Goal: Task Accomplishment & Management: Manage account settings

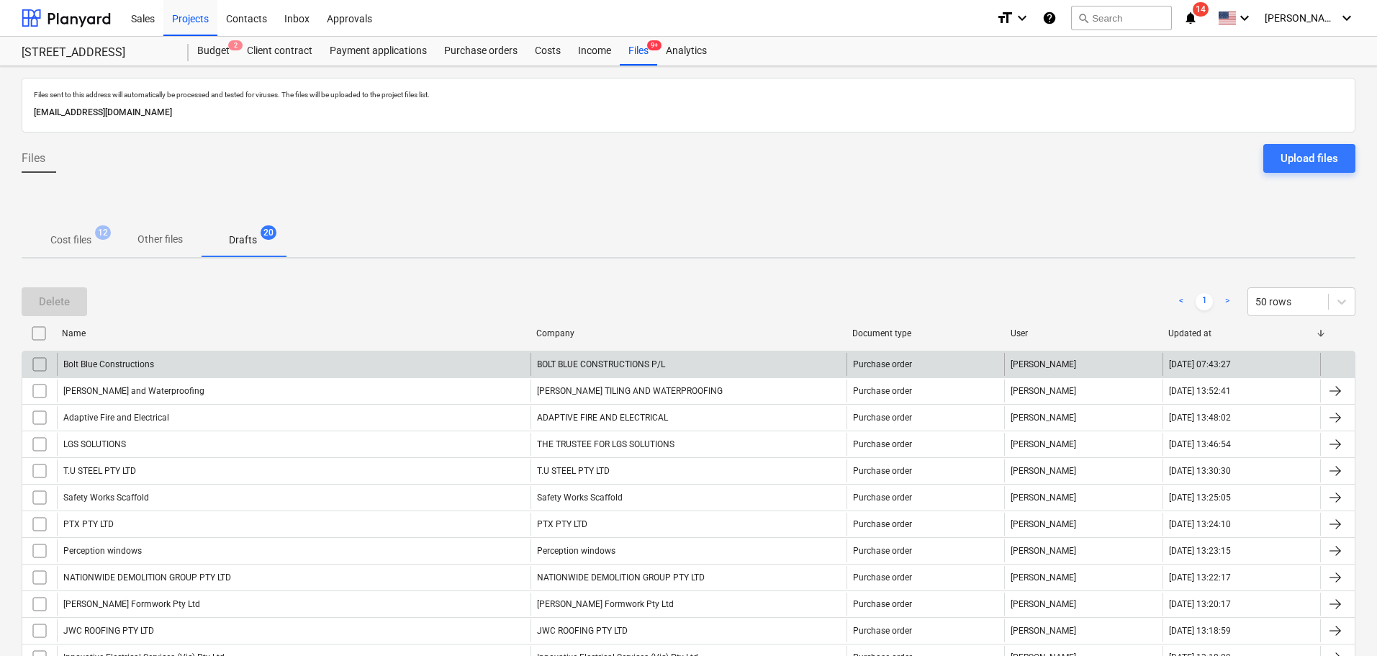
drag, startPoint x: 251, startPoint y: 237, endPoint x: 261, endPoint y: 355, distance: 117.7
click at [250, 237] on p "Drafts" at bounding box center [243, 239] width 28 height 15
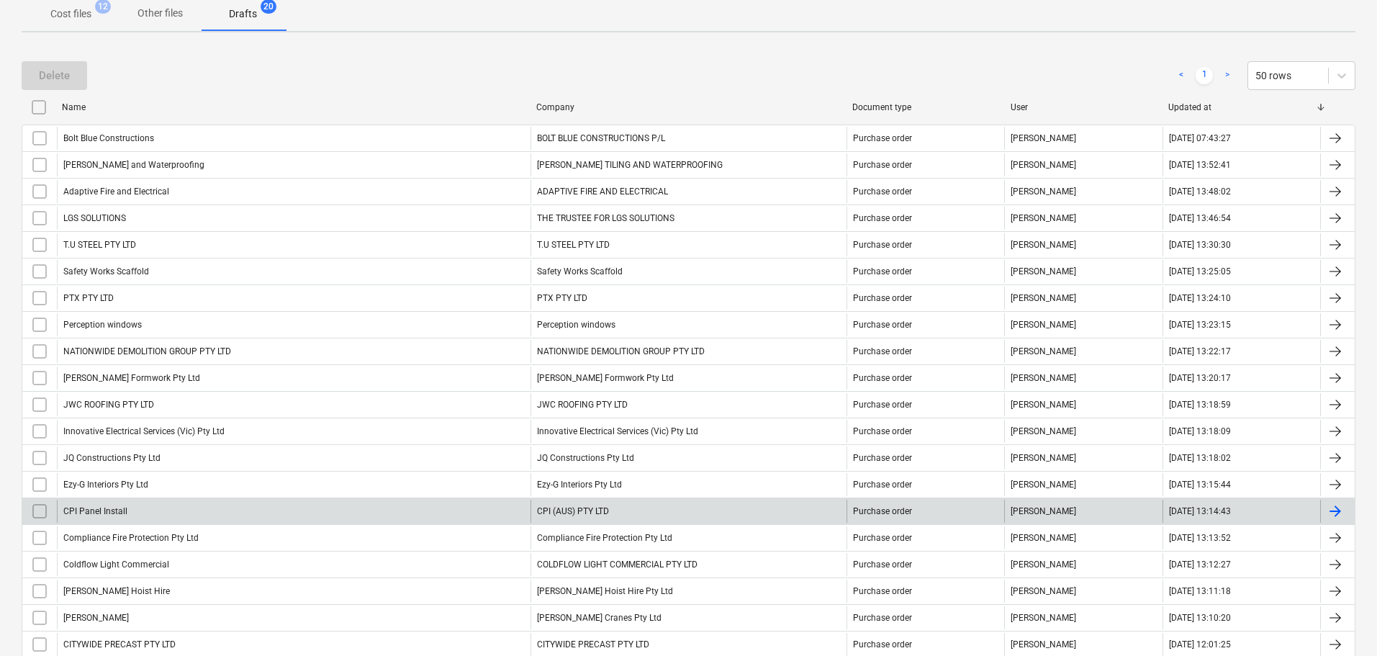
scroll to position [309, 0]
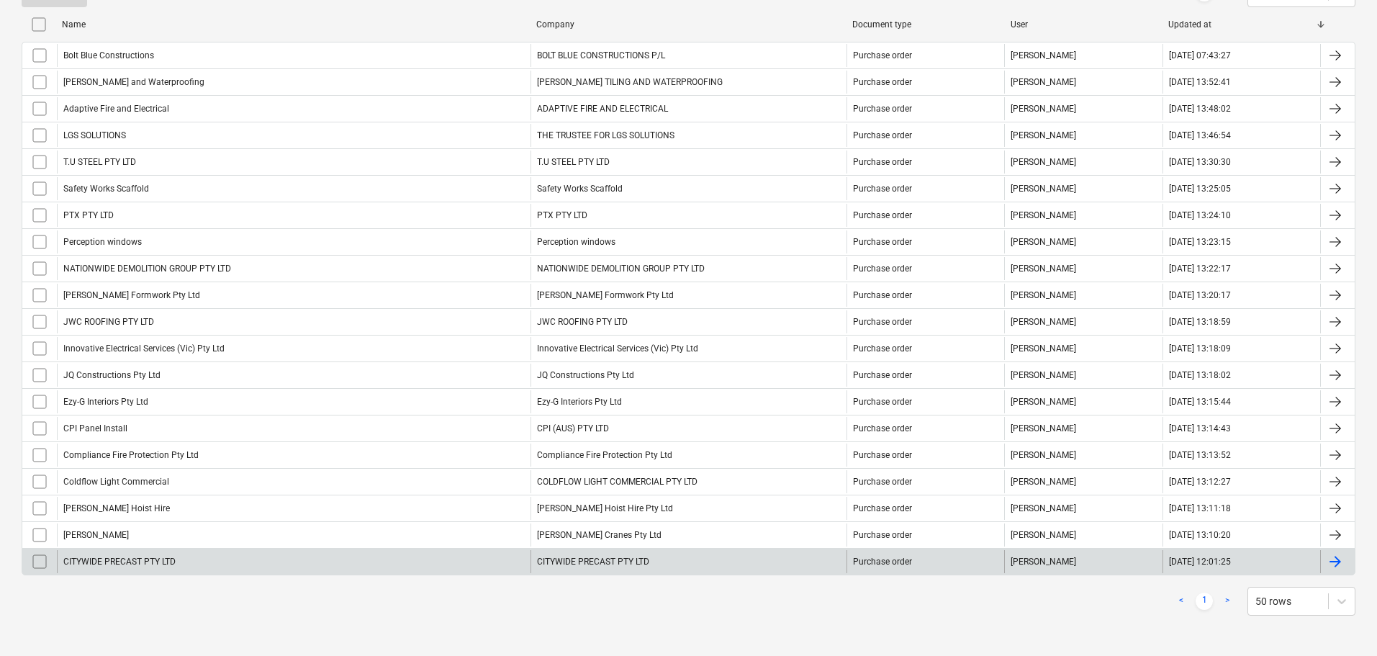
click at [323, 566] on div "CITYWIDE PRECAST PTY LTD" at bounding box center [293, 561] width 473 height 23
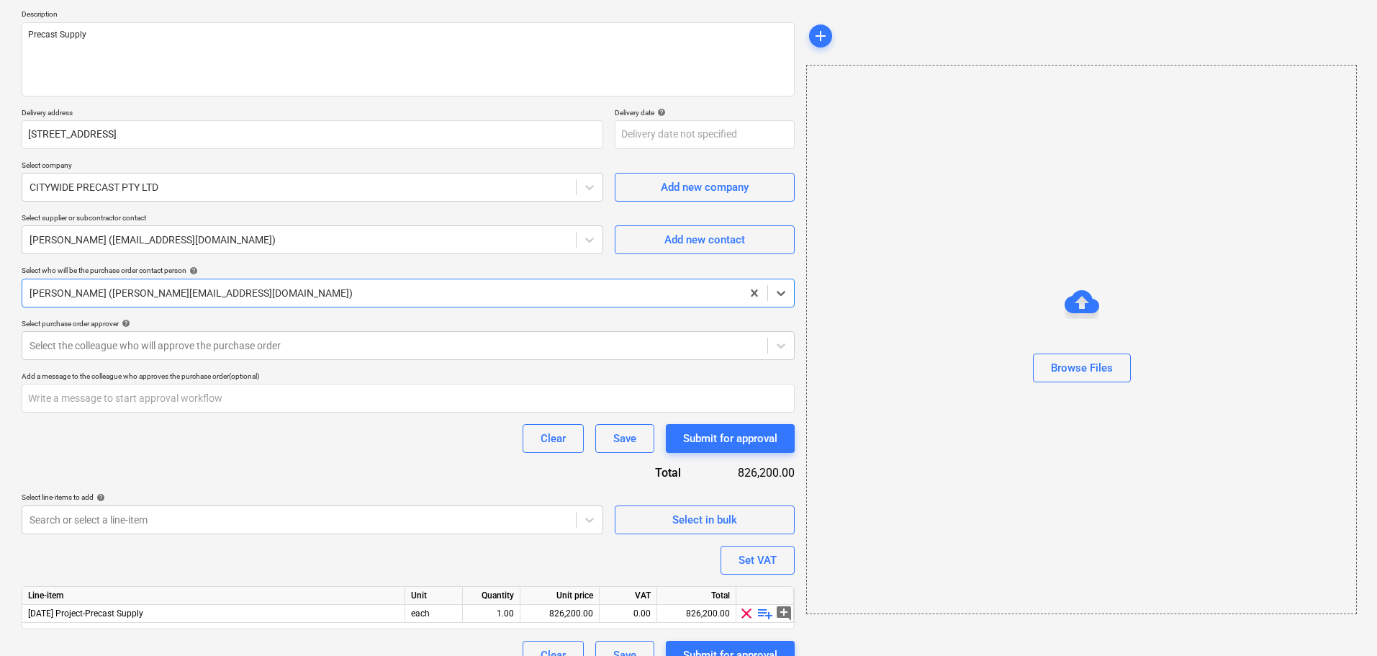
scroll to position [186, 0]
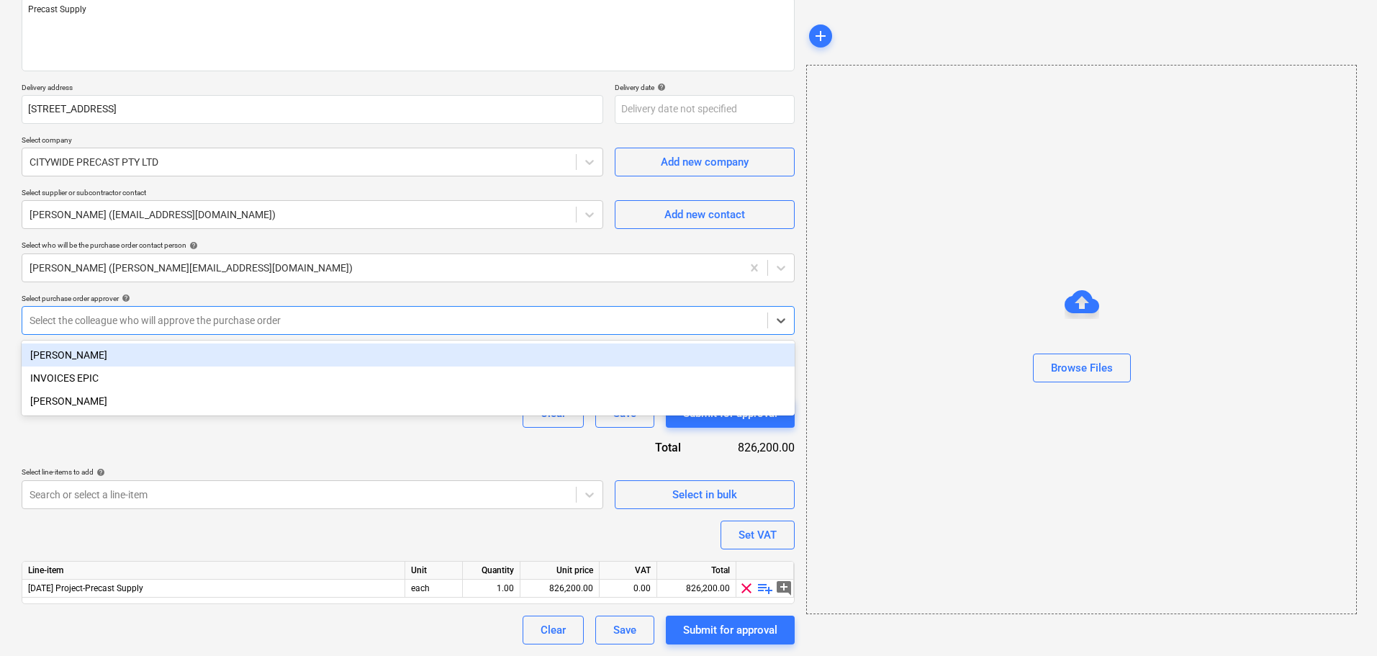
click at [136, 312] on div "Select the colleague who will approve the purchase order" at bounding box center [394, 320] width 745 height 20
click at [123, 353] on div "[PERSON_NAME]" at bounding box center [408, 354] width 773 height 23
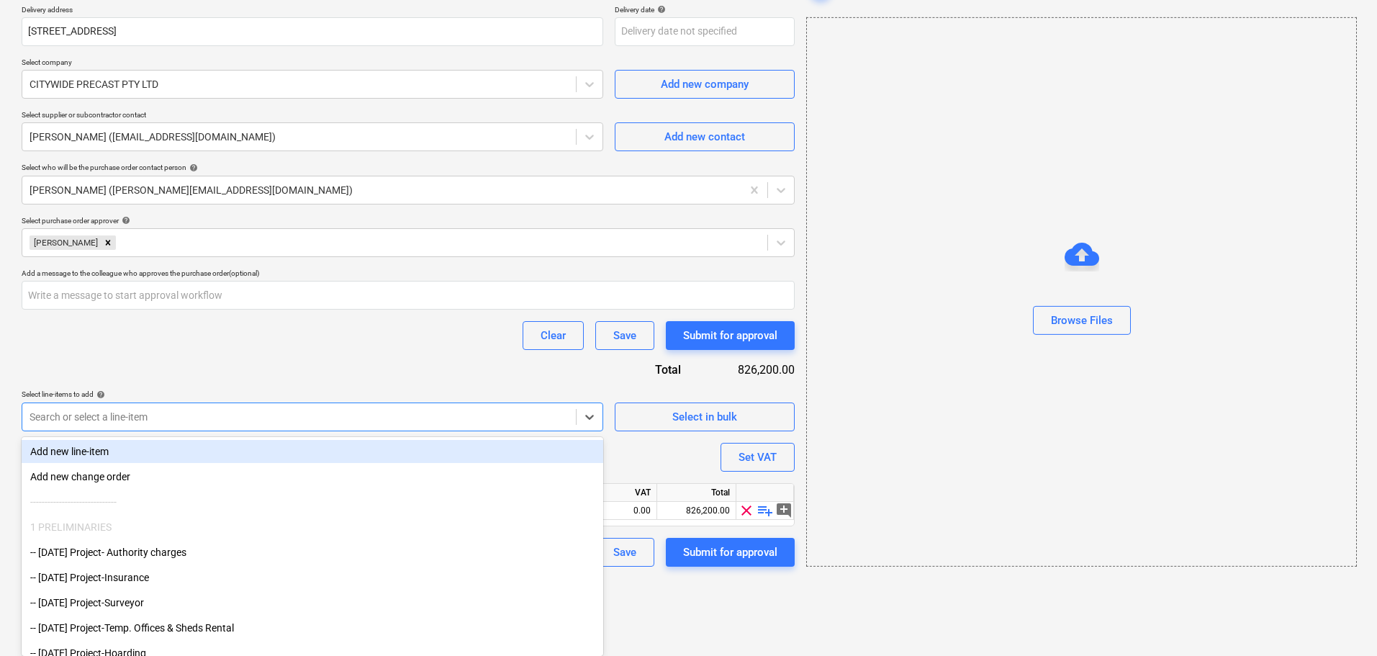
click at [221, 391] on body "Sales Projects Contacts Inbox Approvals format_size keyboard_arrow_down help se…" at bounding box center [688, 64] width 1377 height 656
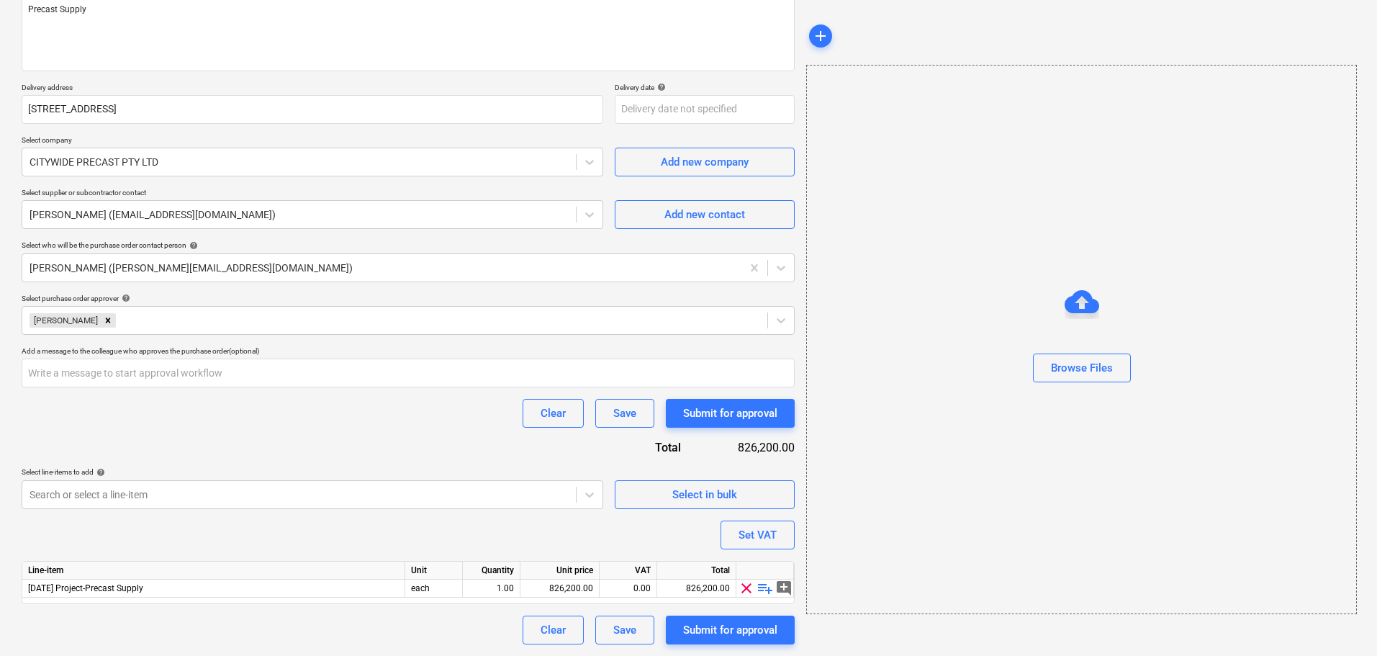
click at [630, 340] on div "Purchase order name help CITYWIDE PRECAST PTY LTD Purchase order reference numb…" at bounding box center [408, 288] width 773 height 712
click at [617, 630] on div "Save" at bounding box center [624, 629] width 23 height 19
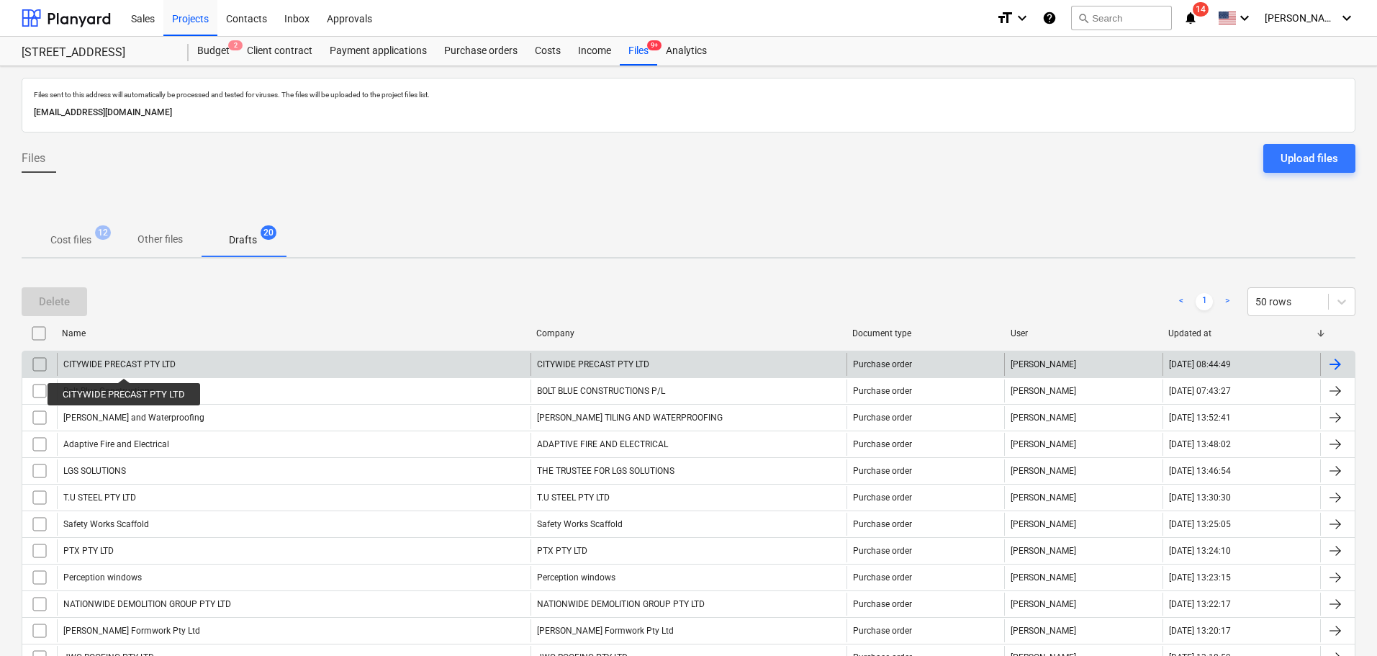
click at [124, 368] on div "CITYWIDE PRECAST PTY LTD" at bounding box center [119, 364] width 112 height 10
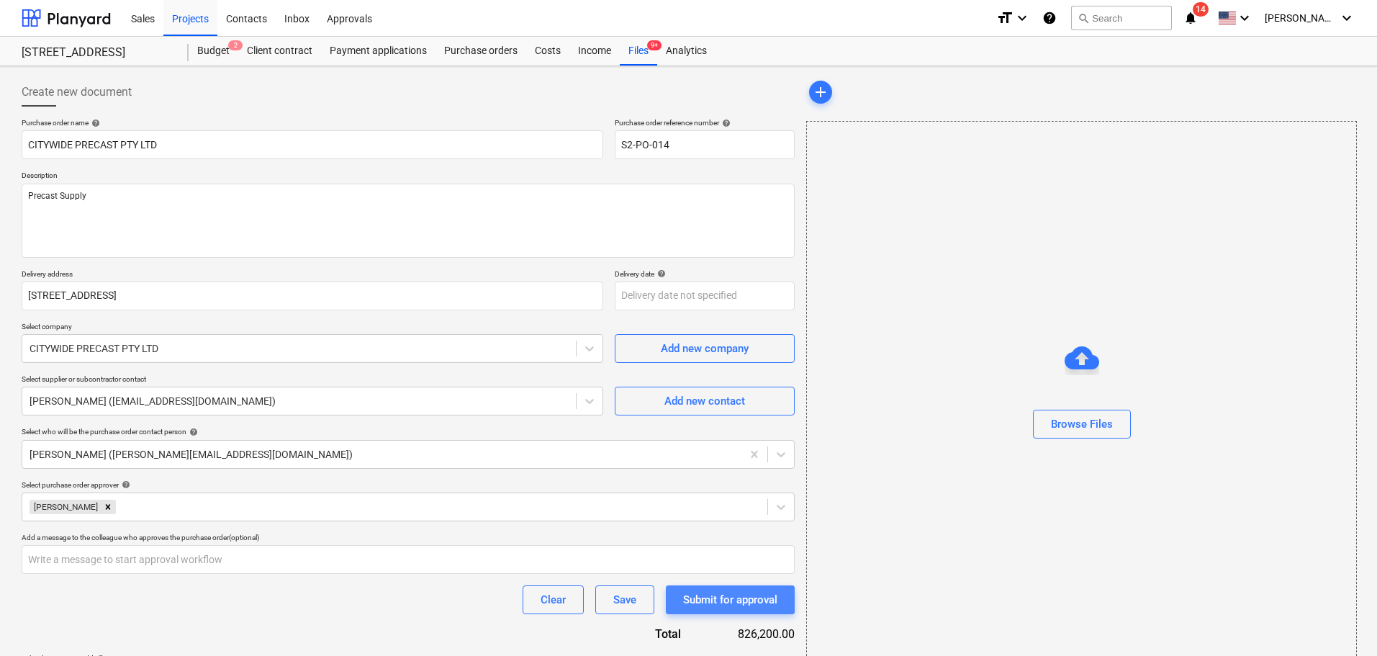
click at [727, 599] on div "Submit for approval" at bounding box center [730, 599] width 94 height 19
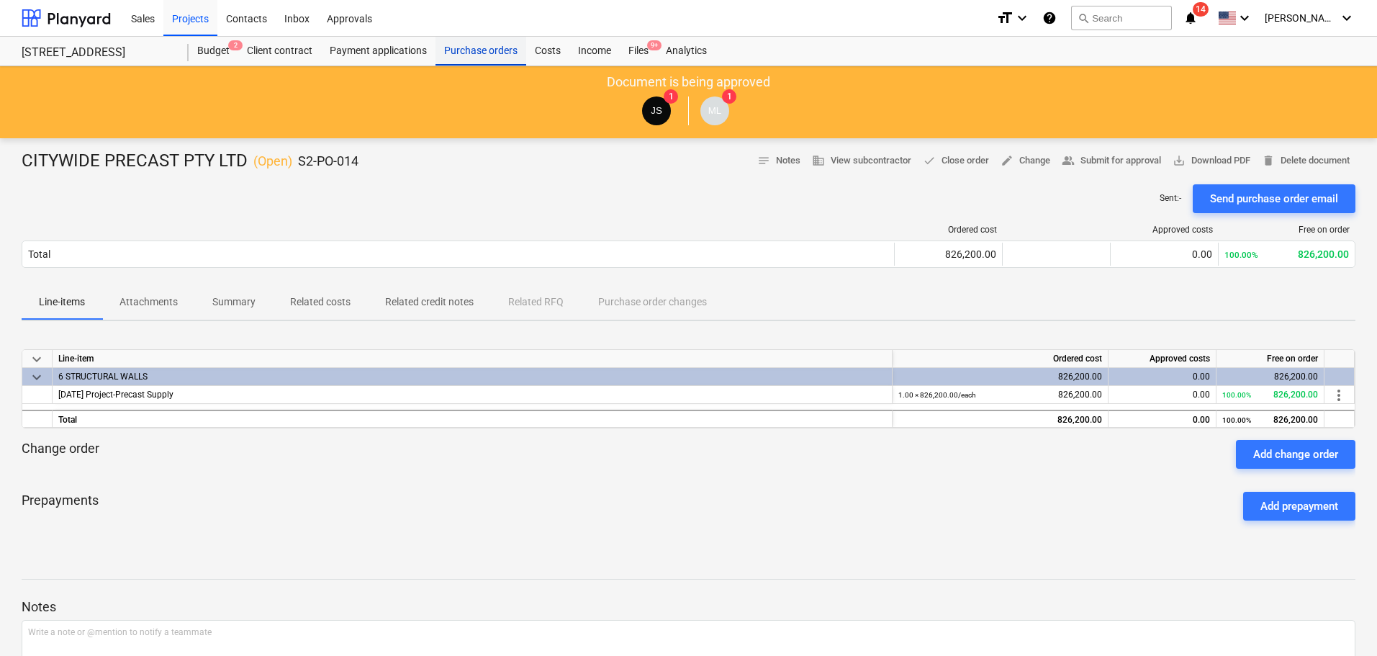
click at [483, 42] on div "Purchase orders" at bounding box center [480, 51] width 91 height 29
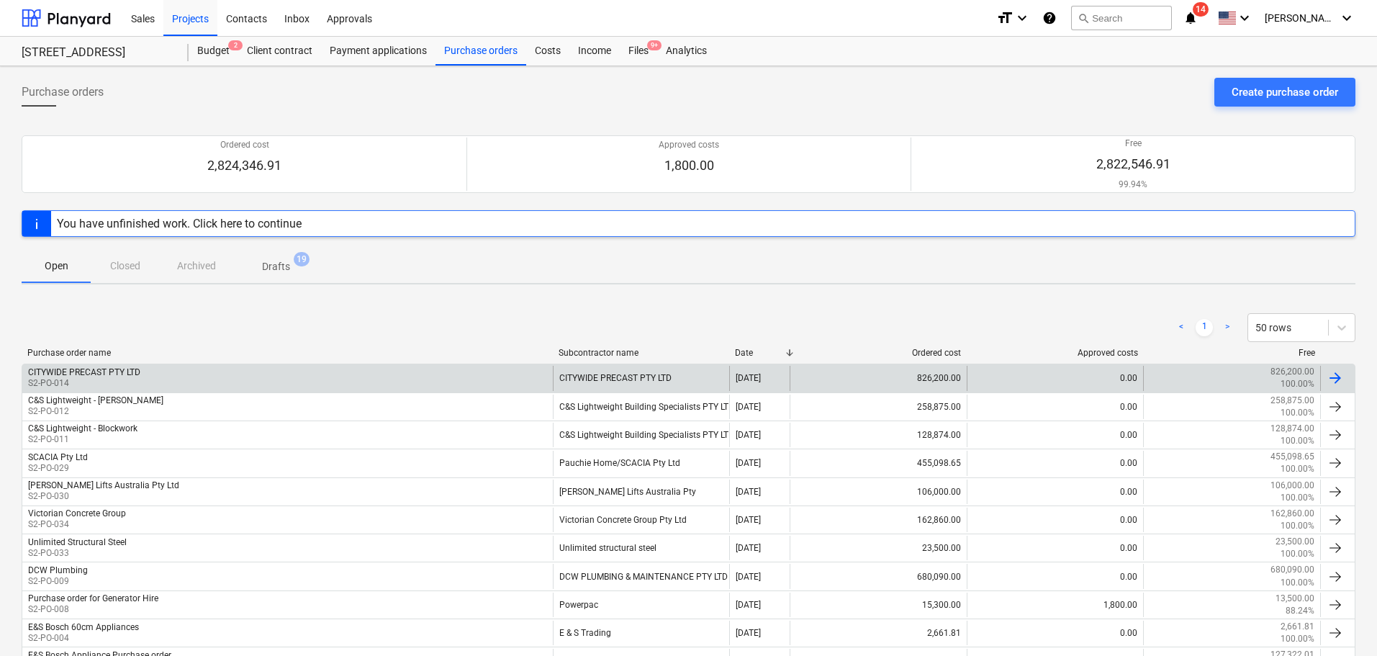
click at [143, 366] on div "CITYWIDE PRECAST PTY LTD S2-PO-014" at bounding box center [287, 378] width 530 height 24
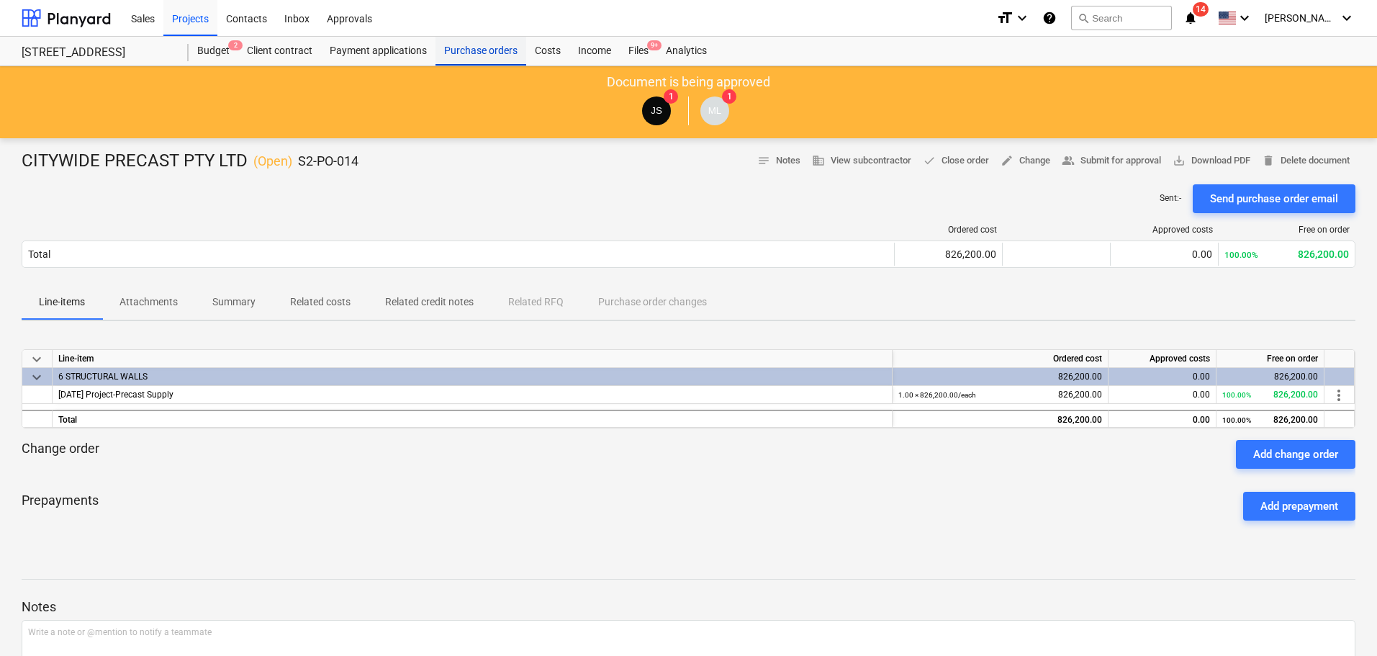
click at [471, 45] on div "Purchase orders" at bounding box center [480, 51] width 91 height 29
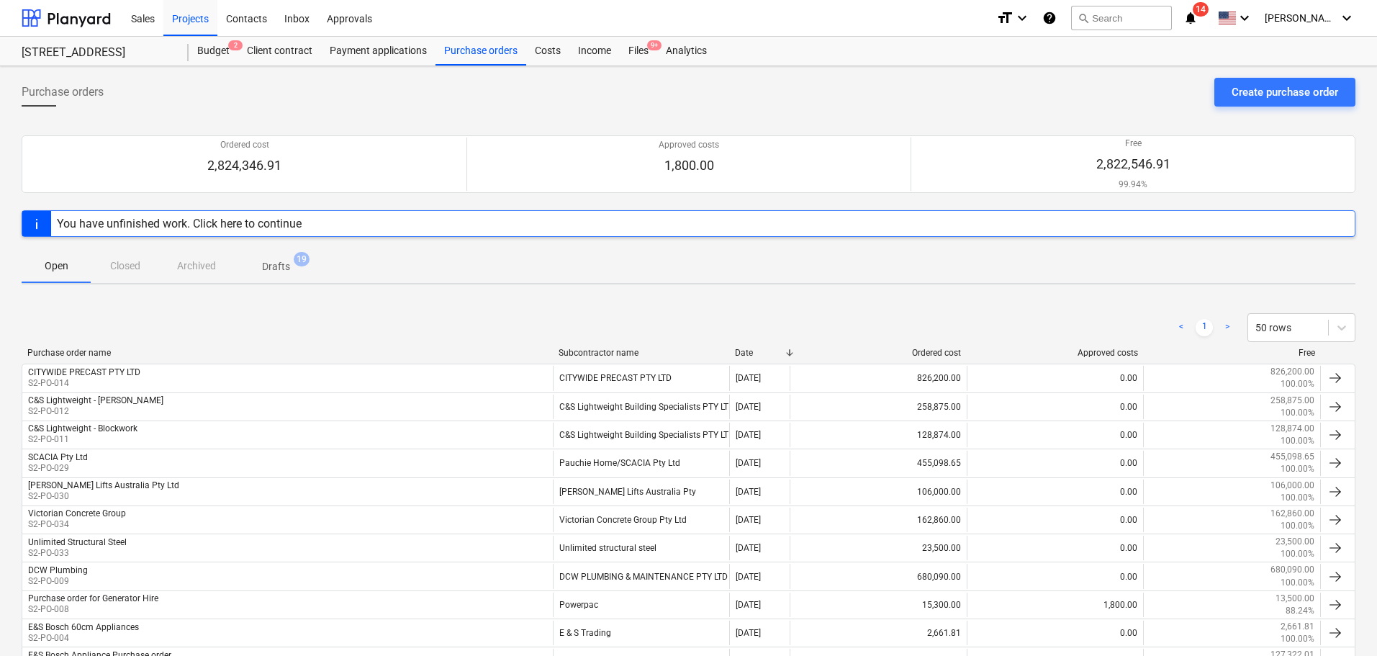
click at [289, 259] on p "Drafts" at bounding box center [276, 266] width 28 height 15
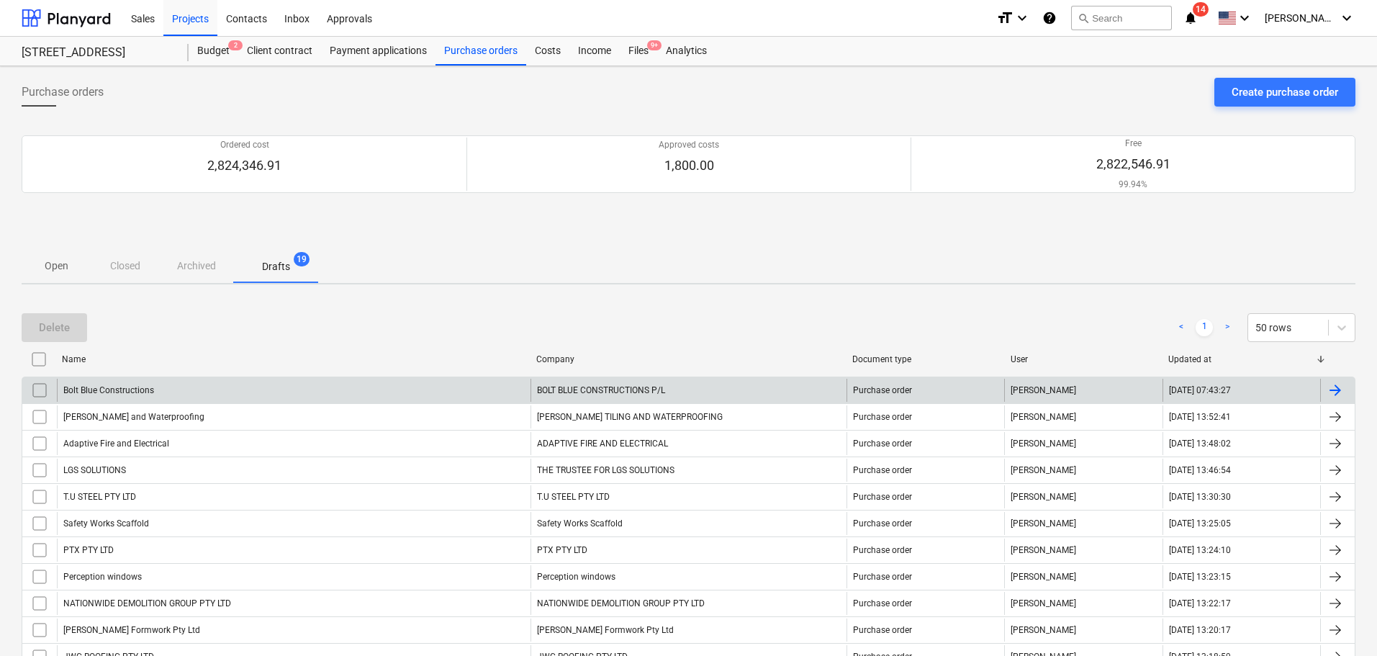
click at [119, 388] on div "Bolt Blue Constructions" at bounding box center [108, 390] width 91 height 10
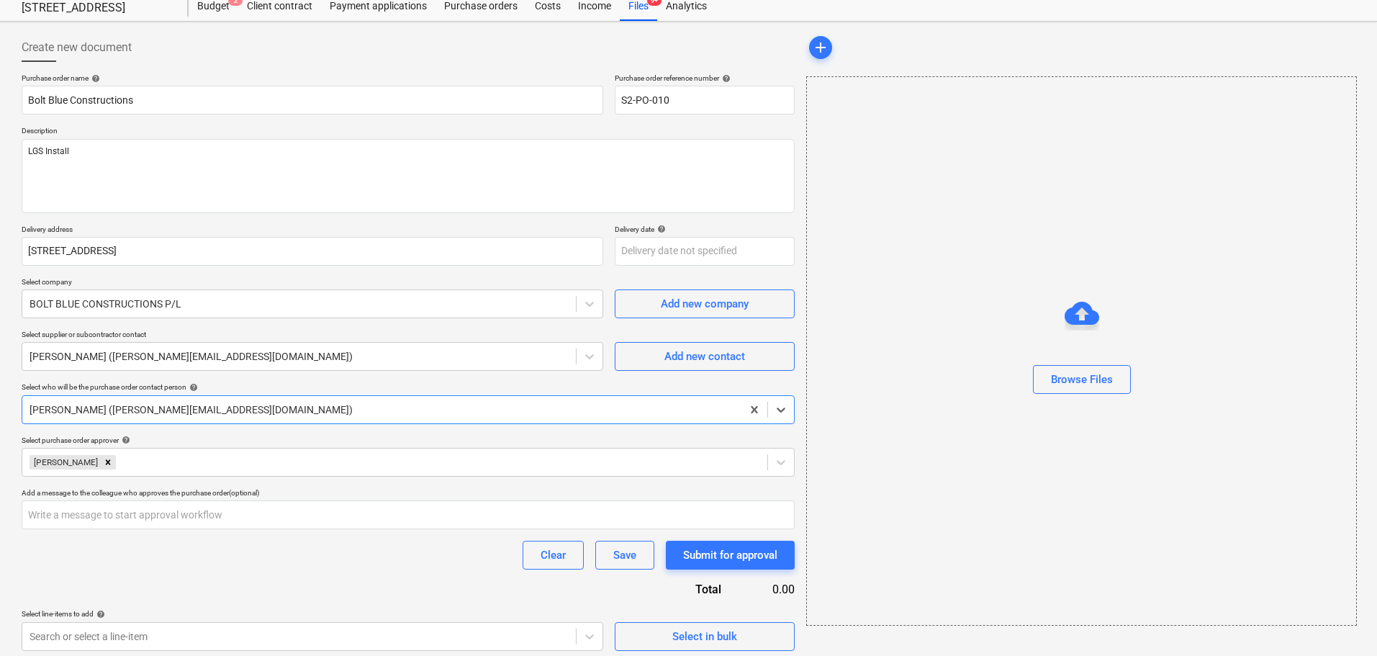
scroll to position [51, 0]
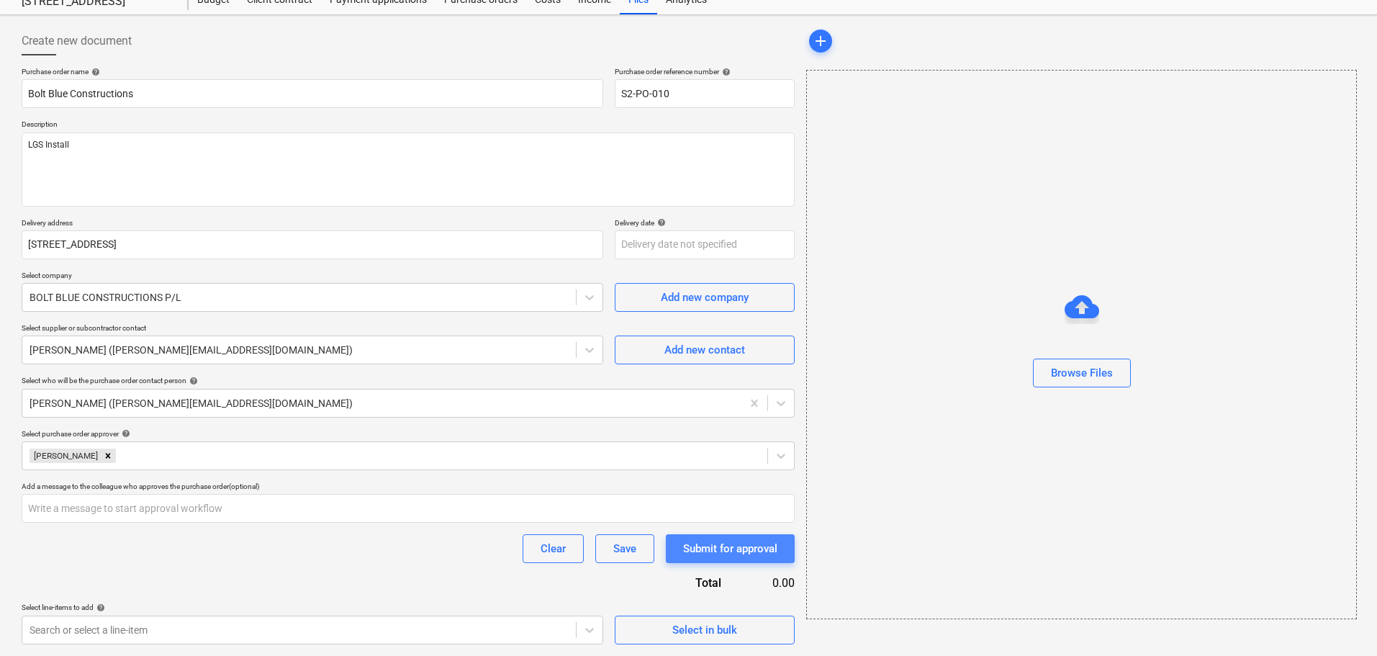
click at [708, 548] on div "Submit for approval" at bounding box center [730, 548] width 94 height 19
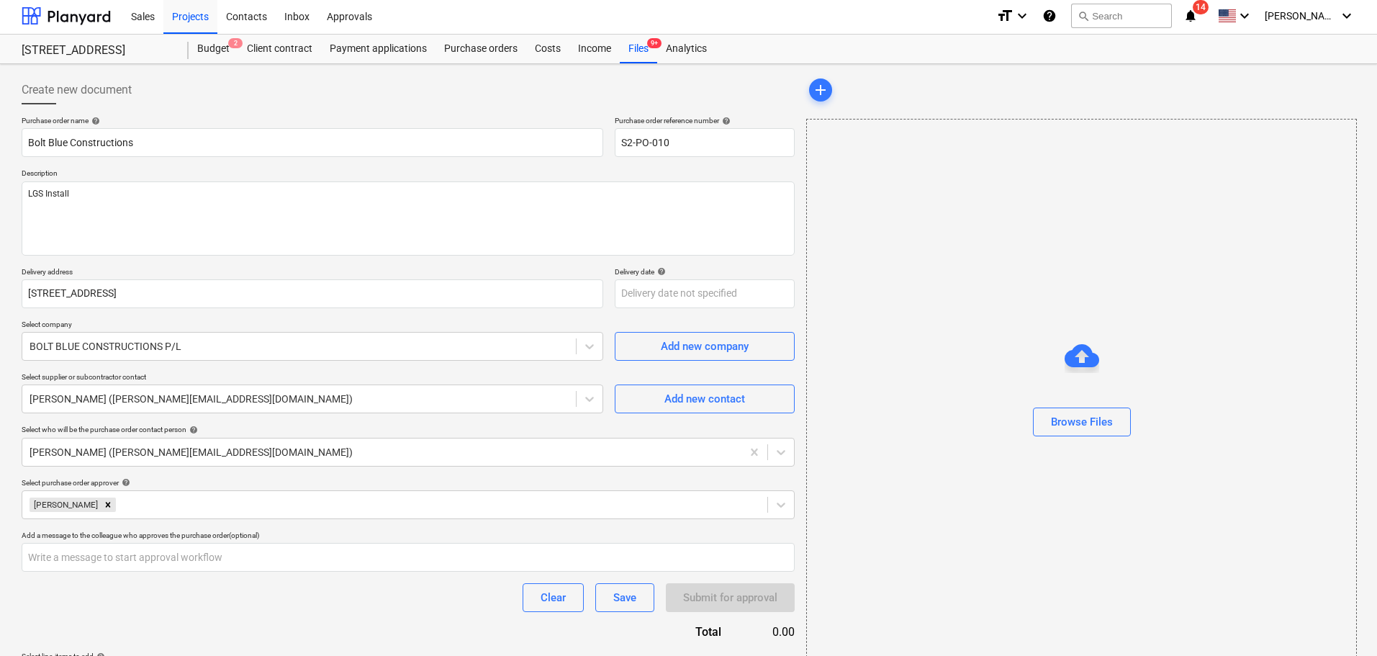
scroll to position [0, 0]
click at [492, 54] on div "Purchase orders" at bounding box center [480, 51] width 91 height 29
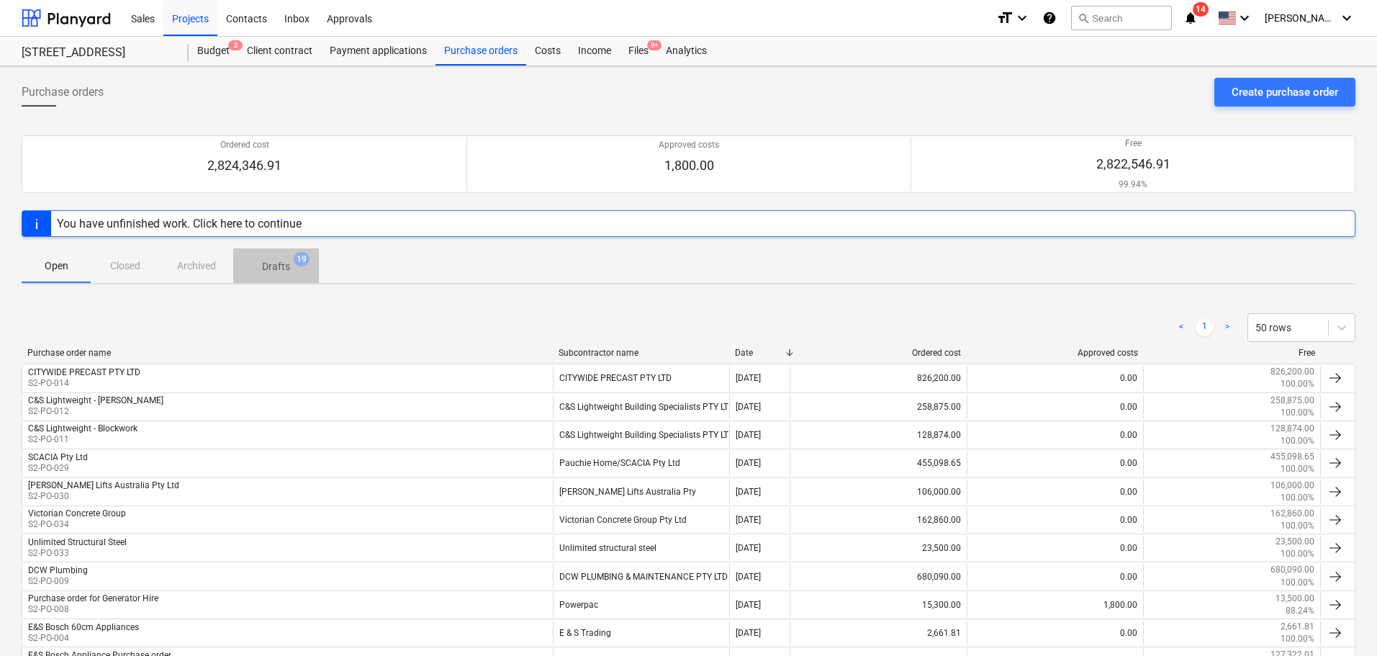
click at [289, 274] on span "Drafts 19" at bounding box center [276, 266] width 86 height 26
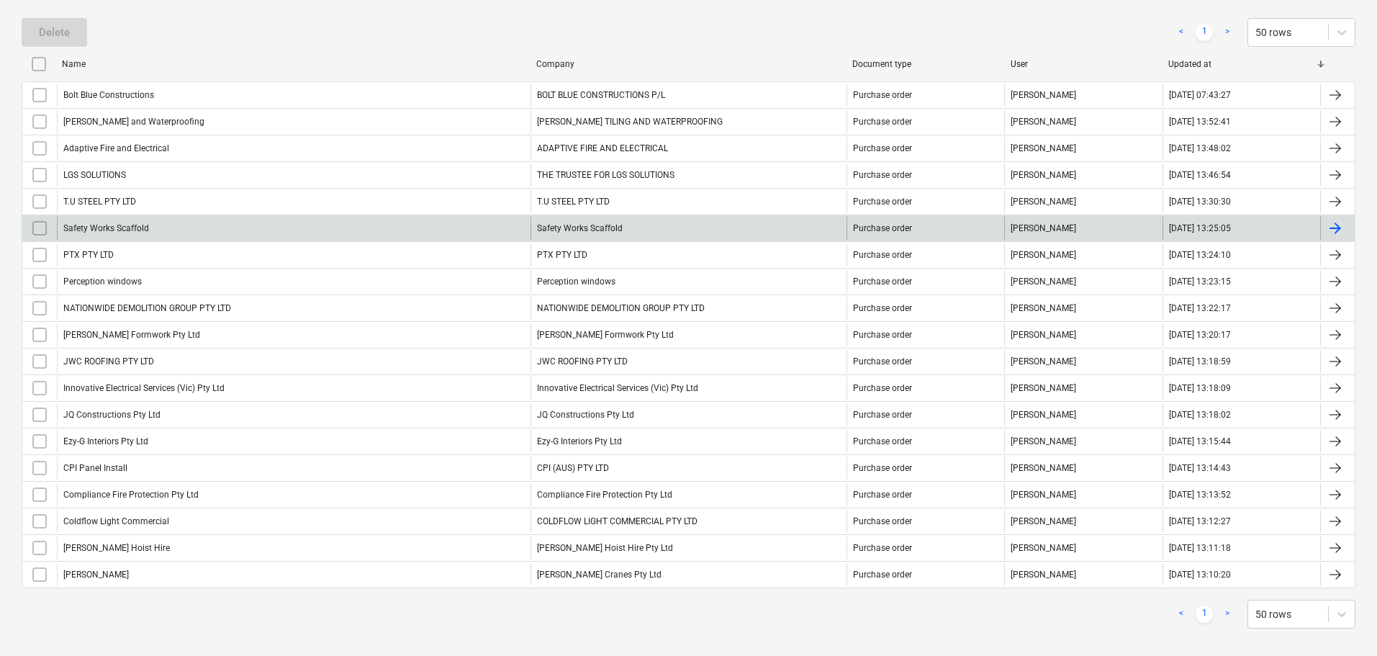
scroll to position [308, 0]
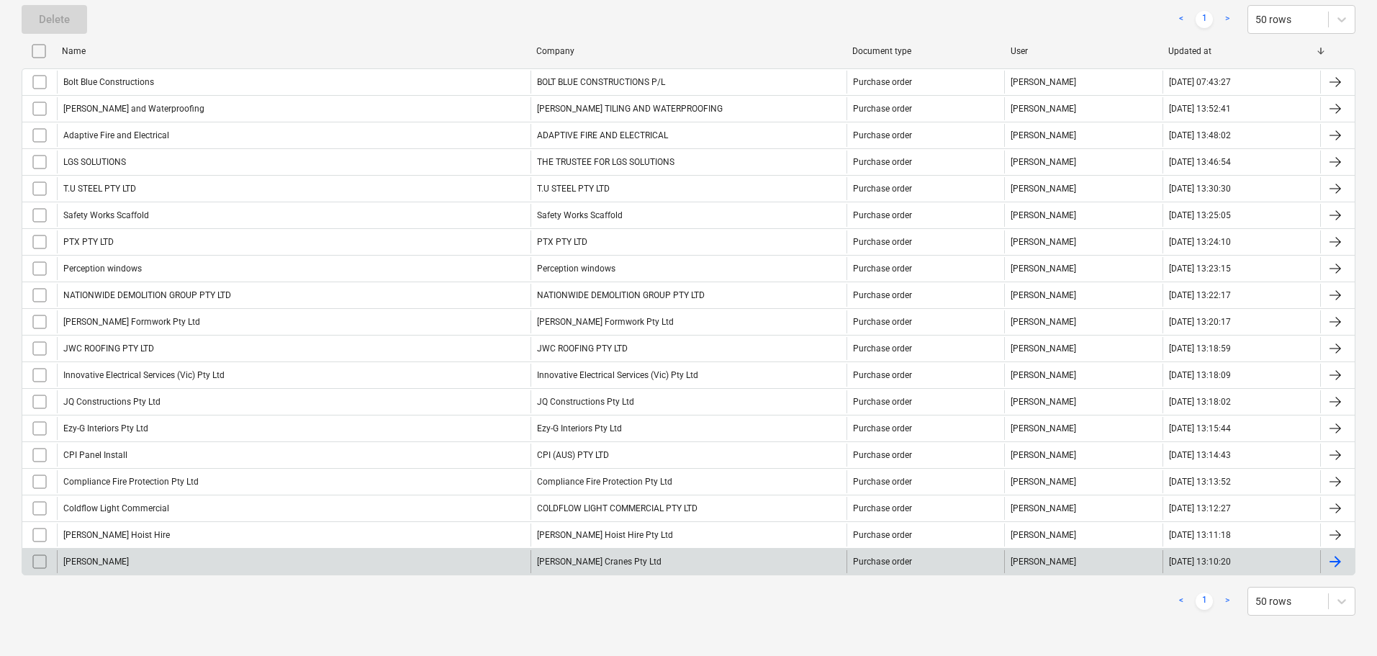
click at [207, 557] on div "[PERSON_NAME]" at bounding box center [293, 561] width 473 height 23
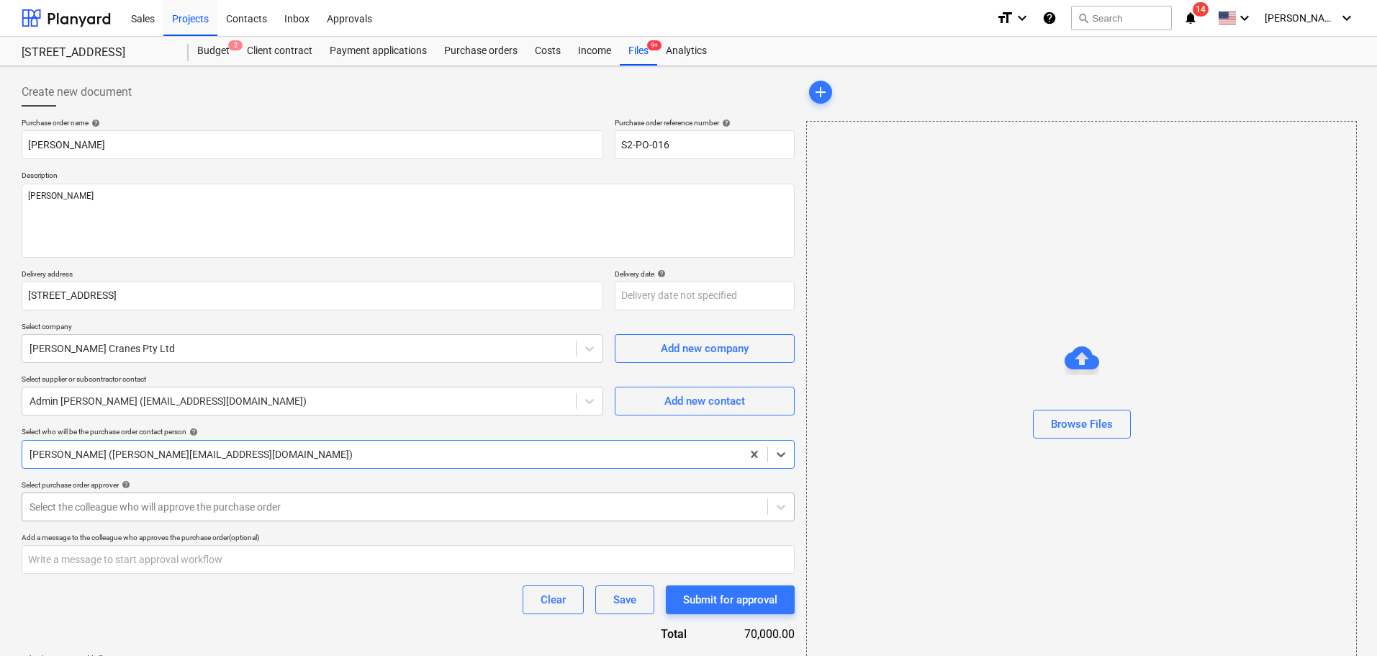
click at [183, 507] on div at bounding box center [395, 506] width 730 height 14
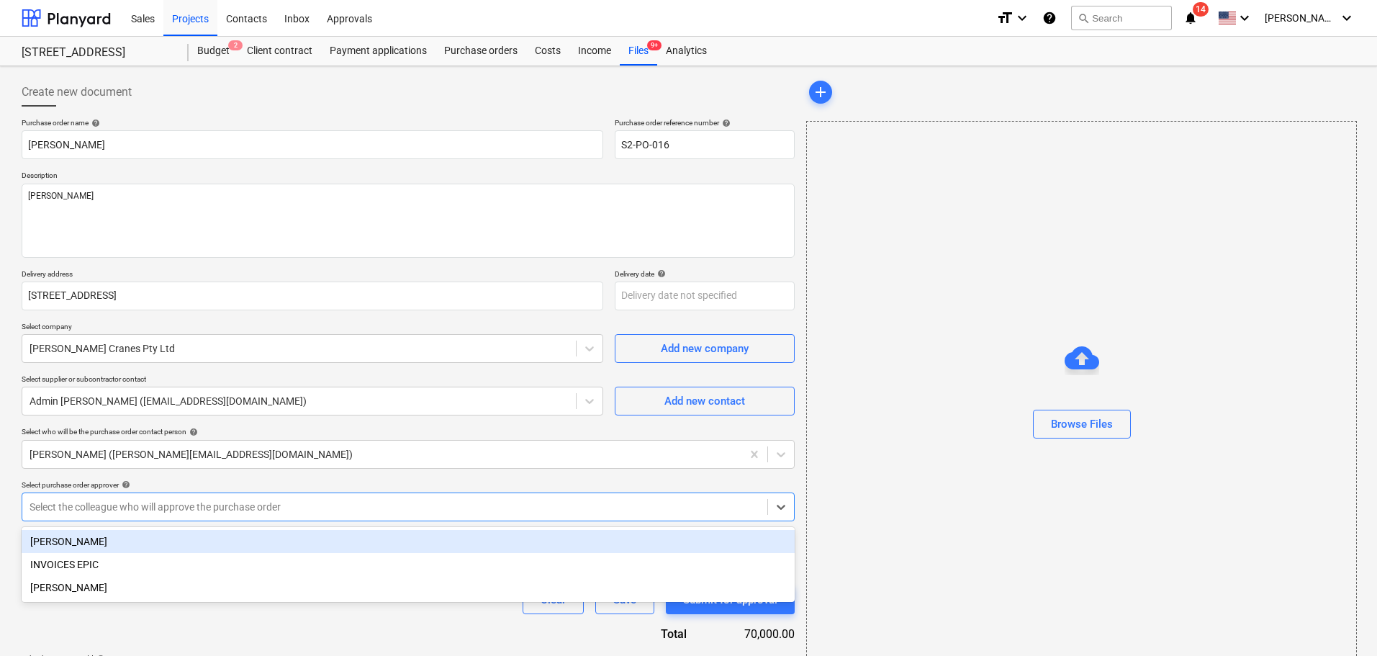
click at [177, 545] on div "[PERSON_NAME]" at bounding box center [408, 541] width 773 height 23
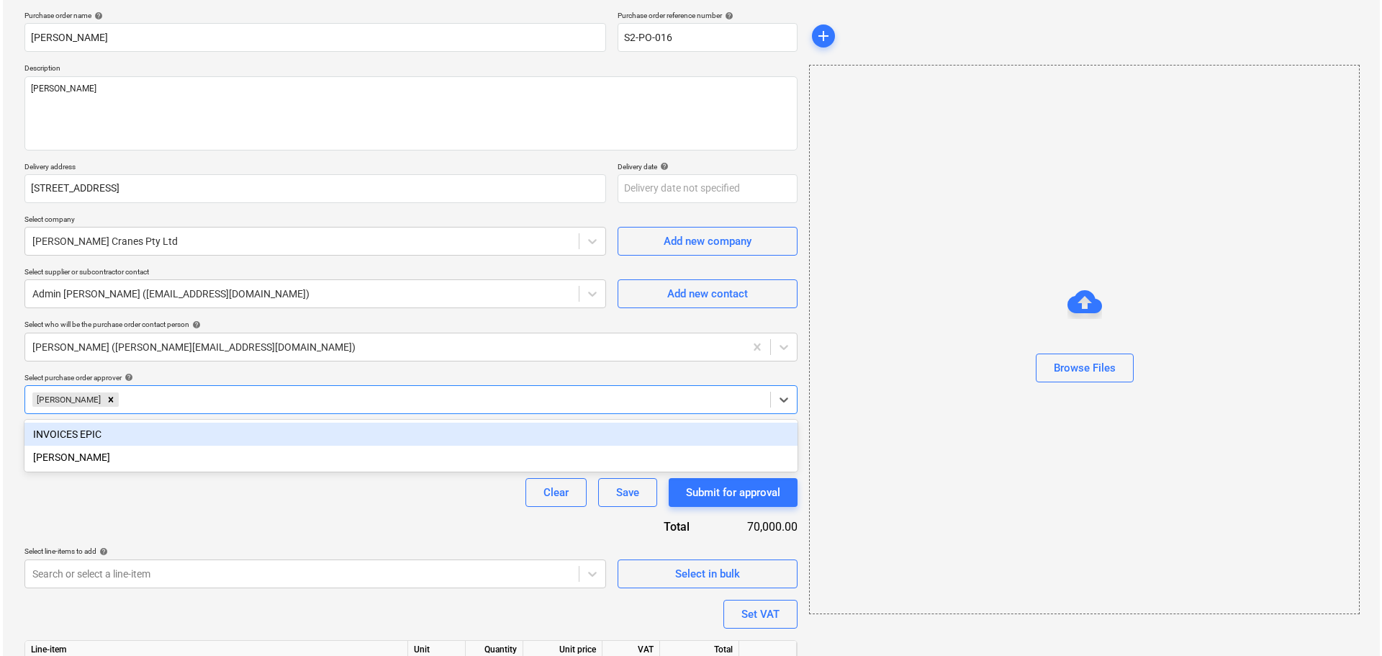
scroll to position [186, 0]
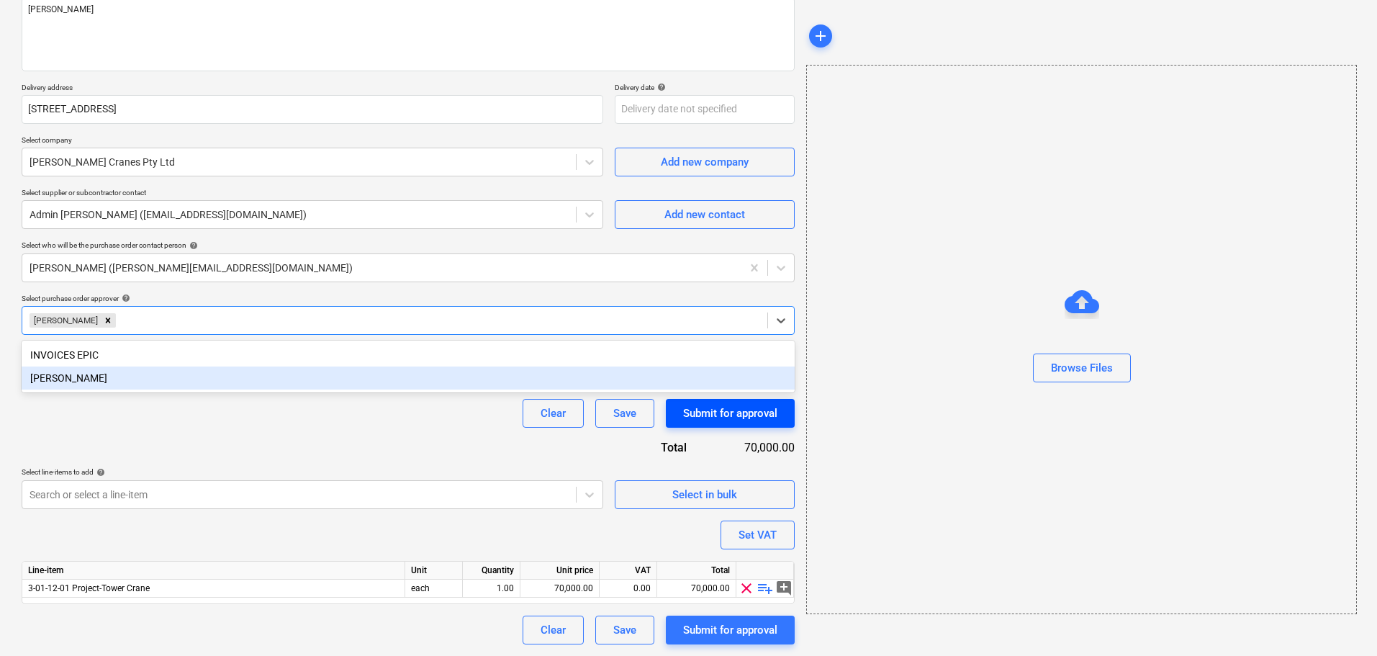
click at [759, 412] on div "Submit for approval" at bounding box center [730, 413] width 94 height 19
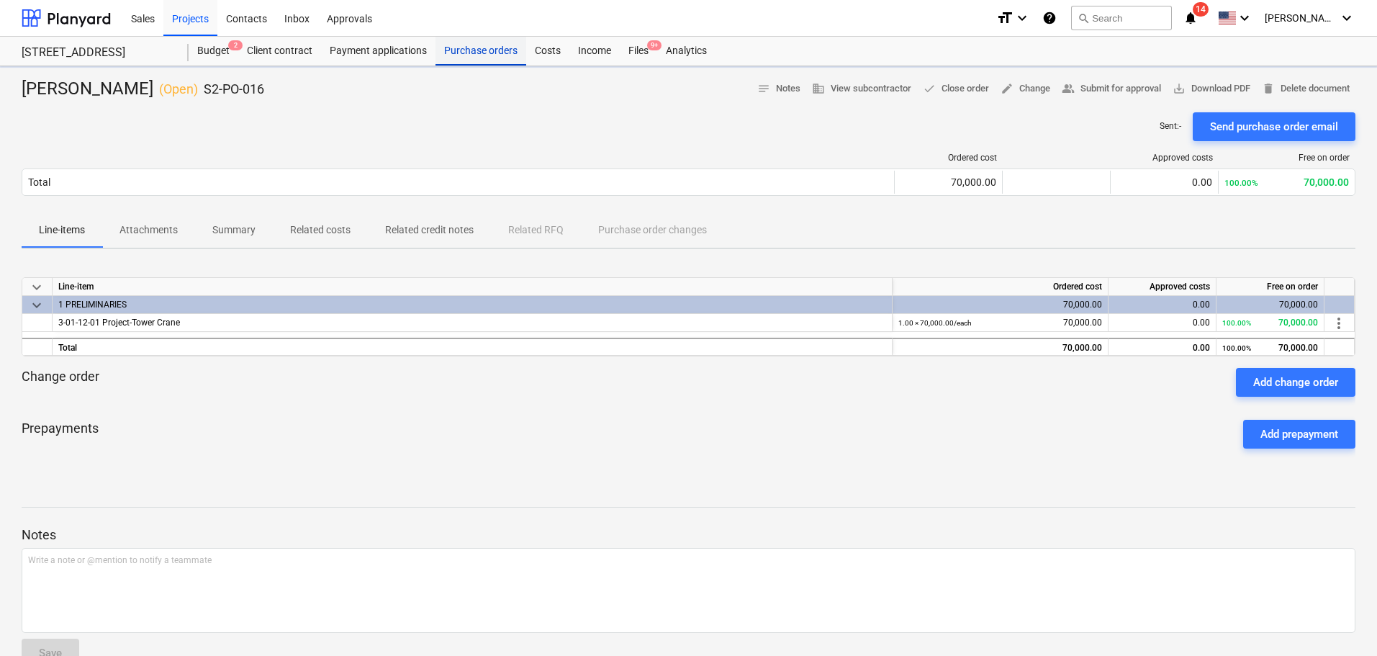
click at [484, 39] on div "Purchase orders" at bounding box center [480, 51] width 91 height 29
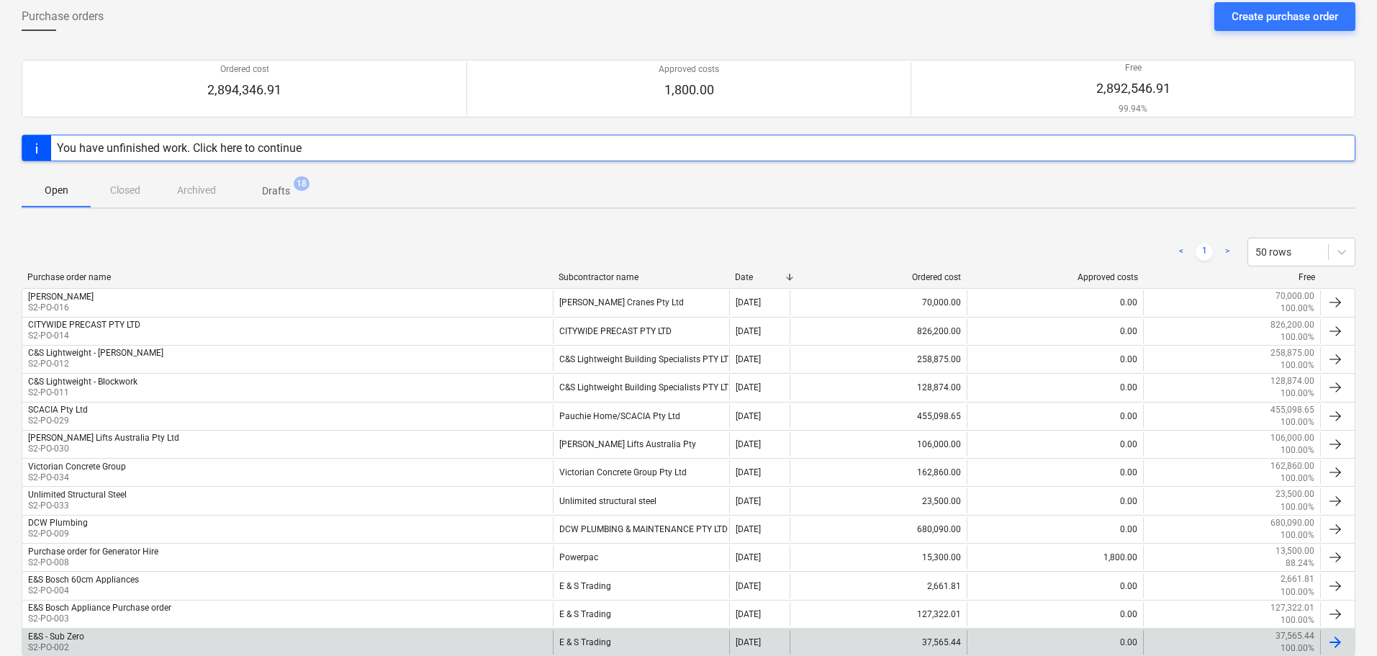
scroll to position [157, 0]
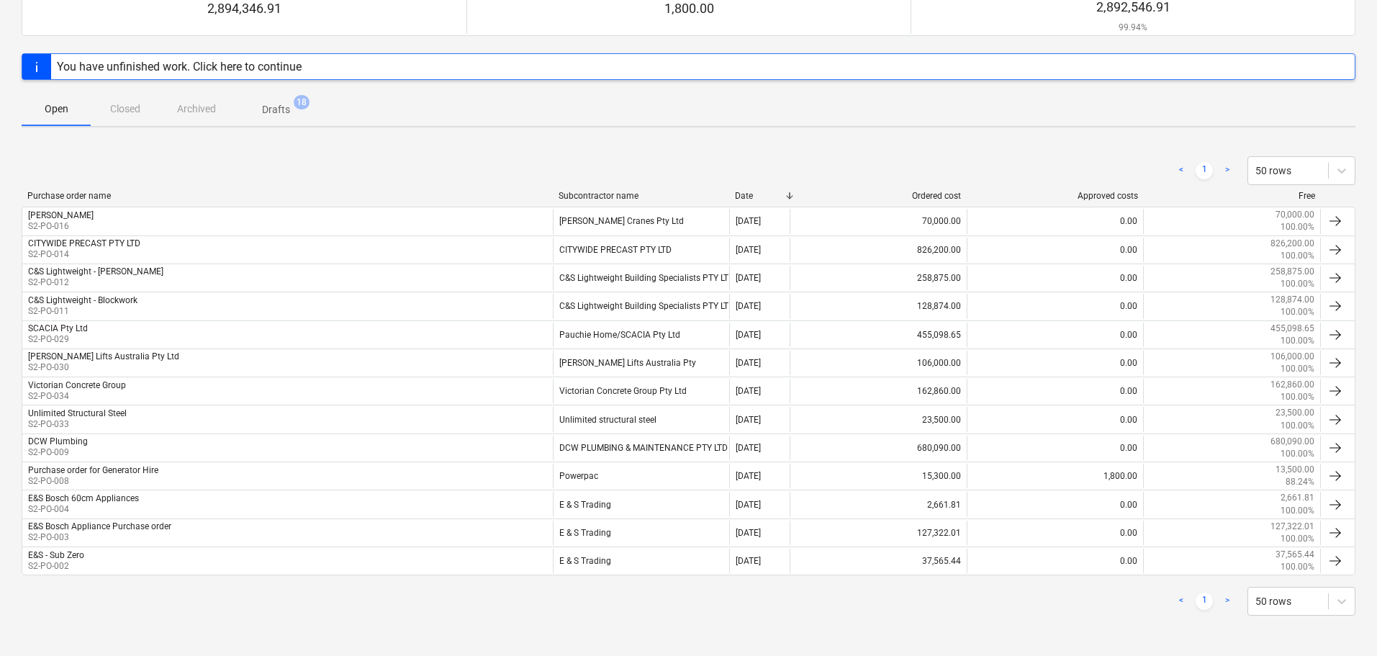
click at [284, 114] on p "Drafts" at bounding box center [276, 109] width 28 height 15
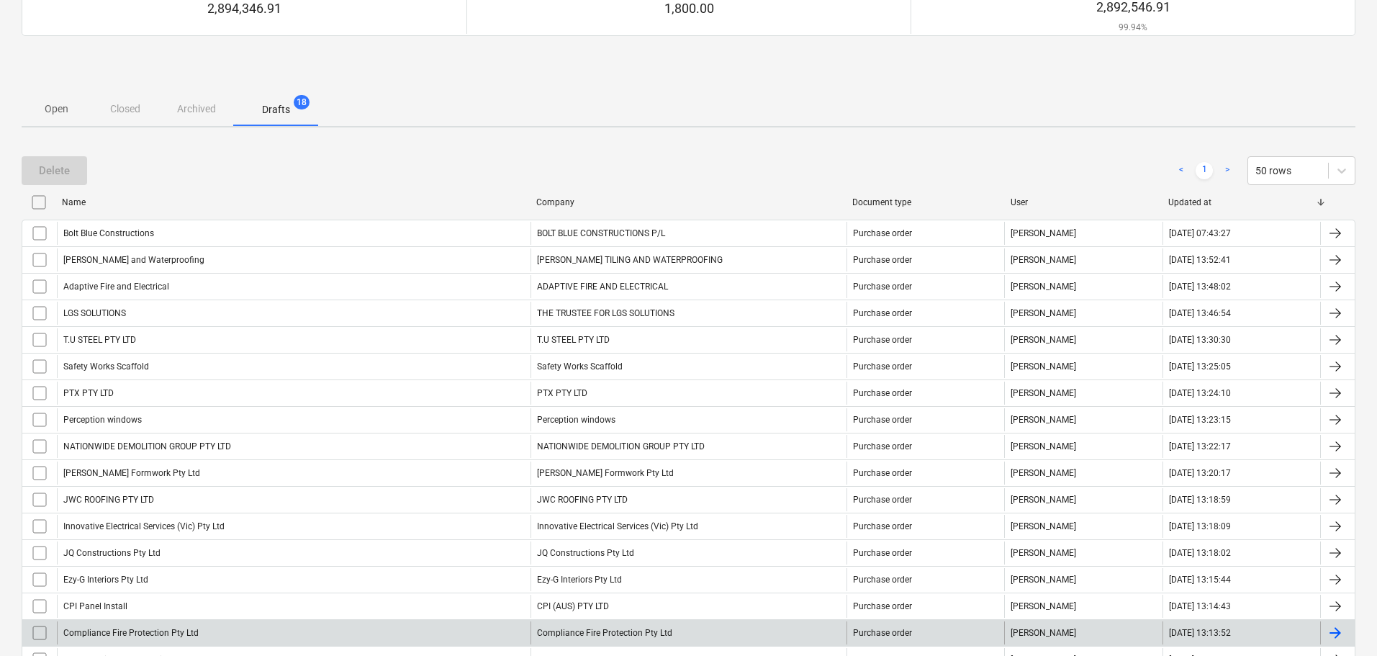
click at [215, 638] on div "Compliance Fire Protection Pty Ltd" at bounding box center [293, 632] width 473 height 23
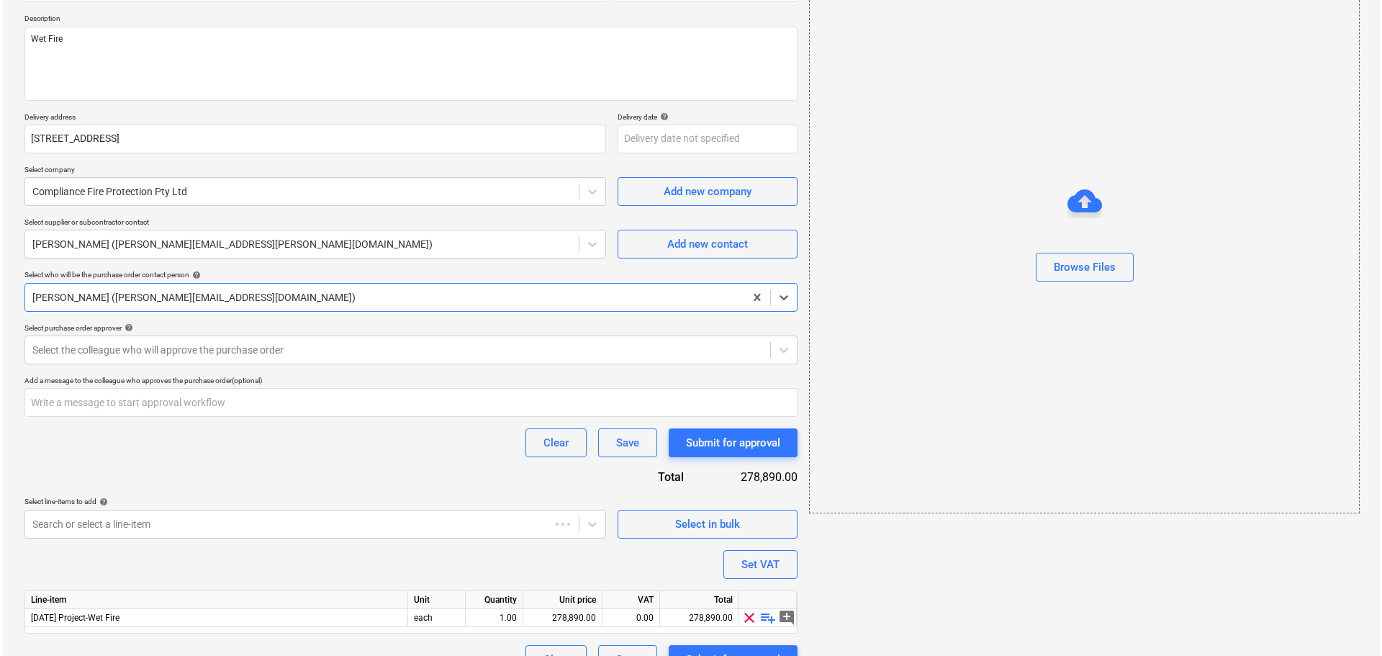
scroll to position [51, 0]
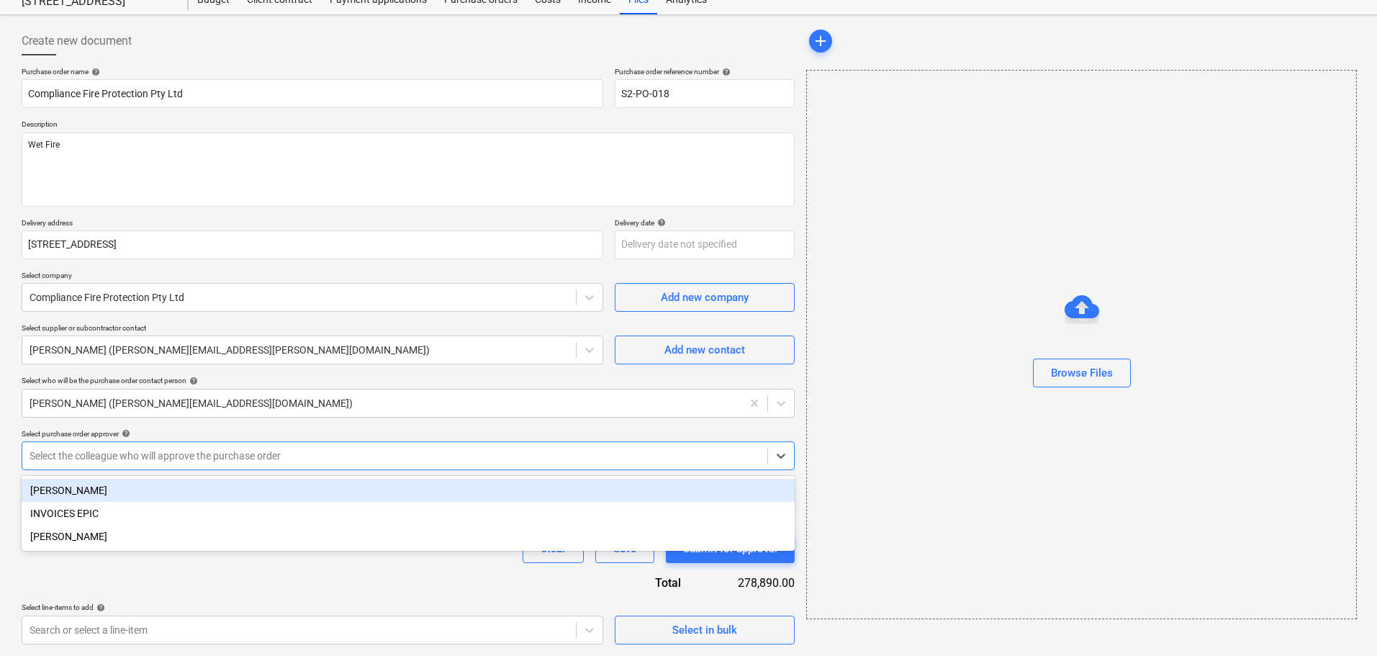
click at [185, 455] on div at bounding box center [395, 455] width 730 height 14
click at [173, 492] on div "[PERSON_NAME]" at bounding box center [408, 490] width 773 height 23
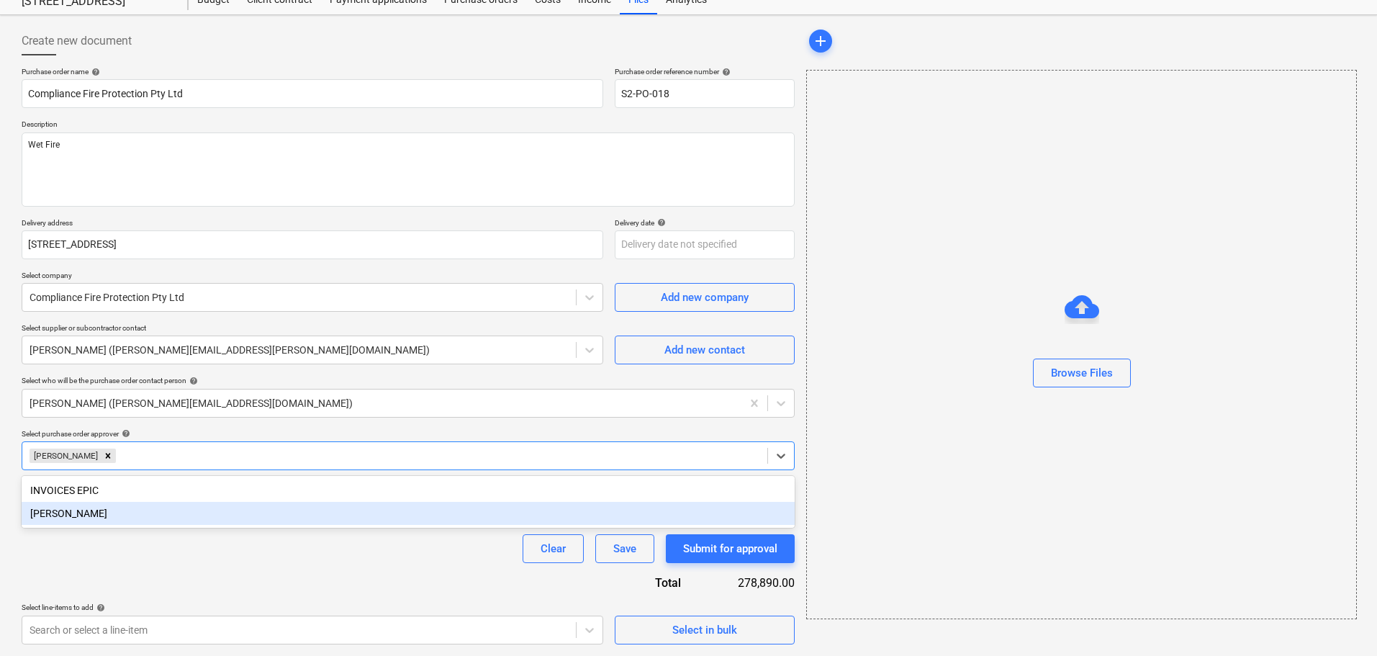
drag, startPoint x: 389, startPoint y: 584, endPoint x: 419, endPoint y: 589, distance: 29.8
click at [389, 586] on div "Purchase order name help Compliance Fire Protection Pty Ltd Purchase order refe…" at bounding box center [408, 423] width 773 height 712
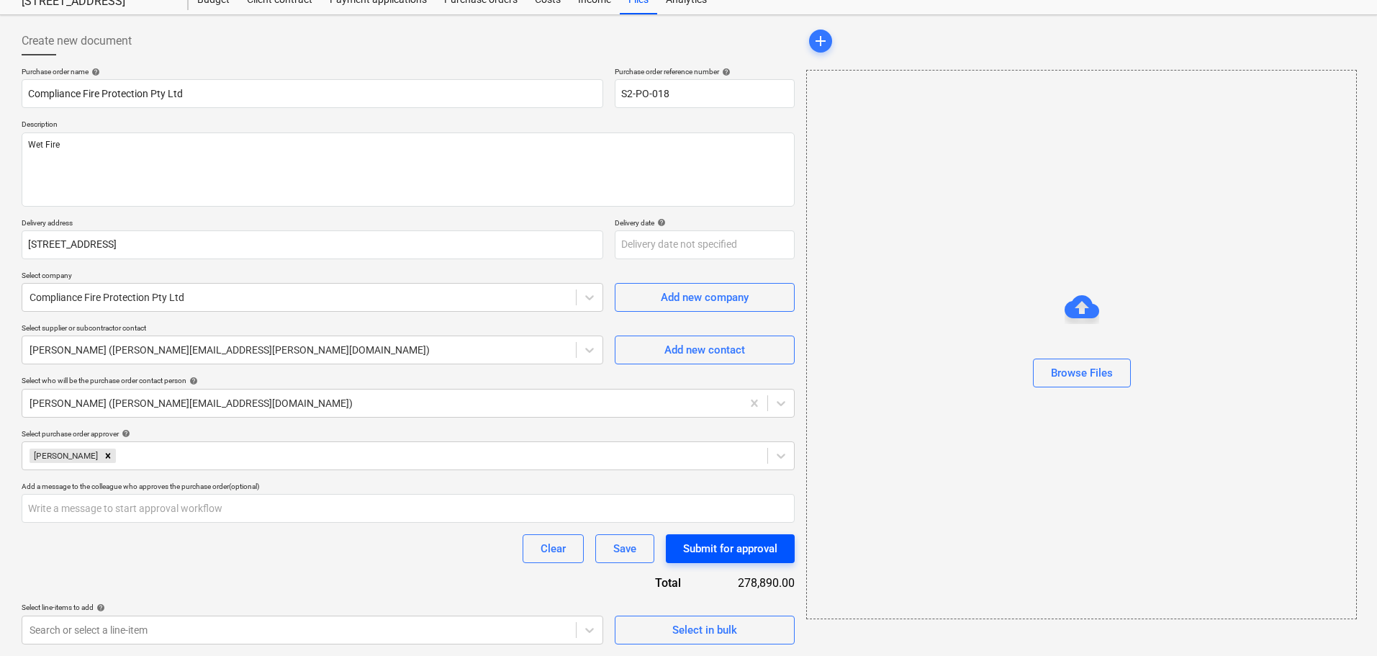
click at [699, 550] on div "Submit for approval" at bounding box center [730, 548] width 94 height 19
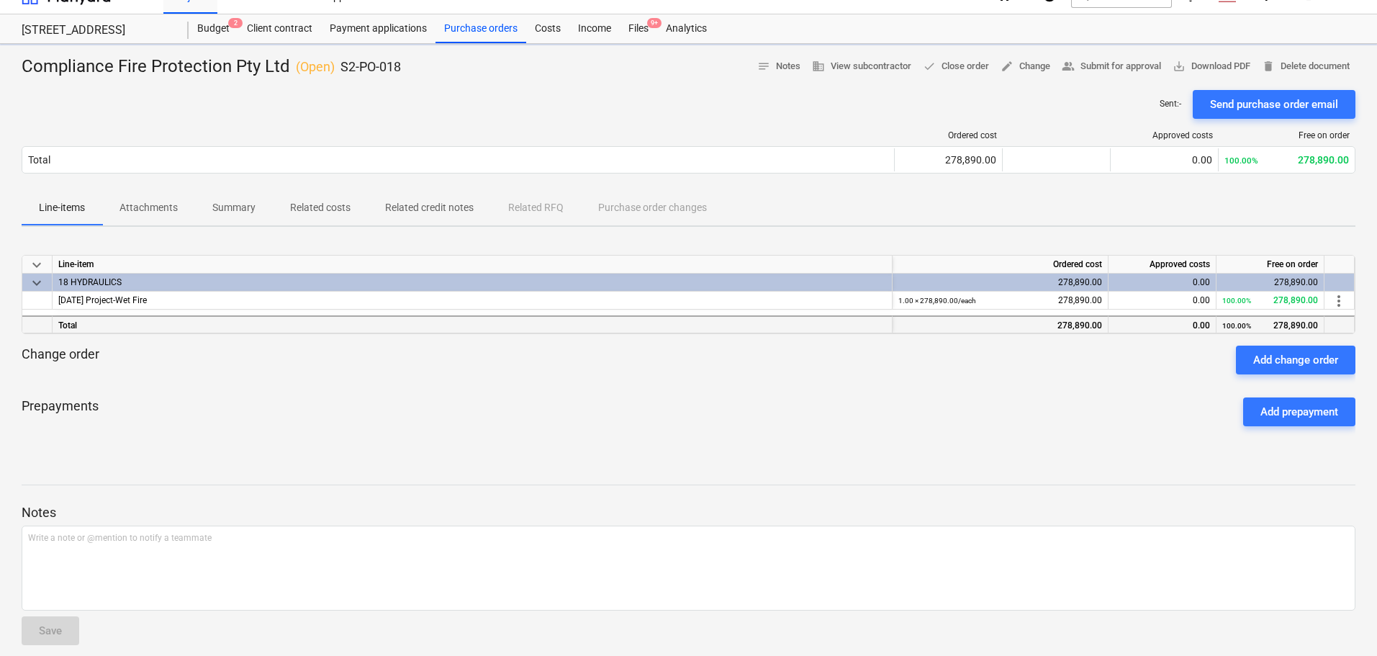
scroll to position [35, 0]
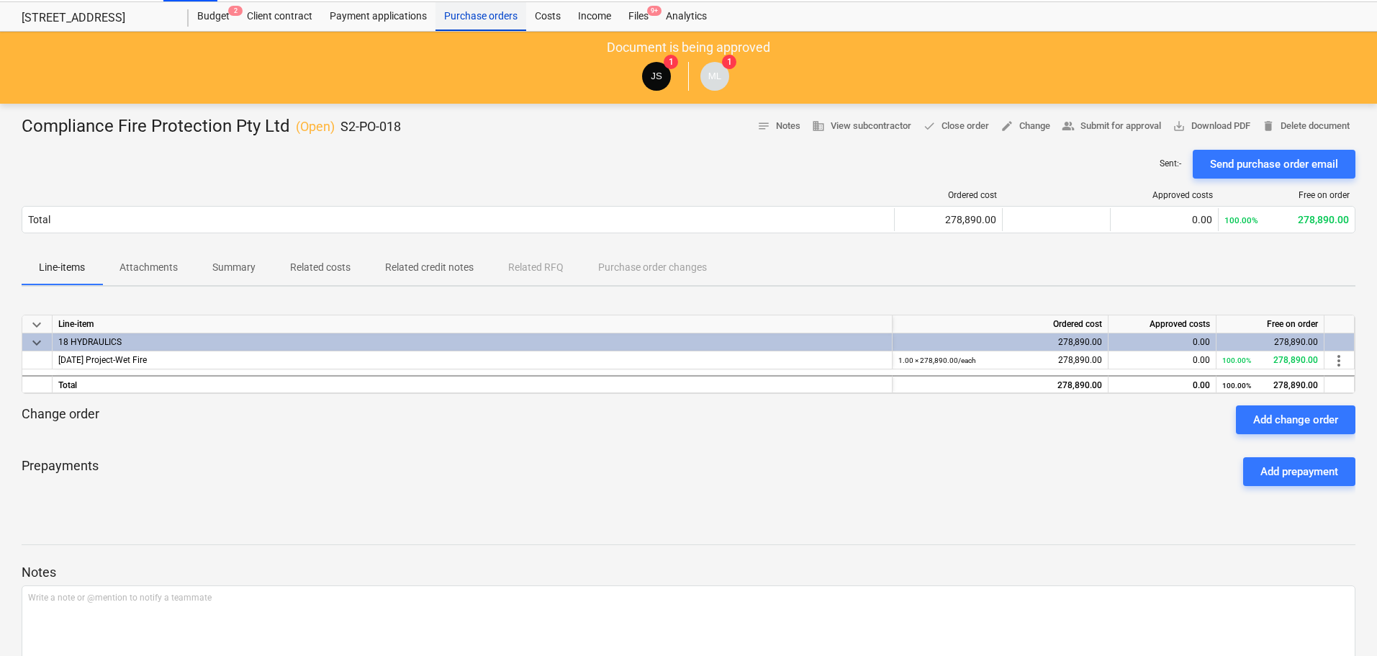
click at [469, 17] on div "Purchase orders" at bounding box center [480, 16] width 91 height 29
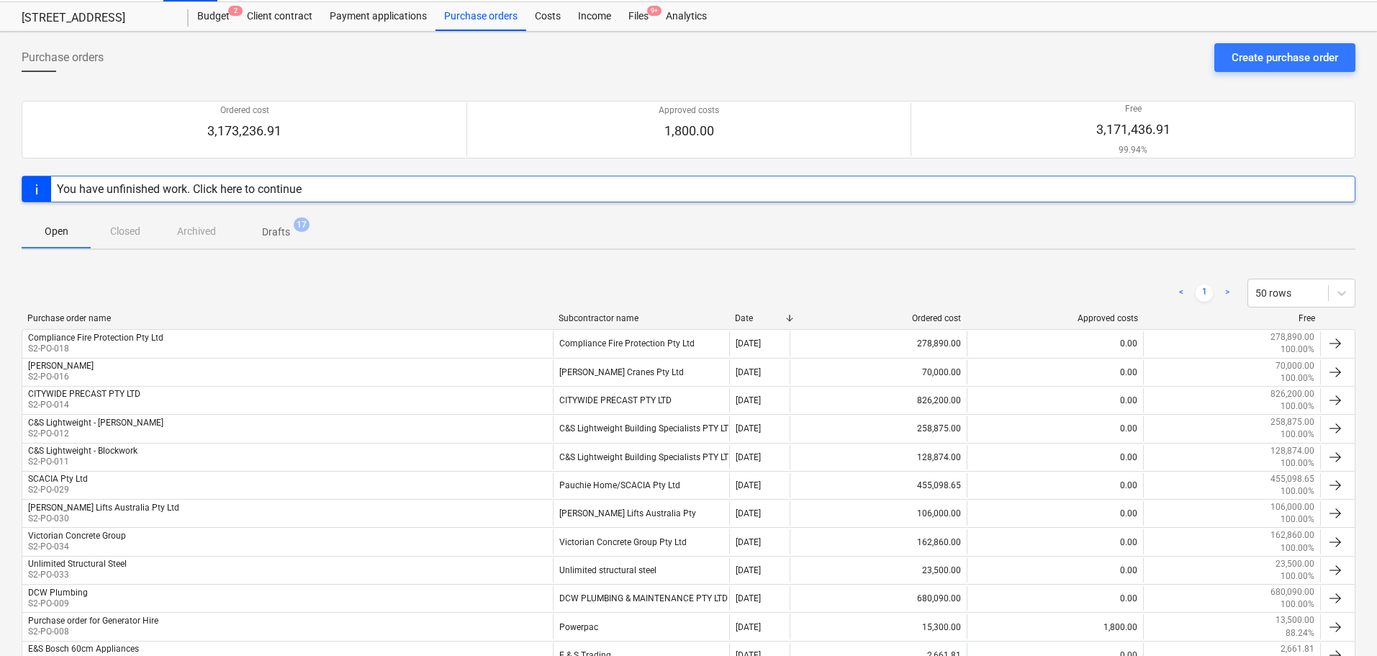
click at [299, 235] on span "Drafts 17" at bounding box center [275, 232] width 51 height 15
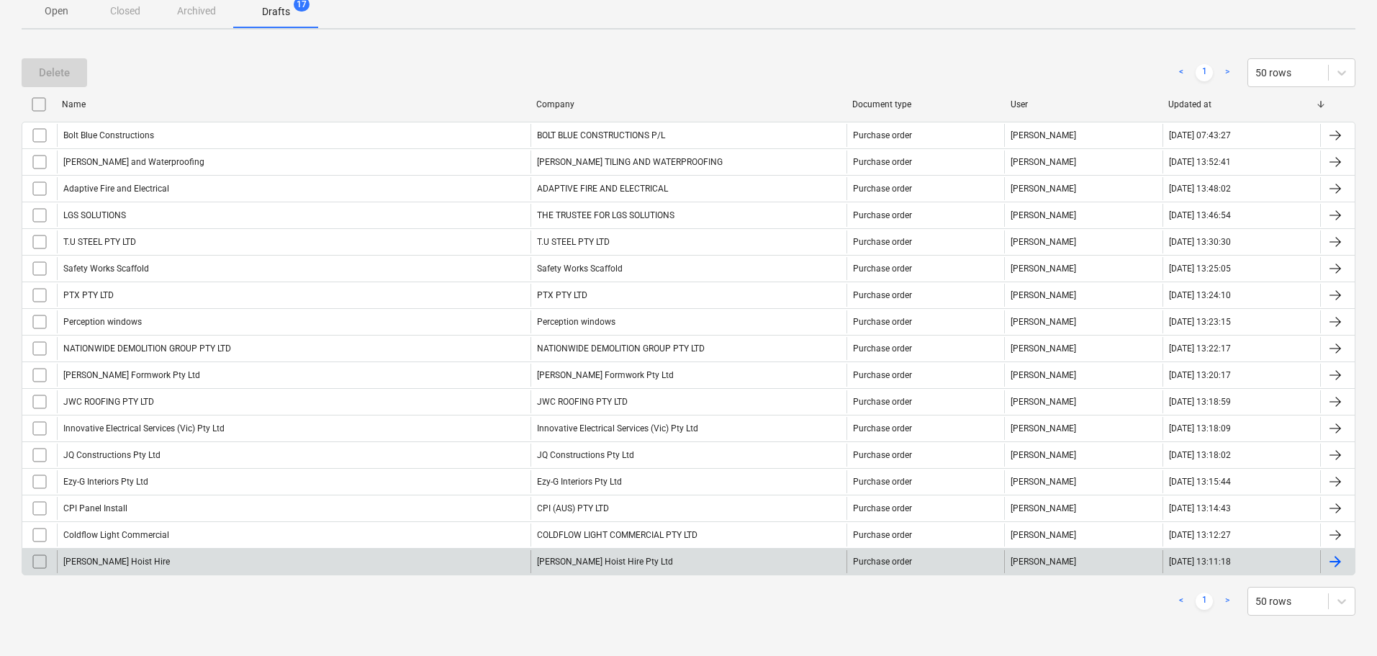
click at [164, 557] on div "[PERSON_NAME] Hoist Hire" at bounding box center [293, 561] width 473 height 23
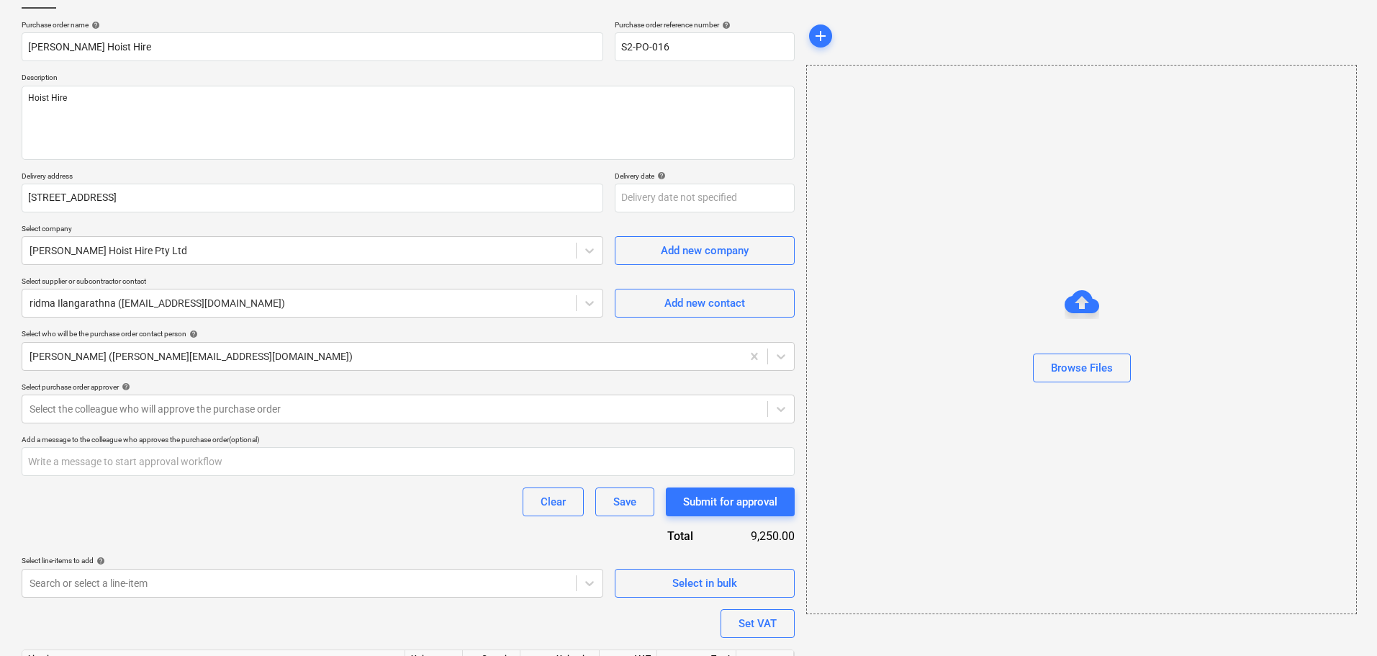
scroll to position [186, 0]
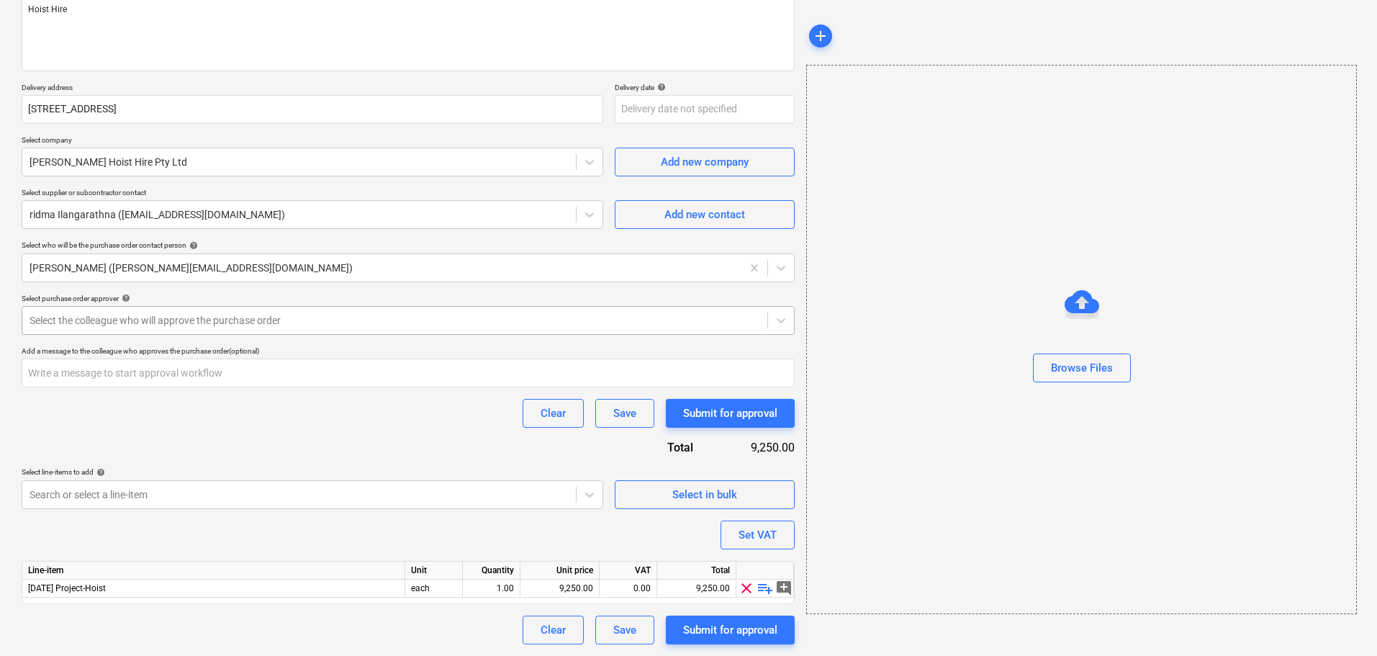
click at [117, 330] on div "Select the colleague who will approve the purchase order" at bounding box center [394, 320] width 745 height 20
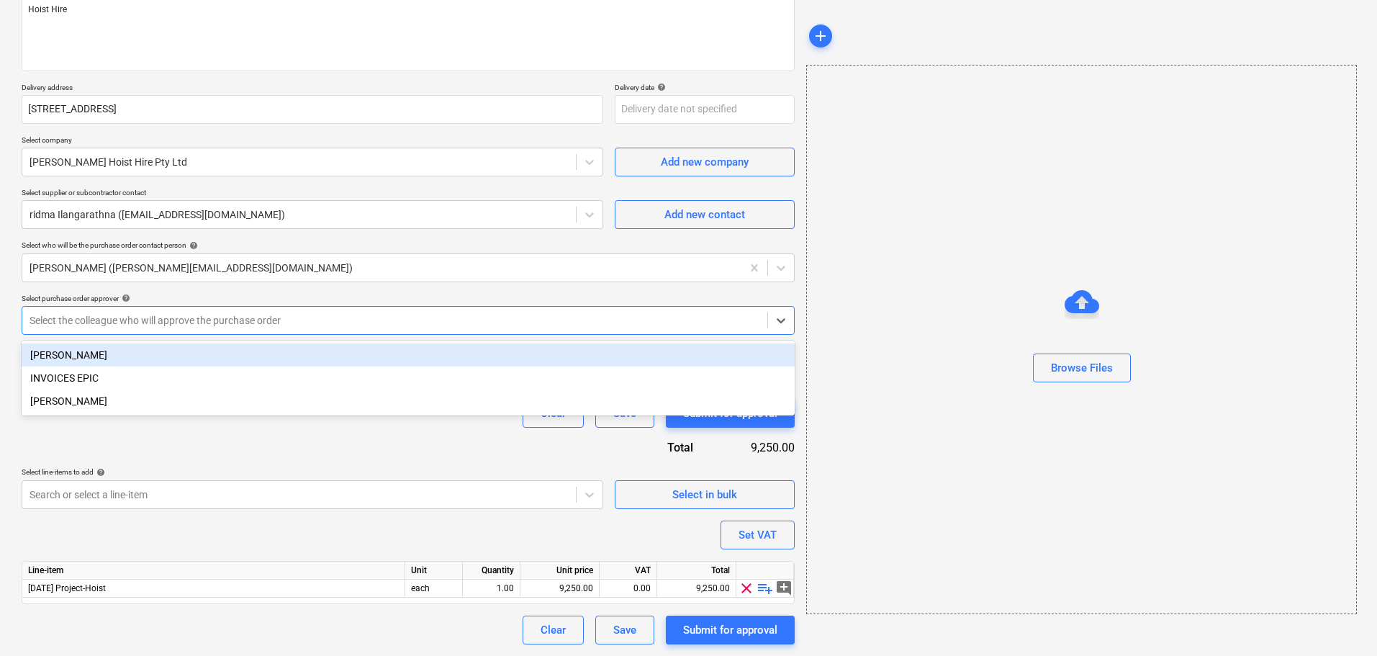
click at [100, 358] on div "[PERSON_NAME]" at bounding box center [408, 354] width 773 height 23
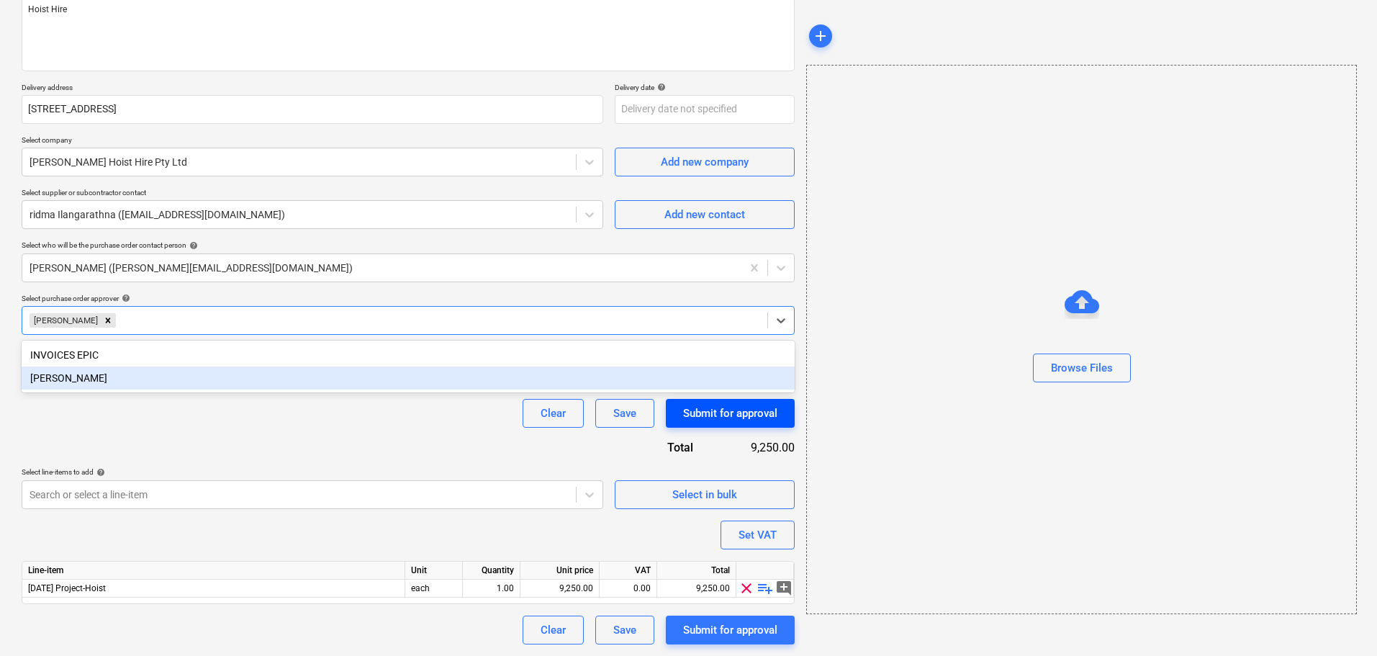
click at [712, 415] on div "Submit for approval" at bounding box center [730, 413] width 94 height 19
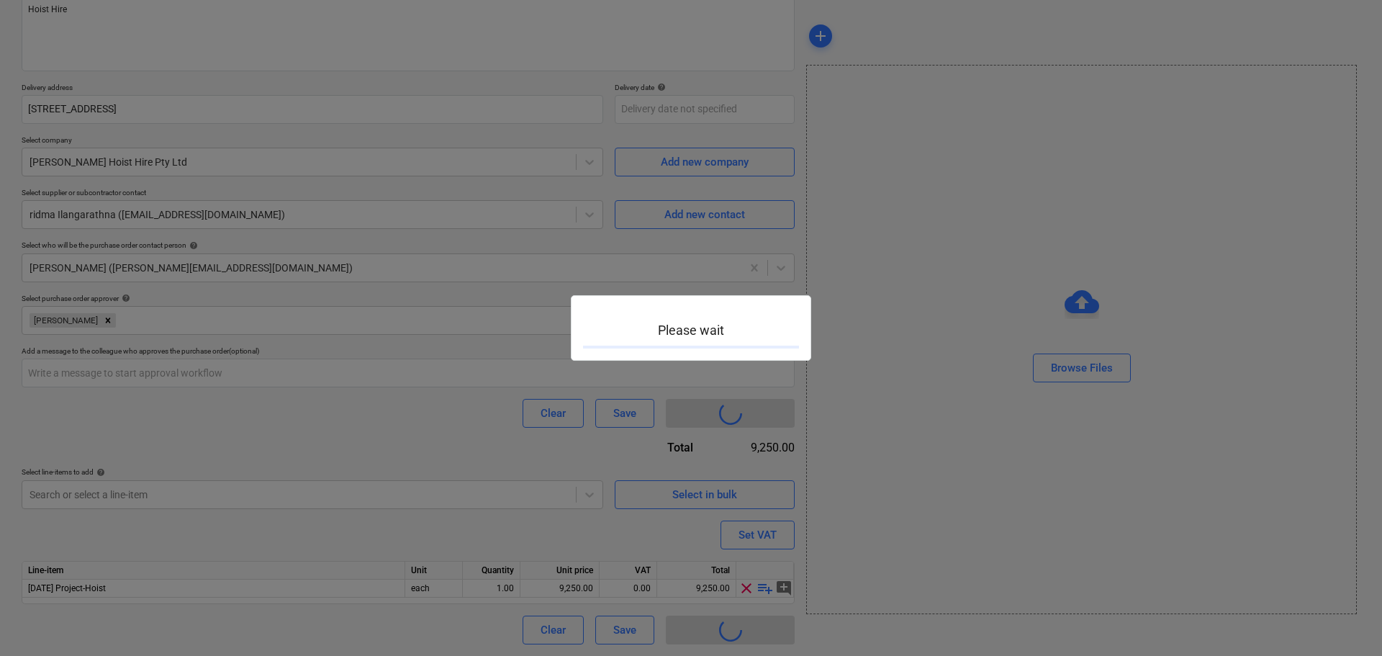
type textarea "x"
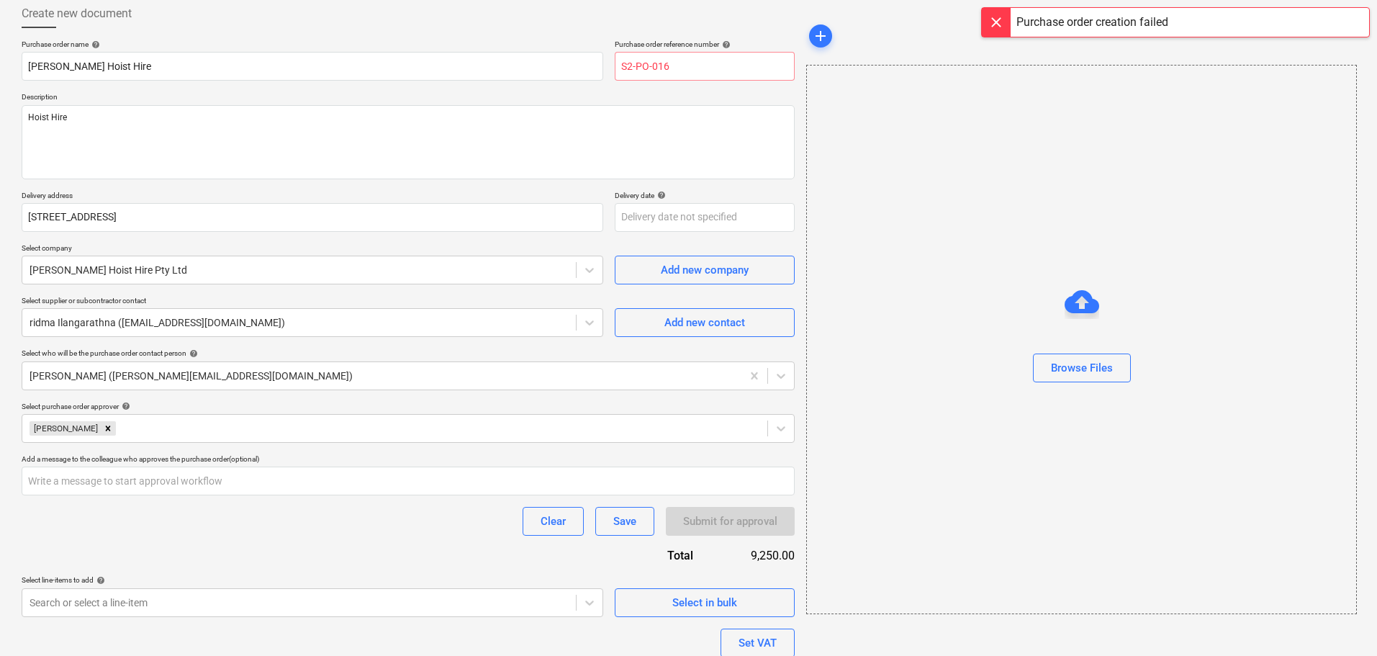
scroll to position [0, 0]
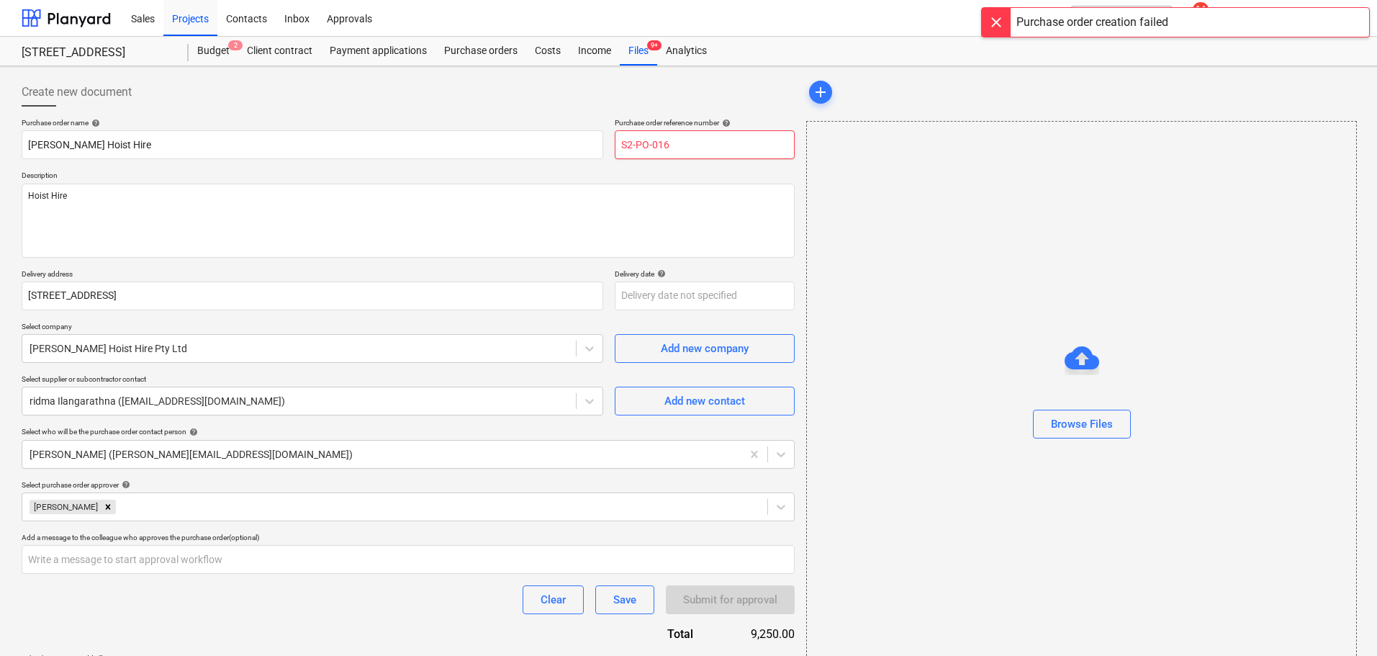
click at [672, 145] on input "S2-PO-016" at bounding box center [705, 144] width 180 height 29
click at [493, 57] on div "Purchase orders" at bounding box center [480, 51] width 91 height 29
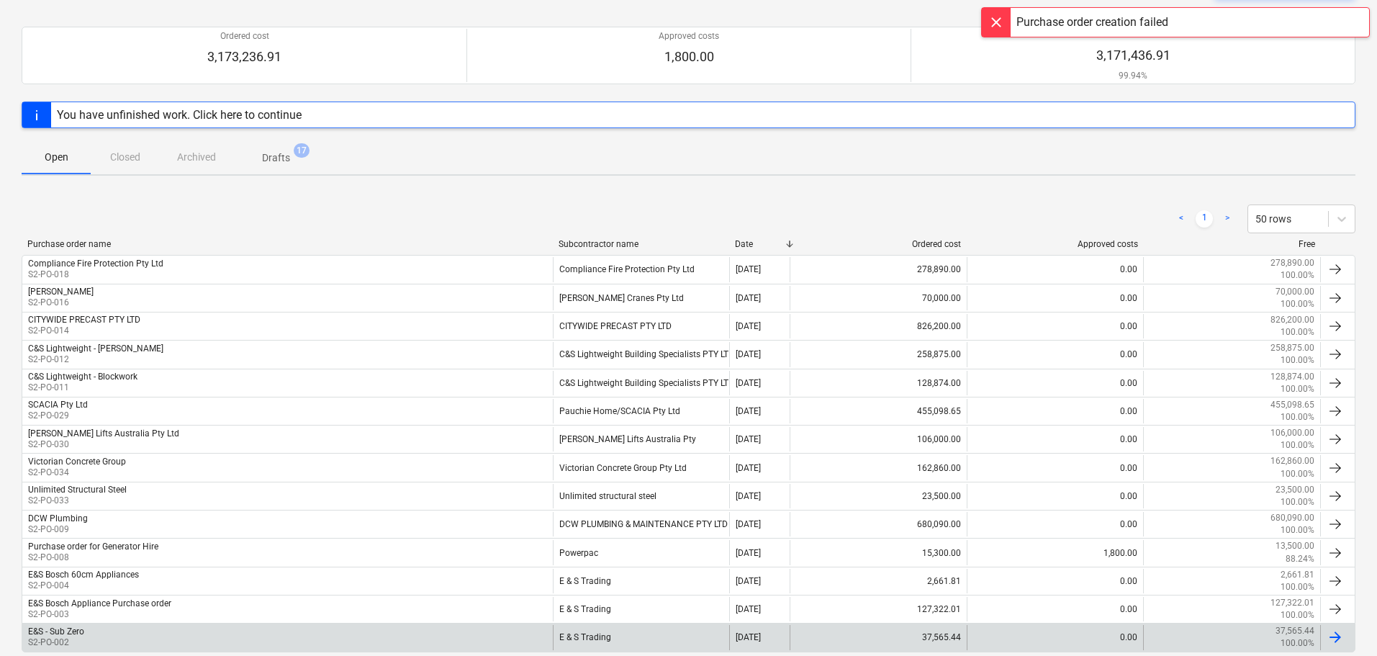
scroll to position [186, 0]
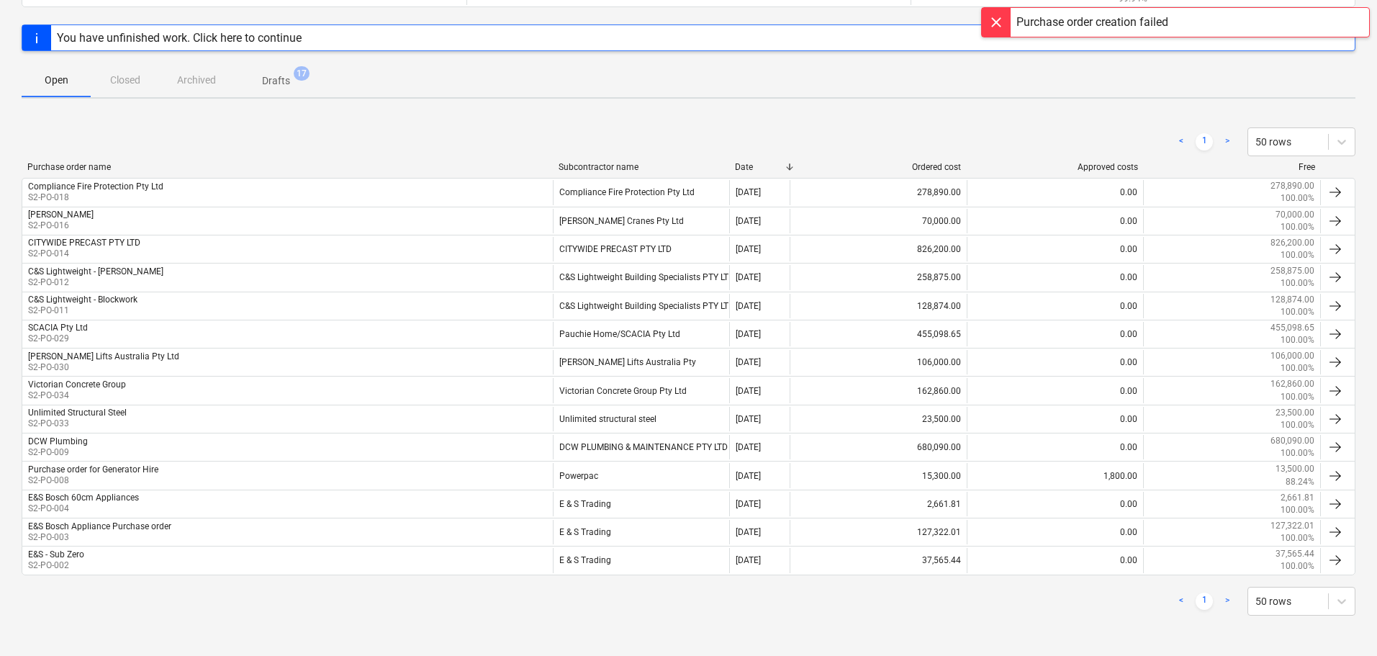
click at [263, 89] on span "Drafts 17" at bounding box center [276, 80] width 86 height 26
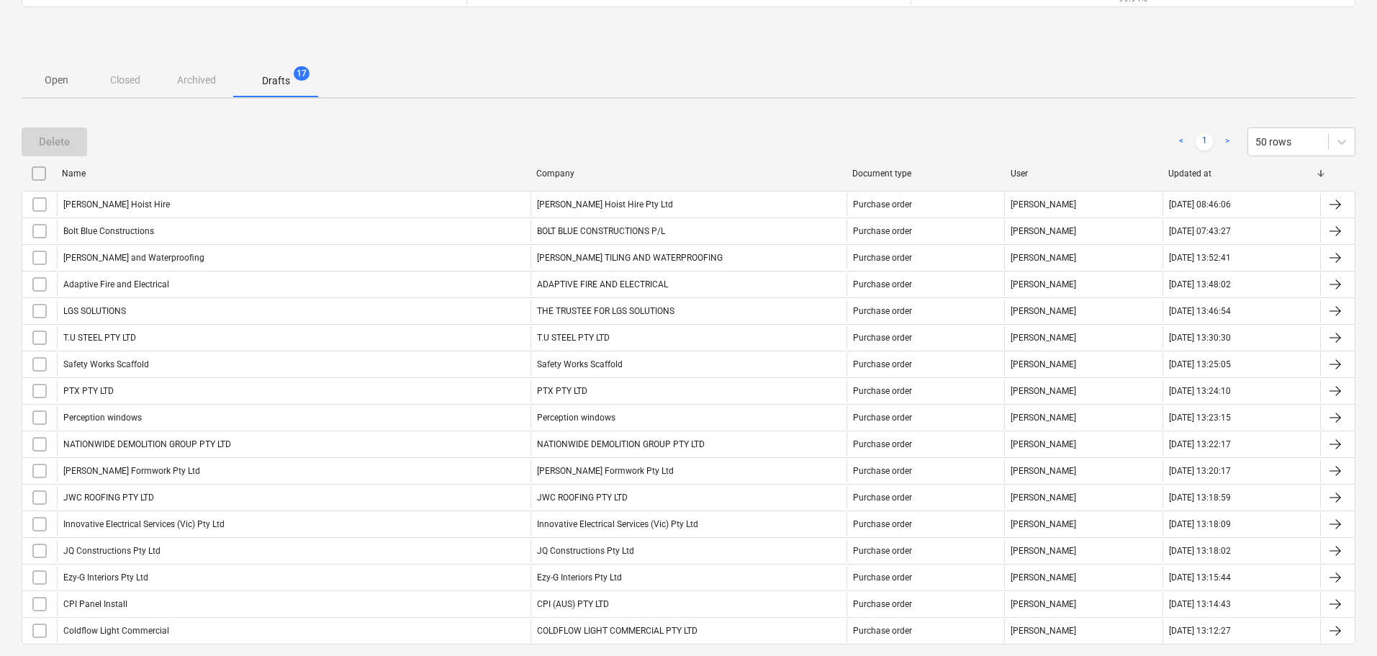
scroll to position [255, 0]
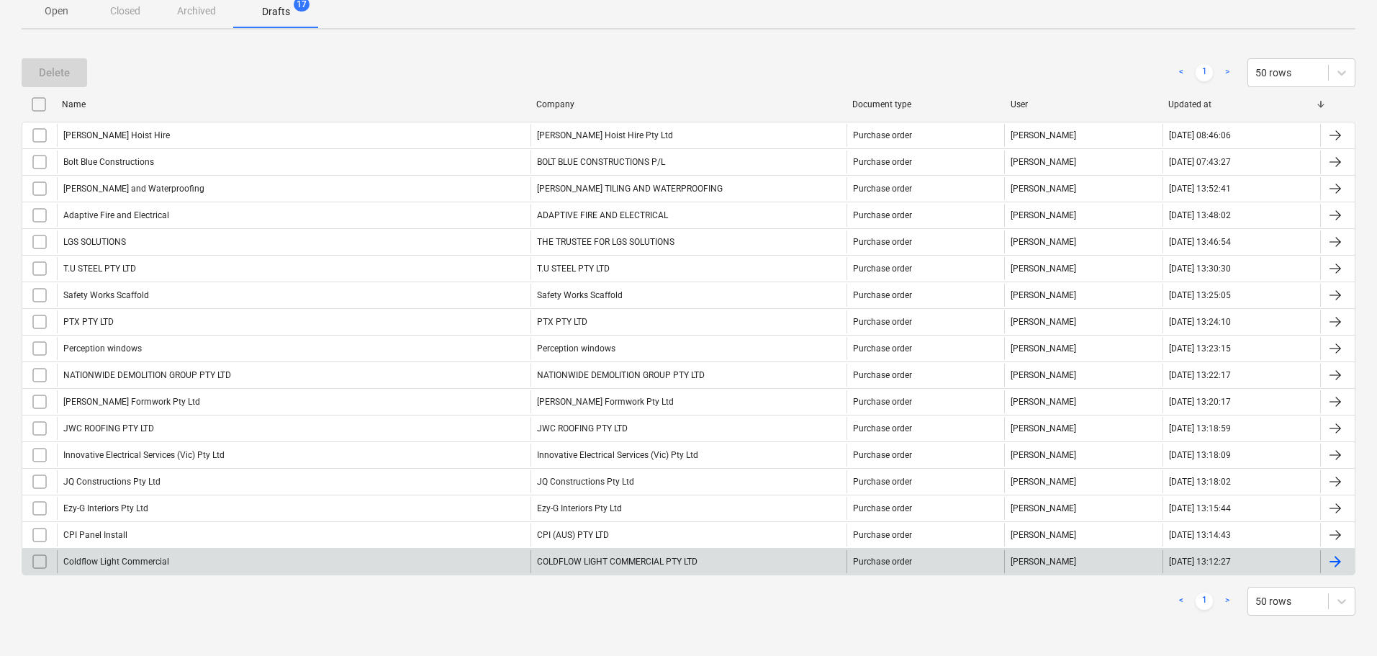
click at [112, 550] on div "Coldflow Light Commercial" at bounding box center [293, 561] width 473 height 23
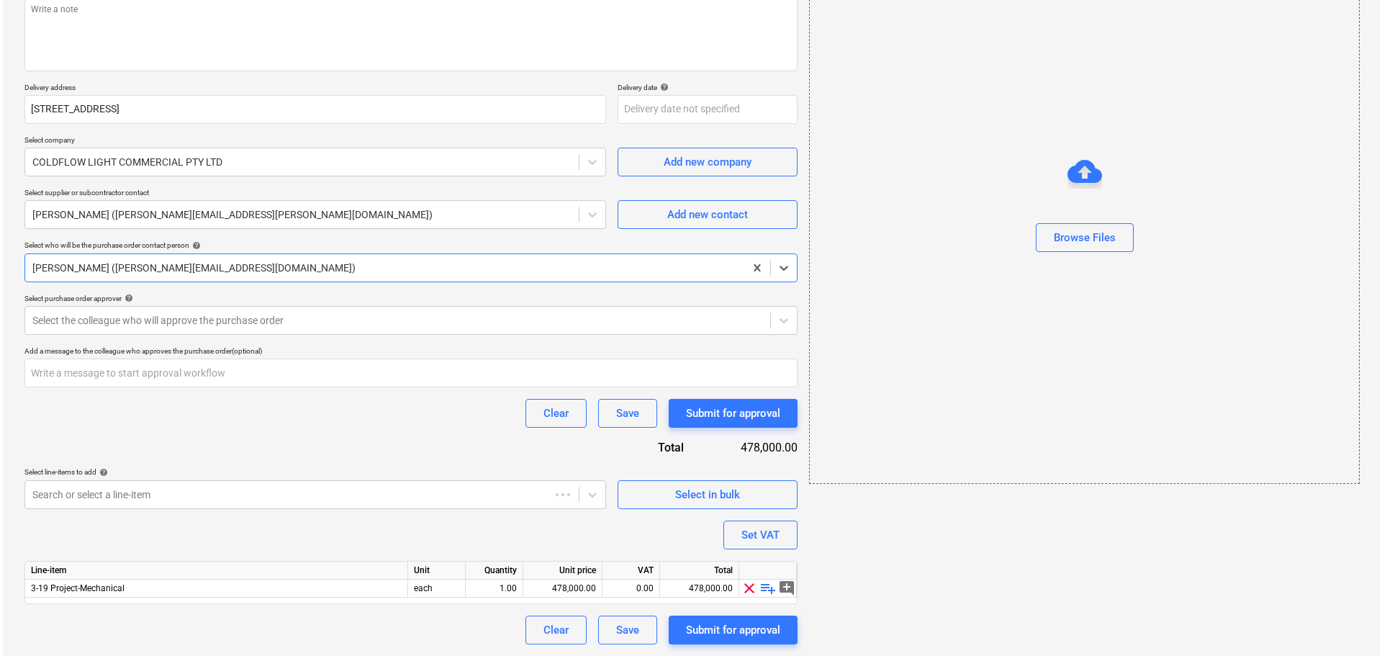
scroll to position [51, 0]
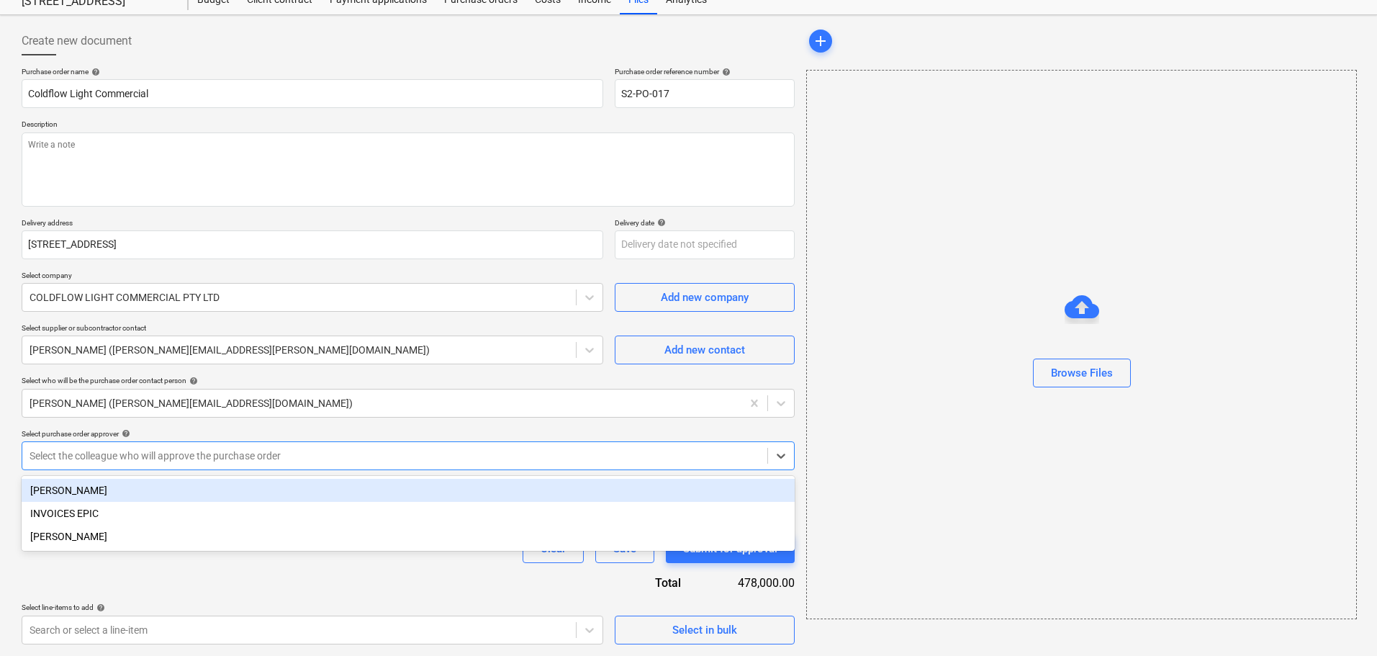
click at [188, 455] on div at bounding box center [395, 455] width 730 height 14
click at [141, 486] on div "[PERSON_NAME]" at bounding box center [408, 490] width 773 height 23
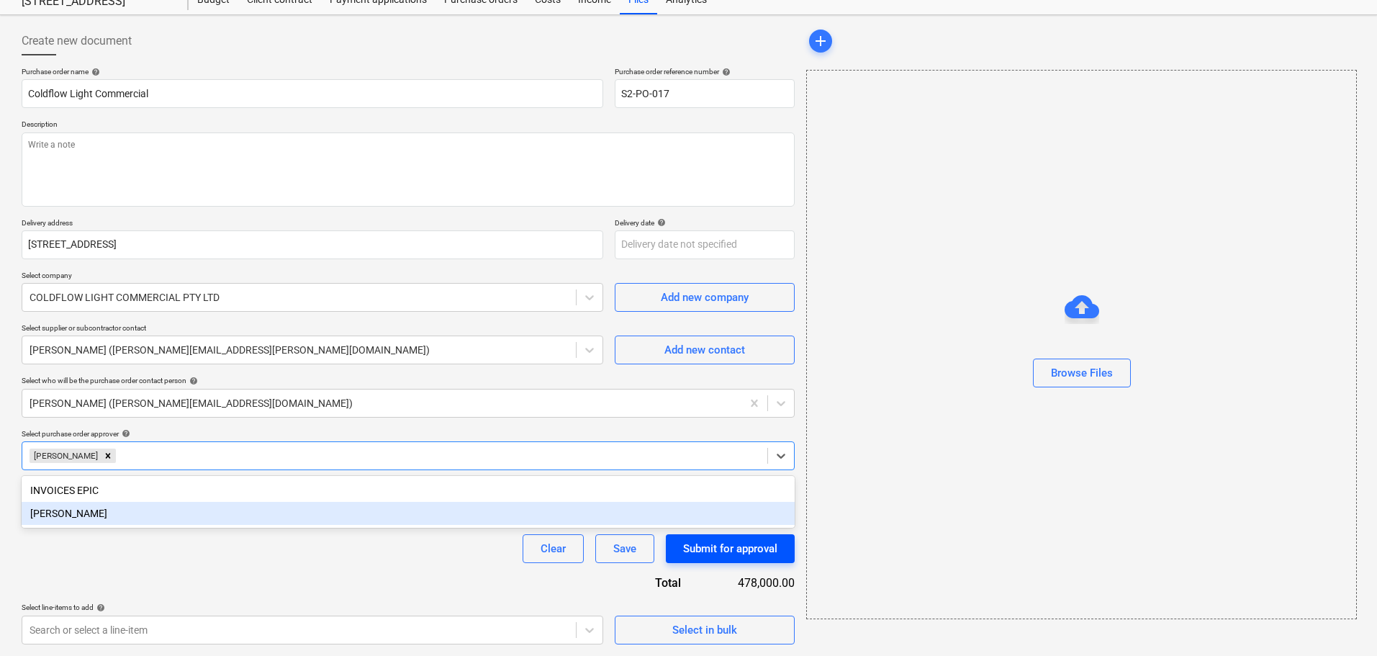
click at [716, 556] on div "Submit for approval" at bounding box center [730, 548] width 94 height 19
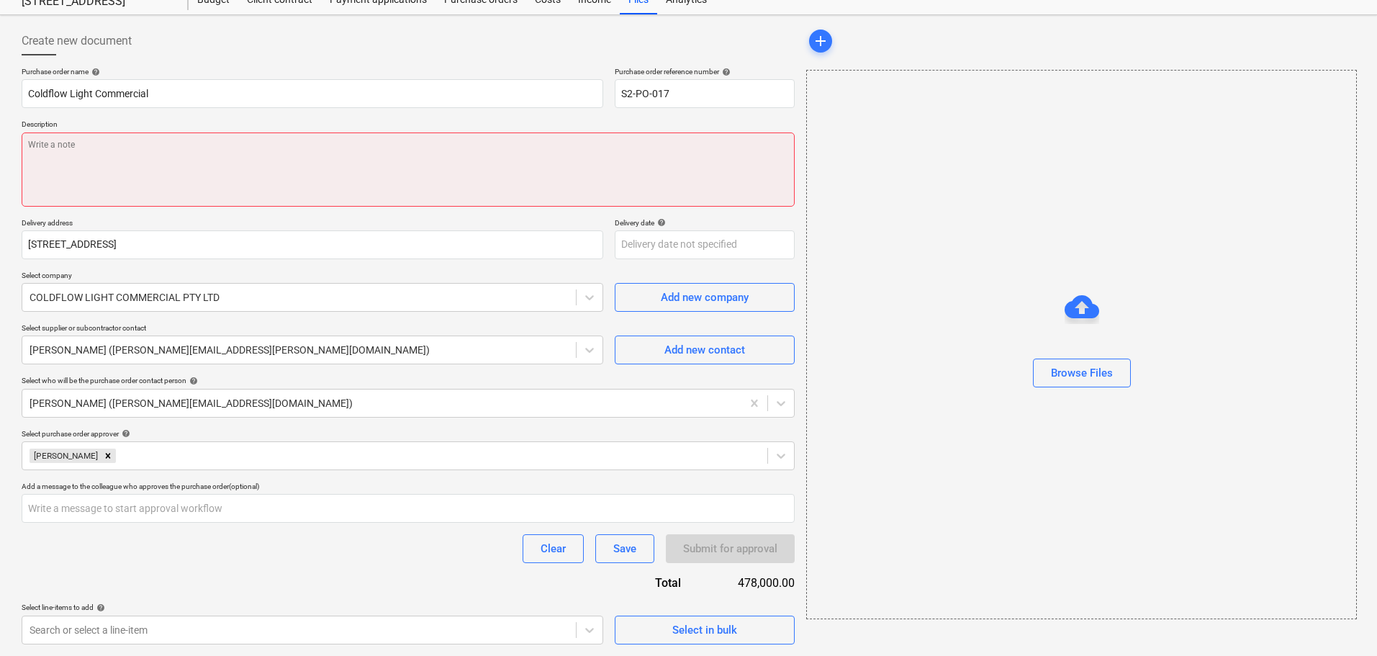
click at [202, 172] on textarea at bounding box center [408, 169] width 773 height 74
click at [202, 171] on textarea at bounding box center [408, 169] width 773 height 74
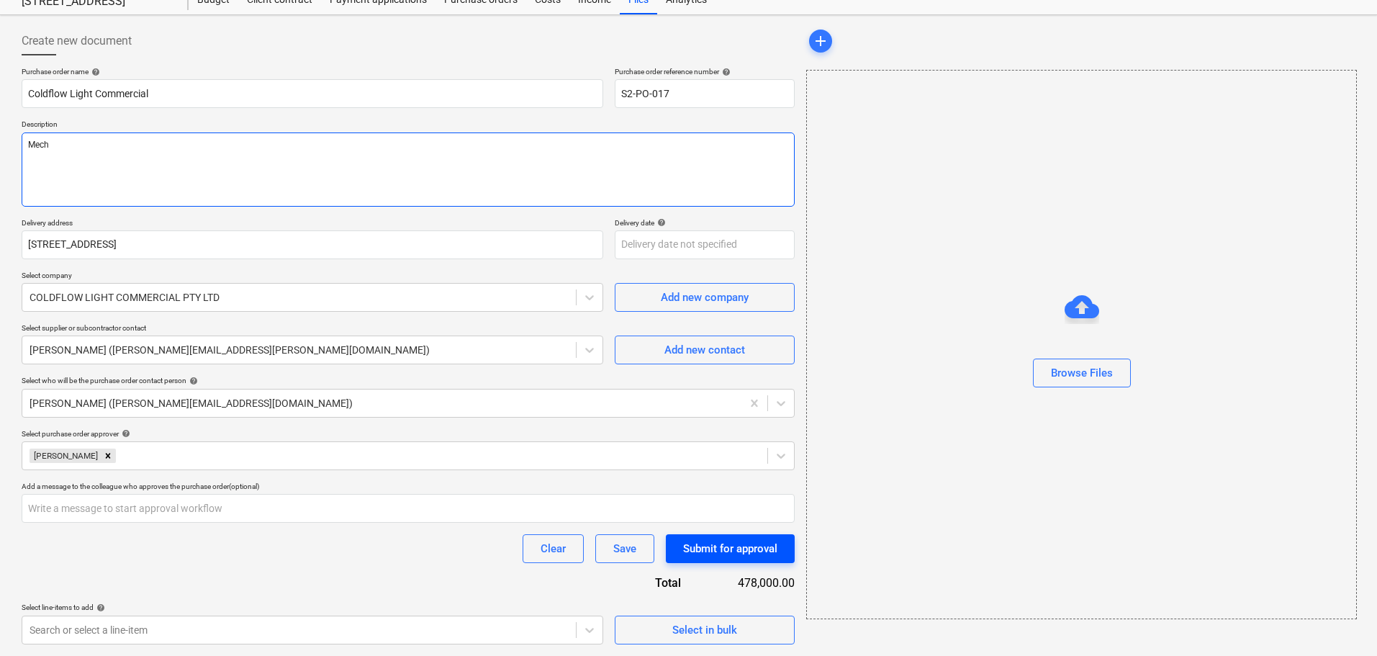
type textarea "Mech"
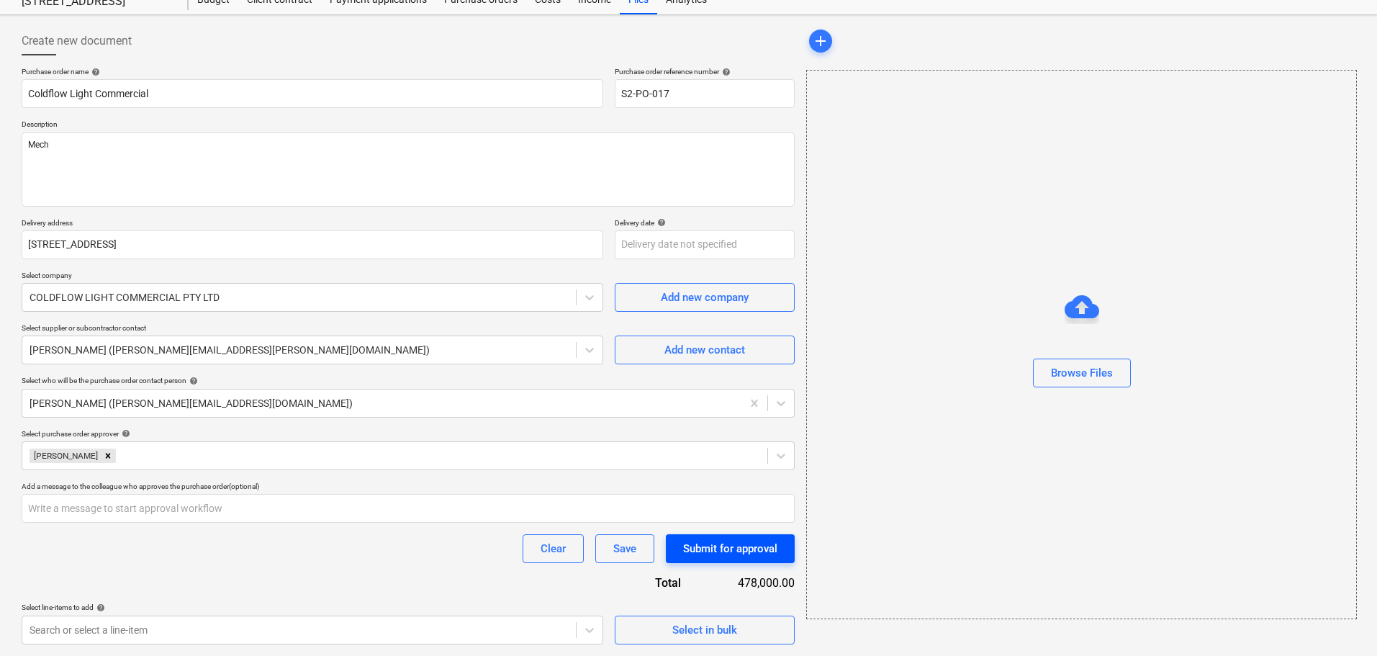
click at [763, 560] on button "Submit for approval" at bounding box center [730, 548] width 129 height 29
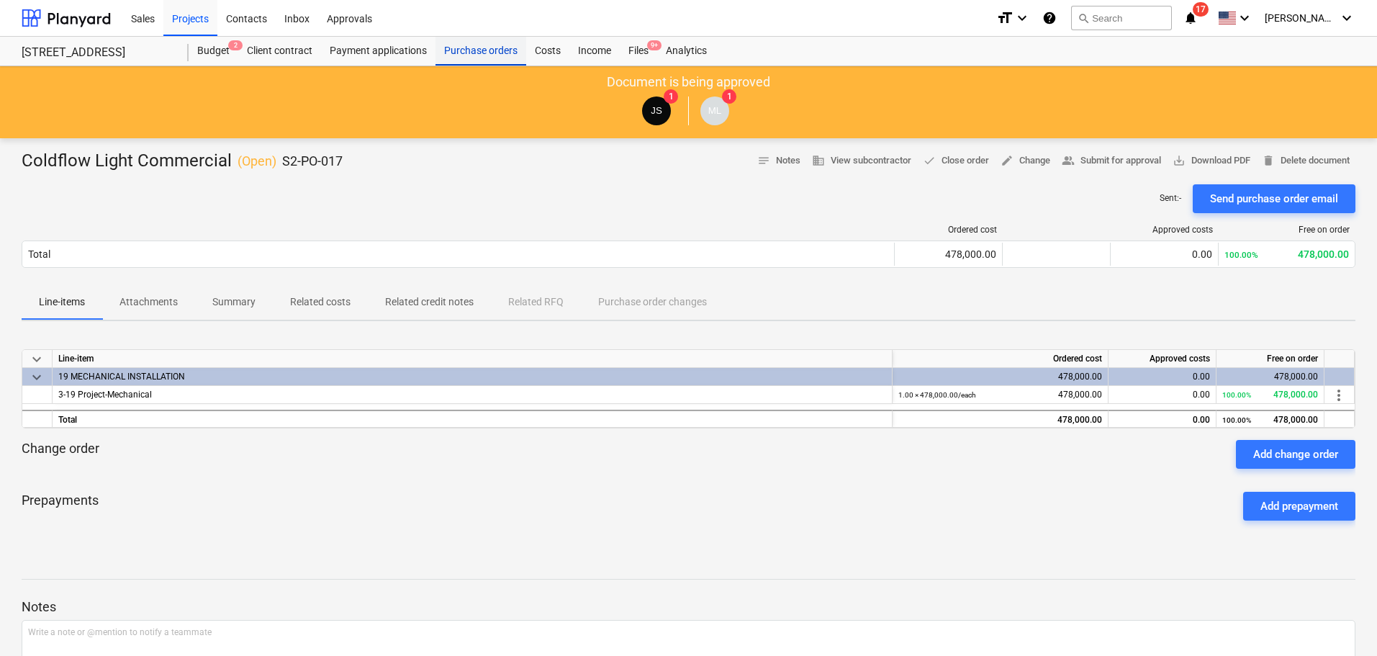
click at [484, 50] on div "Purchase orders" at bounding box center [480, 51] width 91 height 29
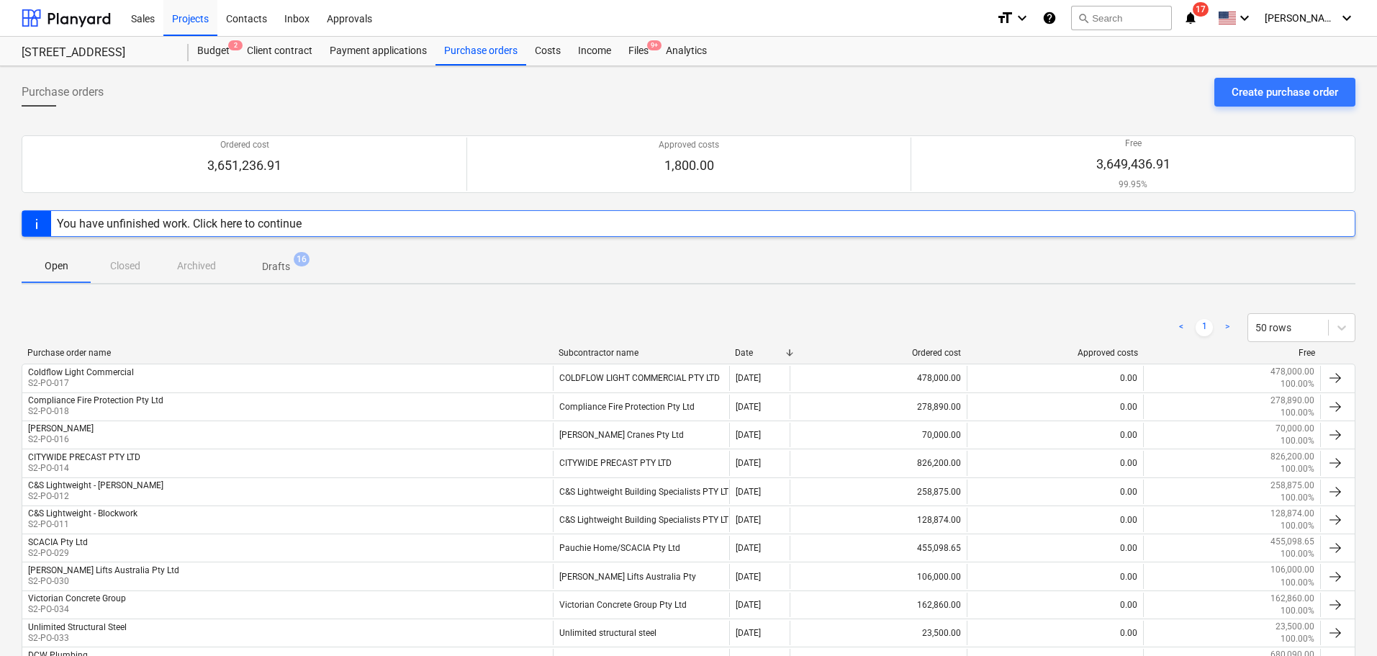
click at [256, 267] on span "Drafts 16" at bounding box center [275, 266] width 51 height 15
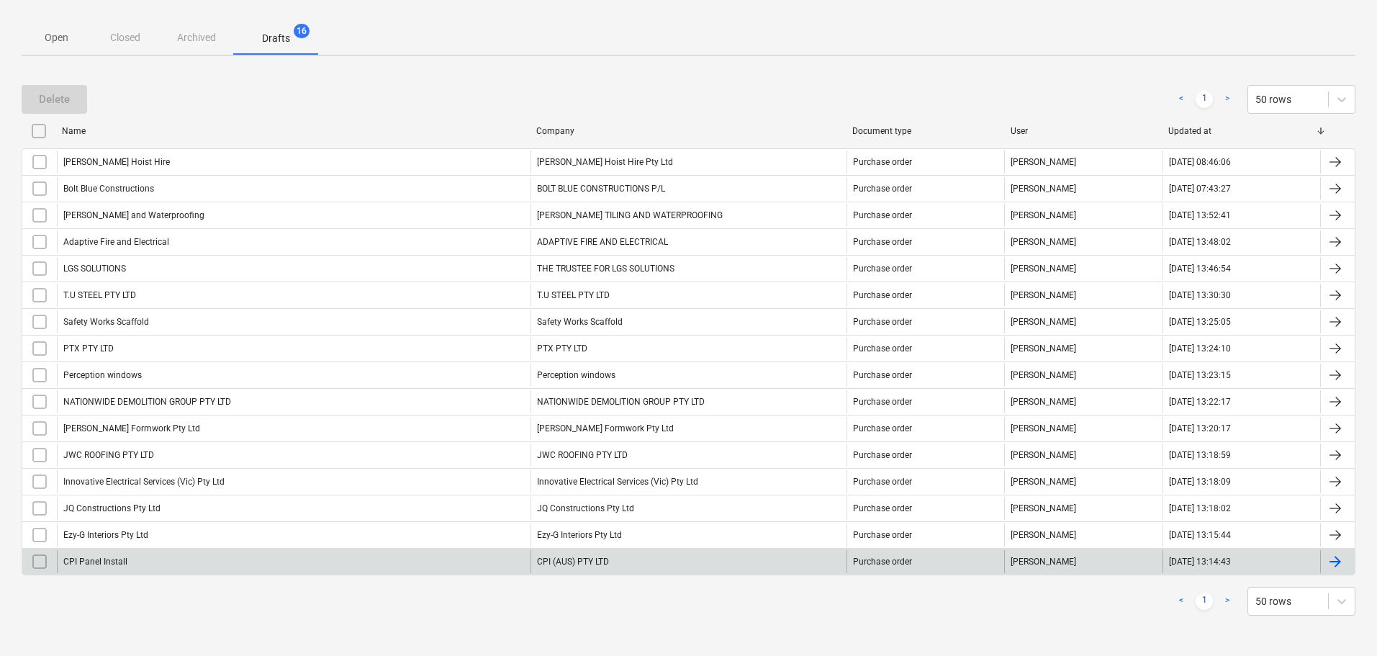
click at [235, 565] on div "CPI Panel Install" at bounding box center [293, 561] width 473 height 23
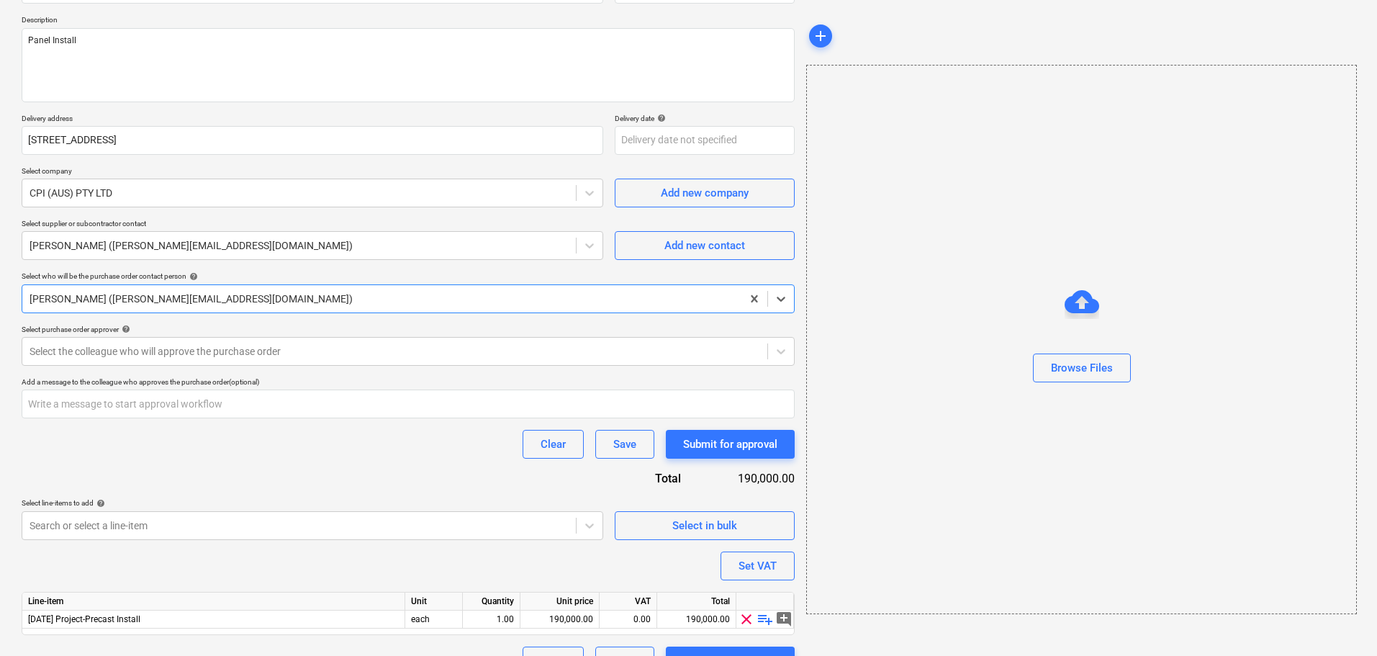
scroll to position [186, 0]
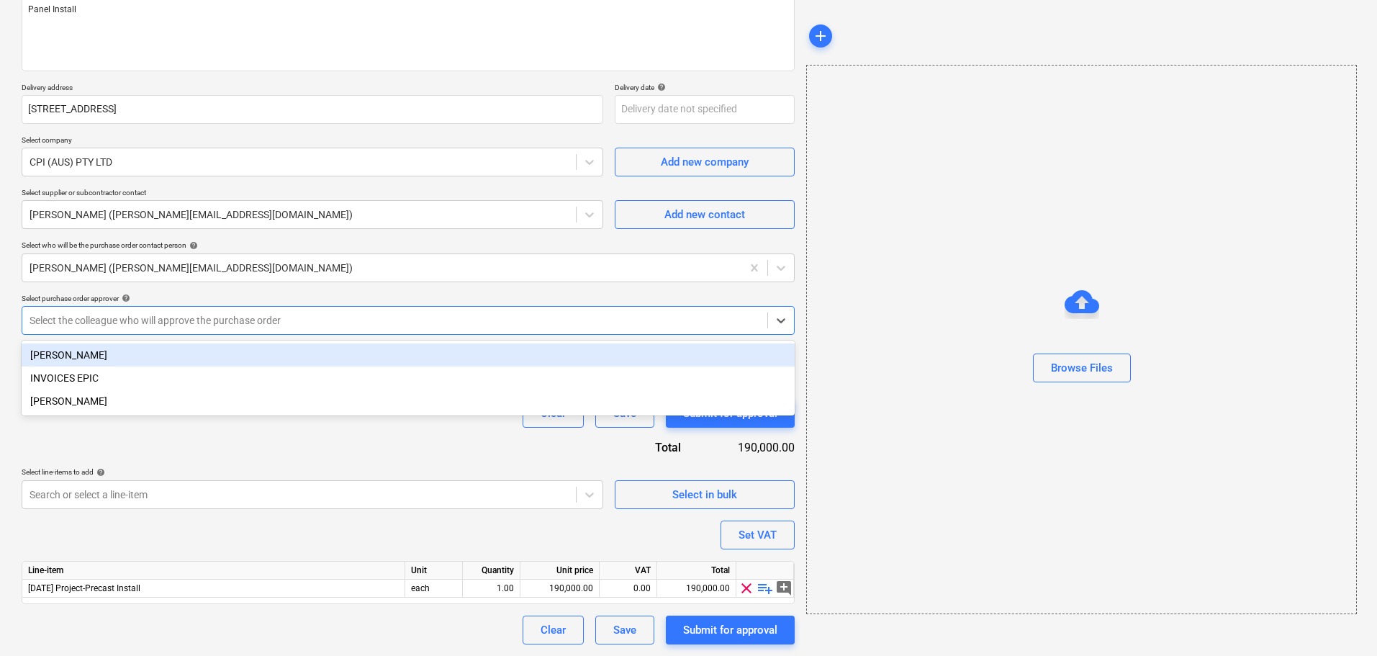
click at [166, 313] on div at bounding box center [395, 320] width 730 height 14
drag, startPoint x: 151, startPoint y: 363, endPoint x: 158, endPoint y: 378, distance: 17.4
click at [150, 363] on div "[PERSON_NAME]" at bounding box center [408, 354] width 773 height 23
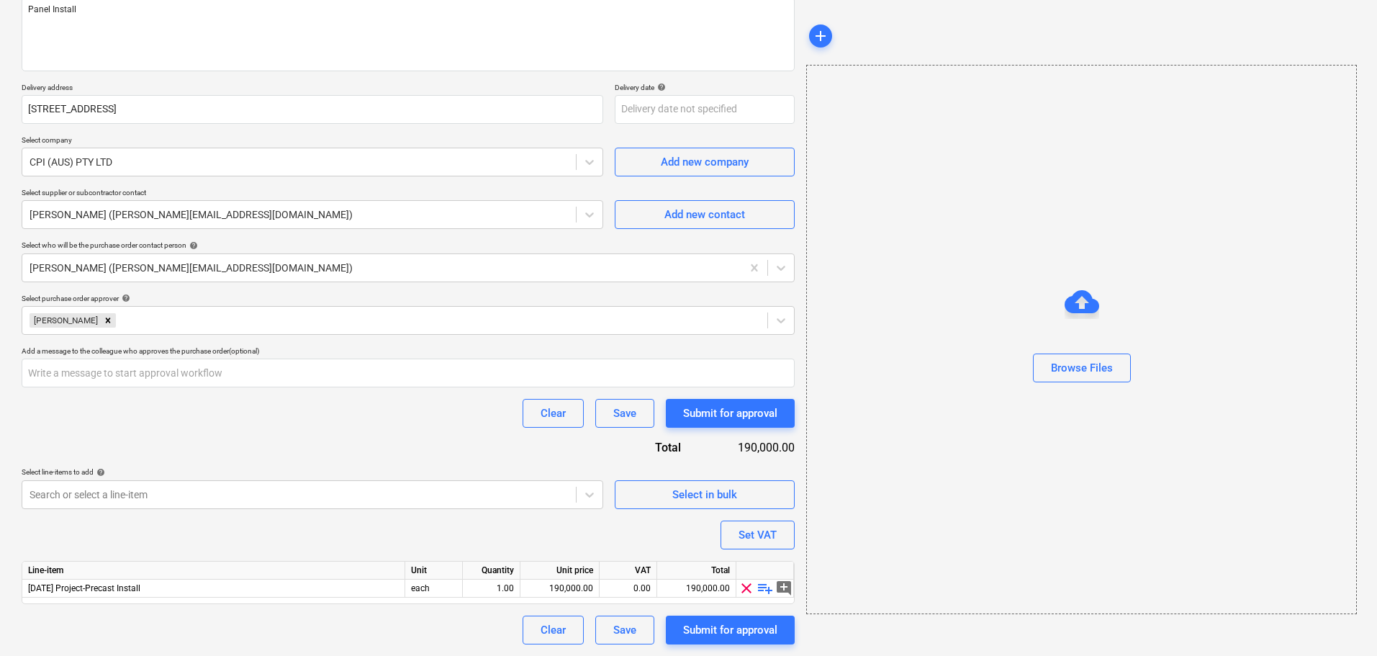
click at [206, 458] on div "Purchase order name help CPI Panel Install Purchase order reference number help…" at bounding box center [408, 288] width 773 height 712
click at [705, 414] on div "Submit for approval" at bounding box center [730, 413] width 94 height 19
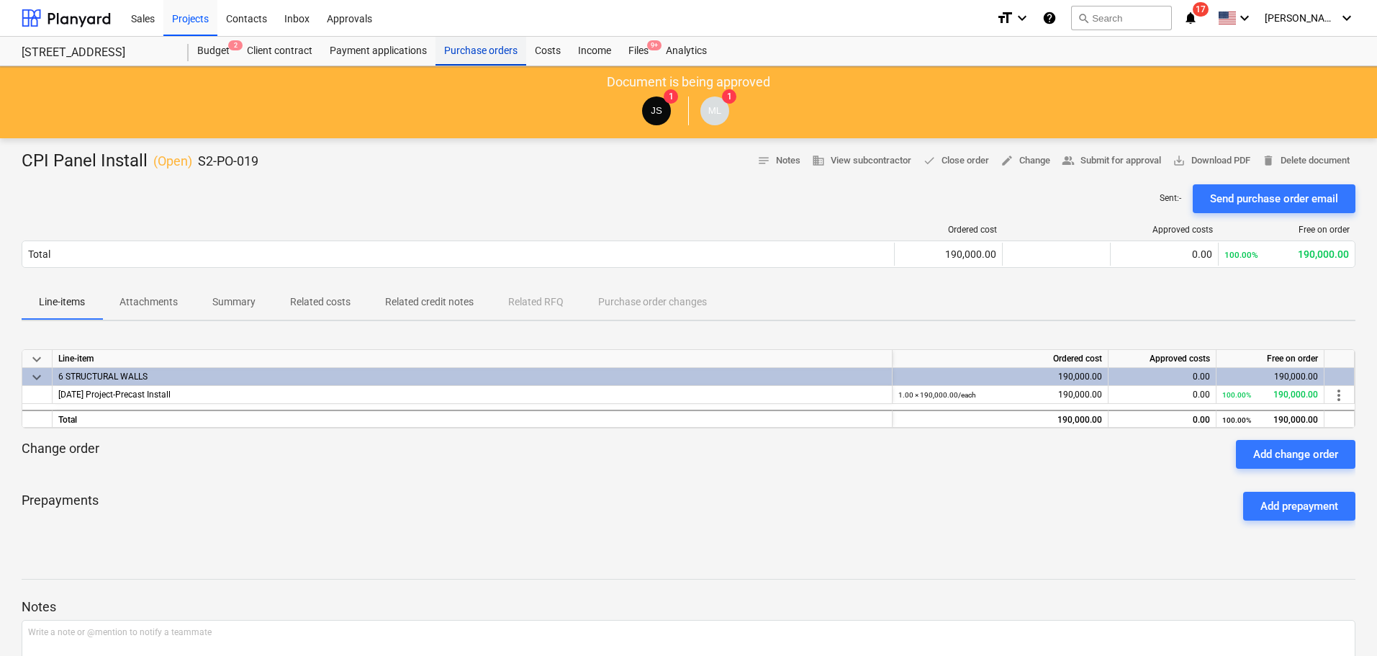
click at [499, 53] on div "Purchase orders" at bounding box center [480, 51] width 91 height 29
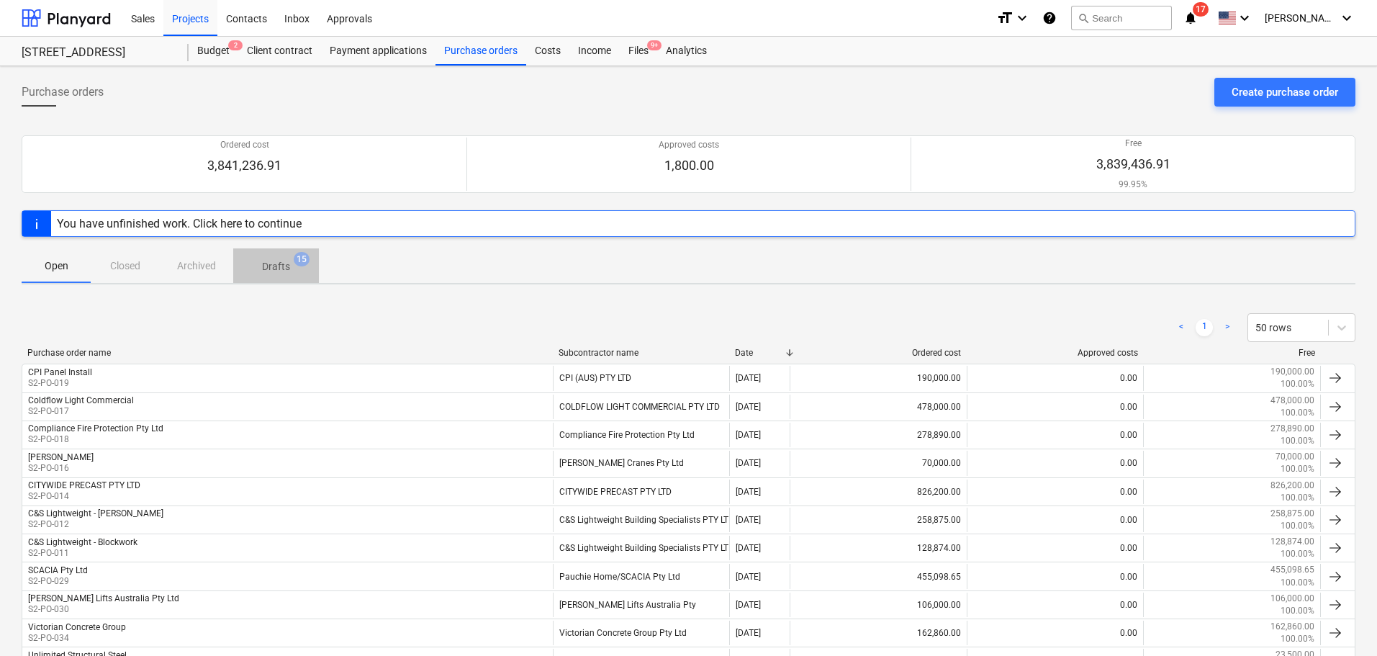
click at [273, 263] on p "Drafts" at bounding box center [276, 266] width 28 height 15
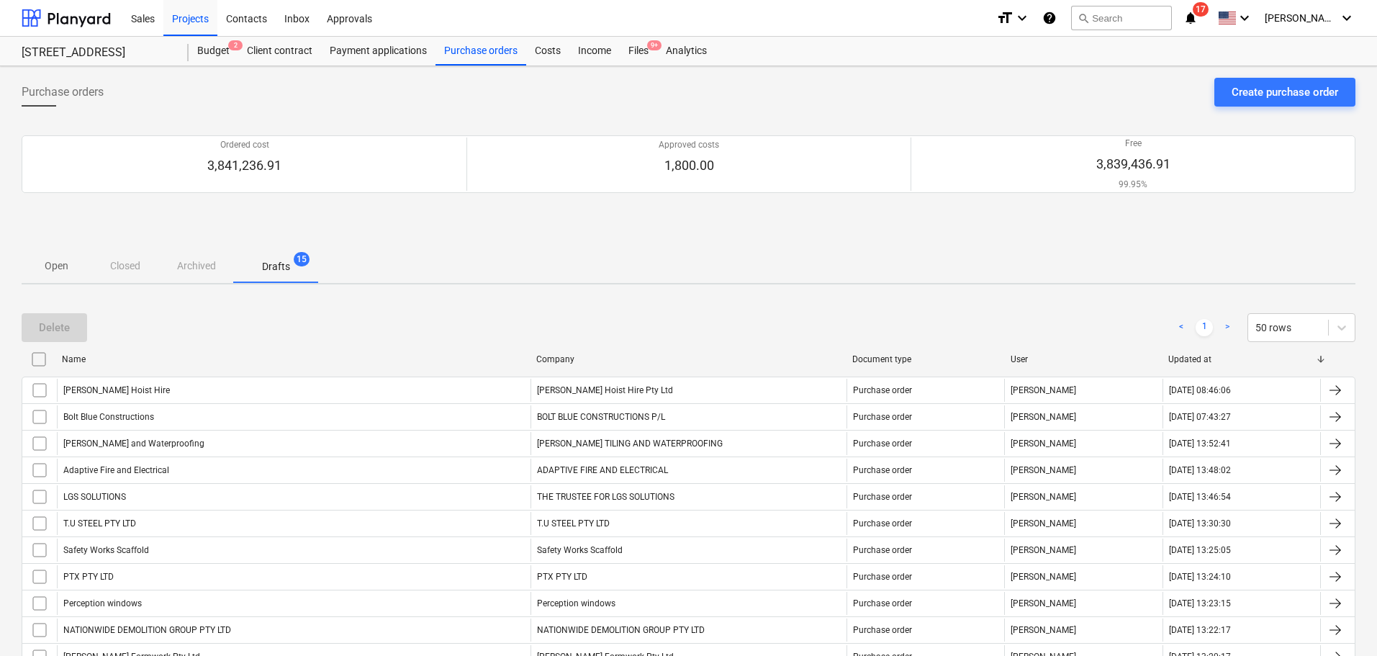
scroll to position [201, 0]
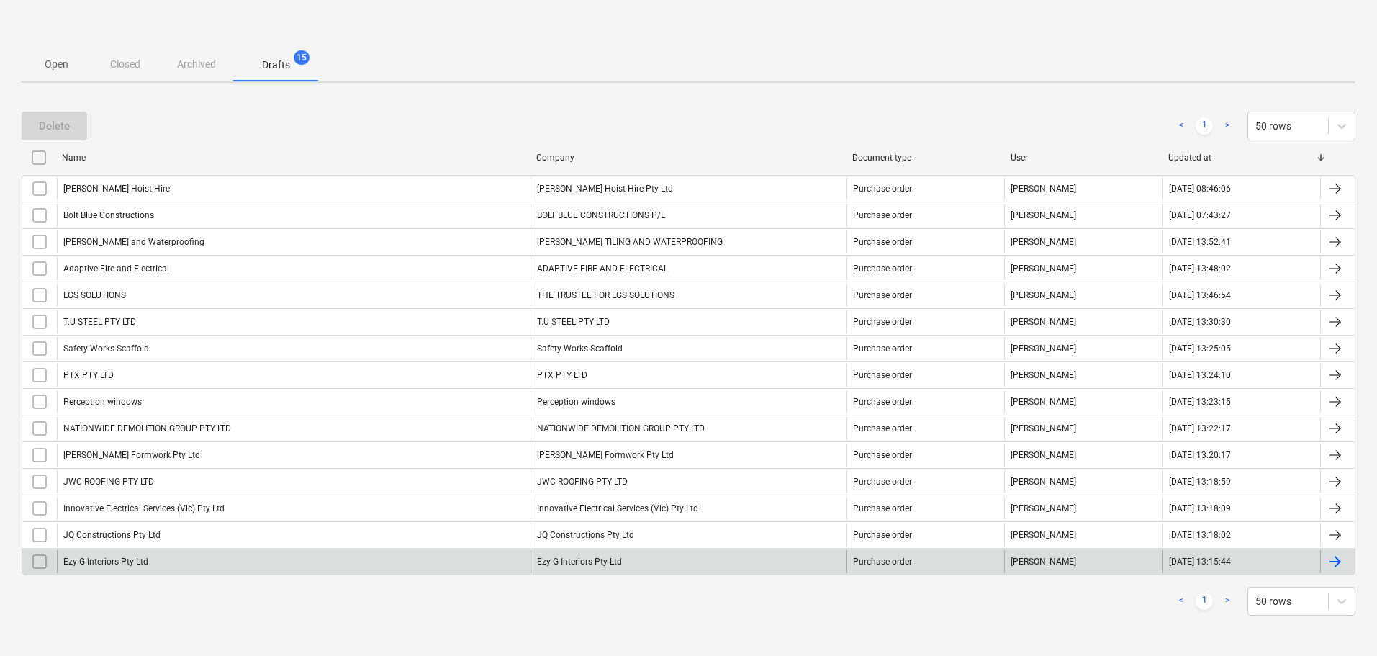
click at [237, 571] on div "Ezy-G Interiors Pty Ltd" at bounding box center [293, 561] width 473 height 23
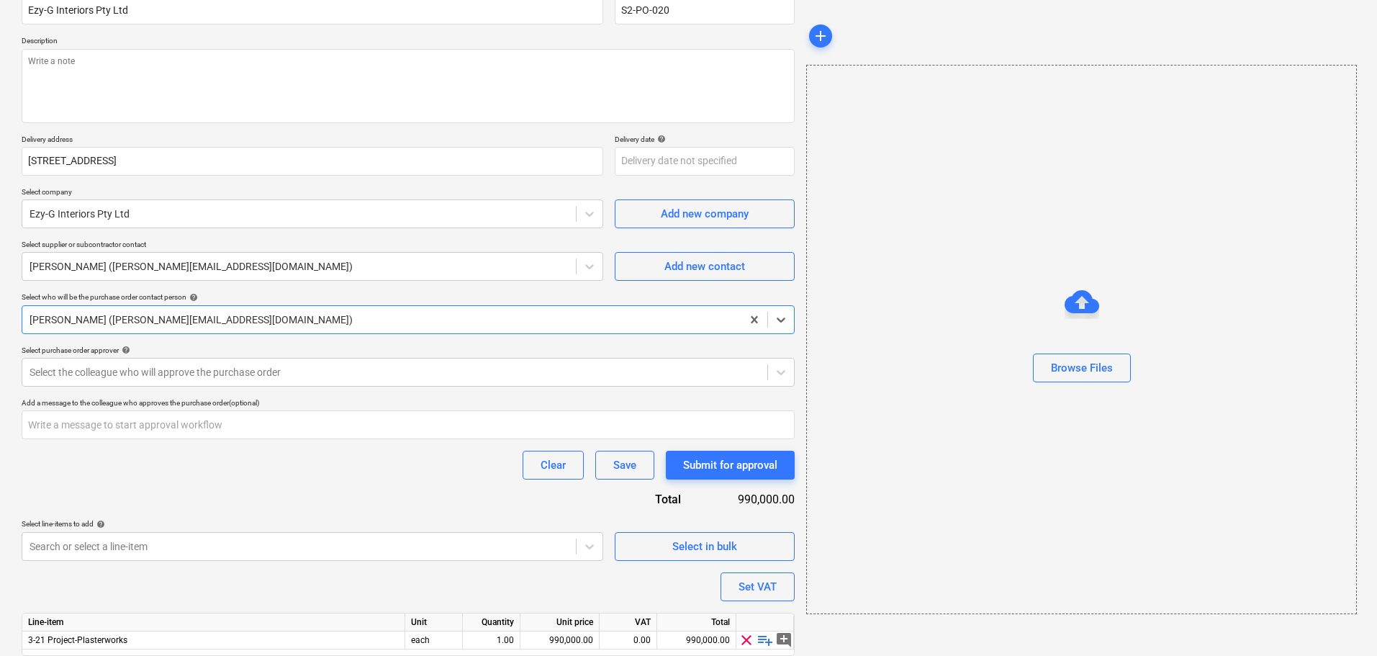
scroll to position [186, 0]
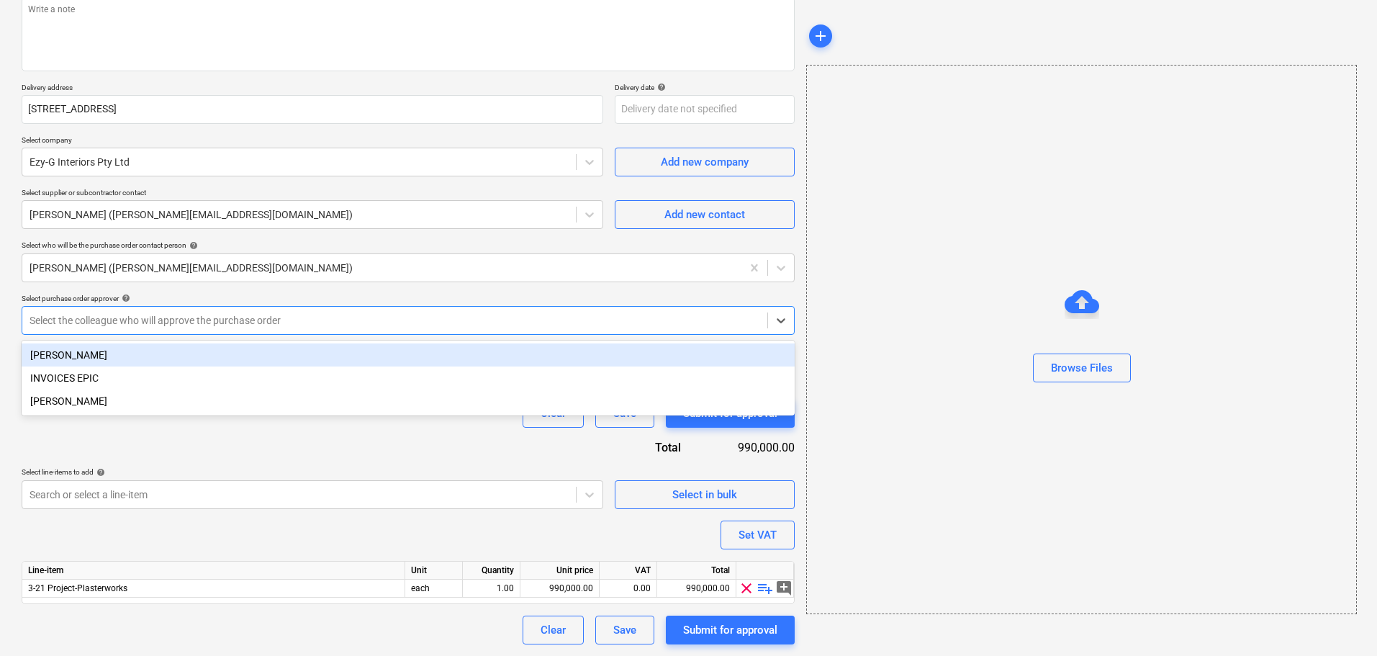
click at [145, 315] on div at bounding box center [395, 320] width 730 height 14
click at [139, 358] on div "[PERSON_NAME]" at bounding box center [408, 354] width 773 height 23
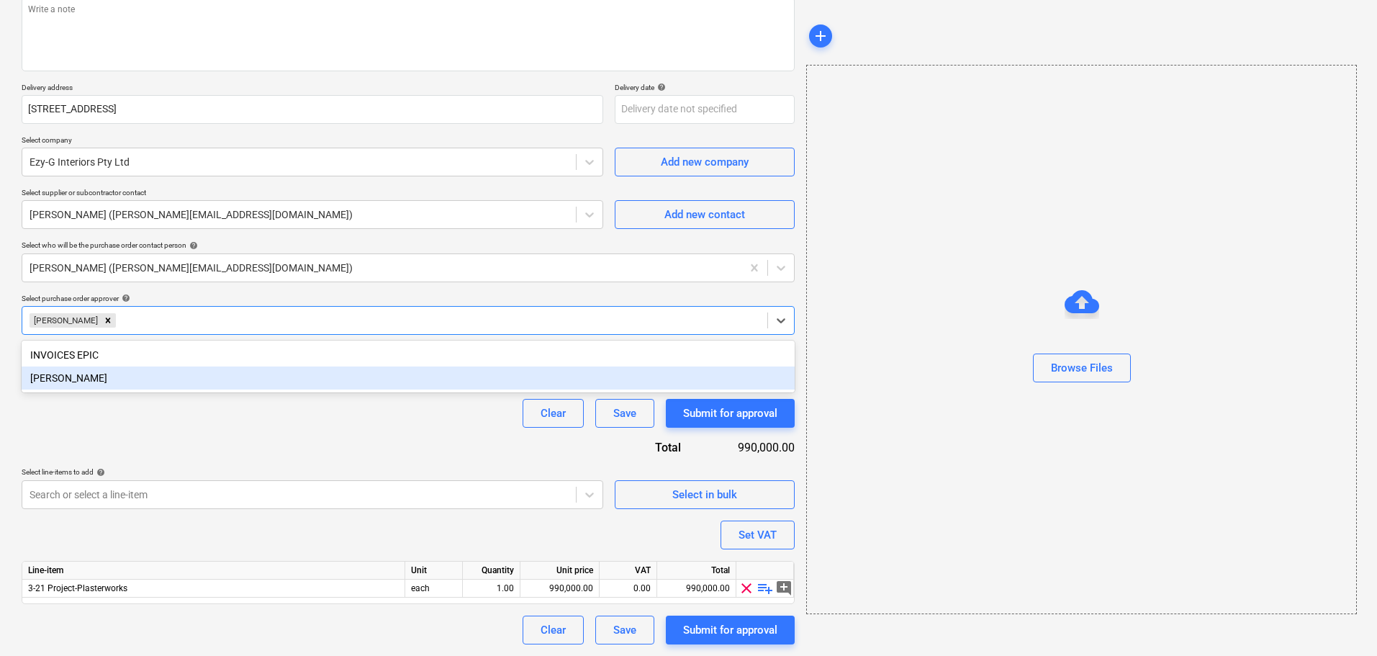
click at [180, 434] on div "Purchase order name help Ezy-G Interiors Pty Ltd Purchase order reference numbe…" at bounding box center [408, 288] width 773 height 712
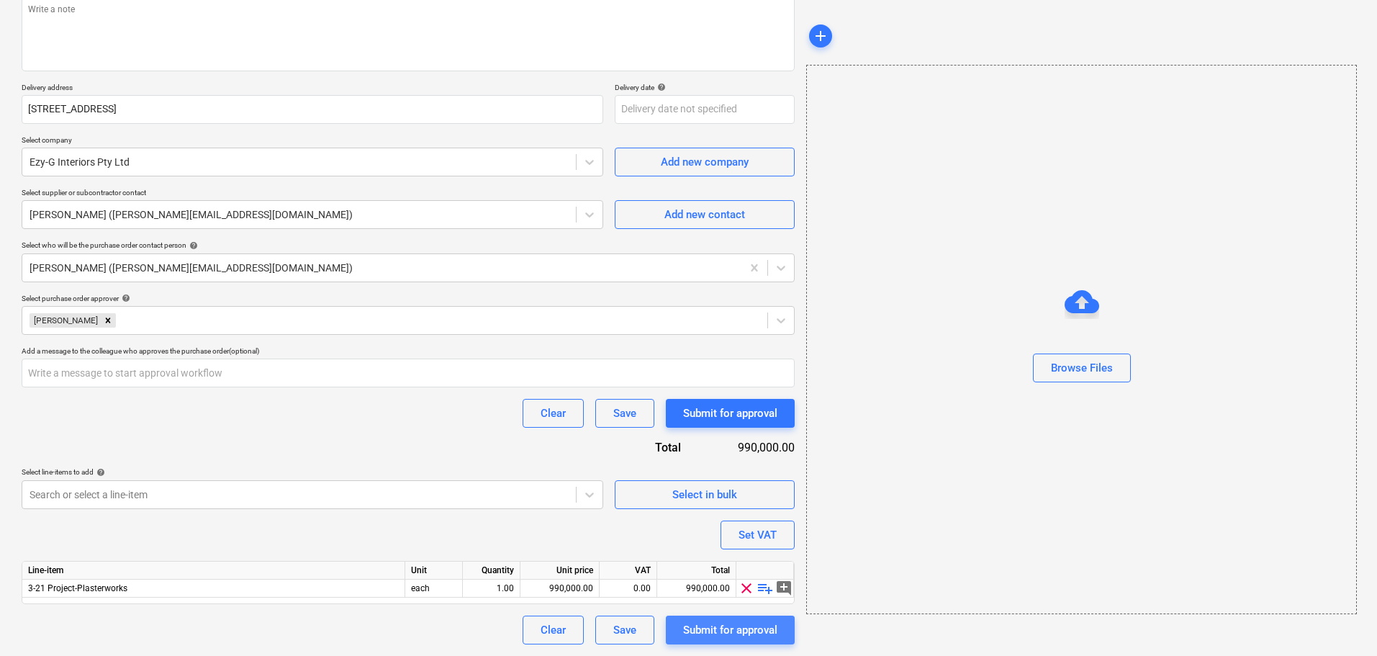
click at [697, 623] on div "Submit for approval" at bounding box center [730, 629] width 94 height 19
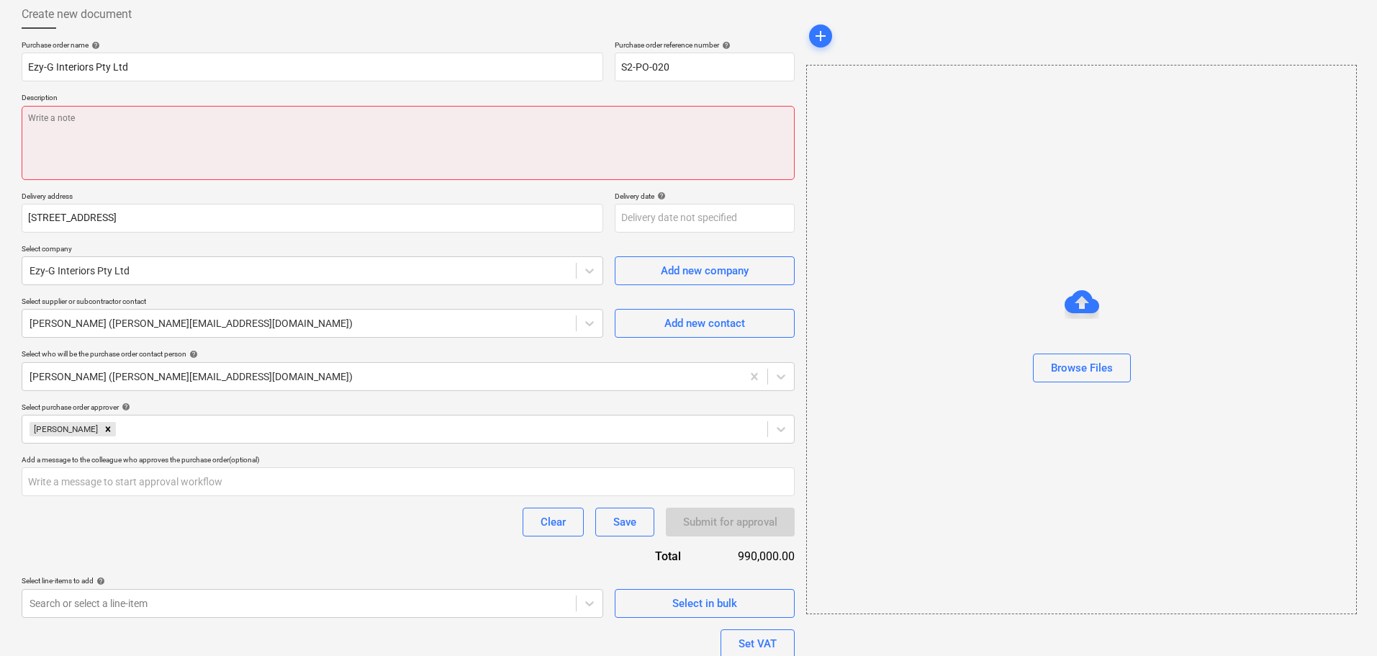
scroll to position [0, 0]
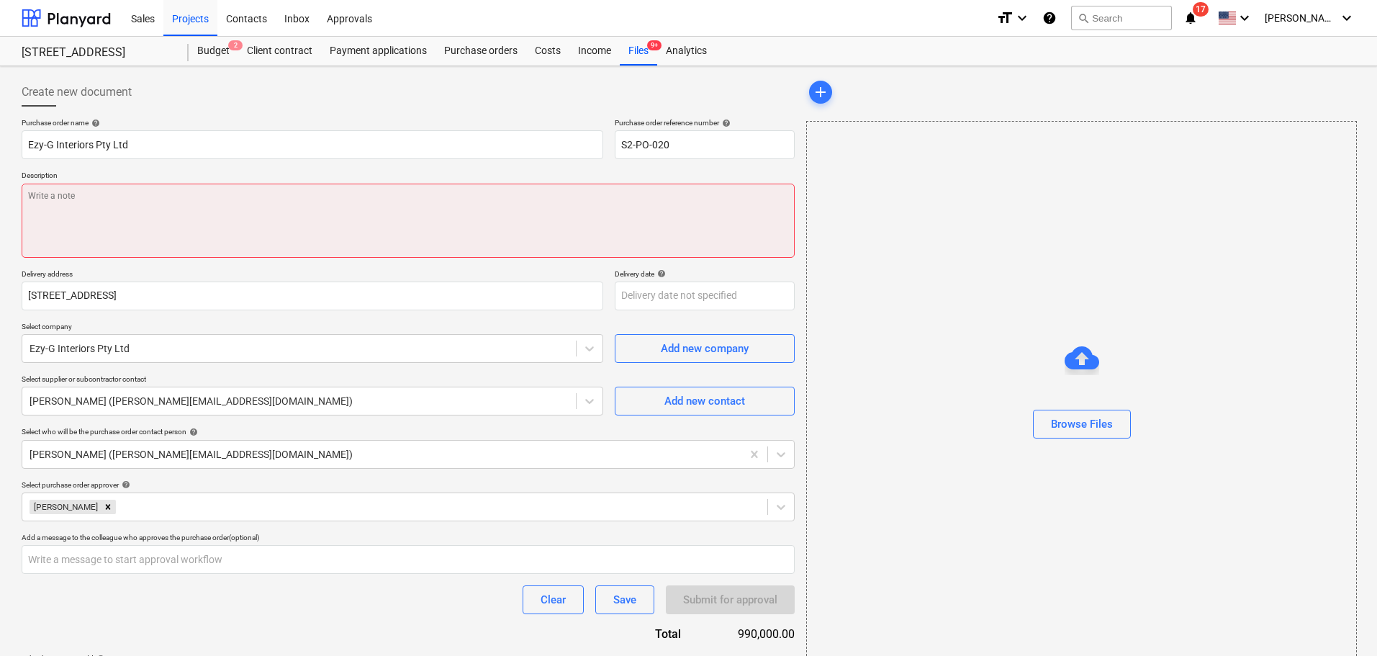
click at [237, 223] on textarea at bounding box center [408, 220] width 773 height 74
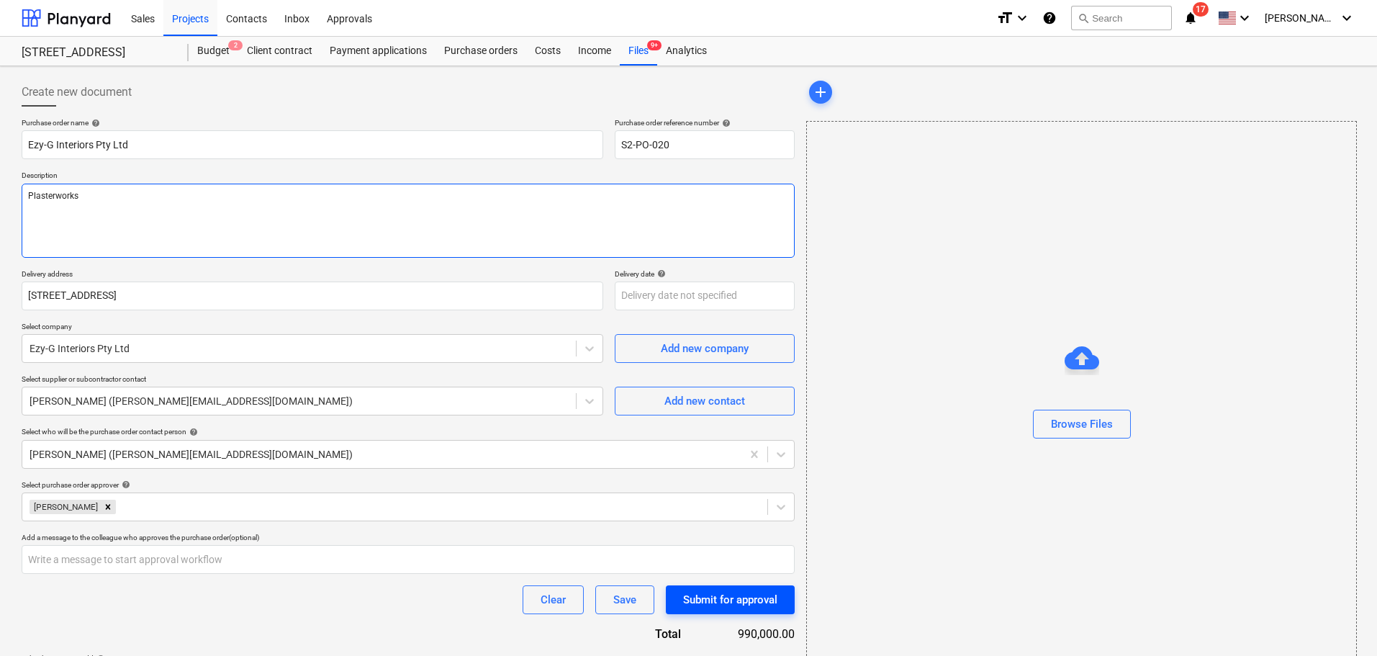
type textarea "Plasterworks"
click at [751, 601] on div "Submit for approval" at bounding box center [730, 599] width 94 height 19
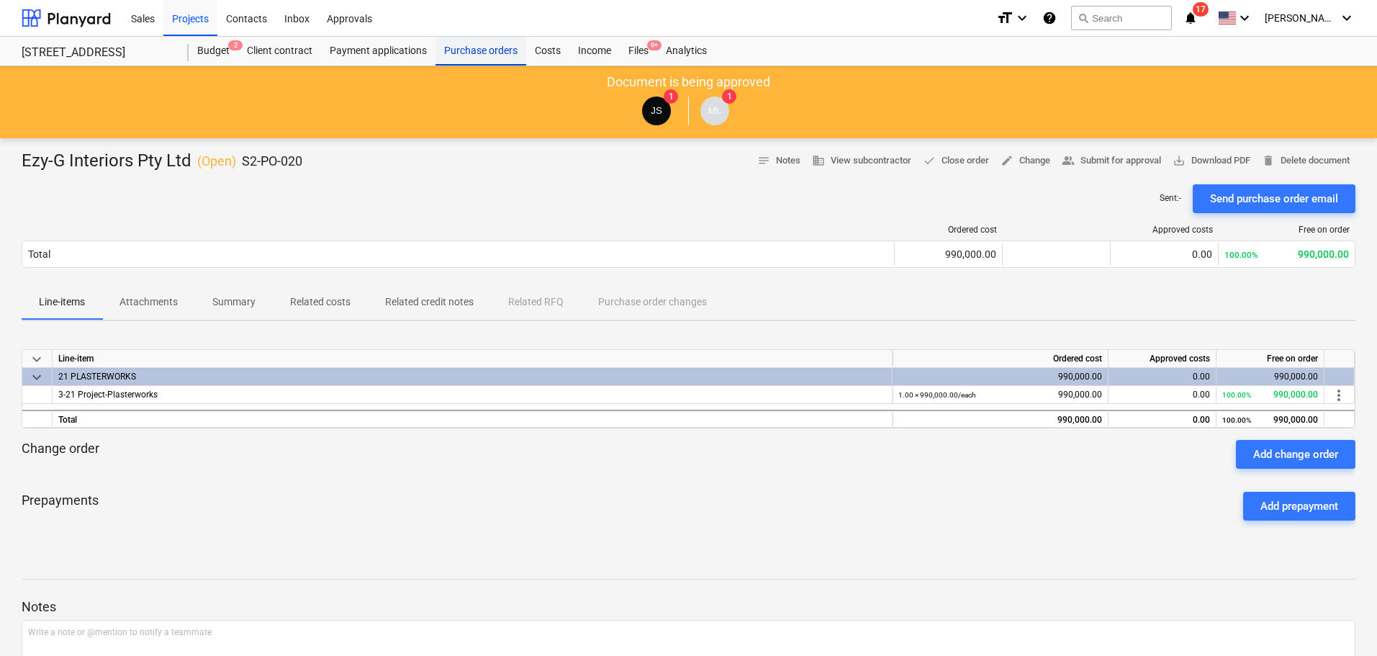
click at [485, 45] on div "Purchase orders" at bounding box center [480, 51] width 91 height 29
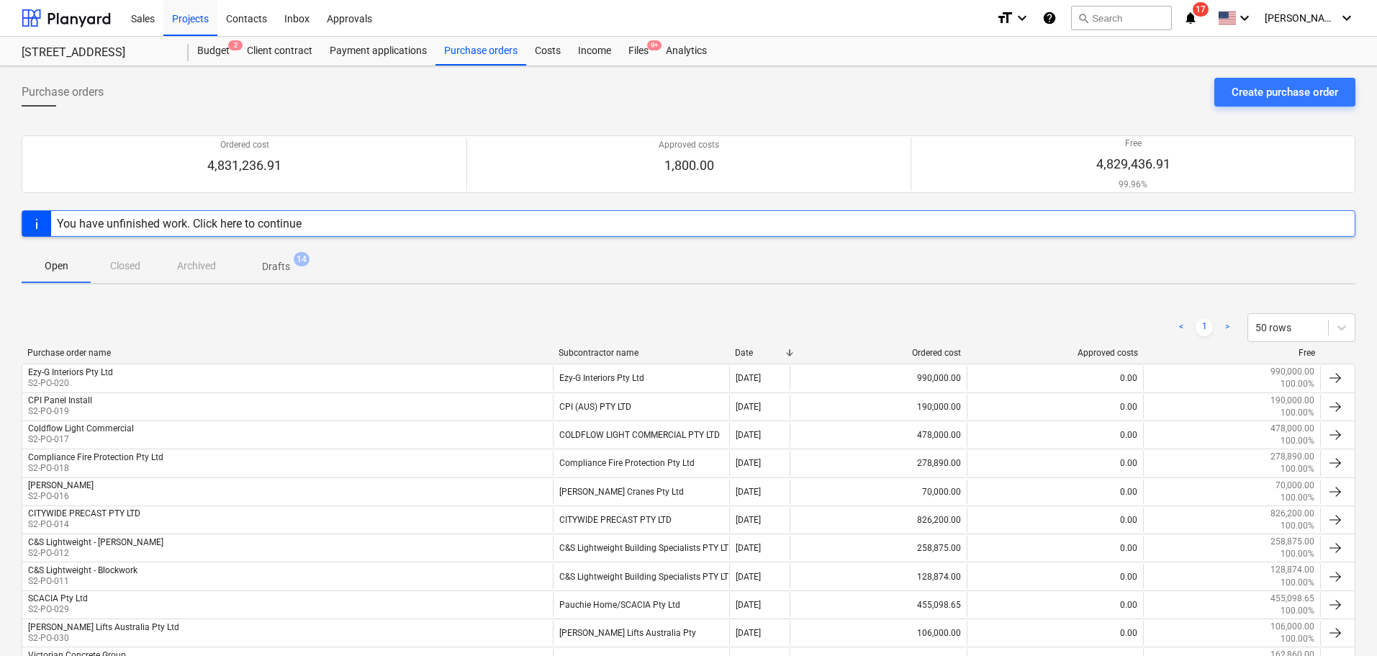
click at [281, 256] on span "Drafts 14" at bounding box center [276, 266] width 86 height 26
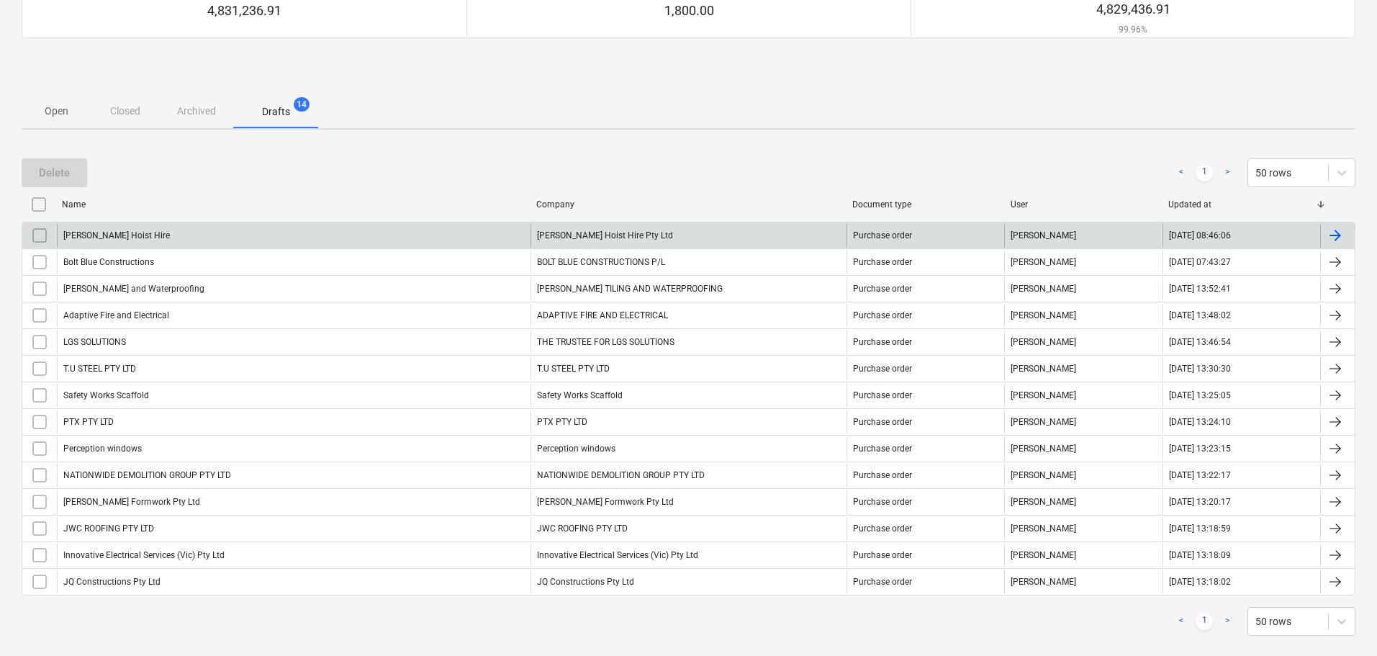
scroll to position [175, 0]
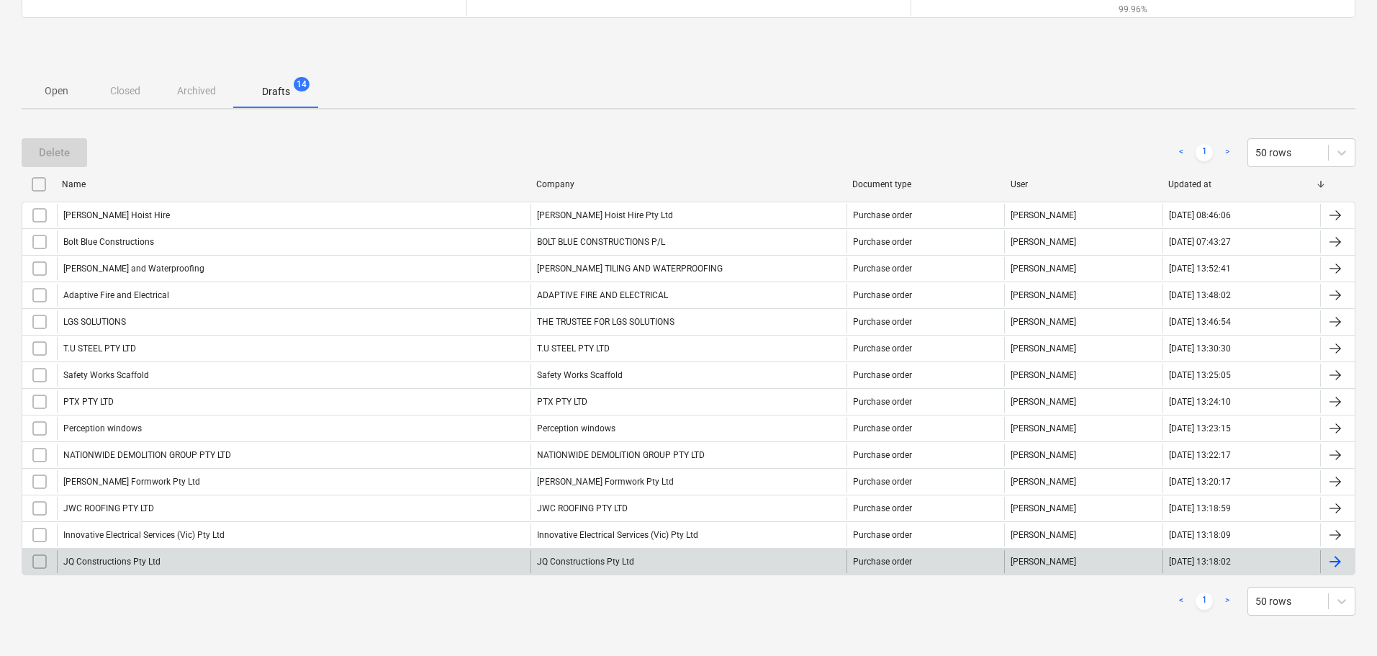
click at [236, 553] on div "JQ Constructions Pty Ltd" at bounding box center [293, 561] width 473 height 23
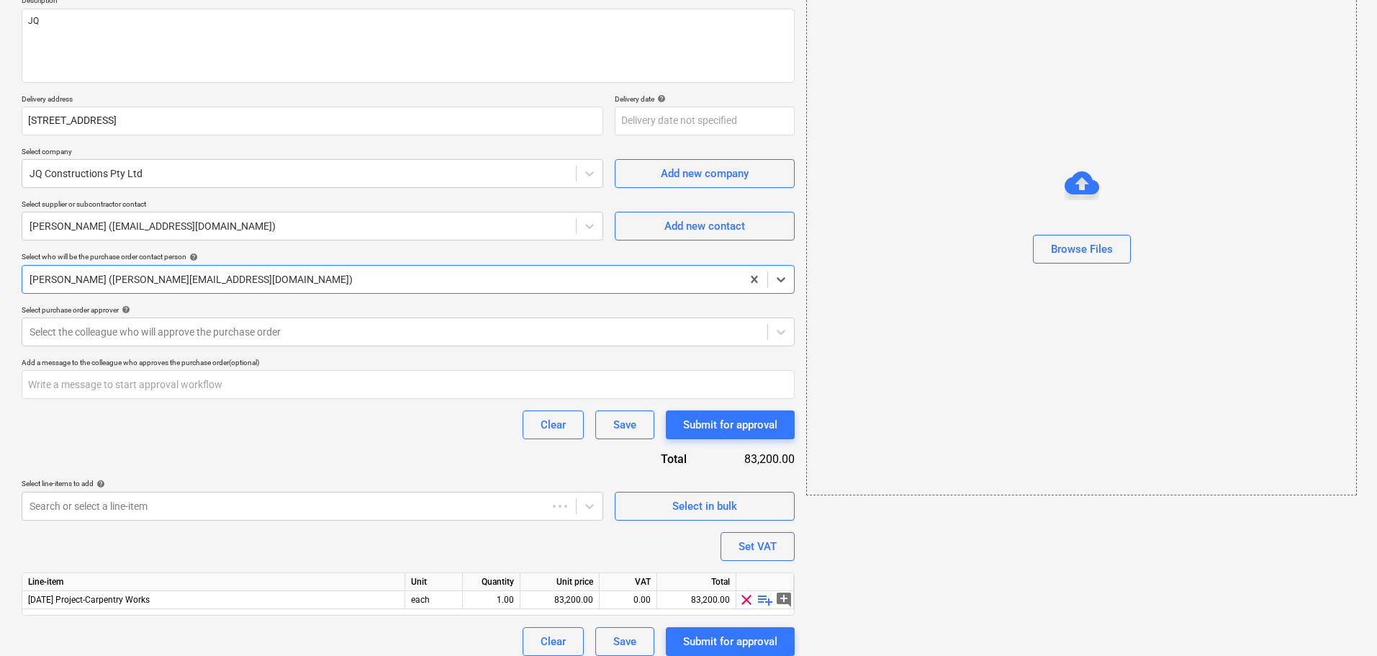
scroll to position [51, 0]
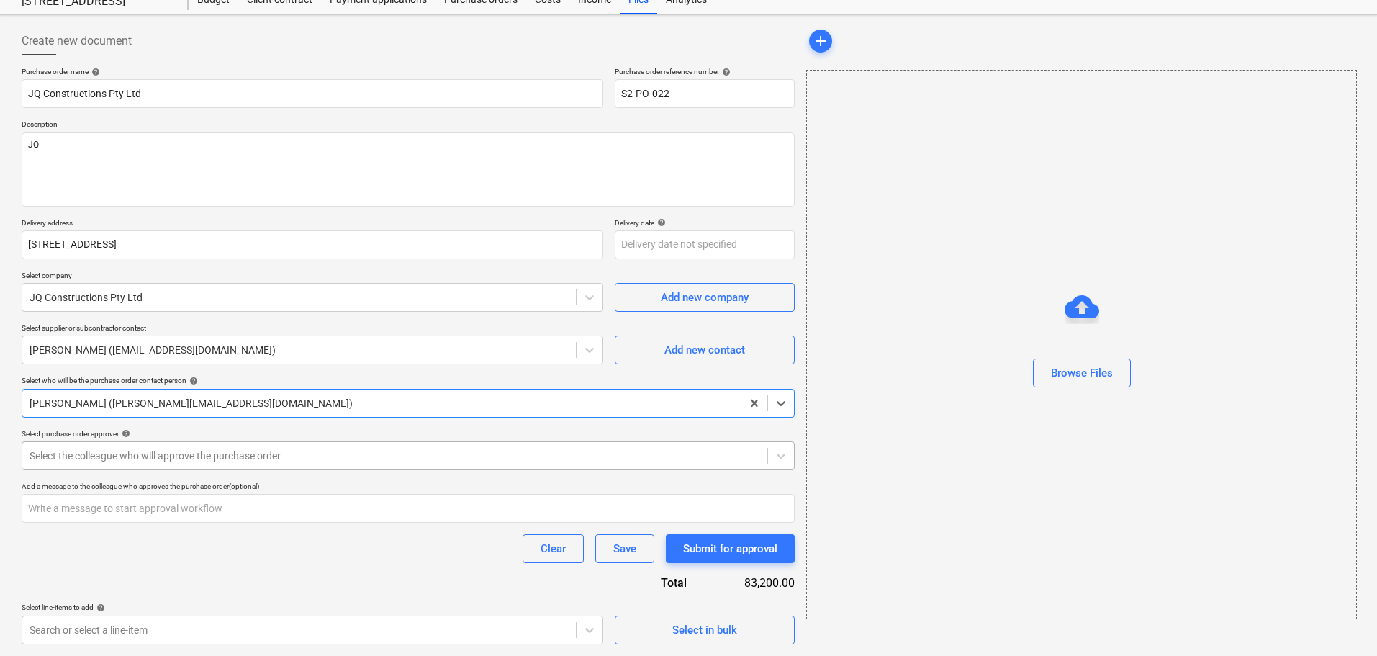
click at [76, 459] on div at bounding box center [395, 455] width 730 height 14
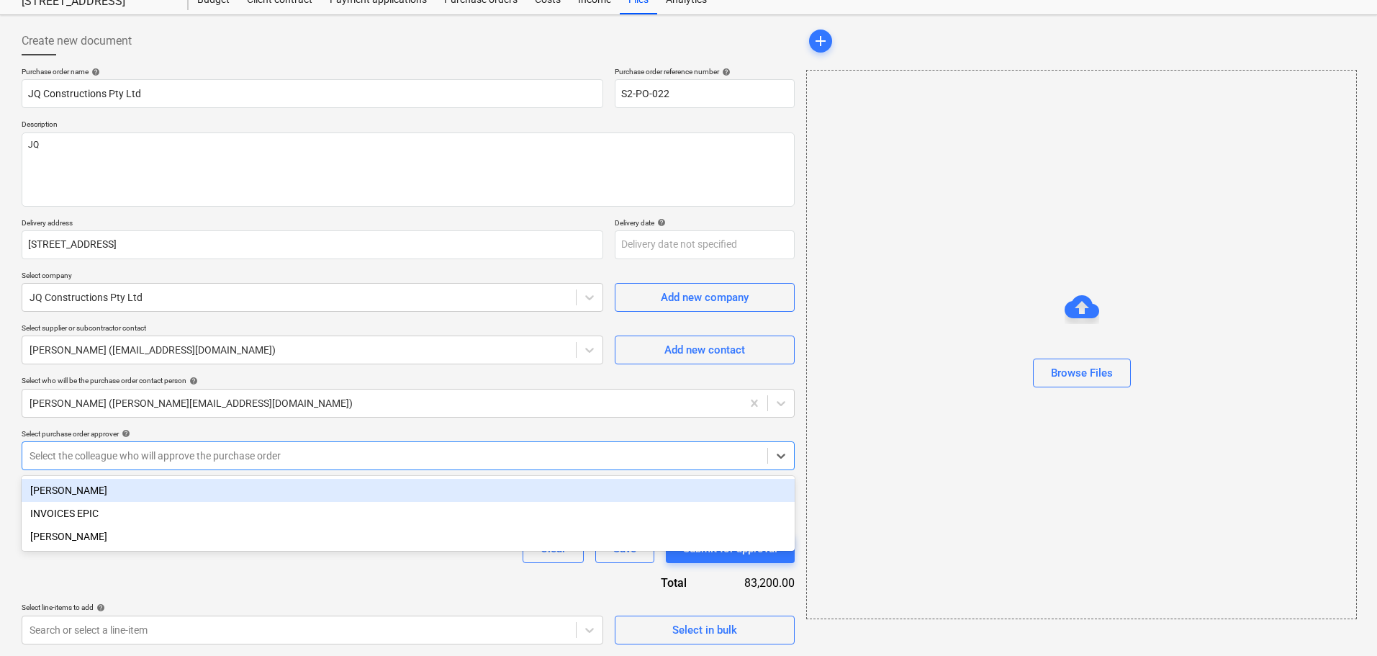
click at [69, 486] on div "[PERSON_NAME]" at bounding box center [408, 490] width 773 height 23
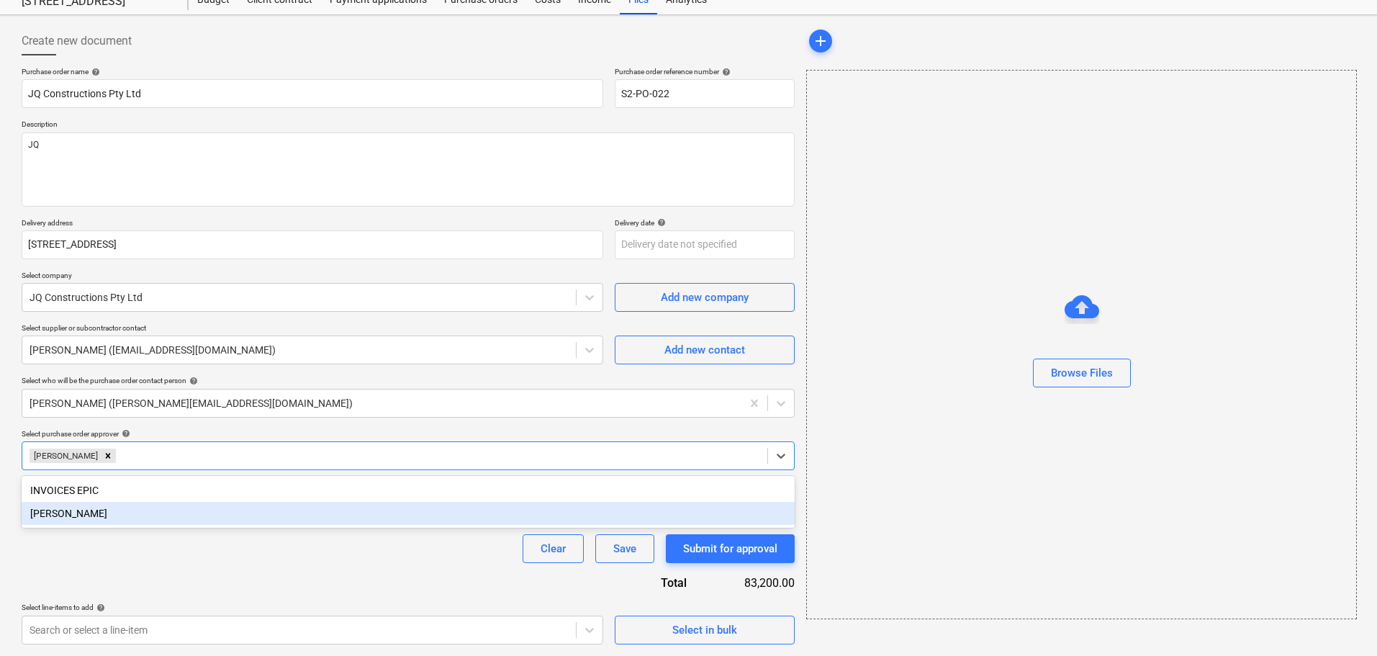
drag, startPoint x: 114, startPoint y: 575, endPoint x: 126, endPoint y: 572, distance: 11.9
click at [114, 577] on div "Purchase order name help JQ Constructions Pty Ltd Purchase order reference numb…" at bounding box center [408, 423] width 773 height 712
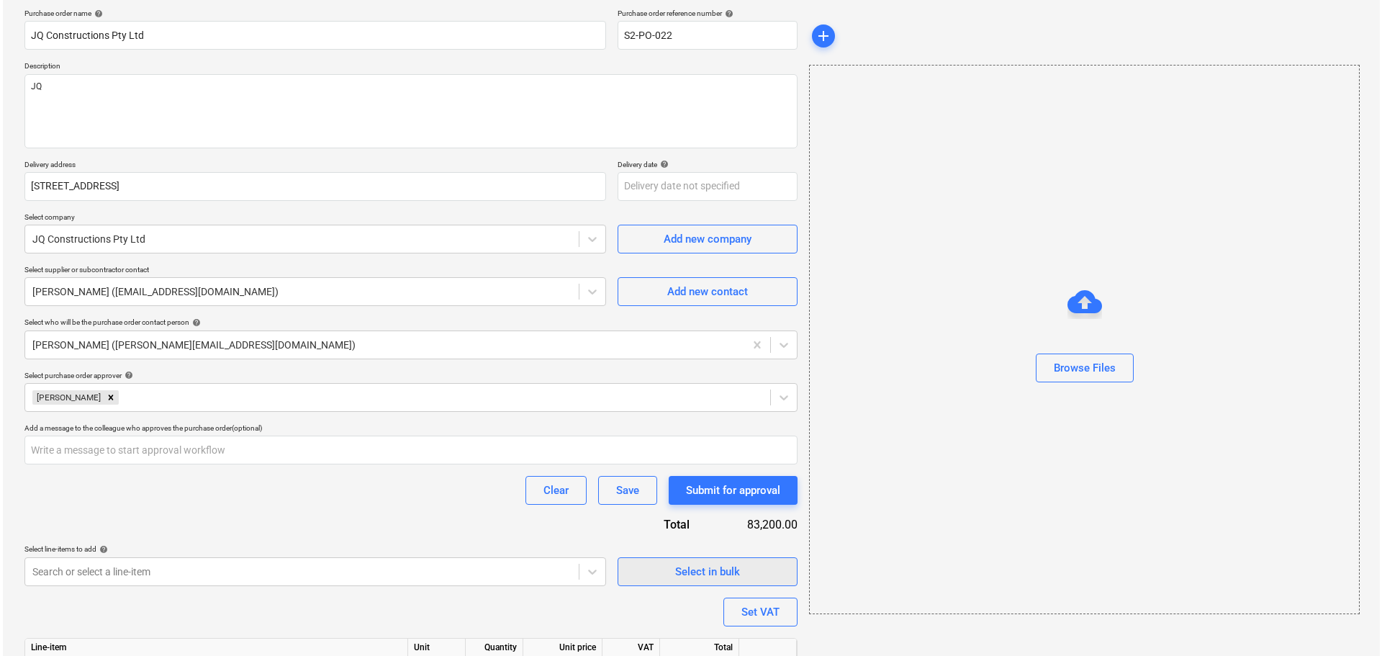
scroll to position [186, 0]
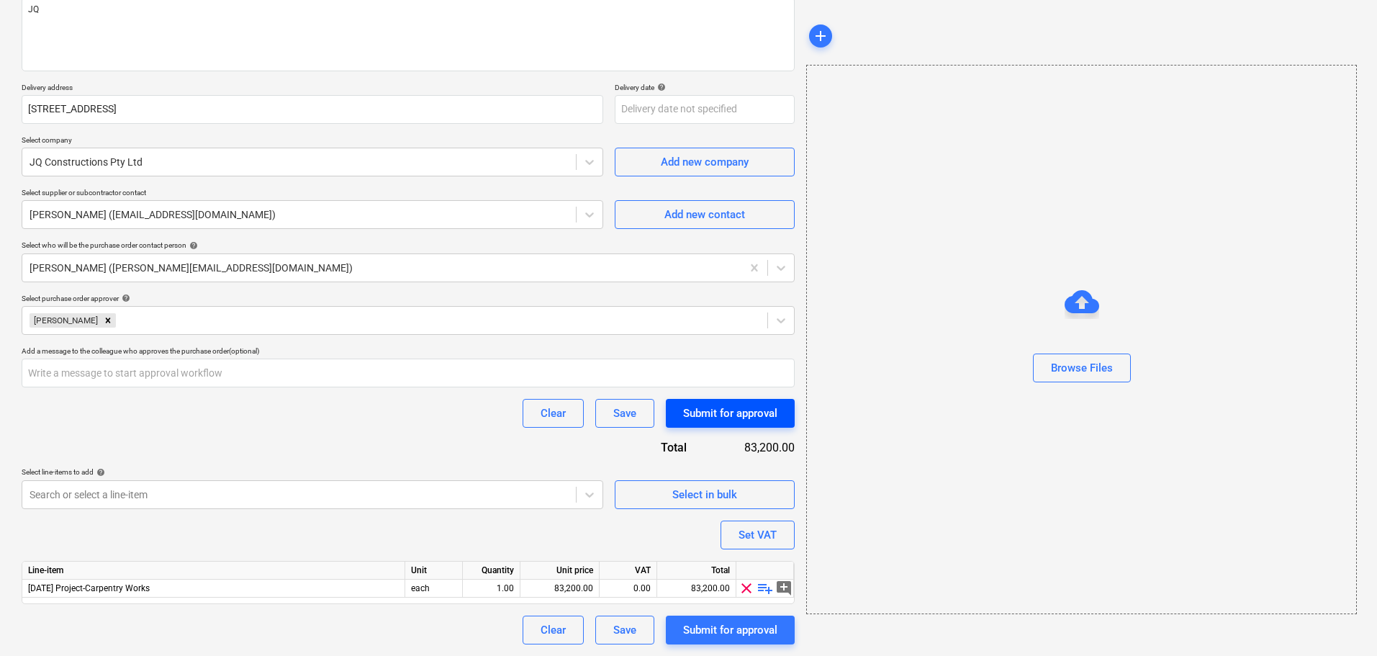
click at [741, 416] on div "Submit for approval" at bounding box center [730, 413] width 94 height 19
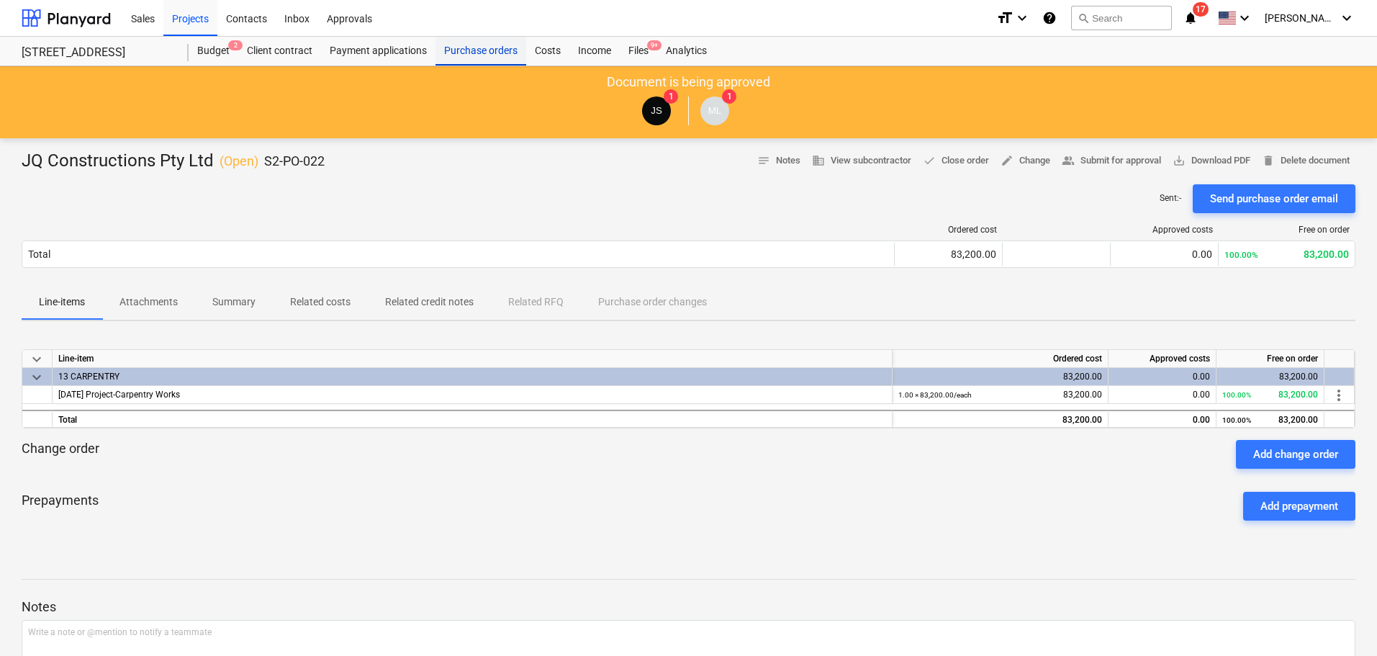
click at [514, 54] on div "Purchase orders" at bounding box center [480, 51] width 91 height 29
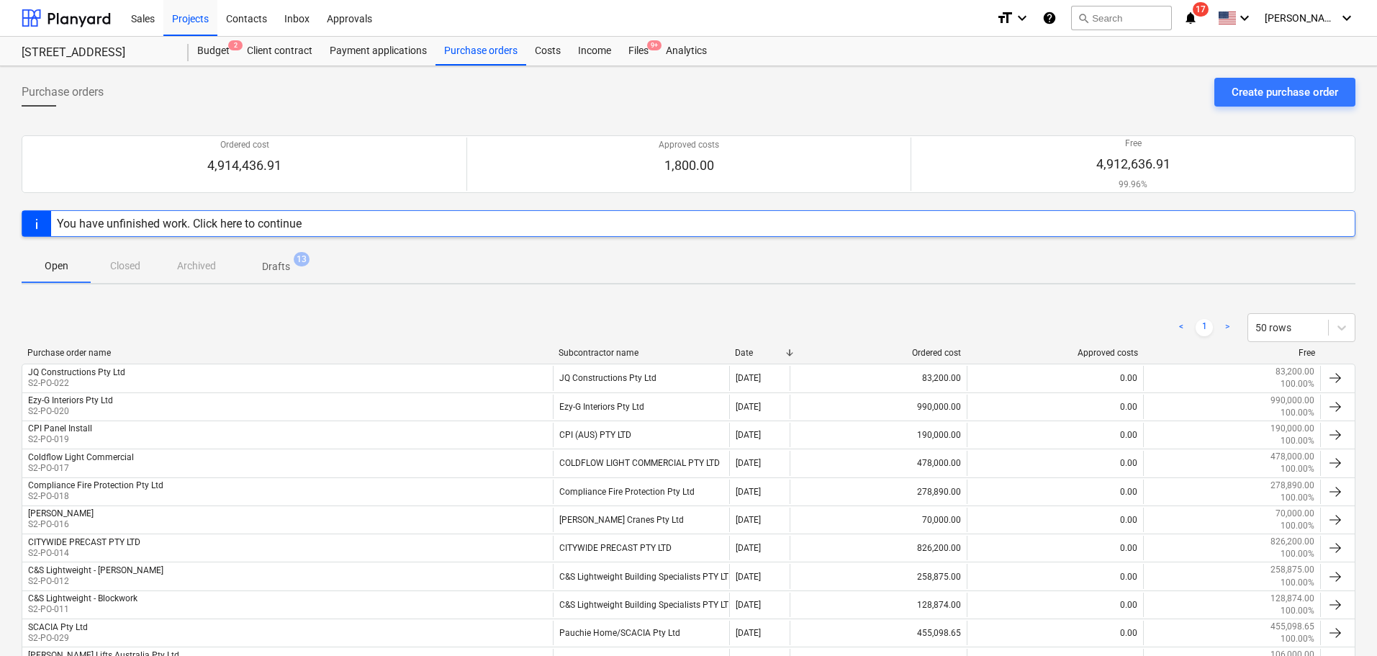
click at [260, 255] on span "Drafts 13" at bounding box center [276, 266] width 86 height 26
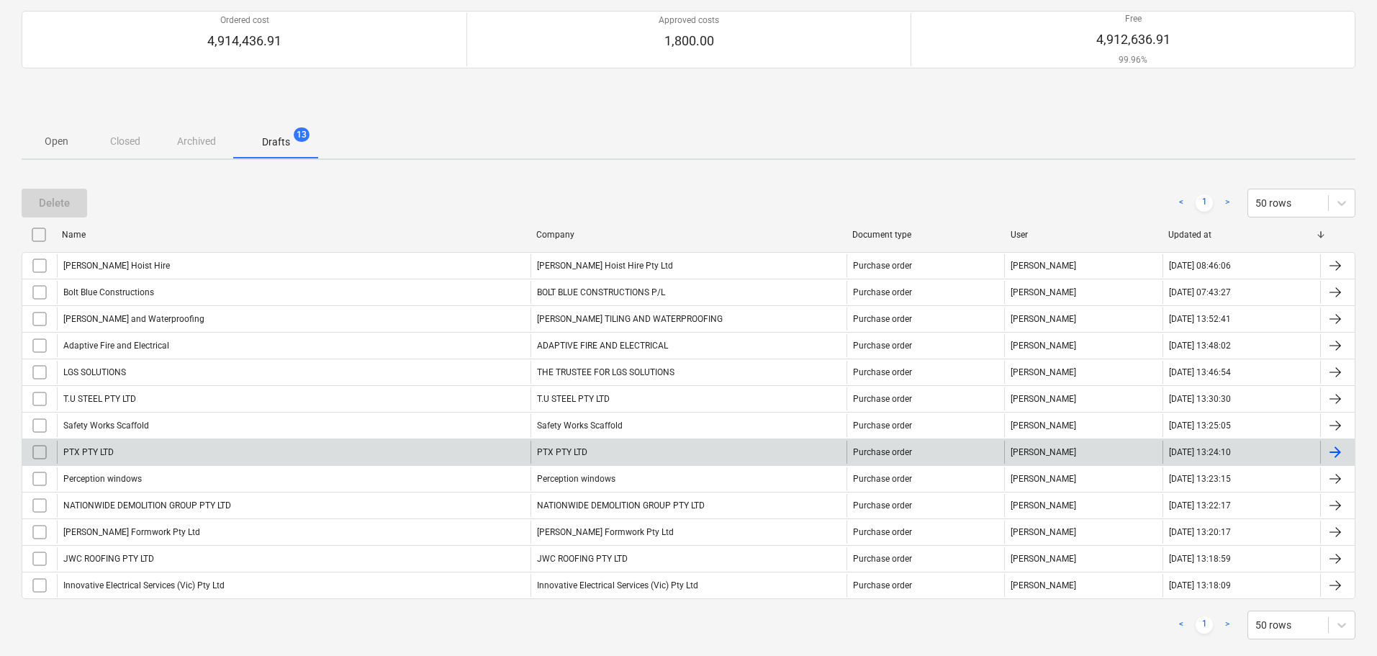
scroll to position [148, 0]
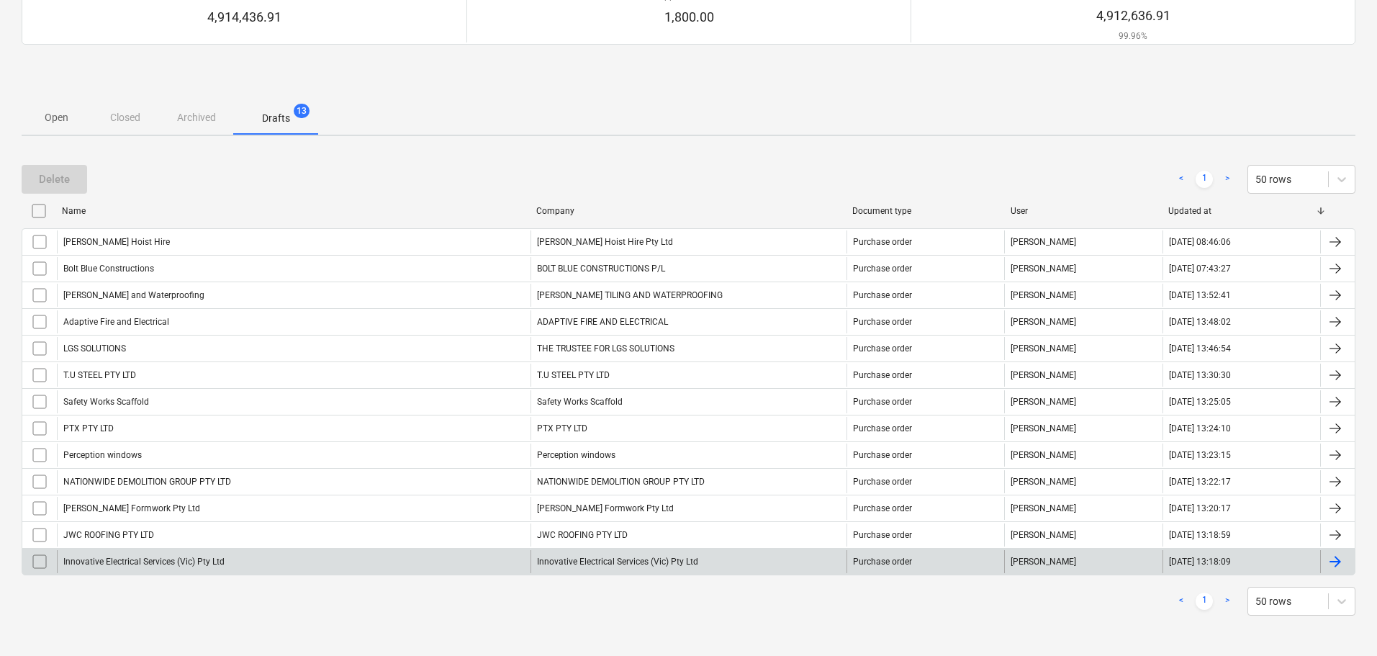
click at [254, 564] on div "Innovative Electrical Services (Vic) Pty Ltd" at bounding box center [293, 561] width 473 height 23
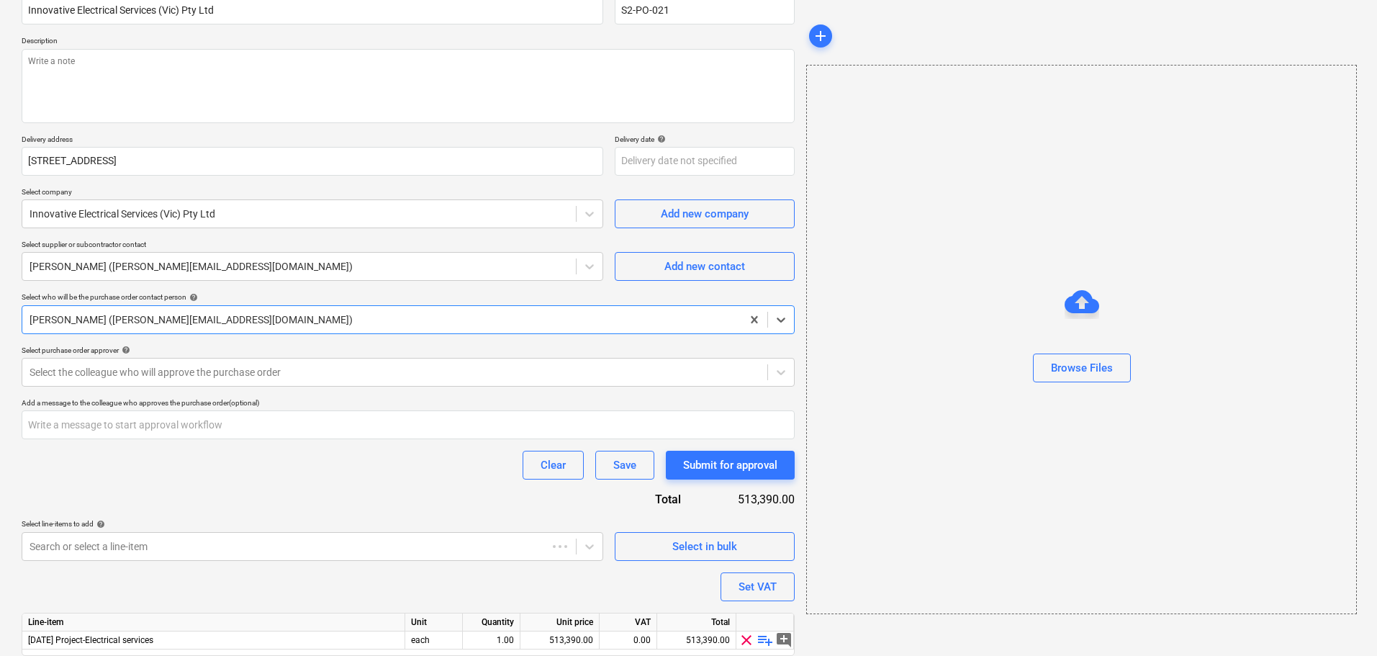
scroll to position [186, 0]
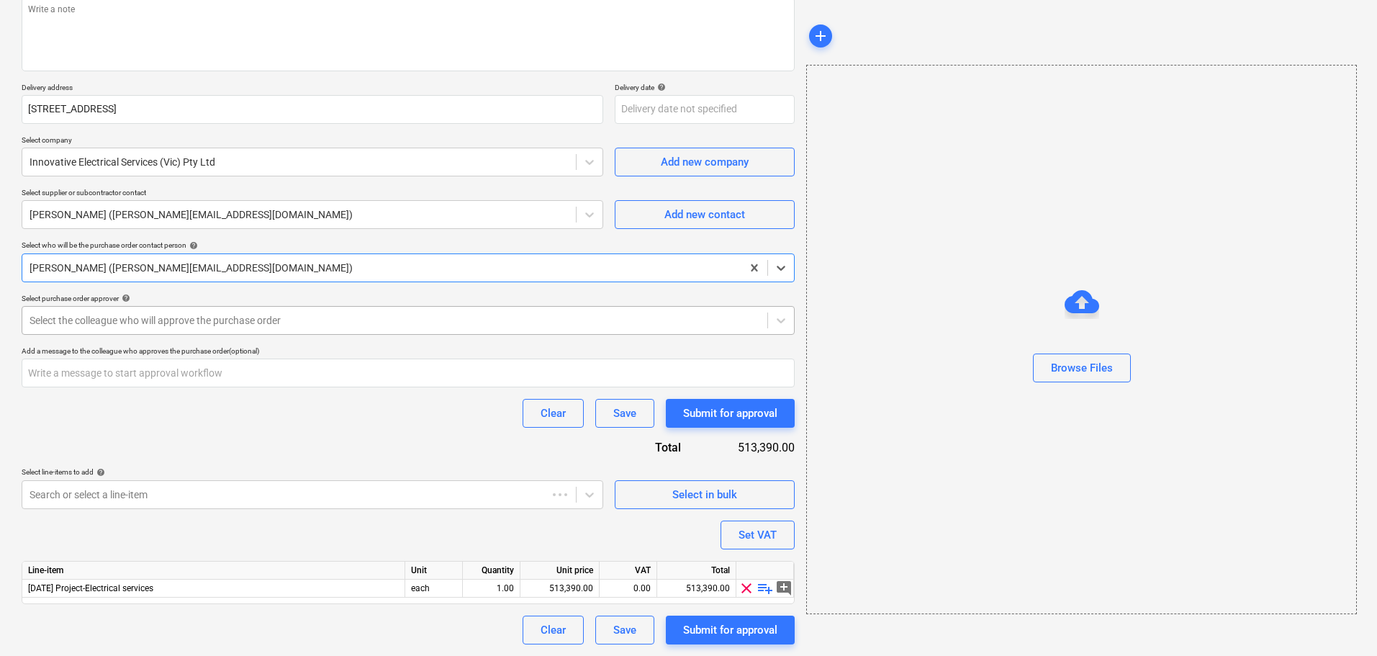
click at [211, 313] on div "Select the colleague who will approve the purchase order" at bounding box center [408, 320] width 773 height 29
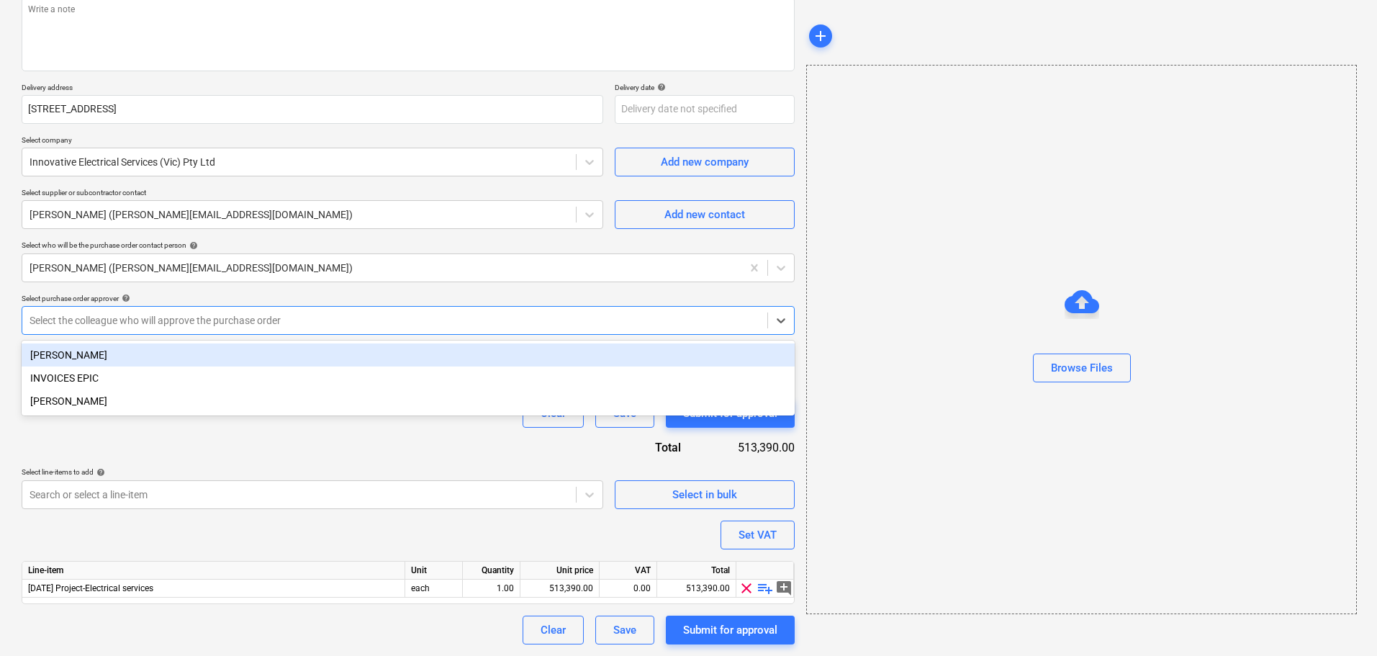
click at [210, 347] on div "[PERSON_NAME]" at bounding box center [408, 354] width 773 height 23
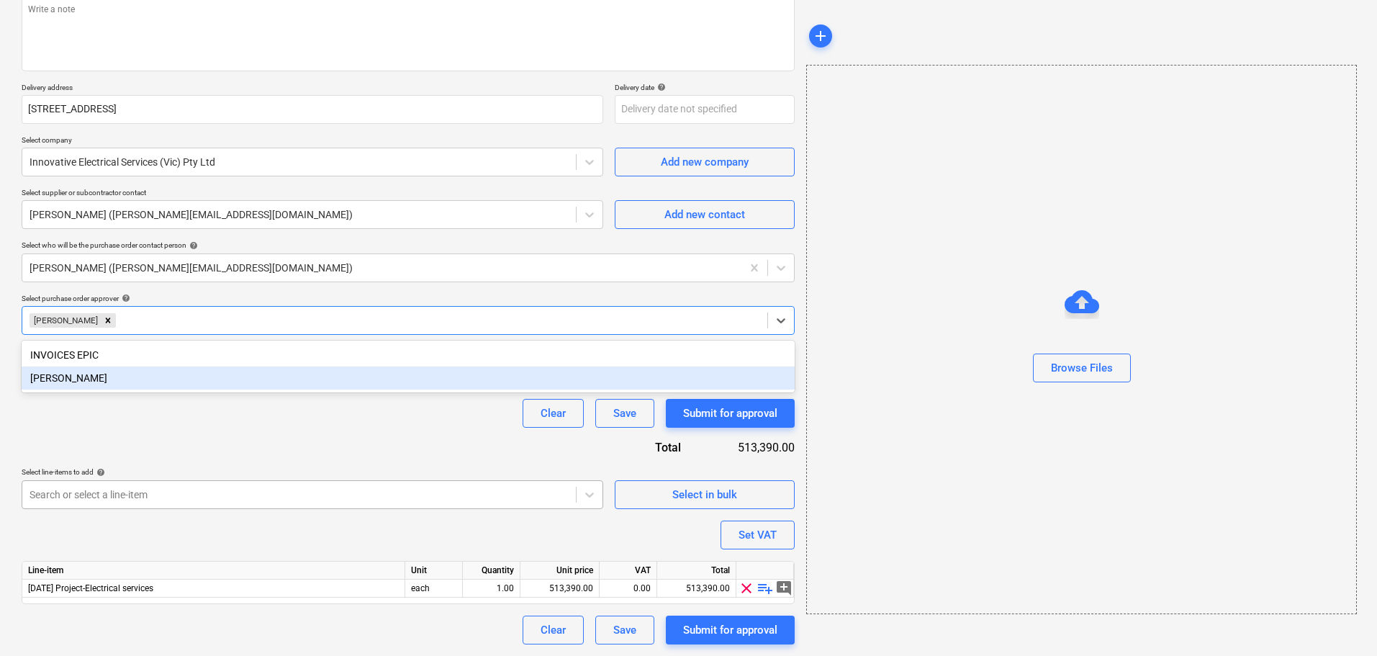
click at [317, 469] on body "Sales Projects Contacts Inbox Approvals format_size keyboard_arrow_down help se…" at bounding box center [688, 142] width 1377 height 656
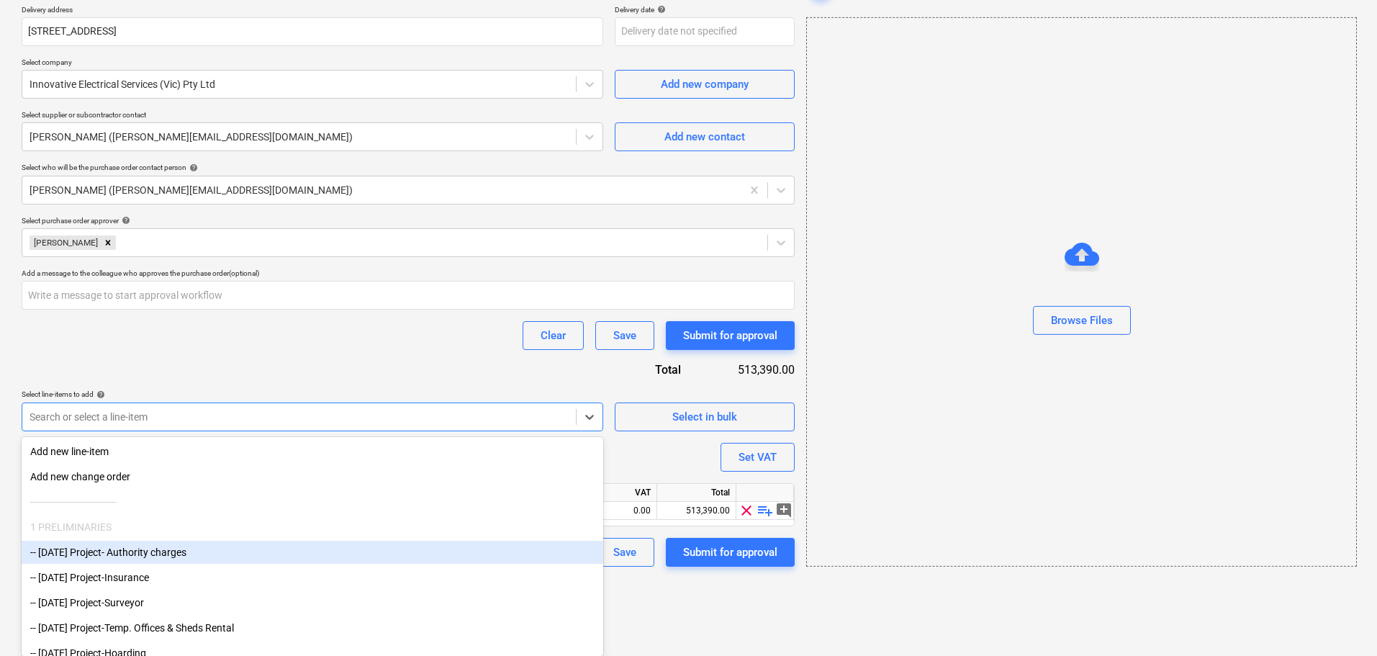
click at [686, 391] on html "Sales Projects Contacts Inbox Approvals format_size keyboard_arrow_down help se…" at bounding box center [688, 64] width 1377 height 656
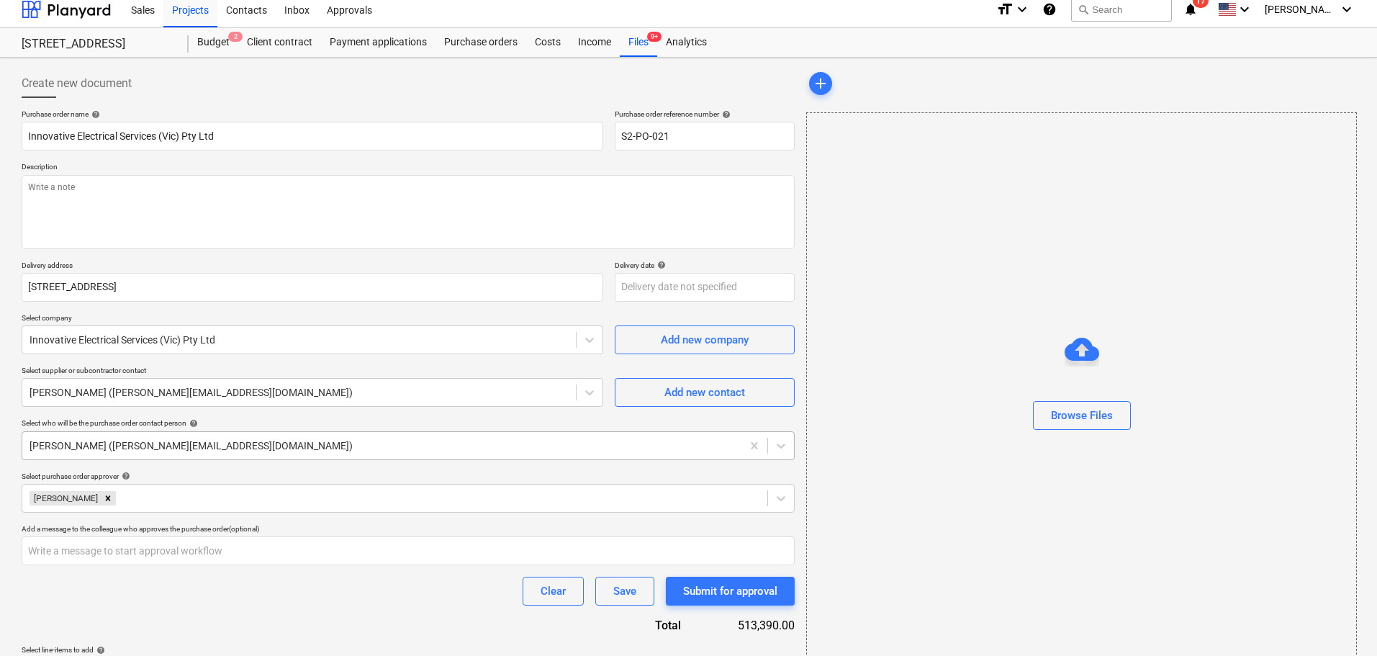
scroll to position [0, 0]
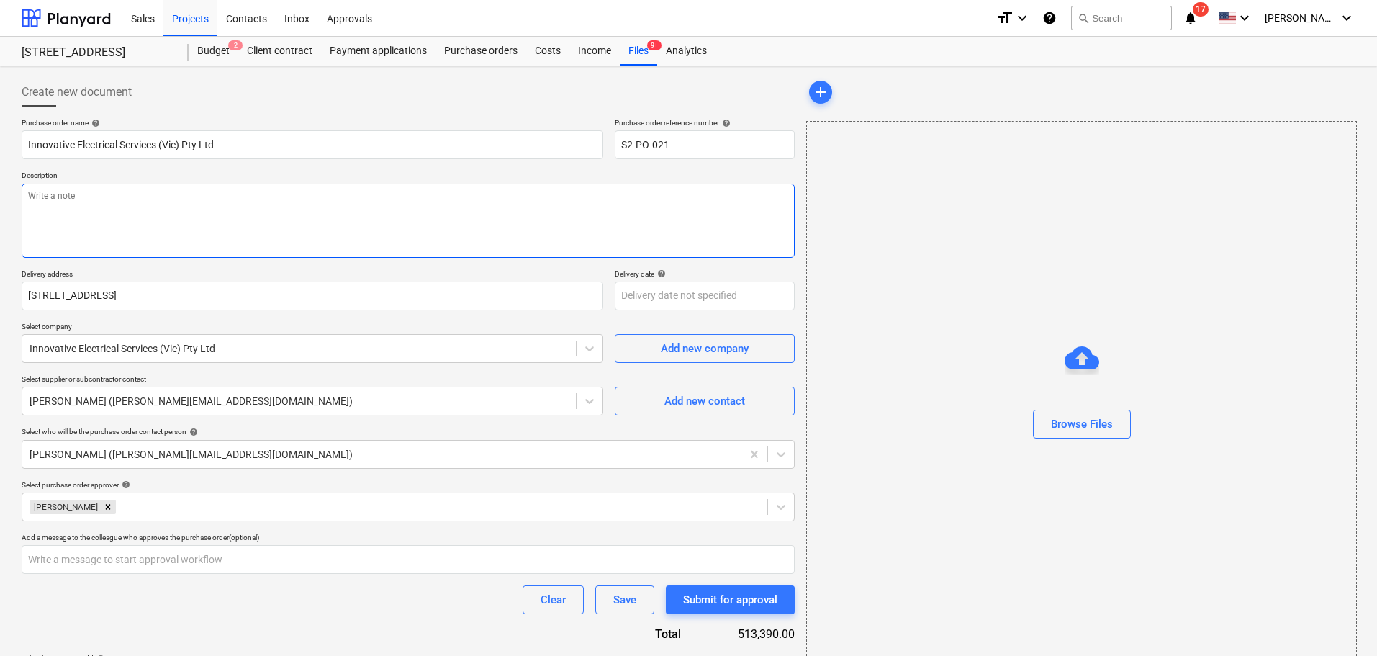
click at [148, 219] on textarea at bounding box center [408, 220] width 773 height 74
type textarea "Elec"
click at [722, 594] on div "Submit for approval" at bounding box center [730, 599] width 94 height 19
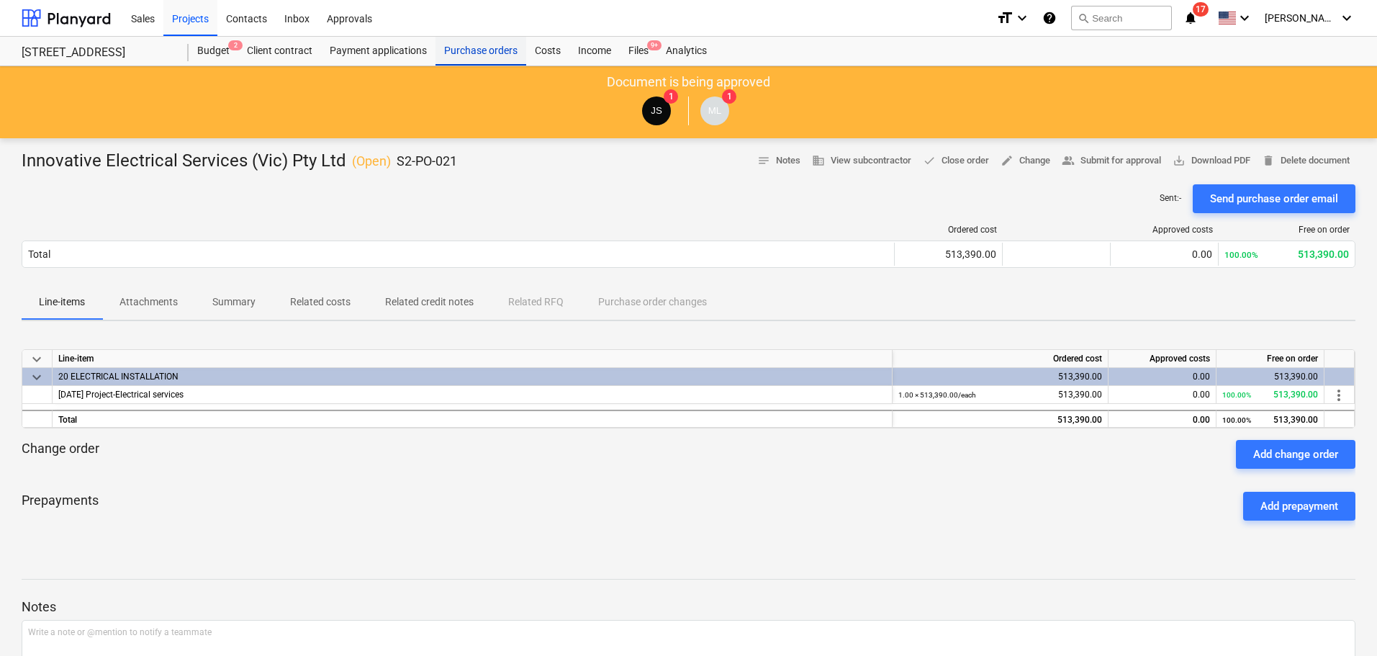
drag, startPoint x: 486, startPoint y: 53, endPoint x: 486, endPoint y: 60, distance: 7.2
click at [486, 53] on div "Purchase orders" at bounding box center [480, 51] width 91 height 29
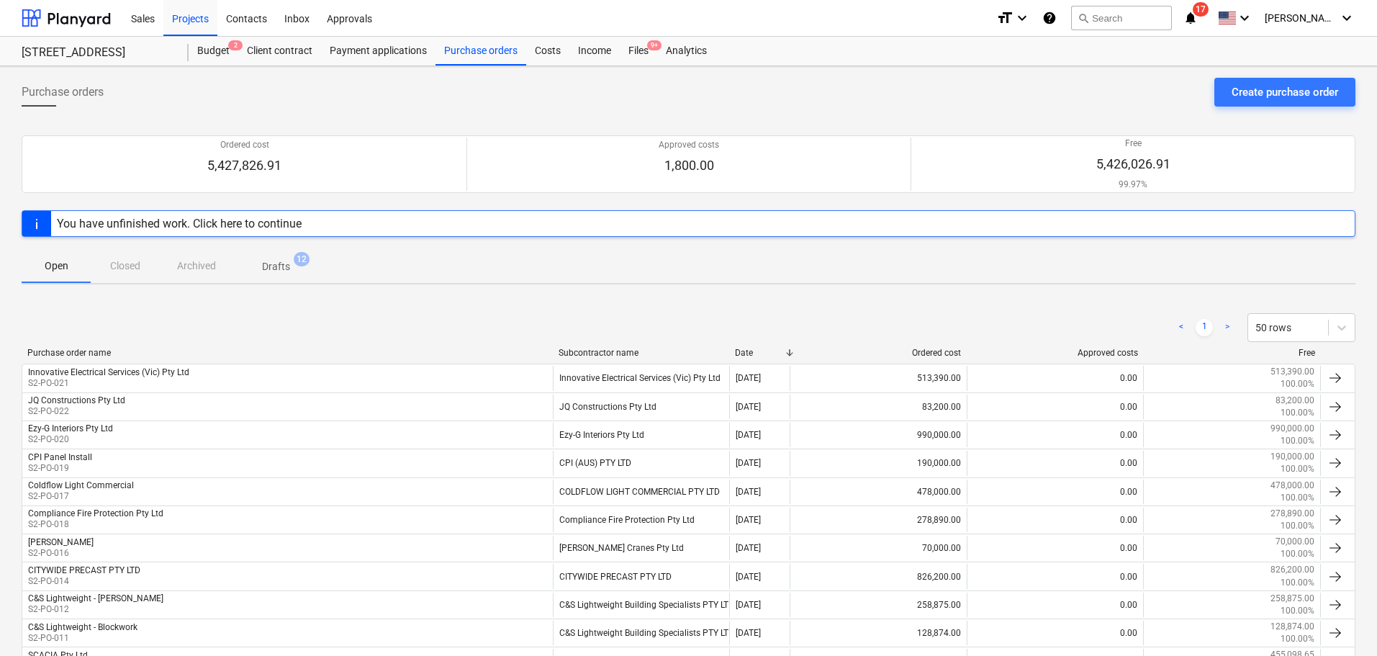
click at [261, 268] on span "Drafts 12" at bounding box center [275, 266] width 51 height 15
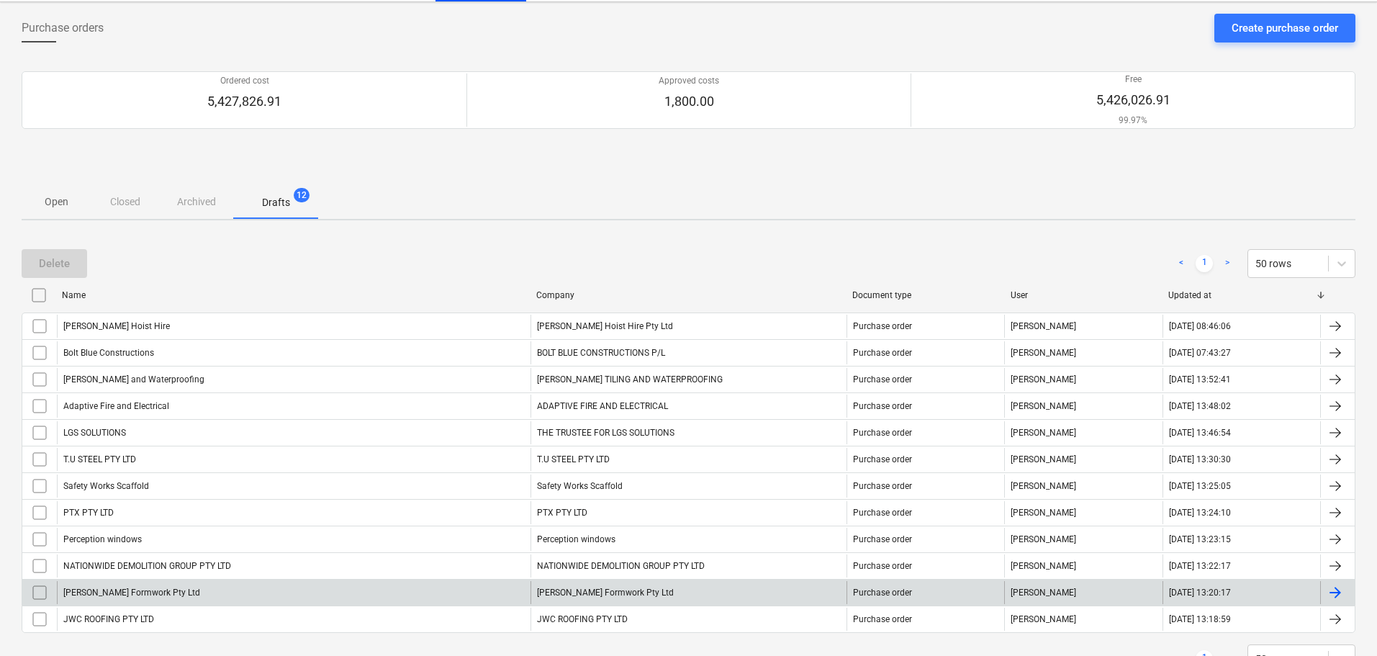
scroll to position [122, 0]
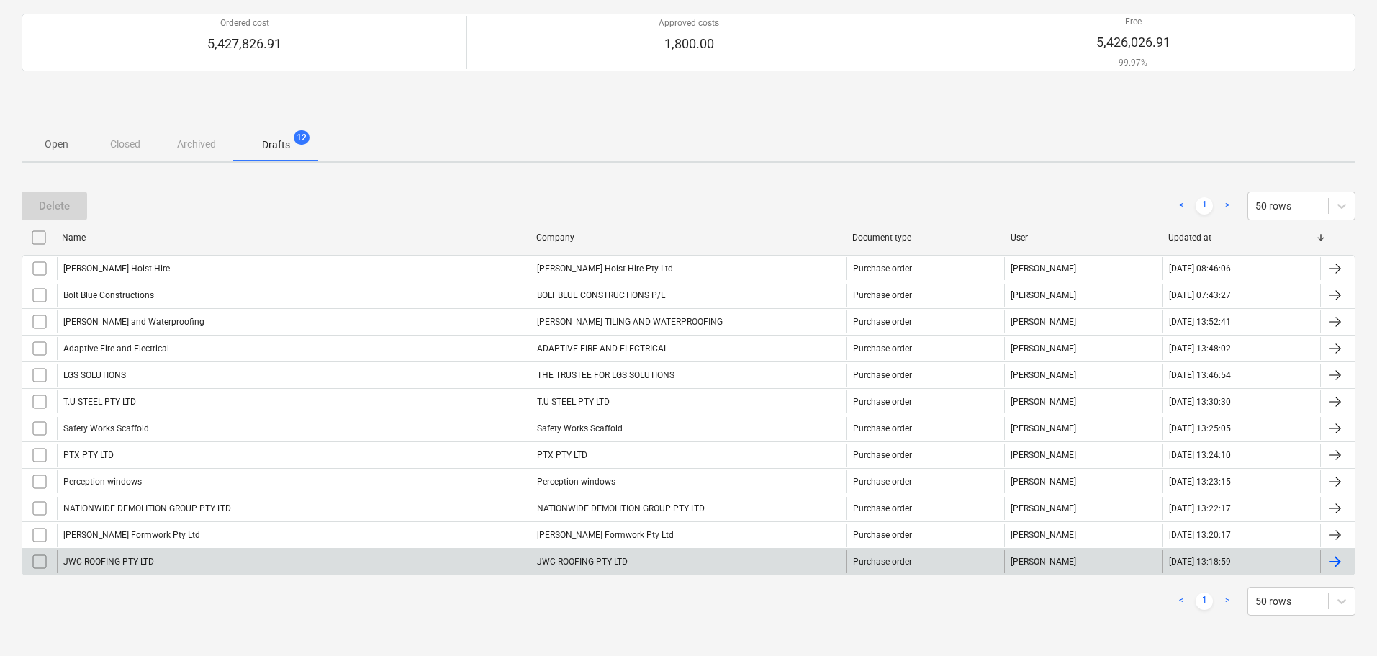
click at [190, 557] on div "JWC ROOFING PTY LTD" at bounding box center [293, 561] width 473 height 23
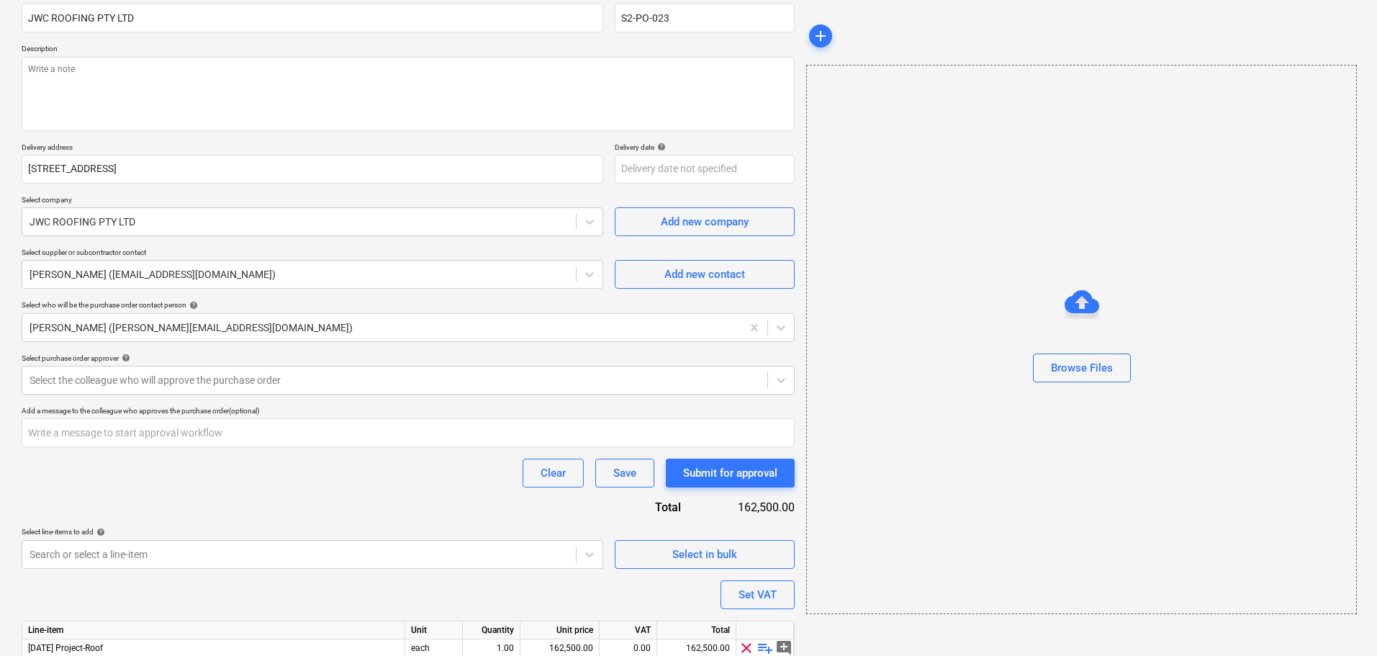
scroll to position [186, 0]
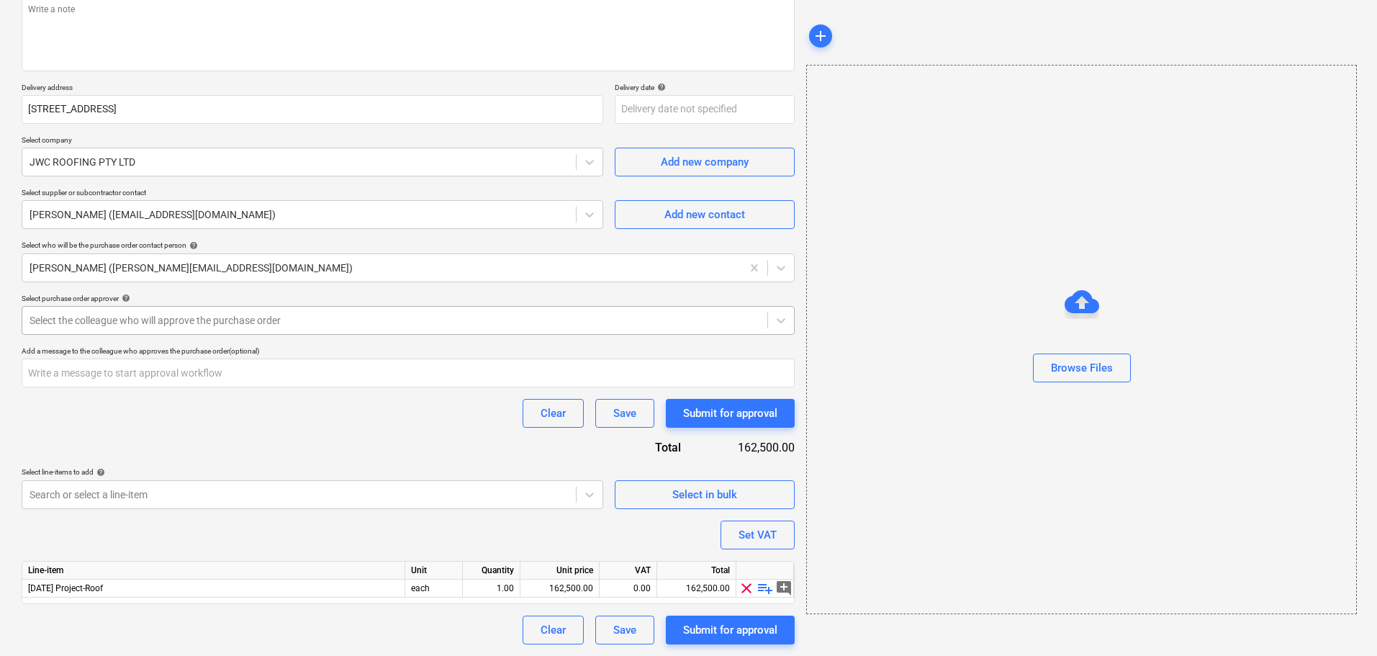
click at [96, 322] on div at bounding box center [395, 320] width 730 height 14
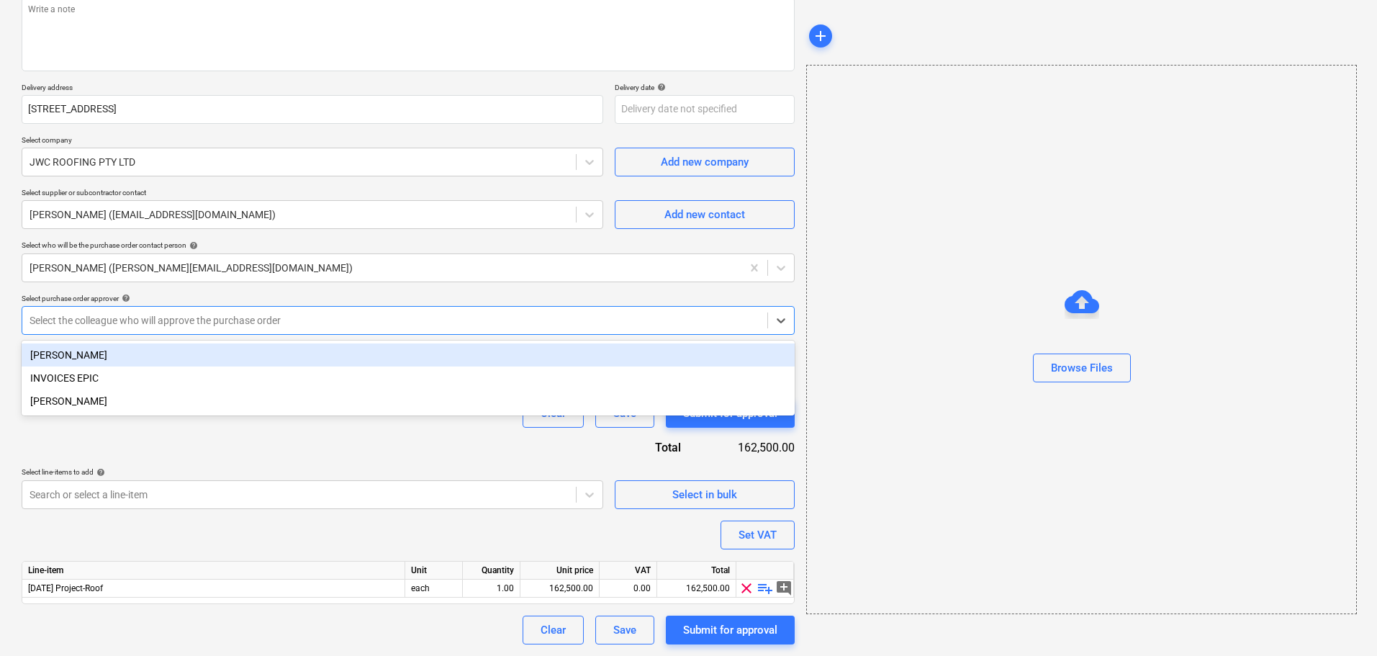
click at [95, 361] on div "[PERSON_NAME]" at bounding box center [408, 354] width 773 height 23
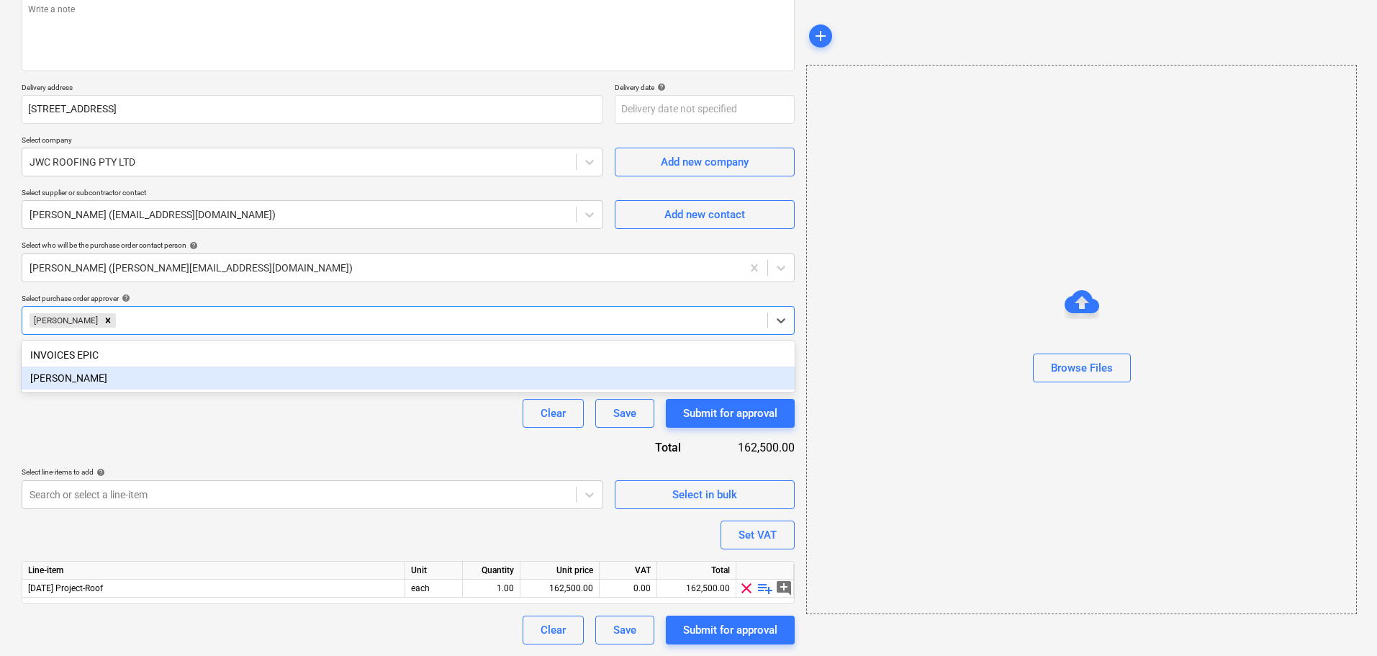
click at [132, 453] on div "Purchase order name help JWC ROOFING PTY LTD Purchase order reference number he…" at bounding box center [408, 288] width 773 height 712
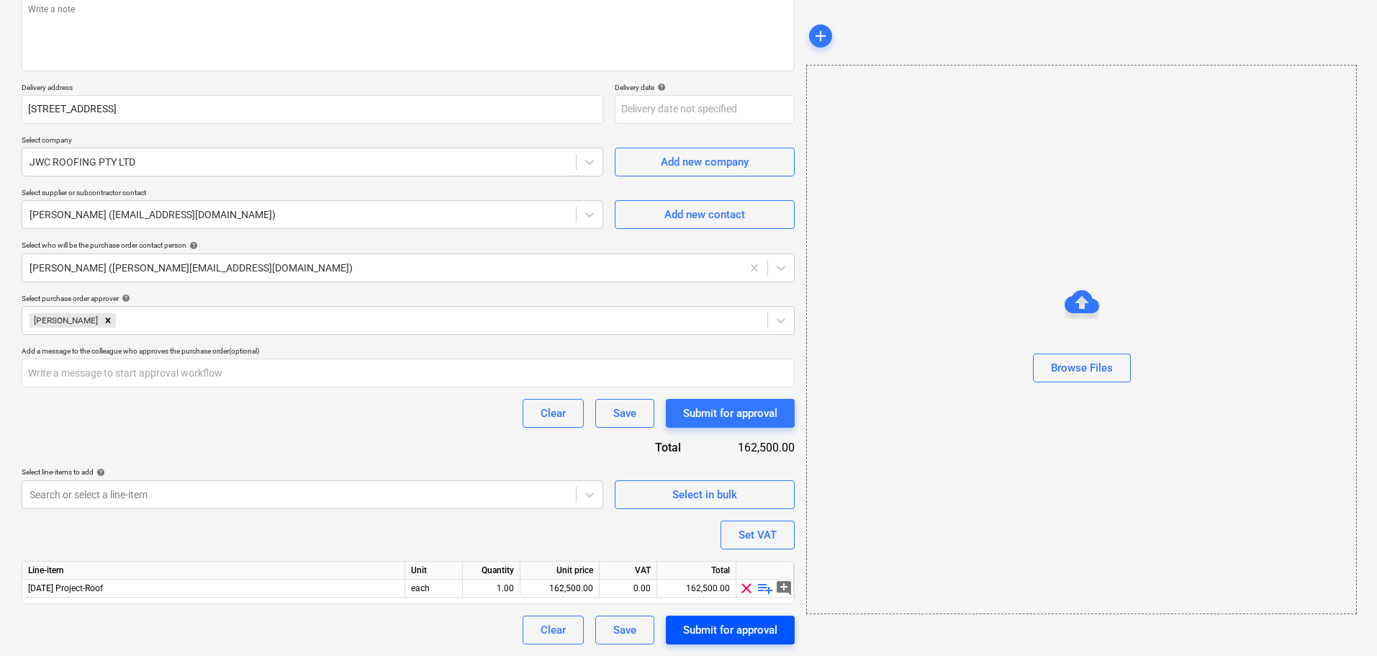
click at [692, 638] on div "Submit for approval" at bounding box center [730, 629] width 94 height 19
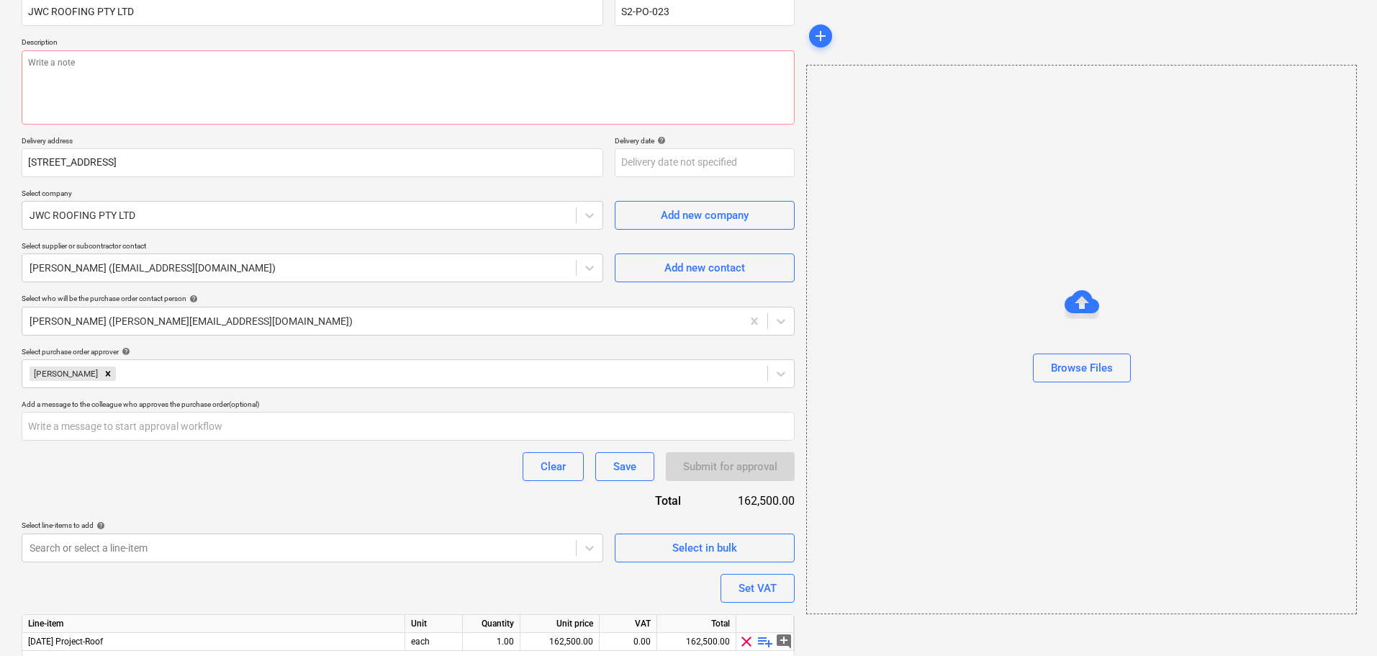
scroll to position [0, 0]
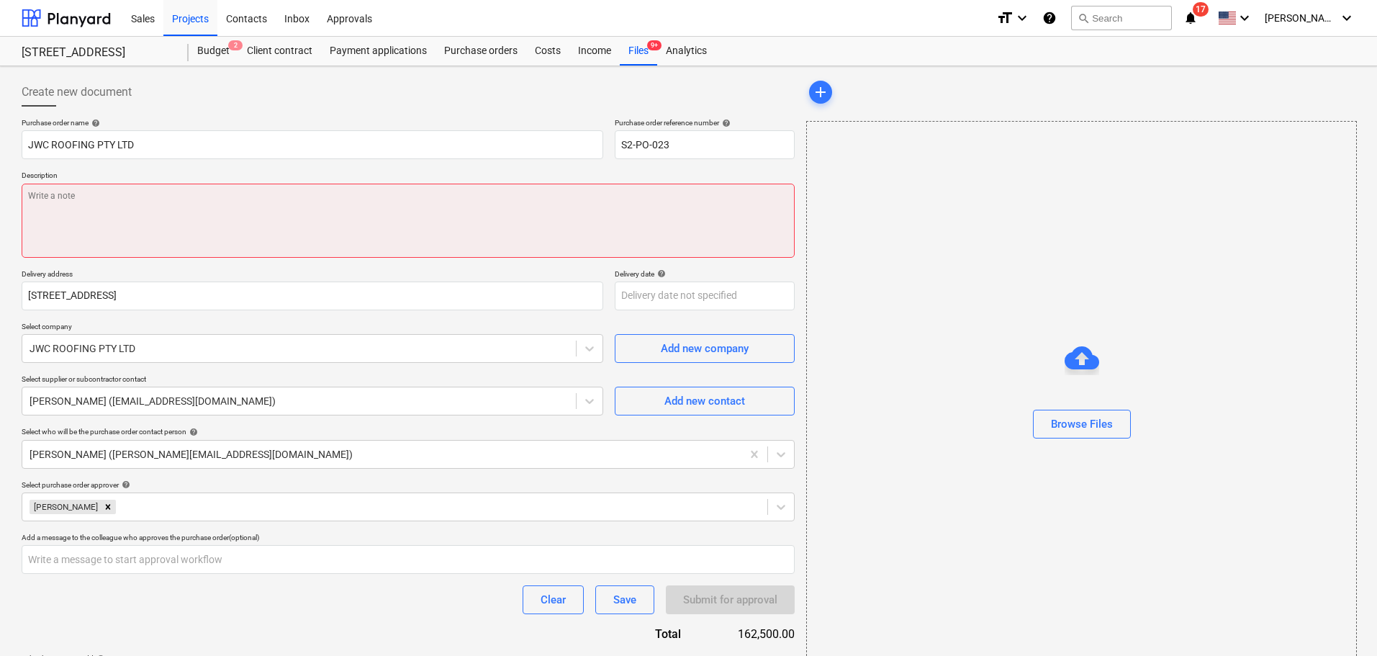
click at [154, 242] on textarea at bounding box center [408, 220] width 773 height 74
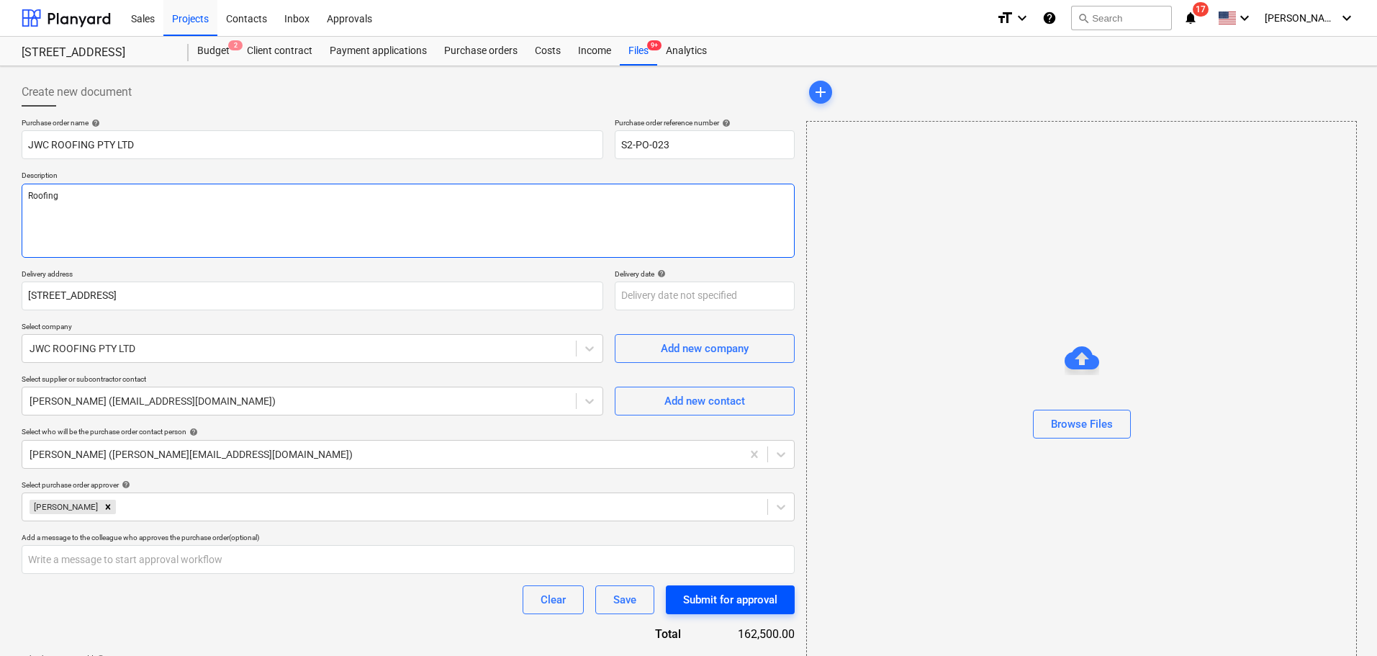
type textarea "Roofing"
click at [711, 598] on div "Submit for approval" at bounding box center [730, 599] width 94 height 19
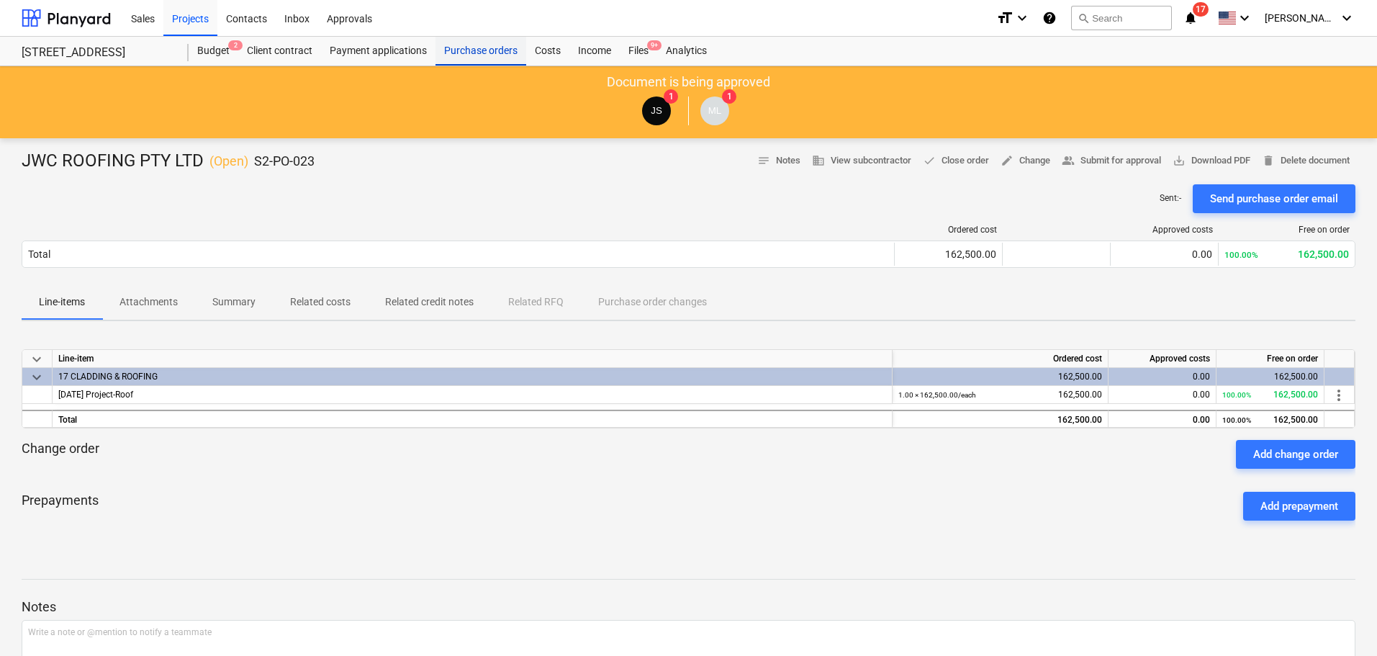
click at [473, 54] on div "Purchase orders" at bounding box center [480, 51] width 91 height 29
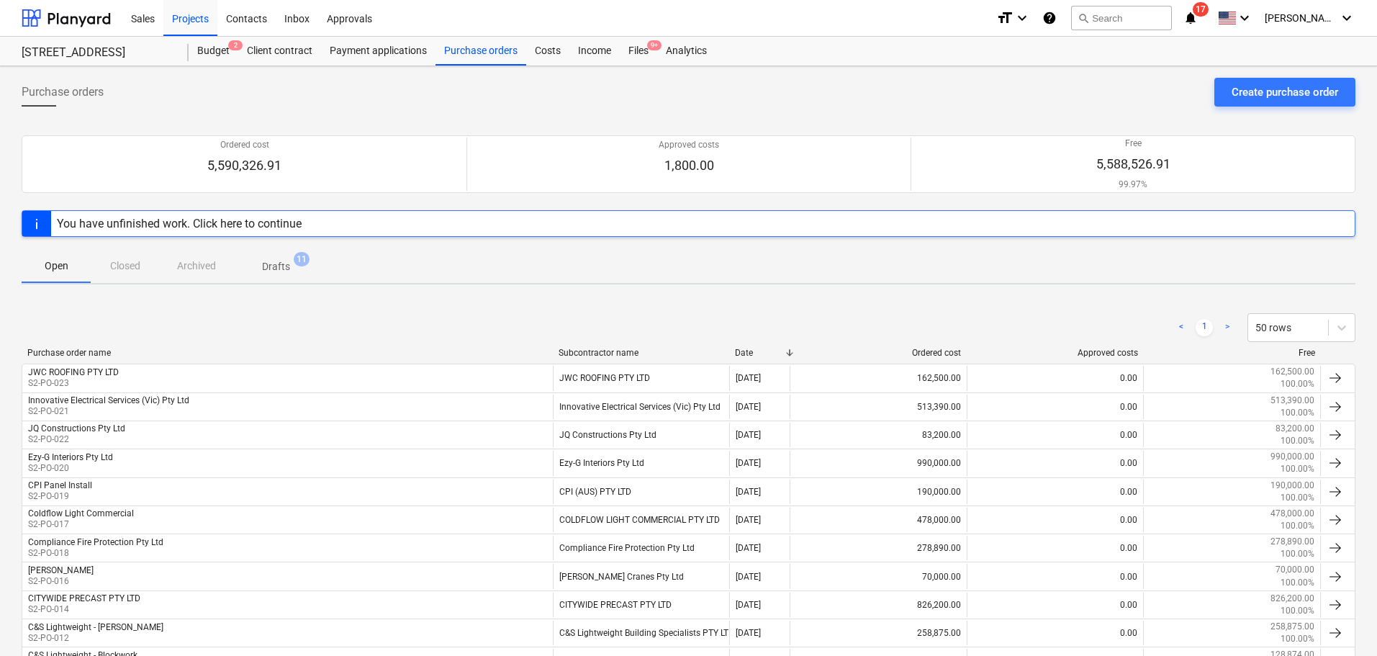
click at [272, 268] on p "Drafts" at bounding box center [276, 266] width 28 height 15
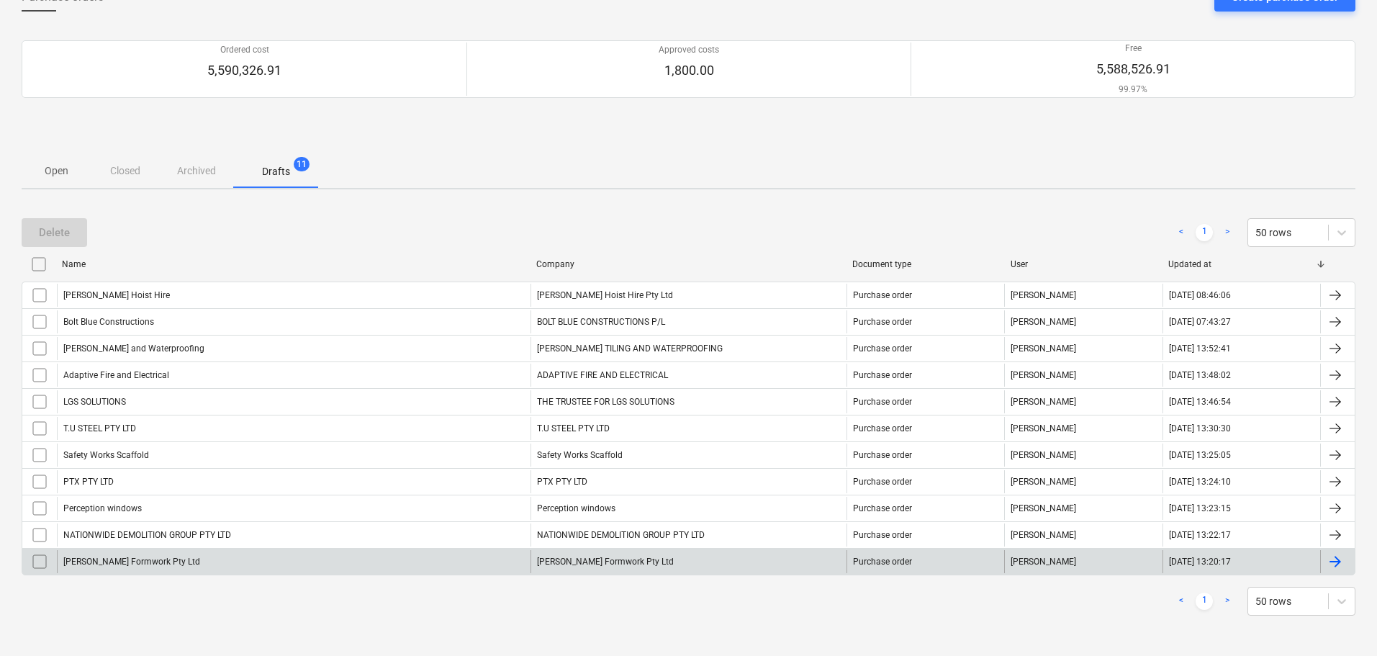
click at [151, 572] on div "[PERSON_NAME] Formwork Pty Ltd" at bounding box center [293, 561] width 473 height 23
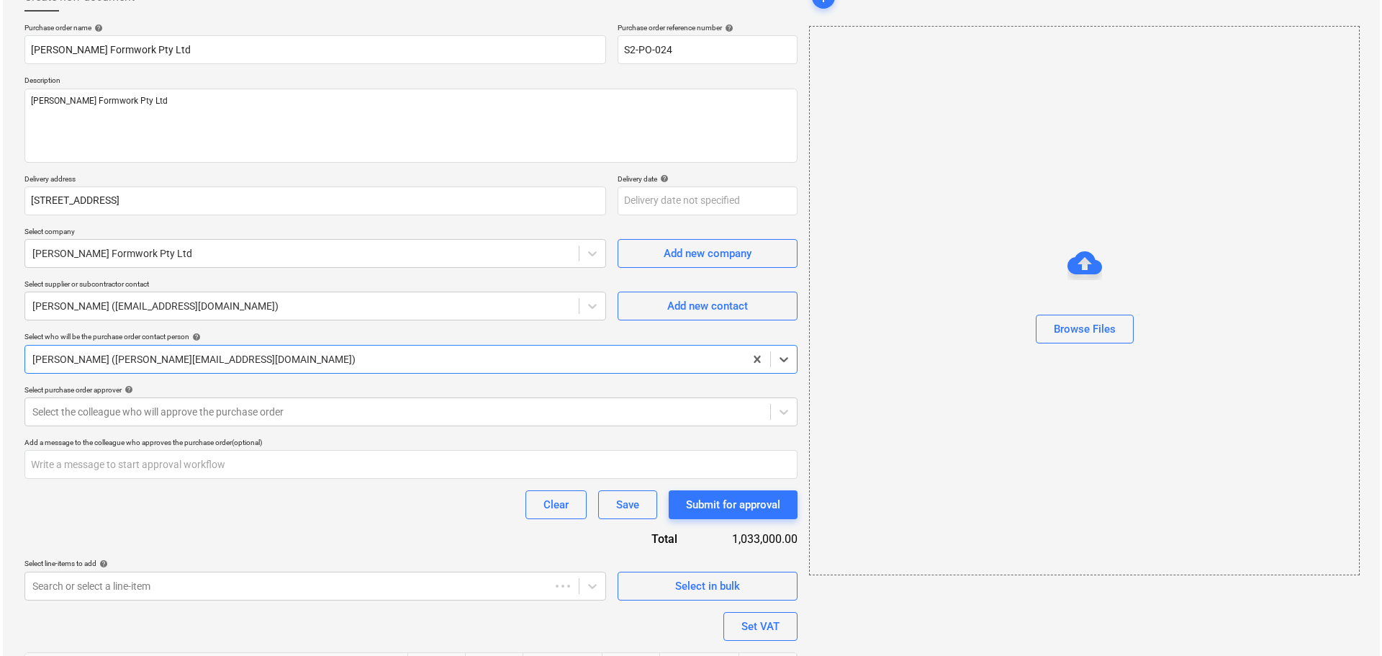
scroll to position [51, 0]
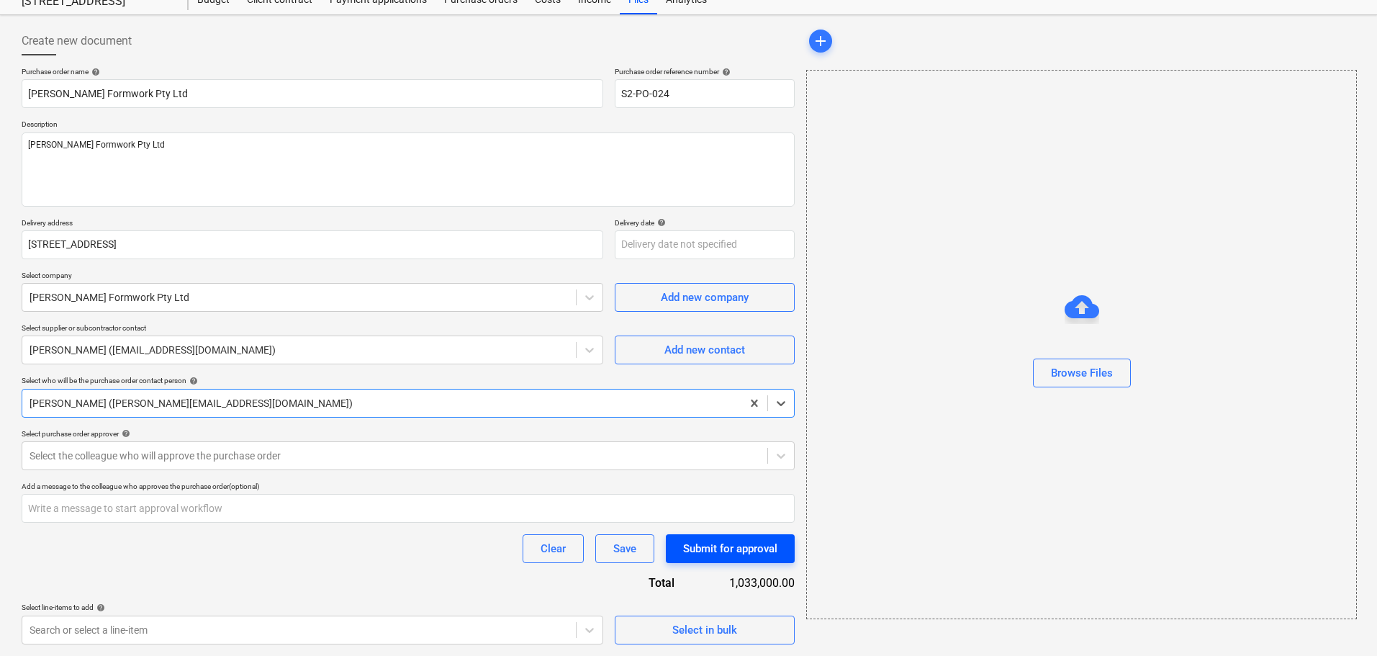
click at [720, 547] on div "Submit for approval" at bounding box center [730, 548] width 94 height 19
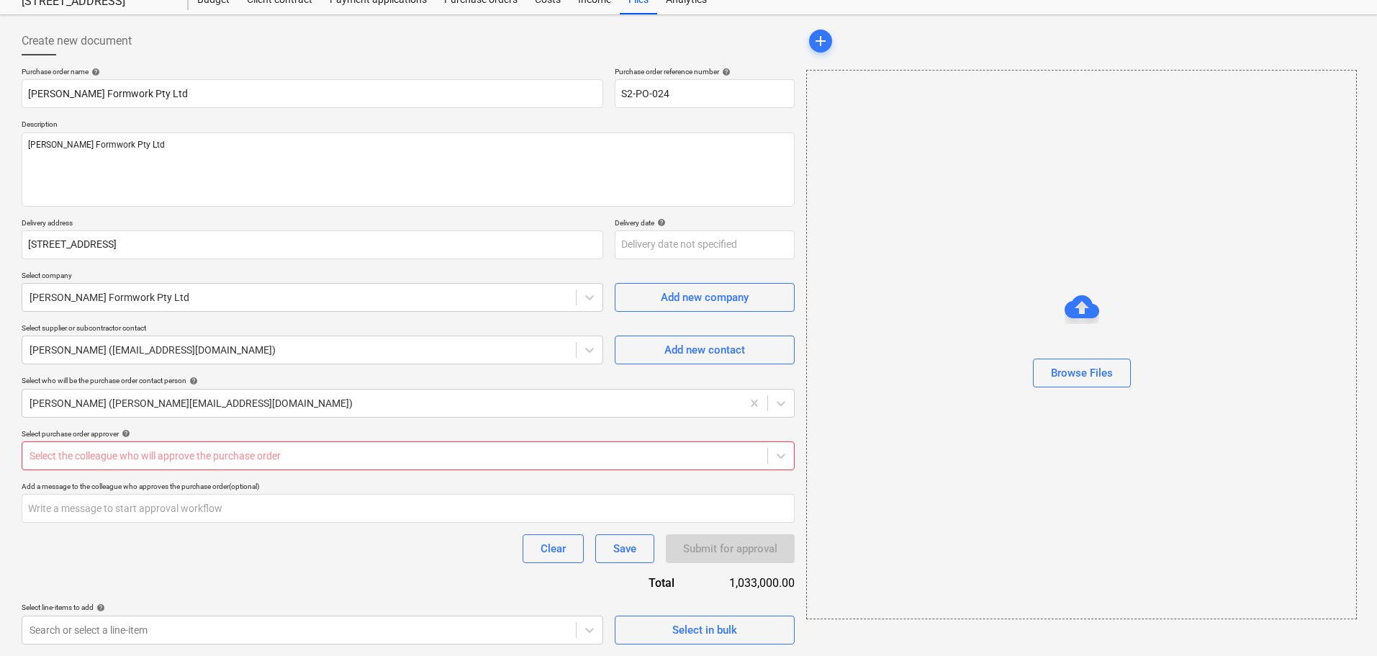
click at [50, 436] on div "Select purchase order approver help" at bounding box center [408, 433] width 773 height 9
click at [58, 454] on div at bounding box center [395, 455] width 730 height 14
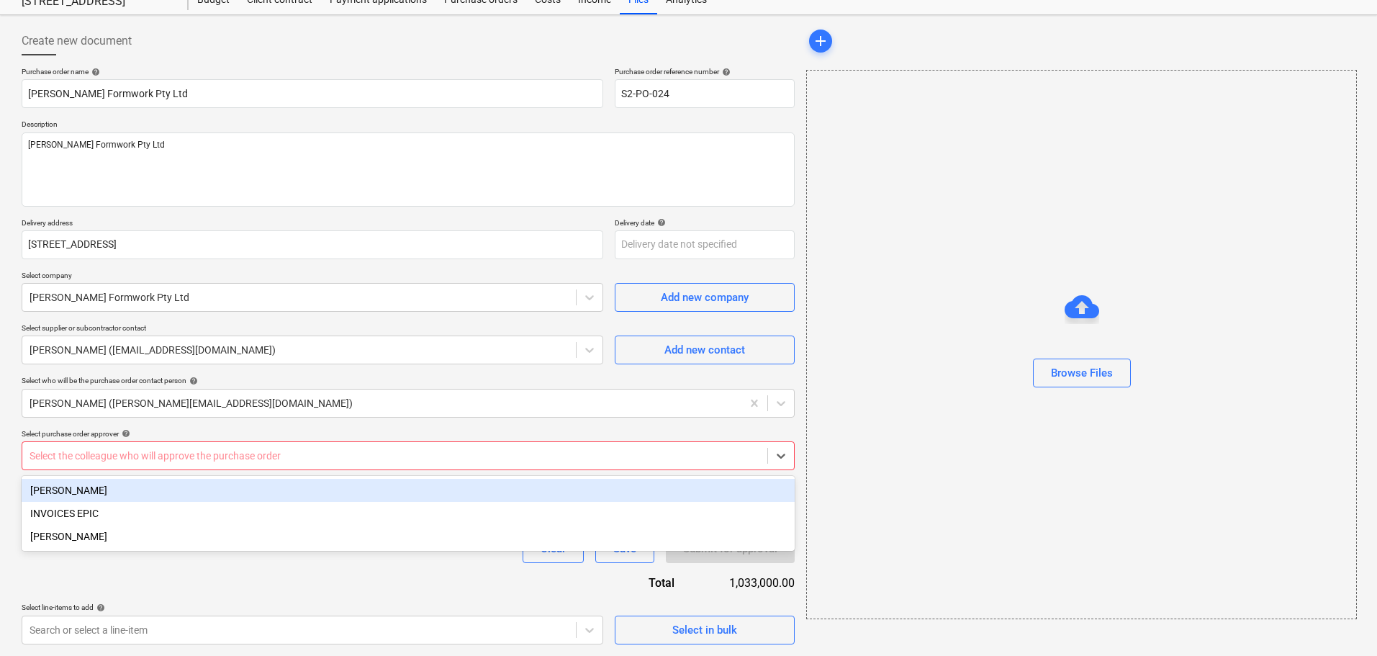
drag, startPoint x: 103, startPoint y: 492, endPoint x: 110, endPoint y: 487, distance: 8.8
click at [103, 491] on div "[PERSON_NAME]" at bounding box center [408, 490] width 773 height 23
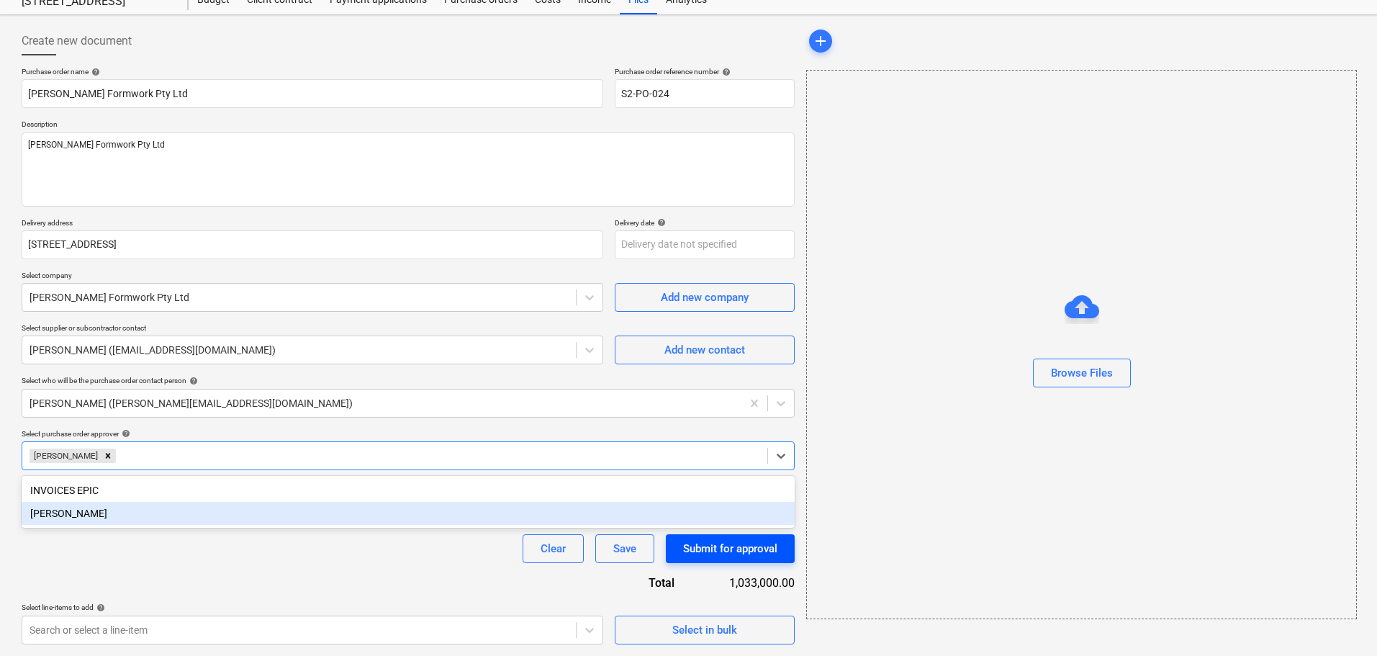
click at [709, 544] on div "Submit for approval" at bounding box center [730, 548] width 94 height 19
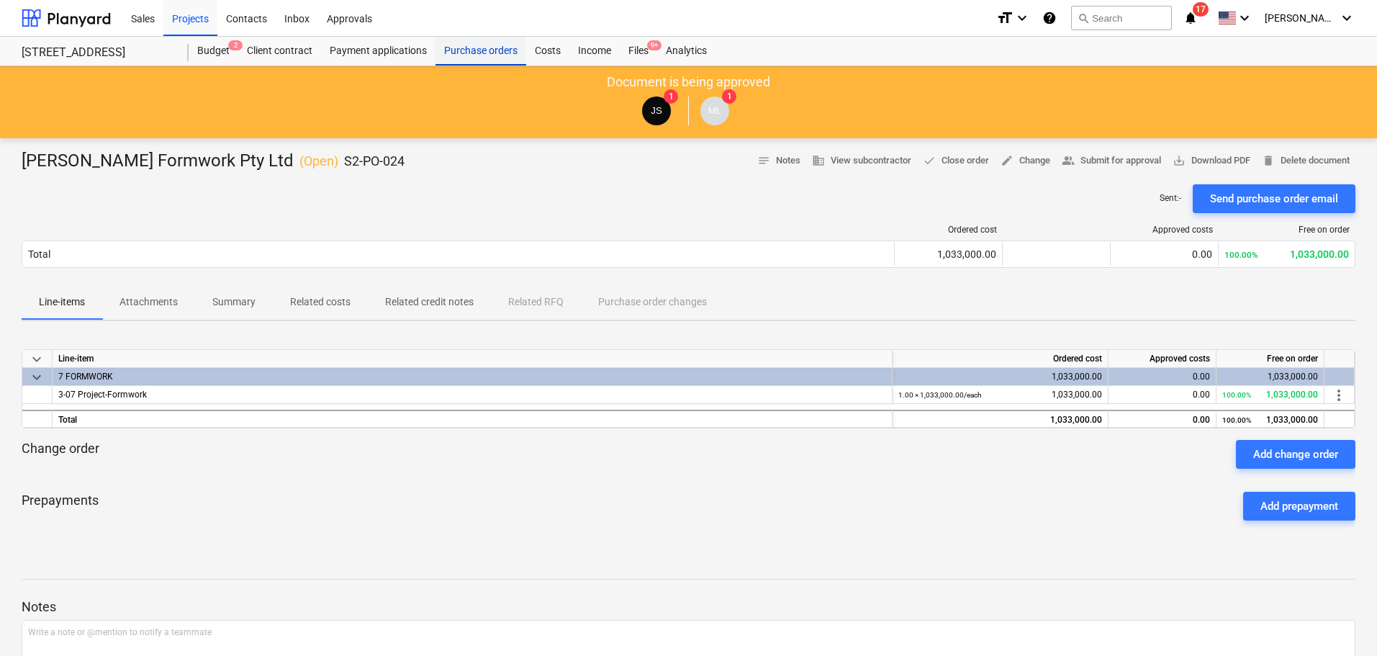
click at [488, 40] on div "Purchase orders" at bounding box center [480, 51] width 91 height 29
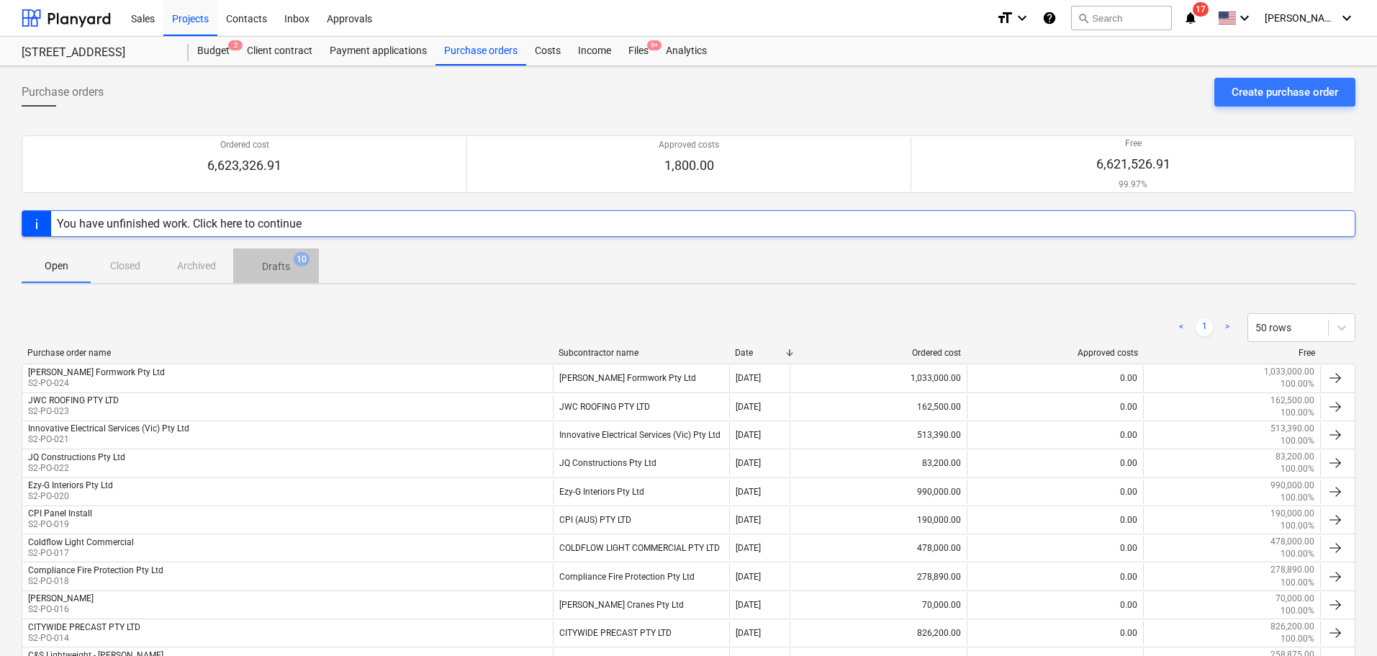
click at [284, 270] on p "Drafts" at bounding box center [276, 266] width 28 height 15
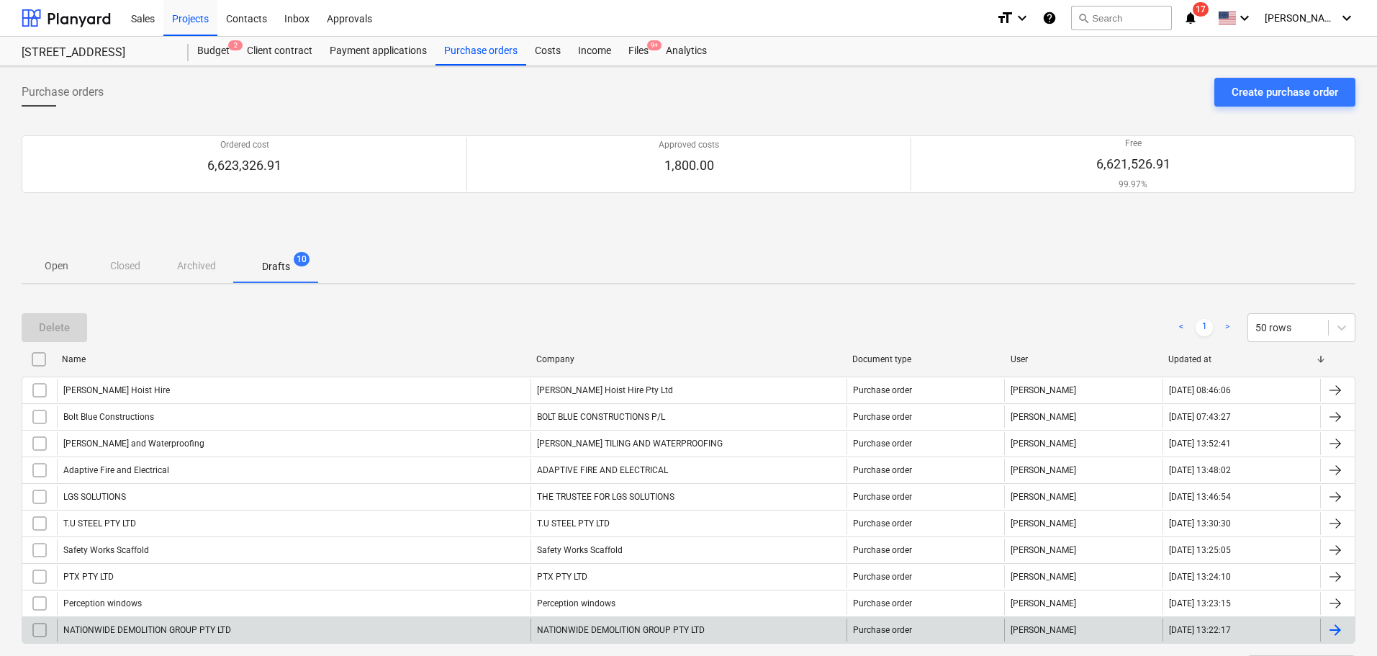
click at [140, 624] on div "NATIONWIDE DEMOLITION GROUP PTY LTD" at bounding box center [293, 629] width 473 height 23
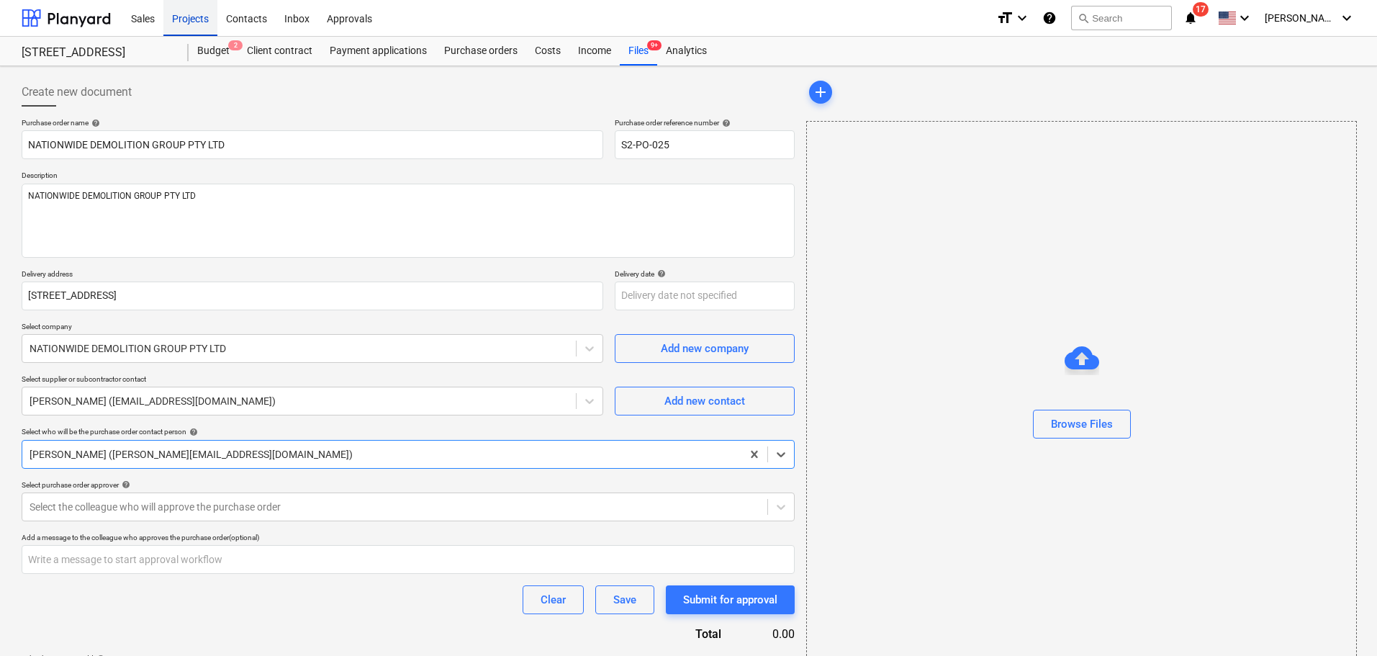
click at [197, 22] on div "Projects" at bounding box center [190, 17] width 54 height 37
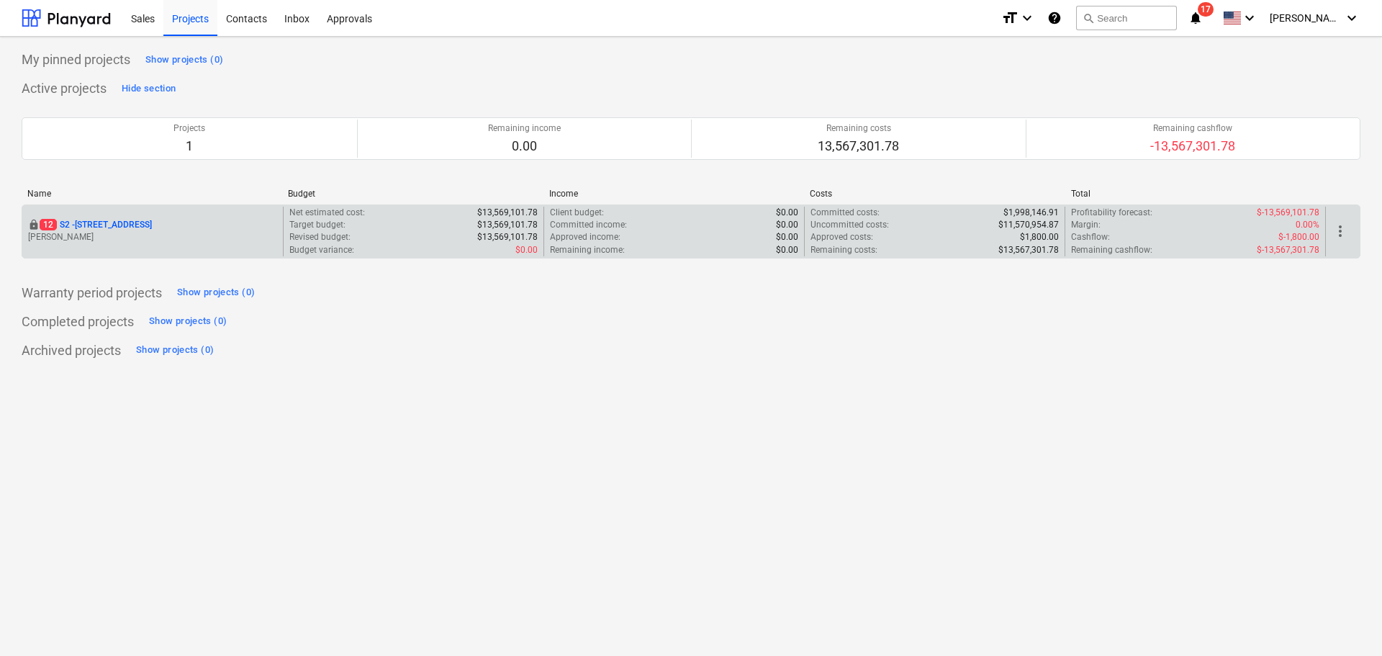
click at [152, 228] on p "[STREET_ADDRESS]" at bounding box center [96, 225] width 112 height 12
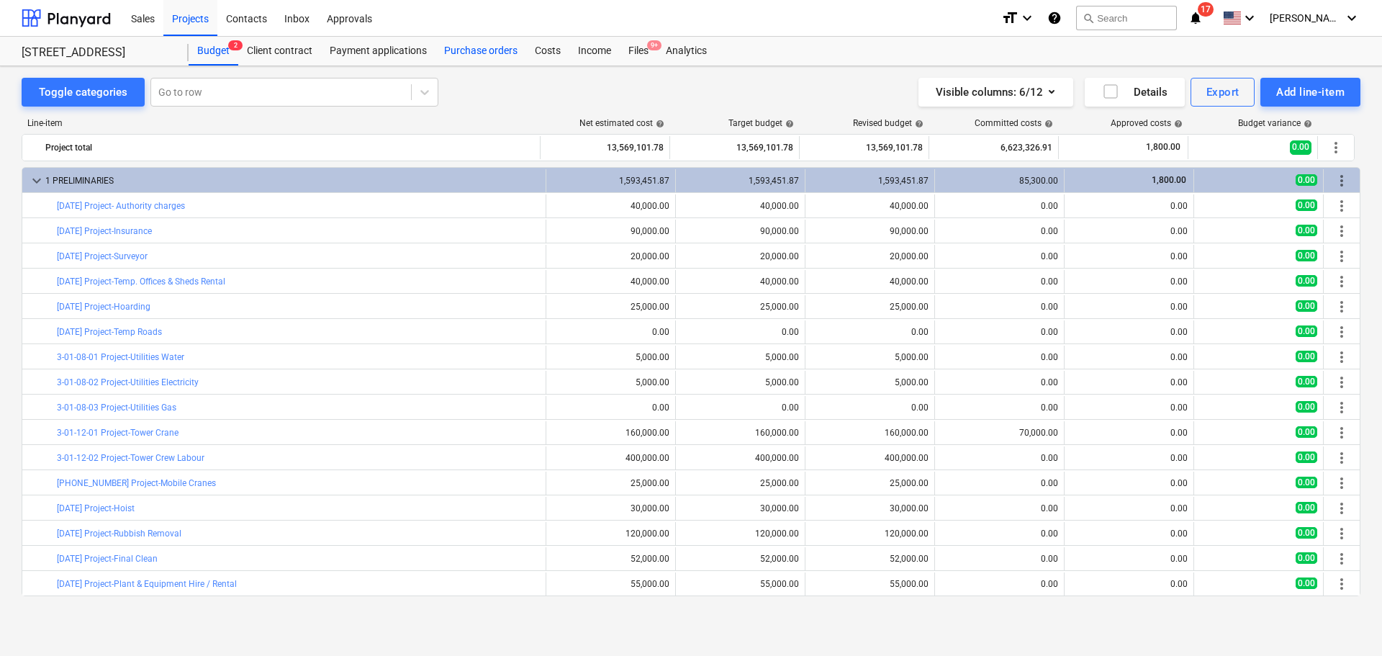
click at [500, 43] on div "Purchase orders" at bounding box center [480, 51] width 91 height 29
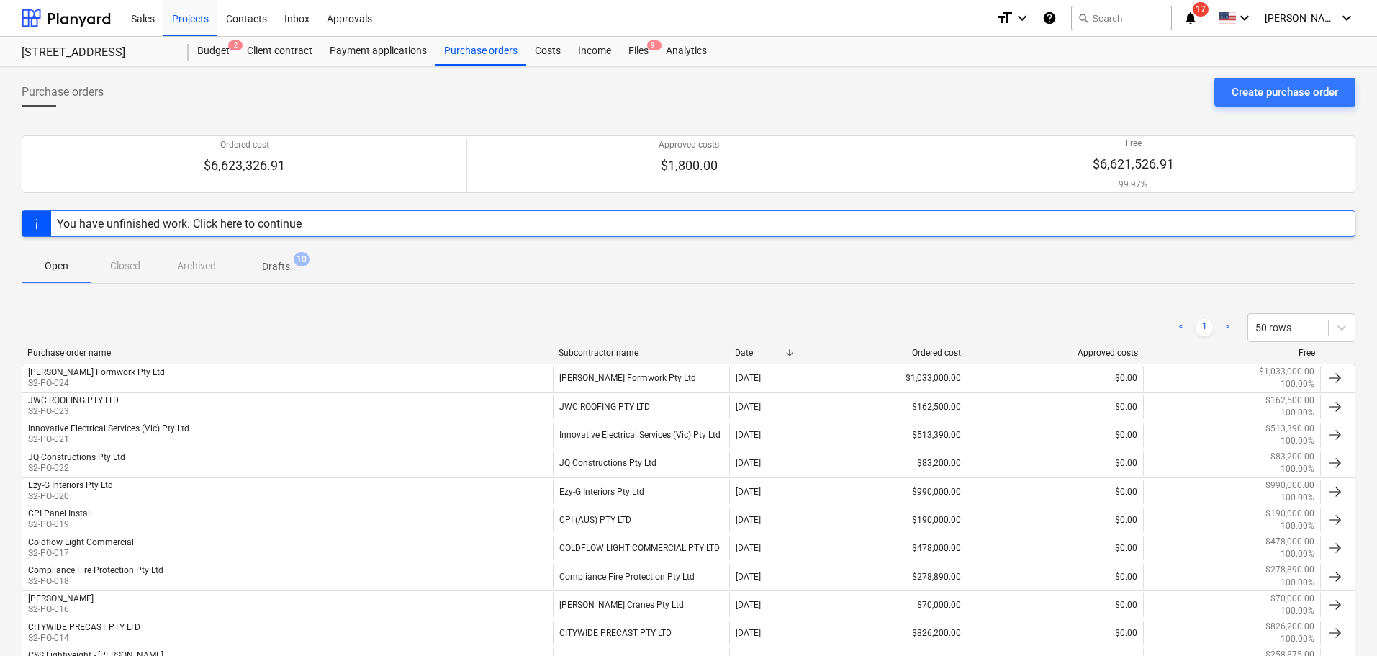
click at [271, 263] on p "Drafts" at bounding box center [276, 266] width 28 height 15
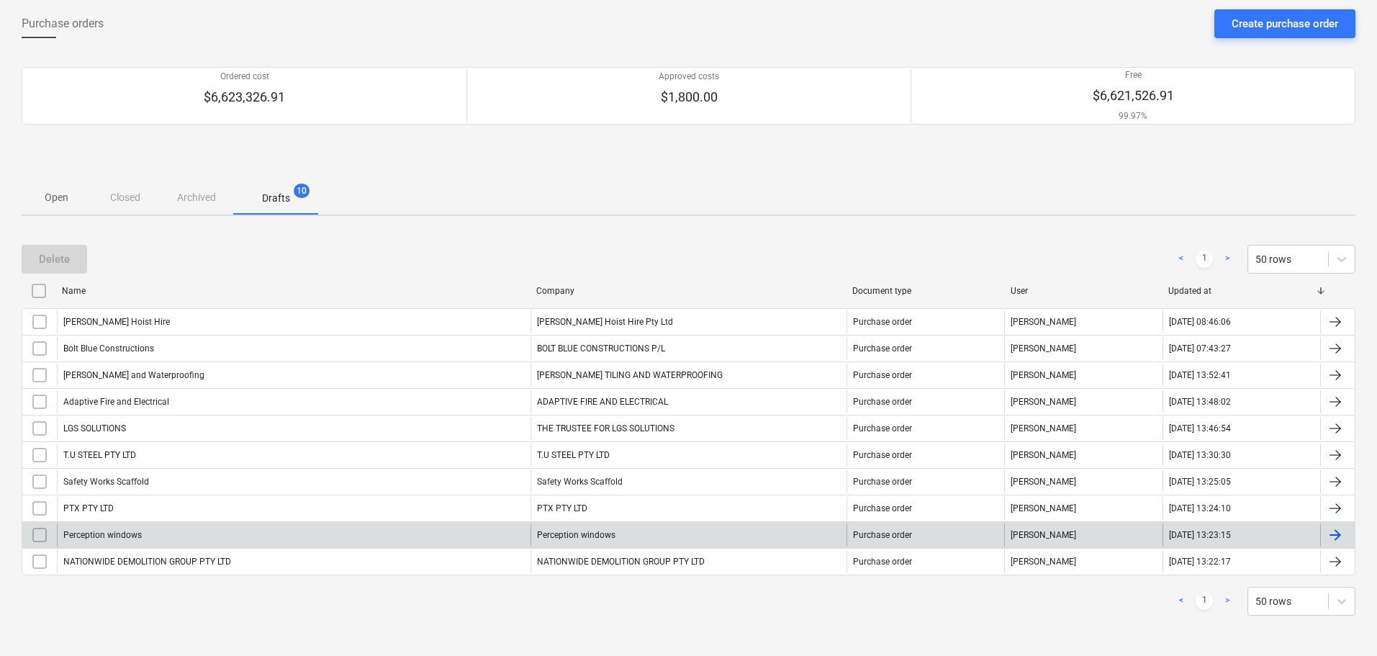
click at [168, 532] on div "Perception windows" at bounding box center [293, 534] width 473 height 23
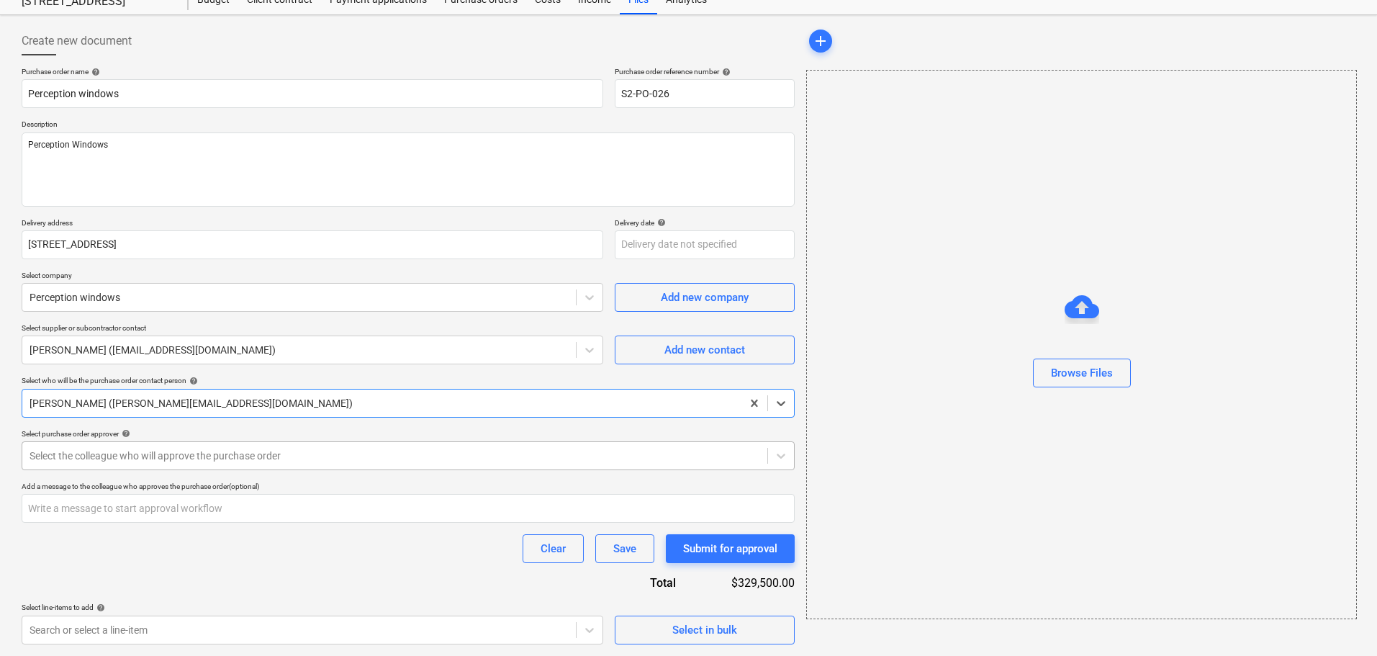
click at [152, 458] on div at bounding box center [395, 455] width 730 height 14
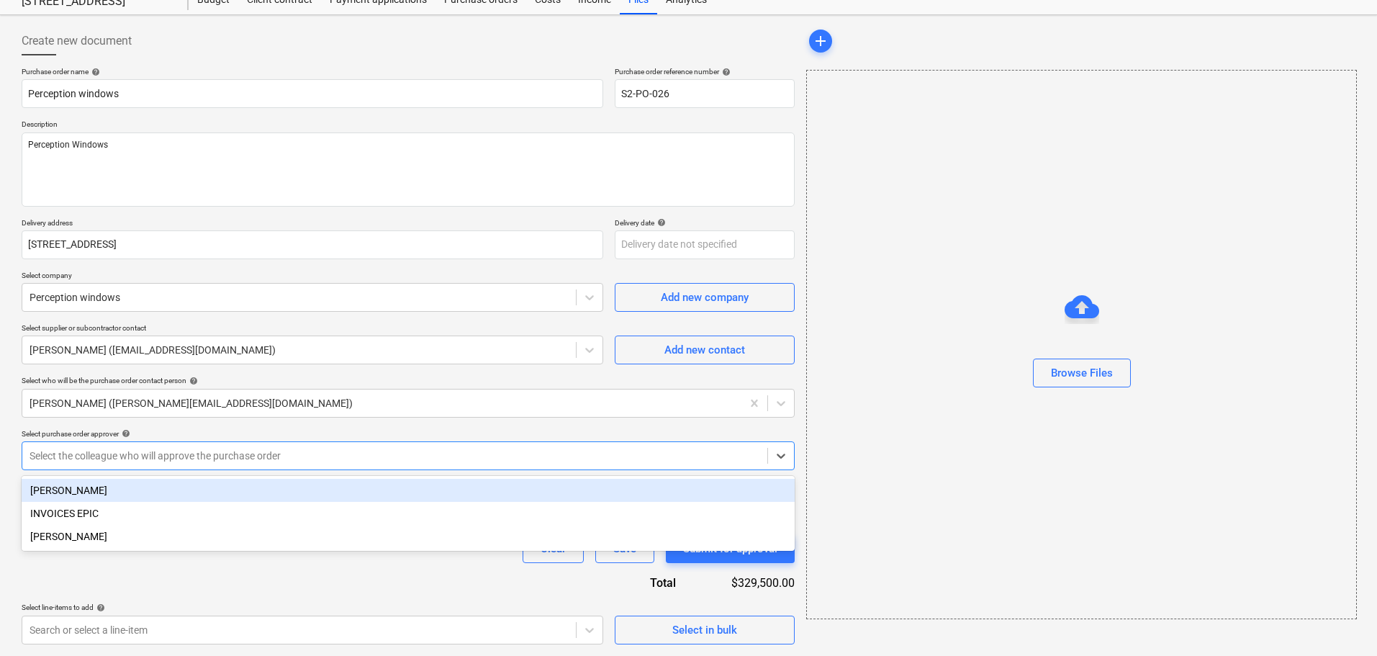
click at [137, 490] on div "[PERSON_NAME]" at bounding box center [408, 490] width 773 height 23
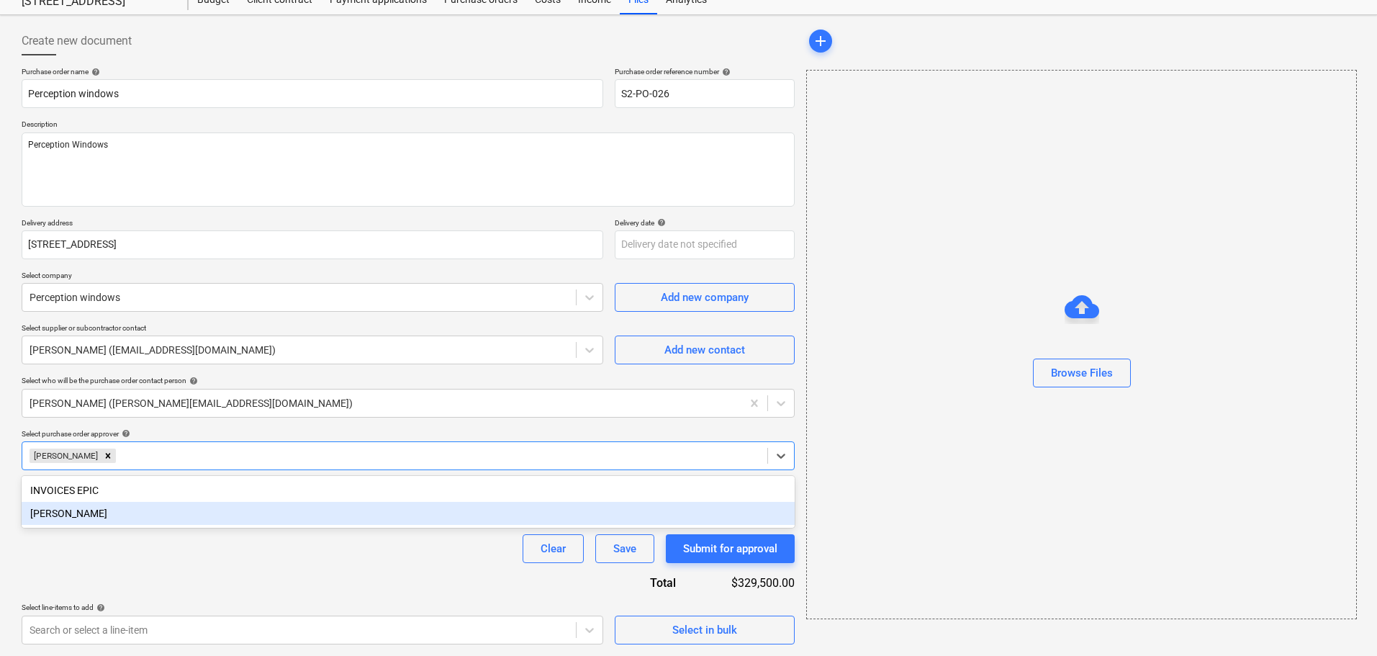
click at [226, 583] on div "Purchase order name help Perception windows Purchase order reference number hel…" at bounding box center [408, 423] width 773 height 712
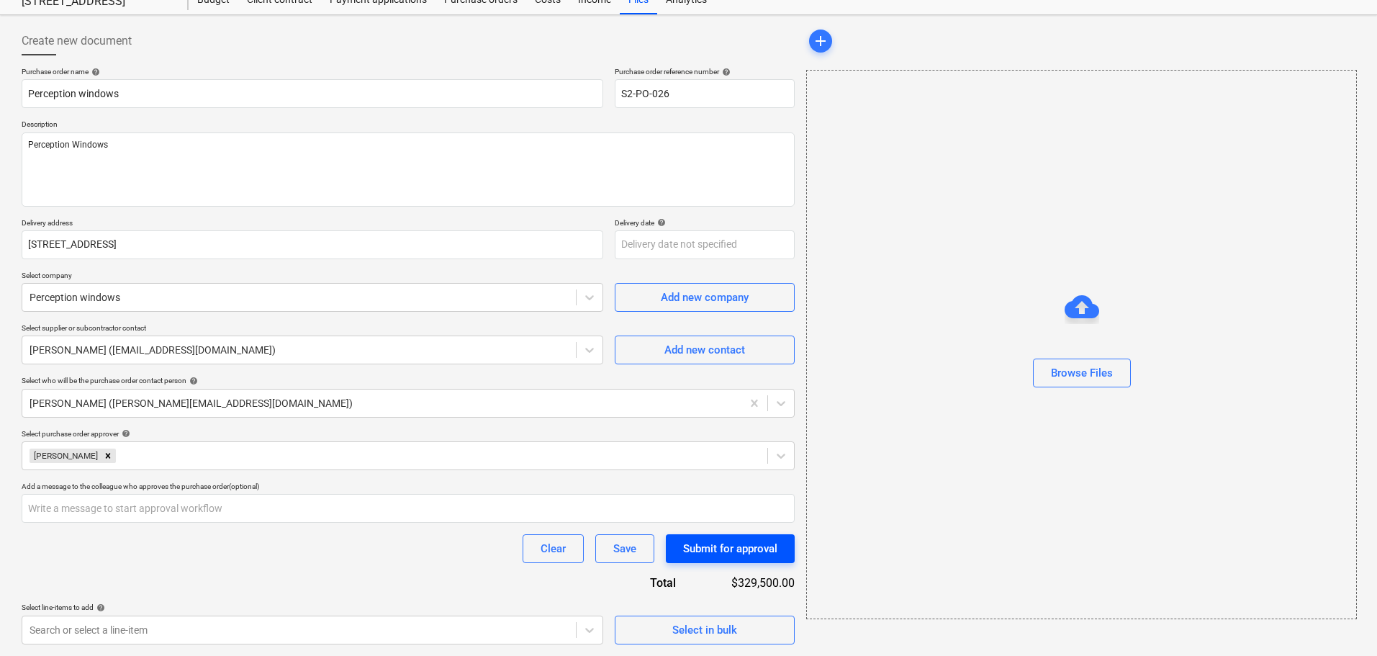
click at [730, 542] on div "Submit for approval" at bounding box center [730, 548] width 94 height 19
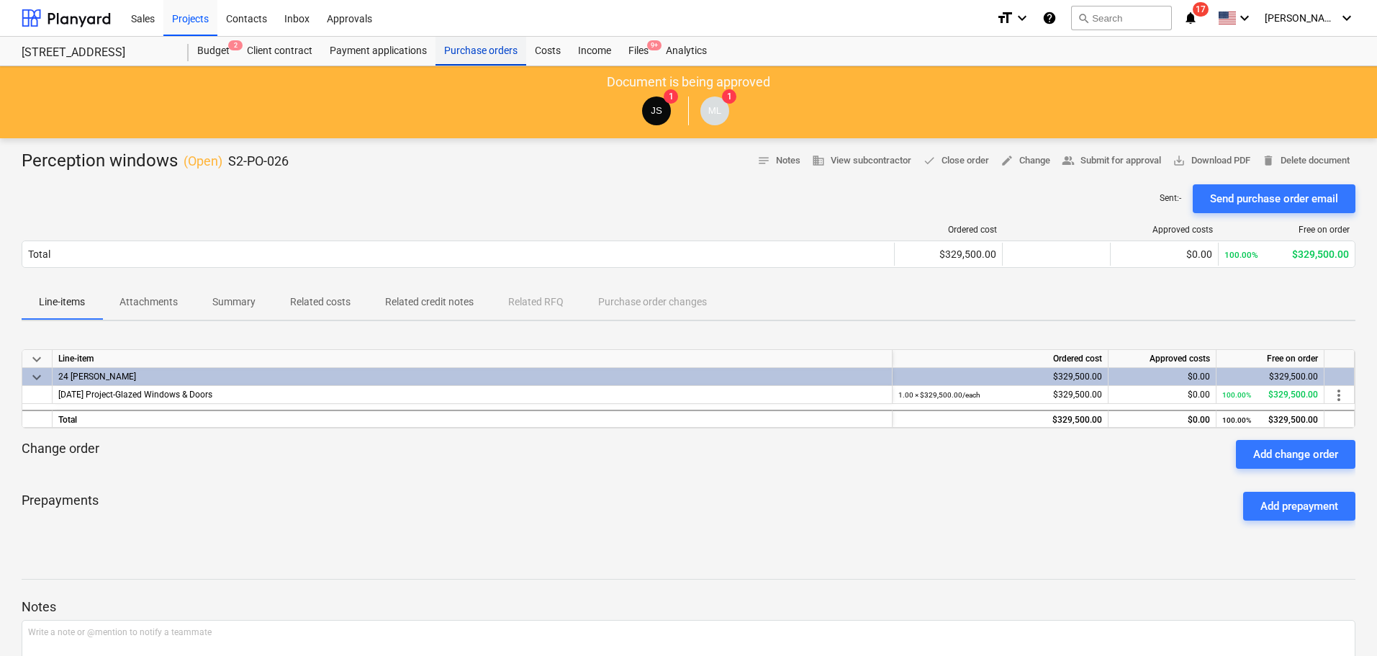
click at [479, 54] on div "Purchase orders" at bounding box center [480, 51] width 91 height 29
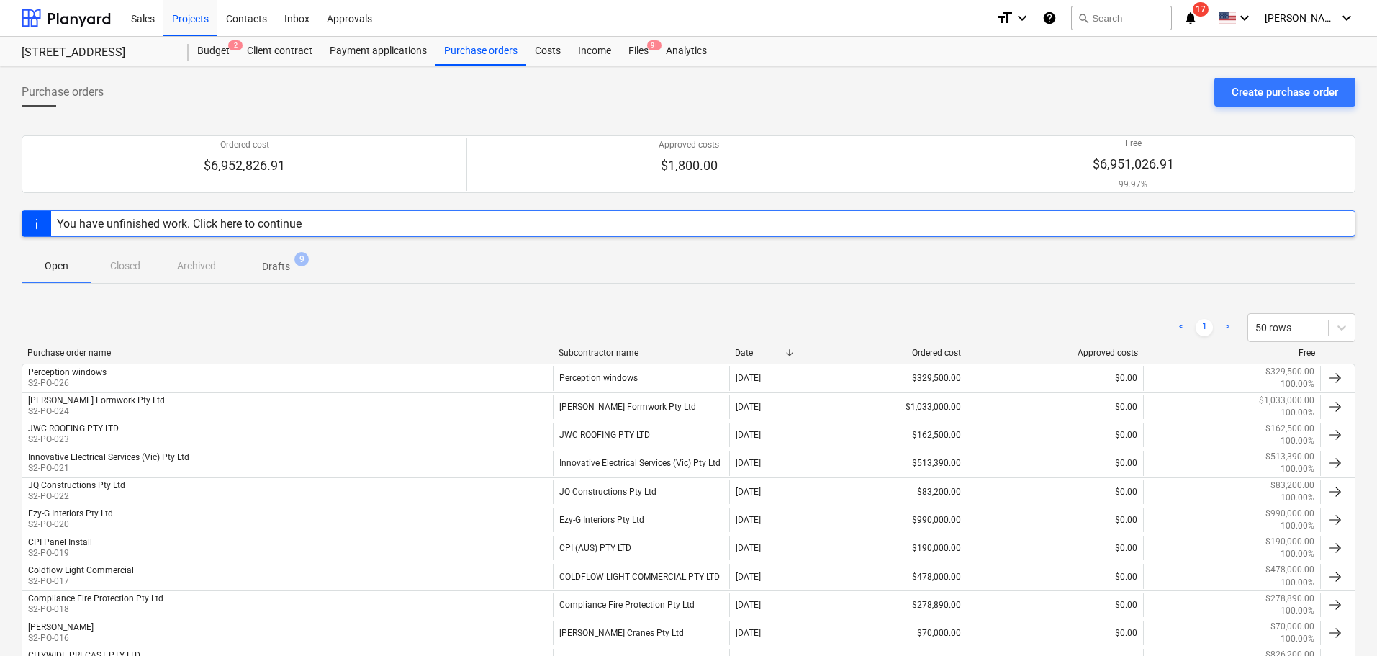
click at [302, 260] on span "9" at bounding box center [301, 259] width 14 height 14
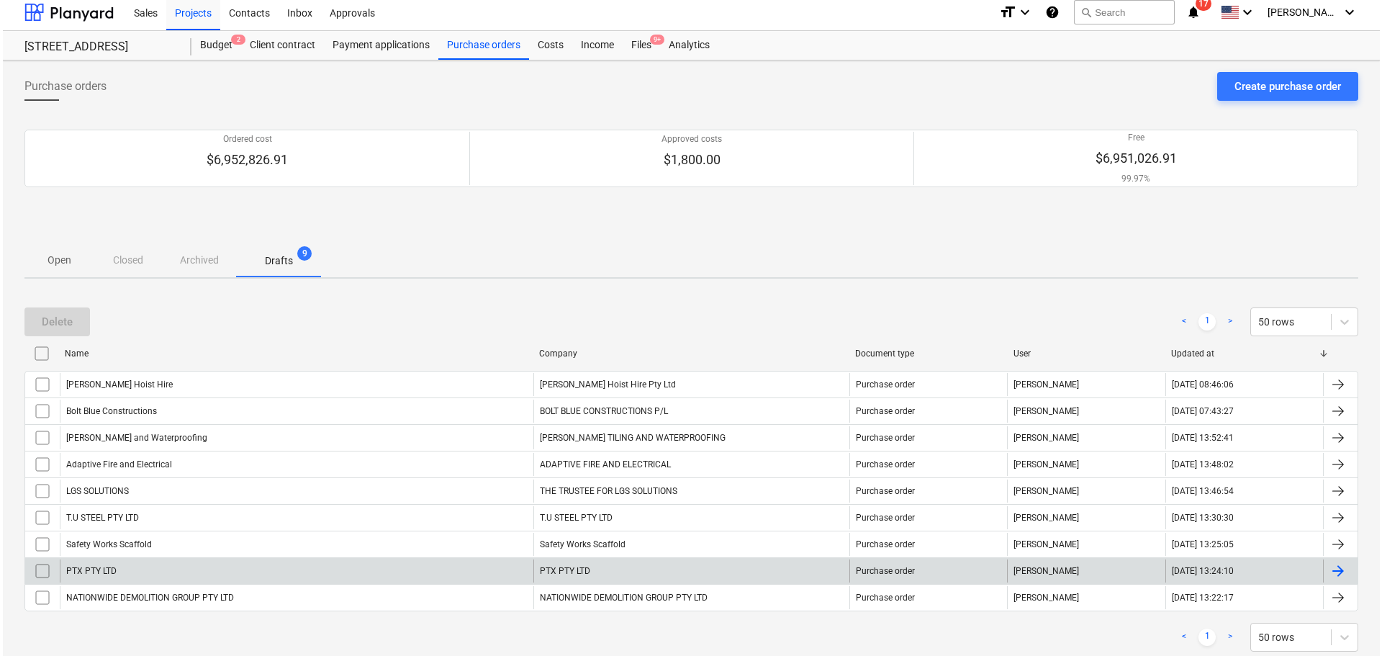
scroll to position [42, 0]
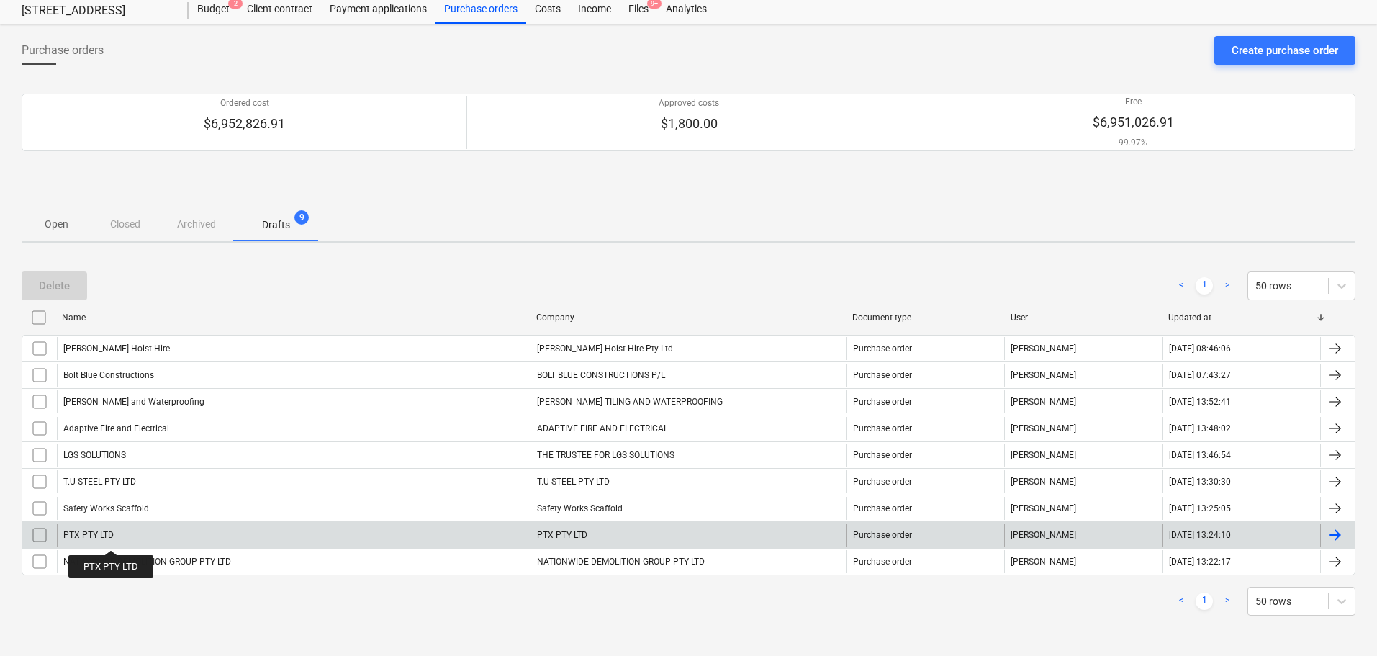
click at [112, 539] on div "PTX PTY LTD" at bounding box center [88, 535] width 50 height 10
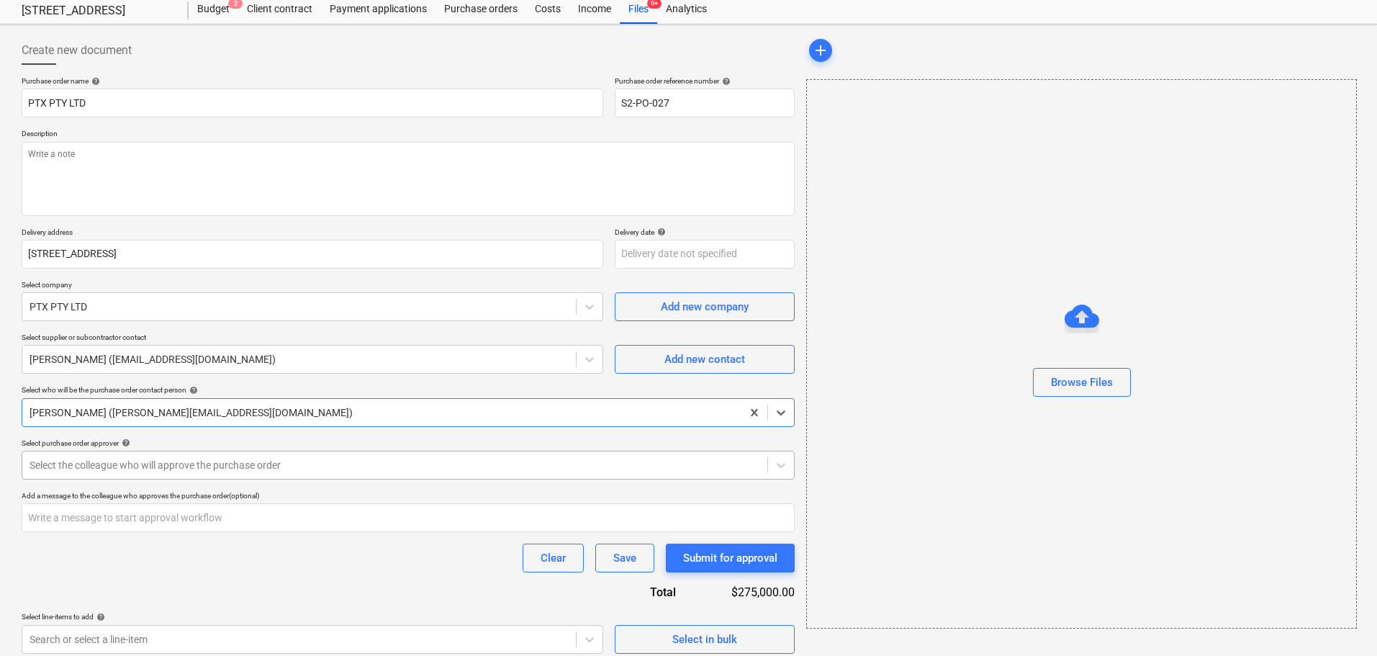
click at [210, 463] on div at bounding box center [395, 465] width 730 height 14
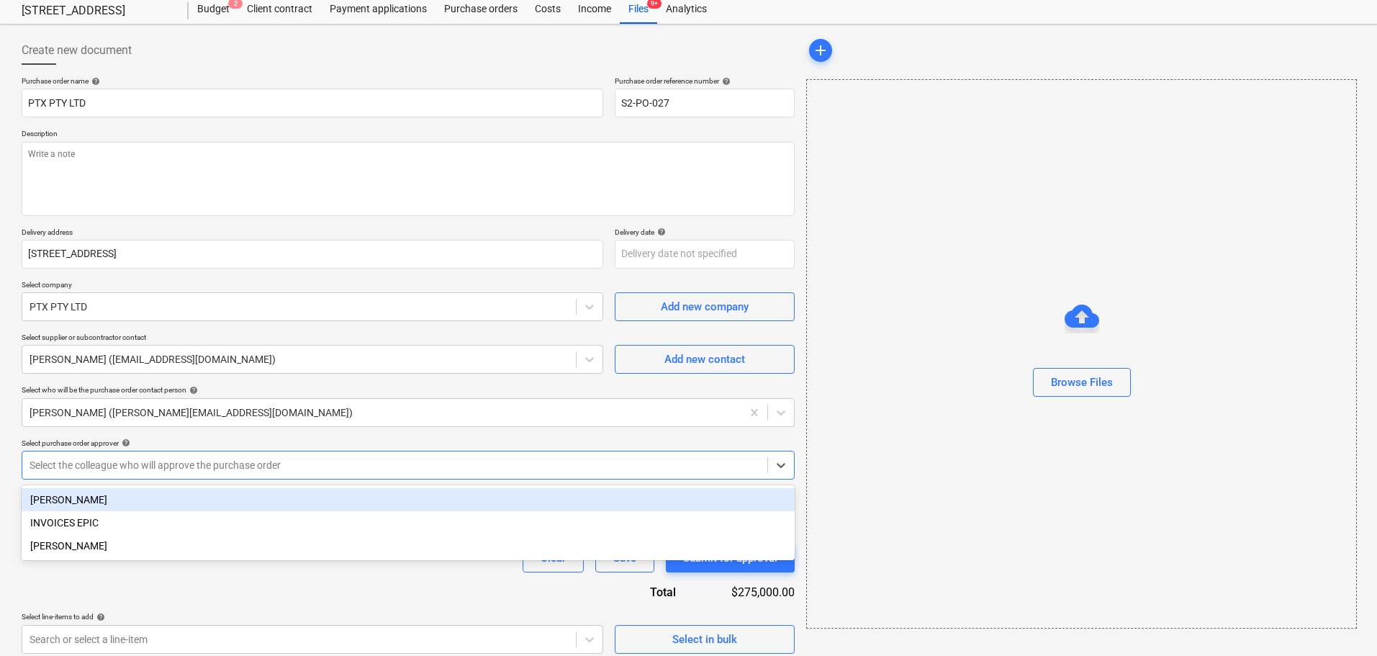
click at [186, 504] on div "[PERSON_NAME]" at bounding box center [408, 499] width 773 height 23
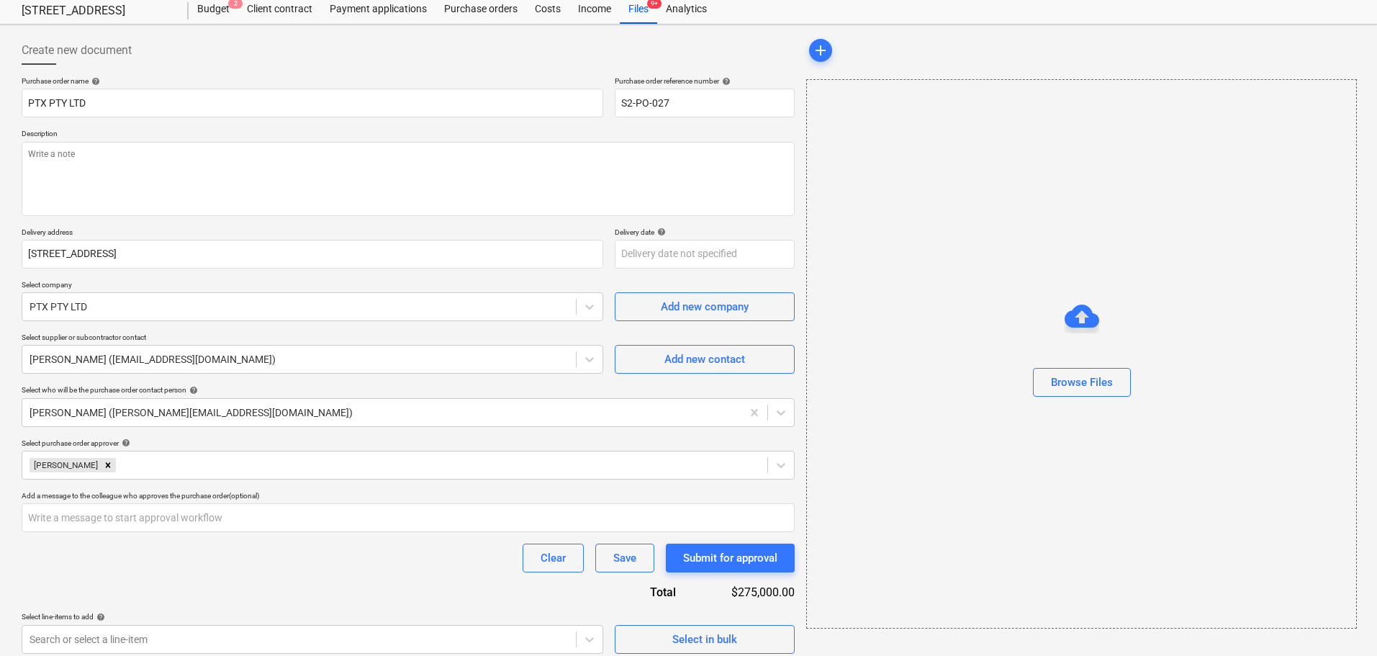
click at [163, 217] on div "Purchase order name help PTX PTY LTD Purchase order reference number help S2-PO…" at bounding box center [408, 432] width 773 height 712
click at [164, 199] on textarea at bounding box center [408, 179] width 773 height 74
type textarea "PTX"
click at [694, 553] on div "Submit for approval" at bounding box center [730, 557] width 94 height 19
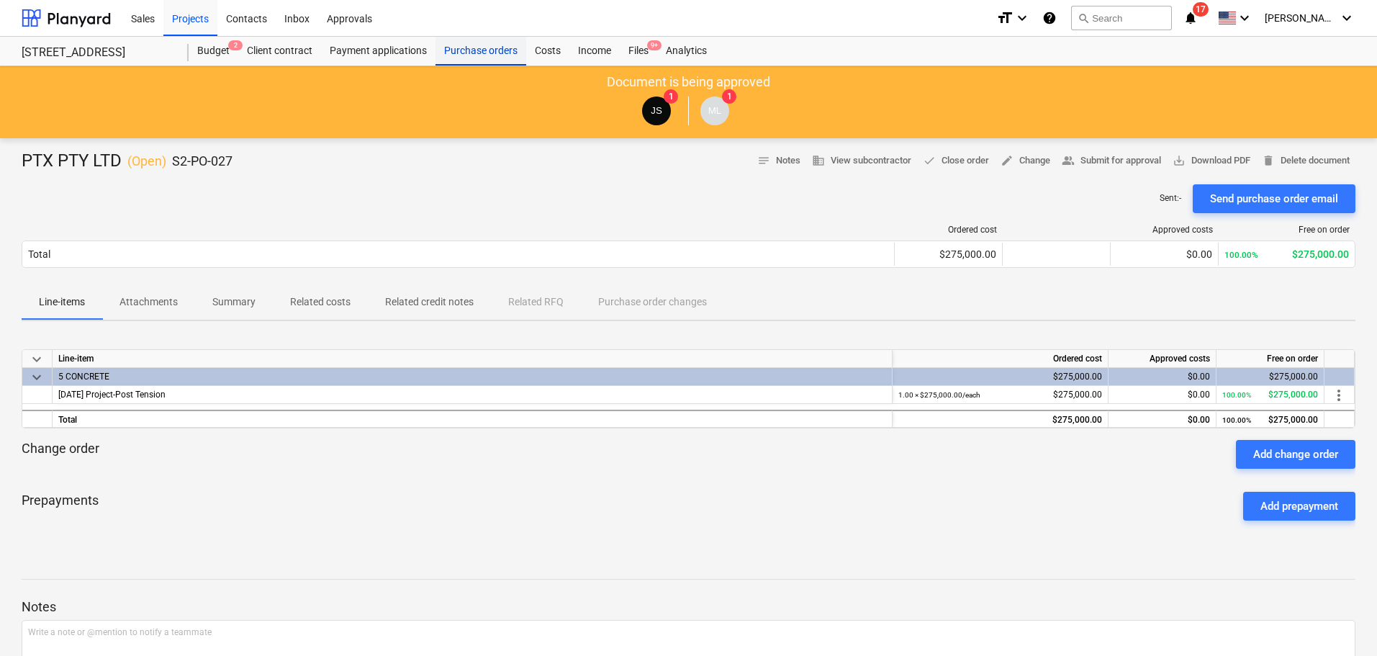
click at [459, 54] on div "Purchase orders" at bounding box center [480, 51] width 91 height 29
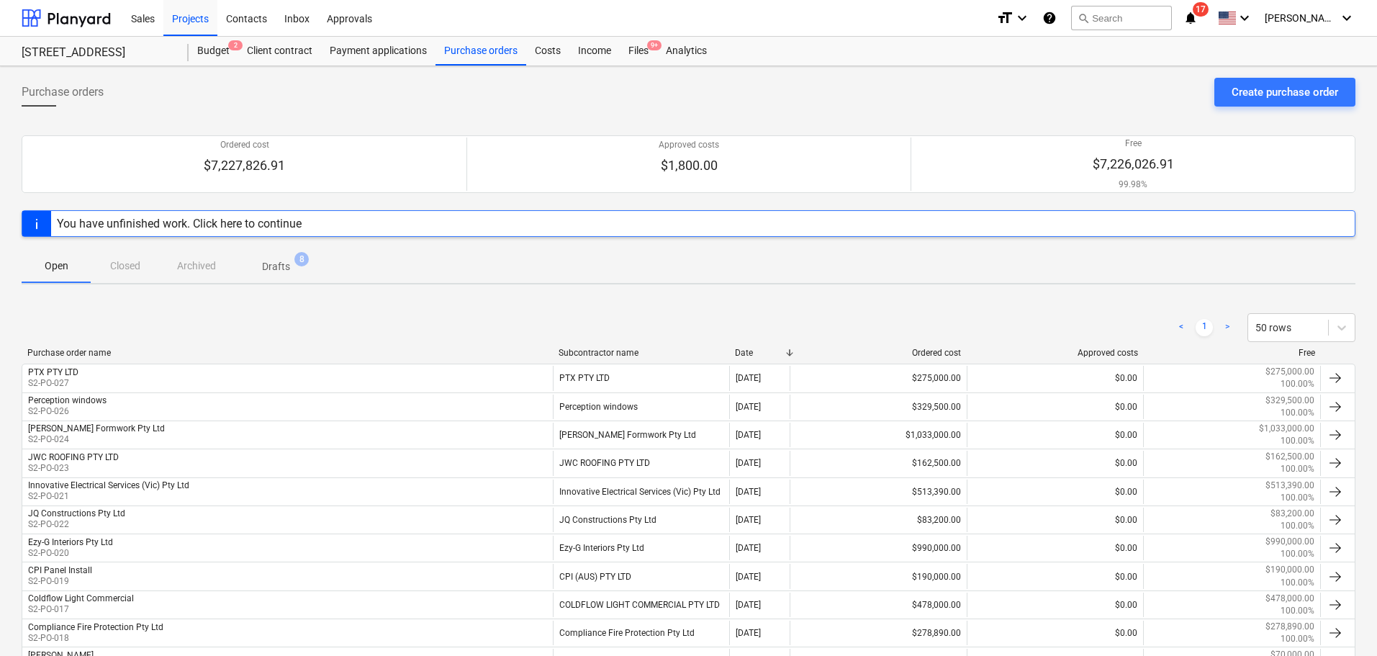
click at [272, 269] on p "Drafts" at bounding box center [276, 266] width 28 height 15
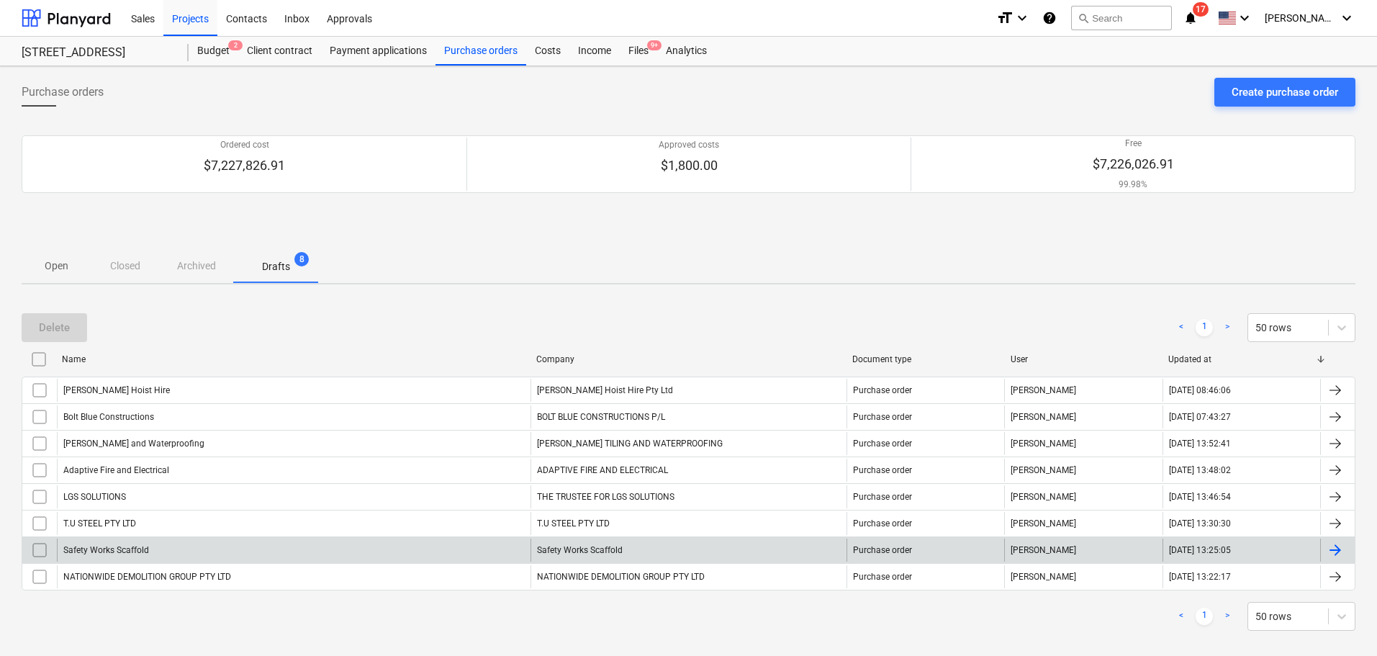
click at [158, 545] on div "Safety Works Scaffold" at bounding box center [293, 549] width 473 height 23
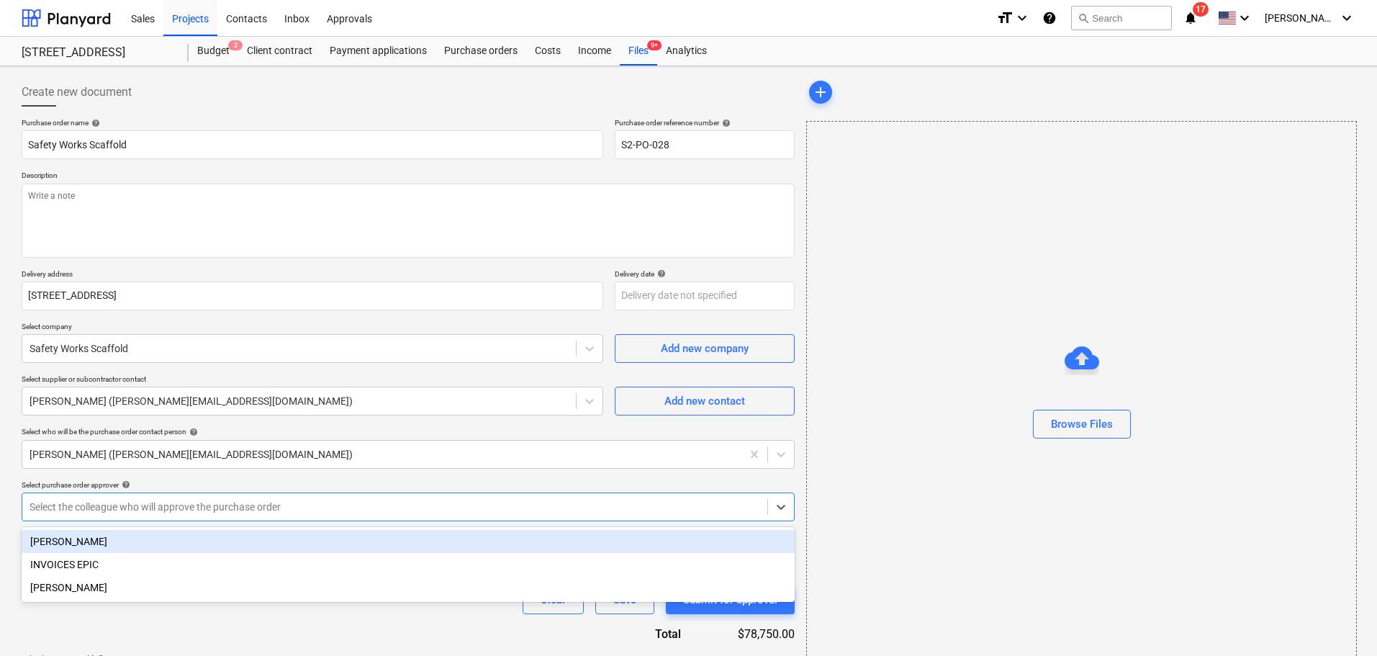
click at [185, 507] on div at bounding box center [395, 506] width 730 height 14
click at [201, 553] on div "[PERSON_NAME]" at bounding box center [408, 541] width 773 height 23
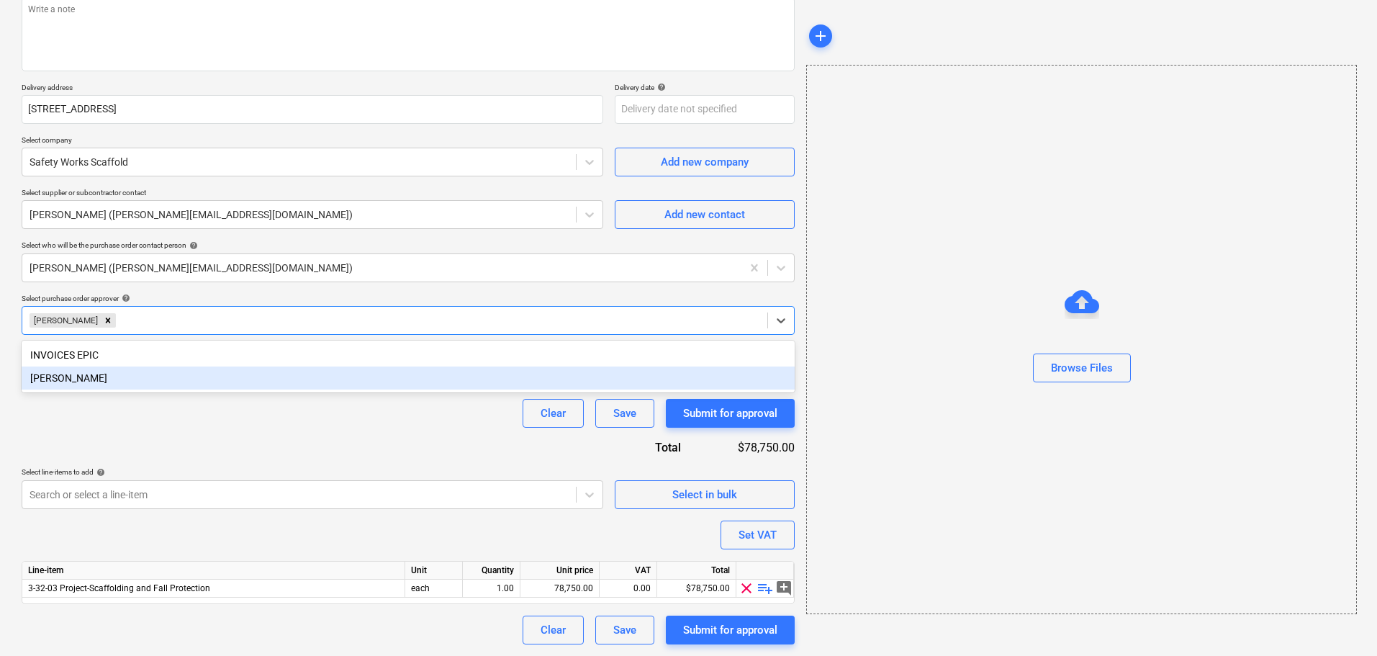
click at [273, 537] on div "Purchase order name help Safety Works Scaffold Purchase order reference number …" at bounding box center [408, 288] width 773 height 712
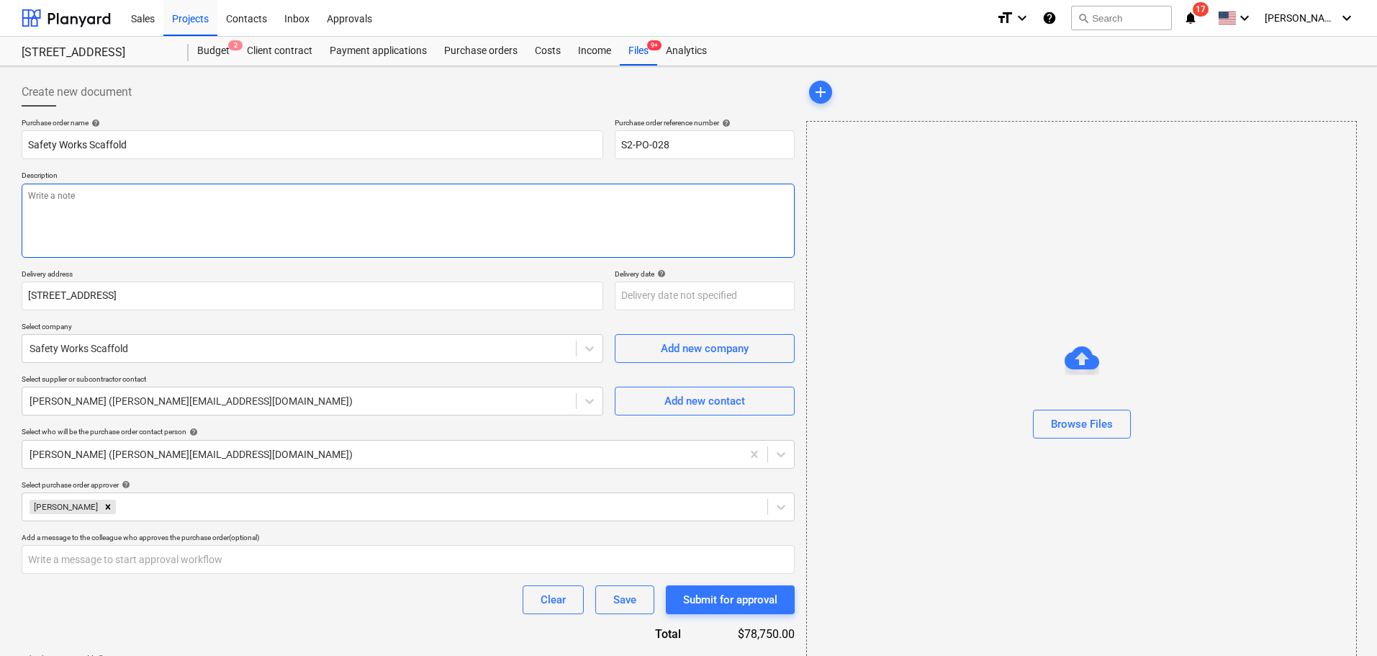
click at [150, 216] on textarea at bounding box center [408, 220] width 773 height 74
type textarea "Scaffold"
click at [745, 611] on button "Submit for approval" at bounding box center [730, 599] width 129 height 29
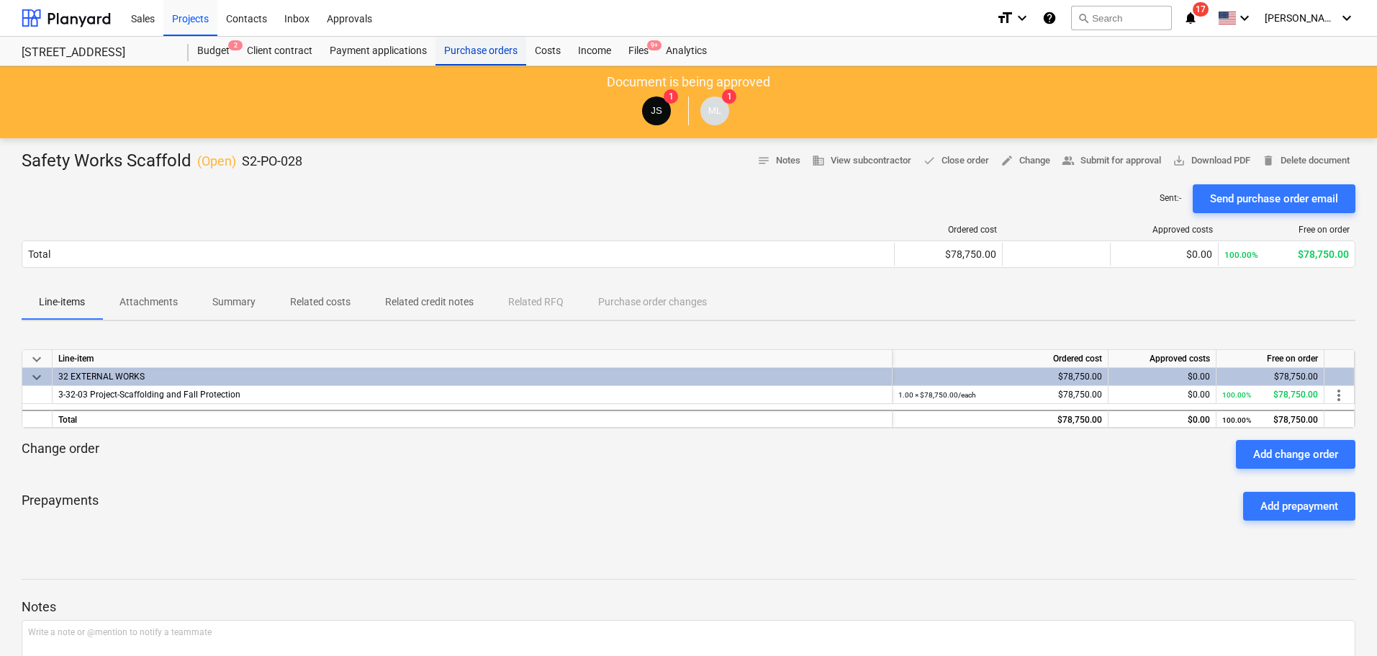
click at [464, 47] on div "Purchase orders" at bounding box center [480, 51] width 91 height 29
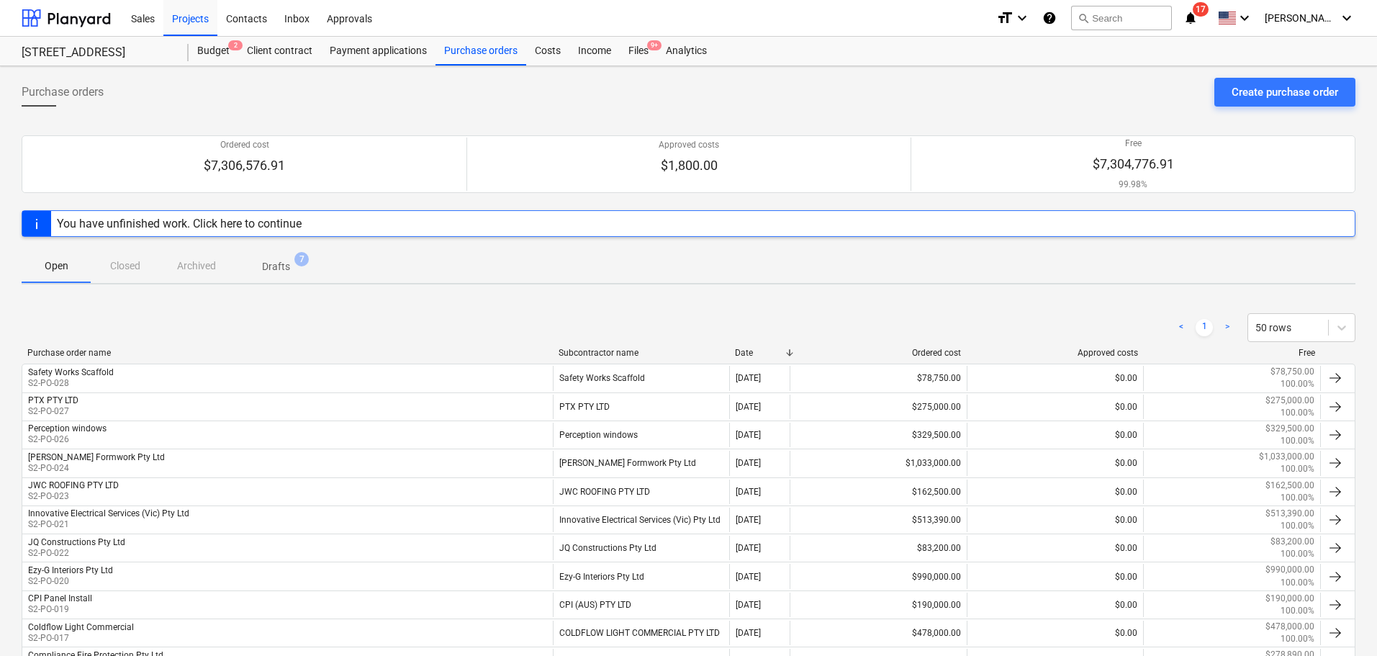
click at [280, 268] on p "Drafts" at bounding box center [276, 266] width 28 height 15
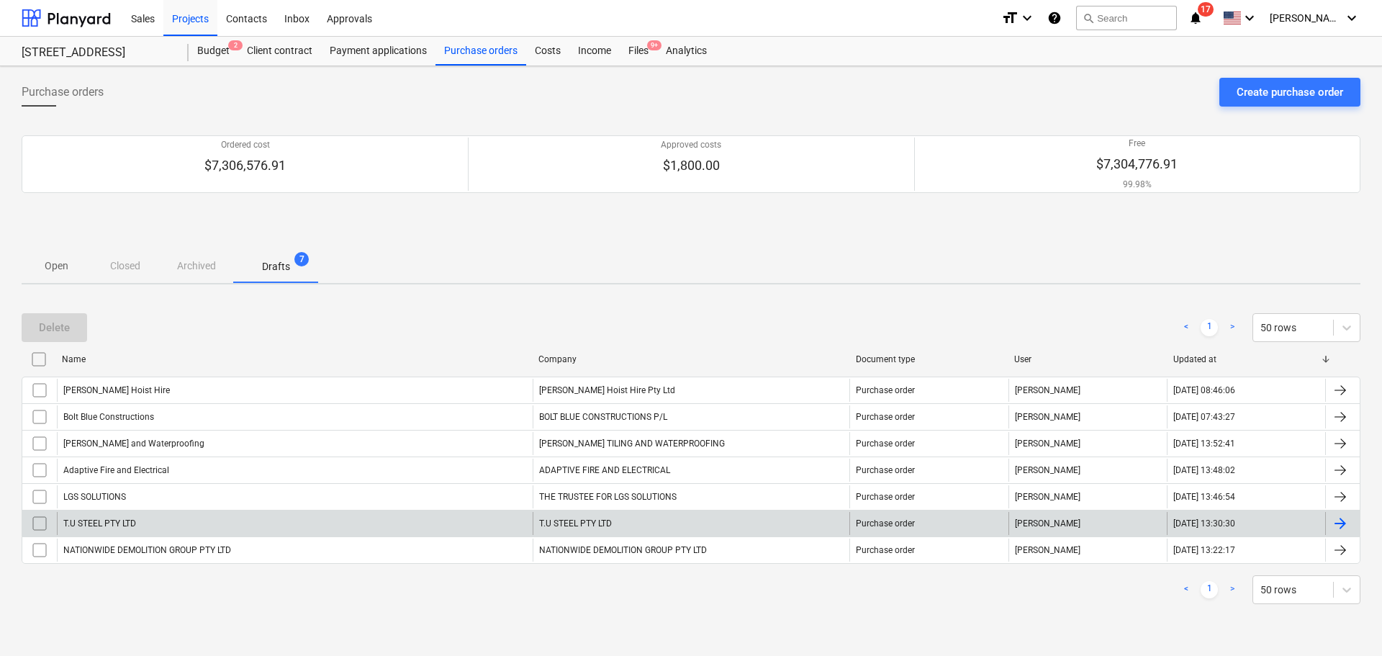
click at [230, 513] on div "T.U STEEL PTY LTD" at bounding box center [295, 523] width 476 height 23
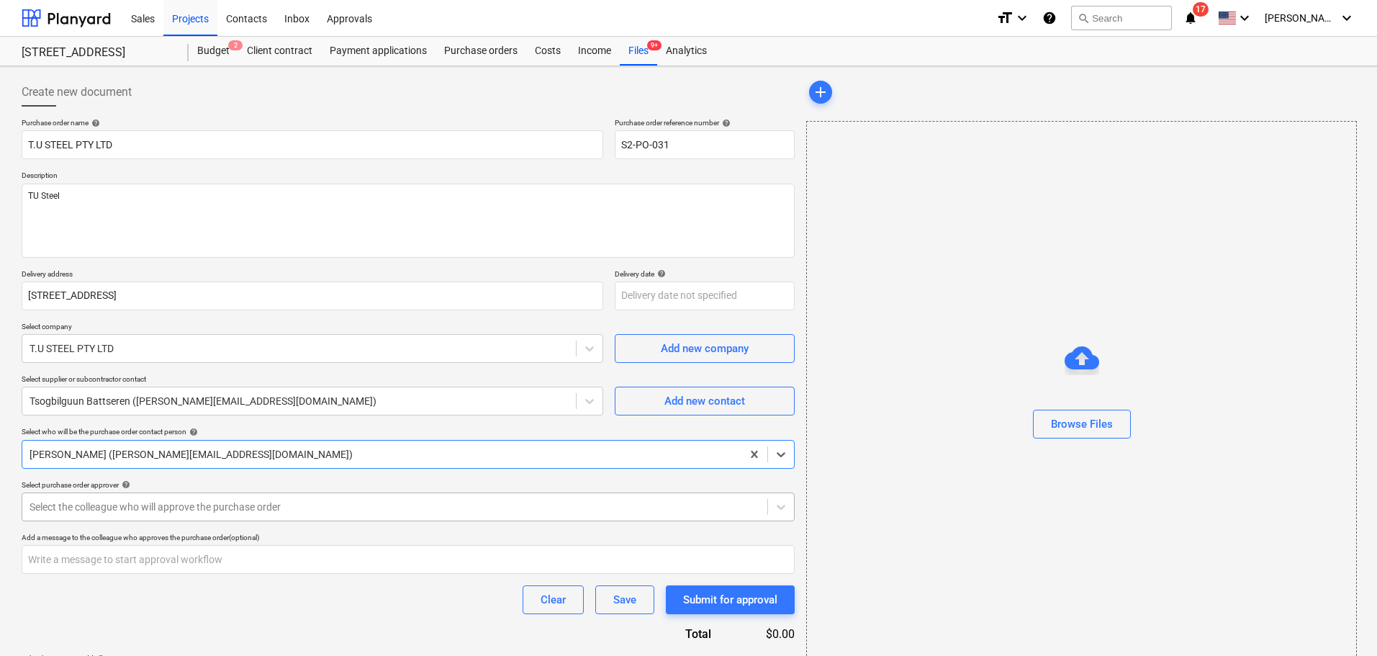
drag, startPoint x: 172, startPoint y: 507, endPoint x: 170, endPoint y: 517, distance: 10.3
click at [171, 506] on div at bounding box center [395, 506] width 730 height 14
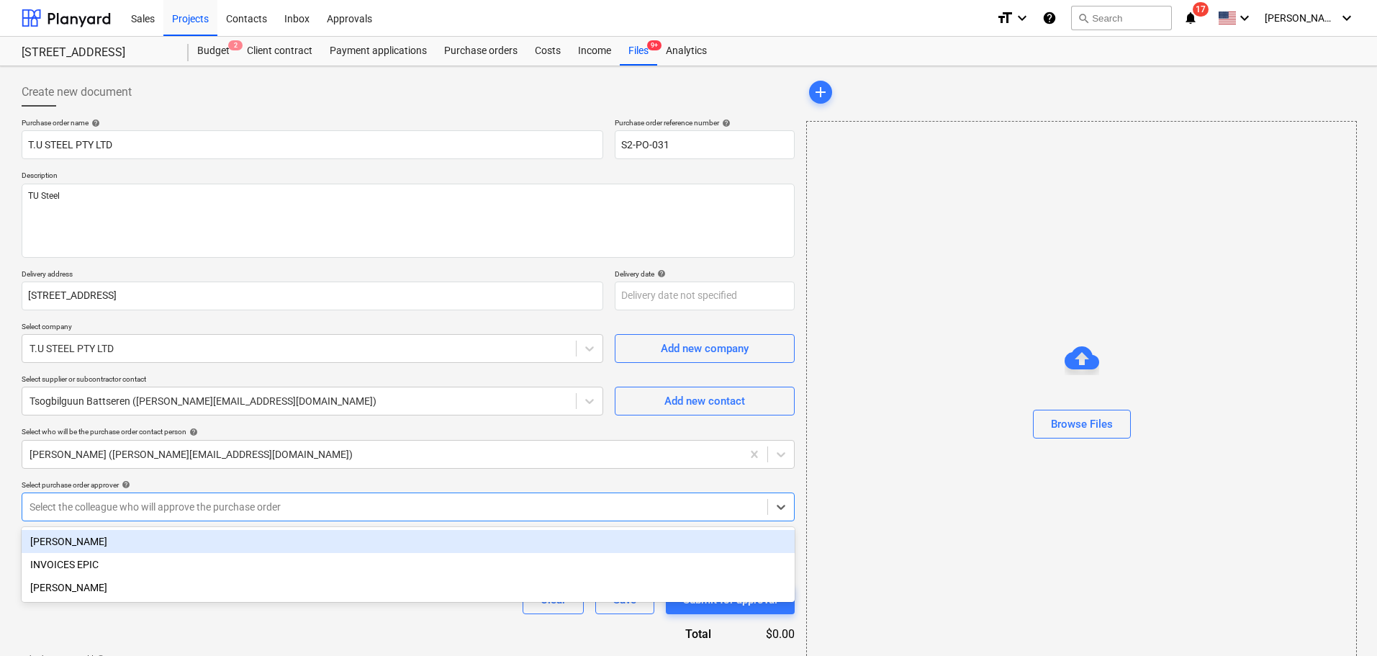
drag, startPoint x: 153, startPoint y: 548, endPoint x: 180, endPoint y: 564, distance: 31.0
click at [153, 548] on div "[PERSON_NAME]" at bounding box center [408, 541] width 773 height 23
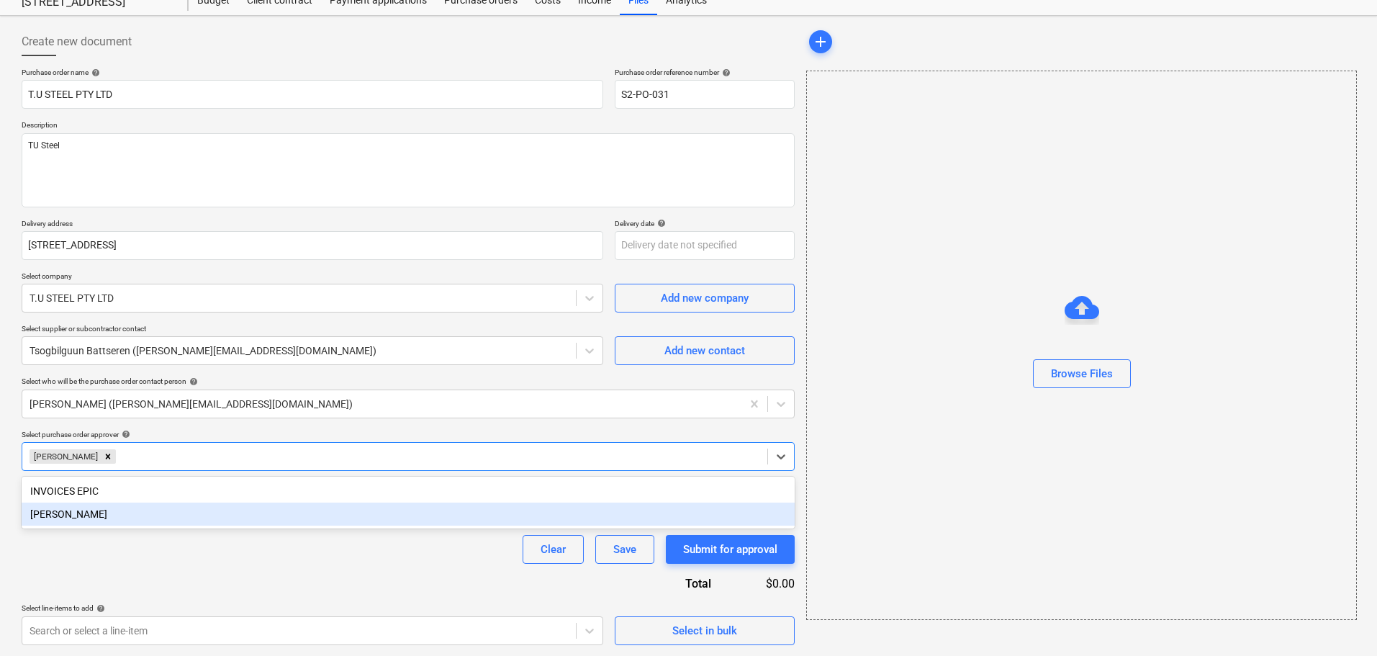
scroll to position [51, 0]
click at [280, 604] on body "Sales Projects Contacts Inbox Approvals format_size keyboard_arrow_down help se…" at bounding box center [688, 277] width 1377 height 656
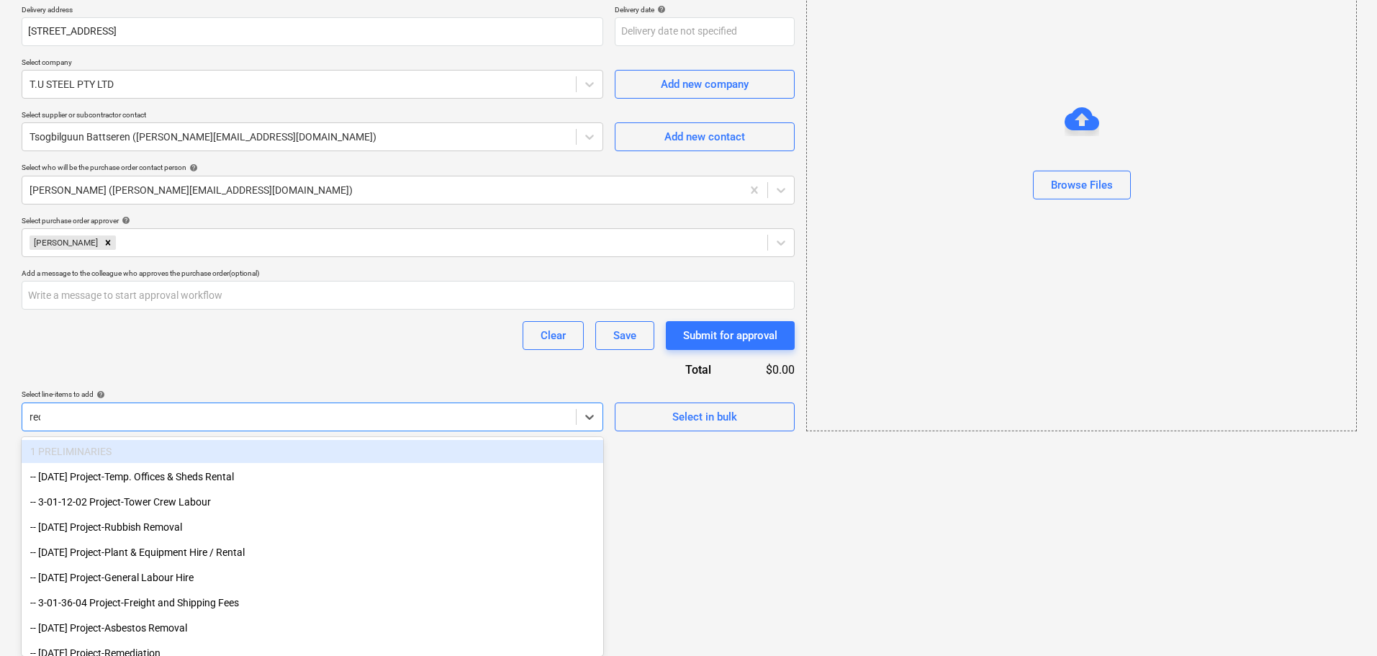
scroll to position [75, 0]
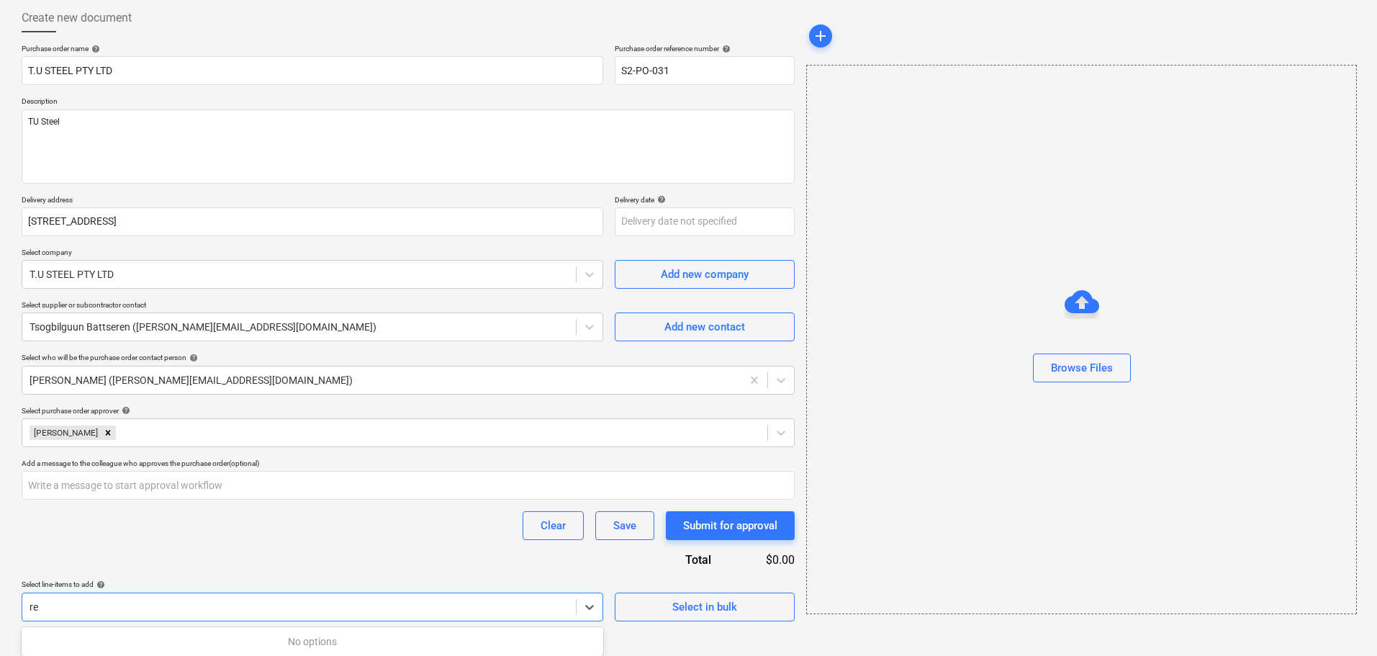
type input "r"
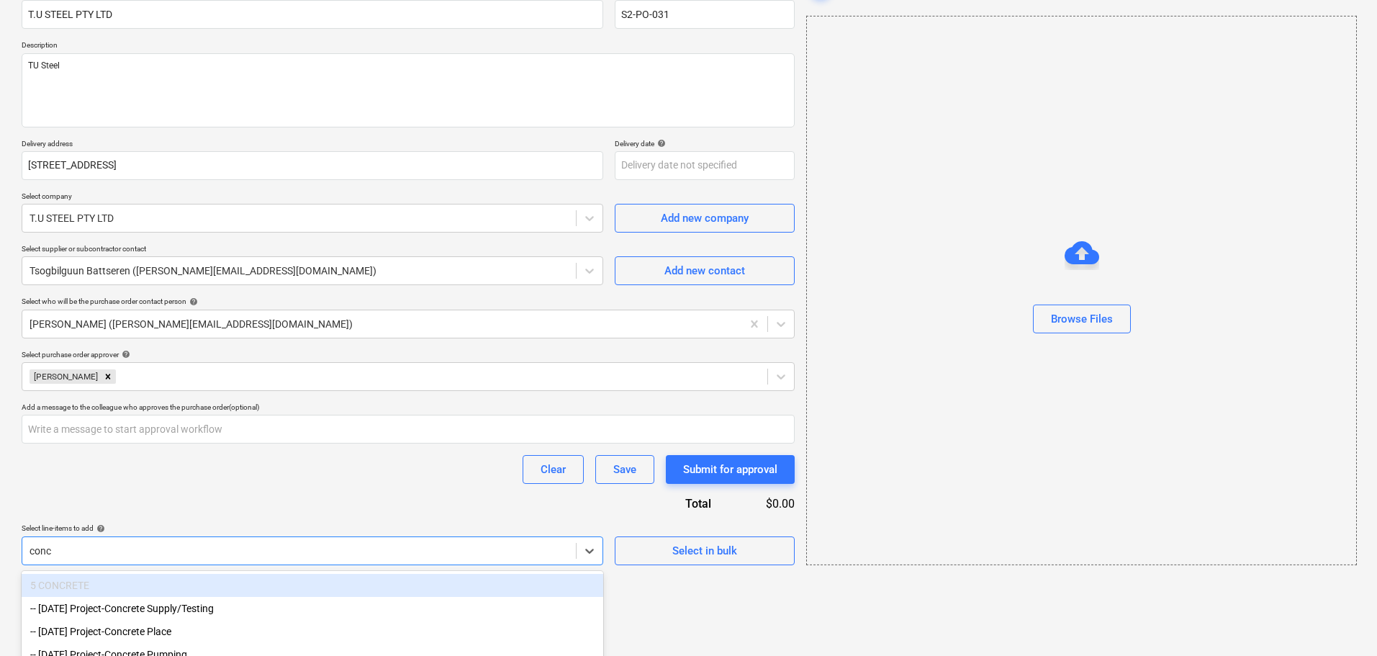
scroll to position [146, 0]
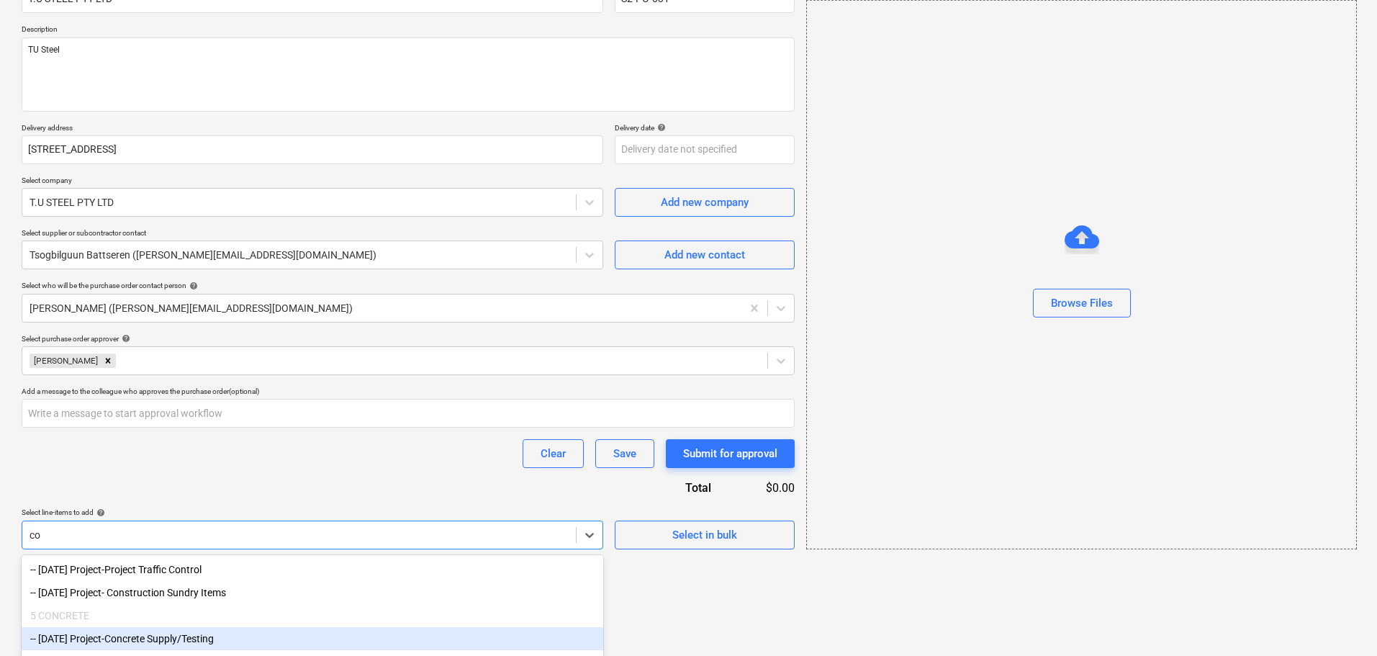
type input "c"
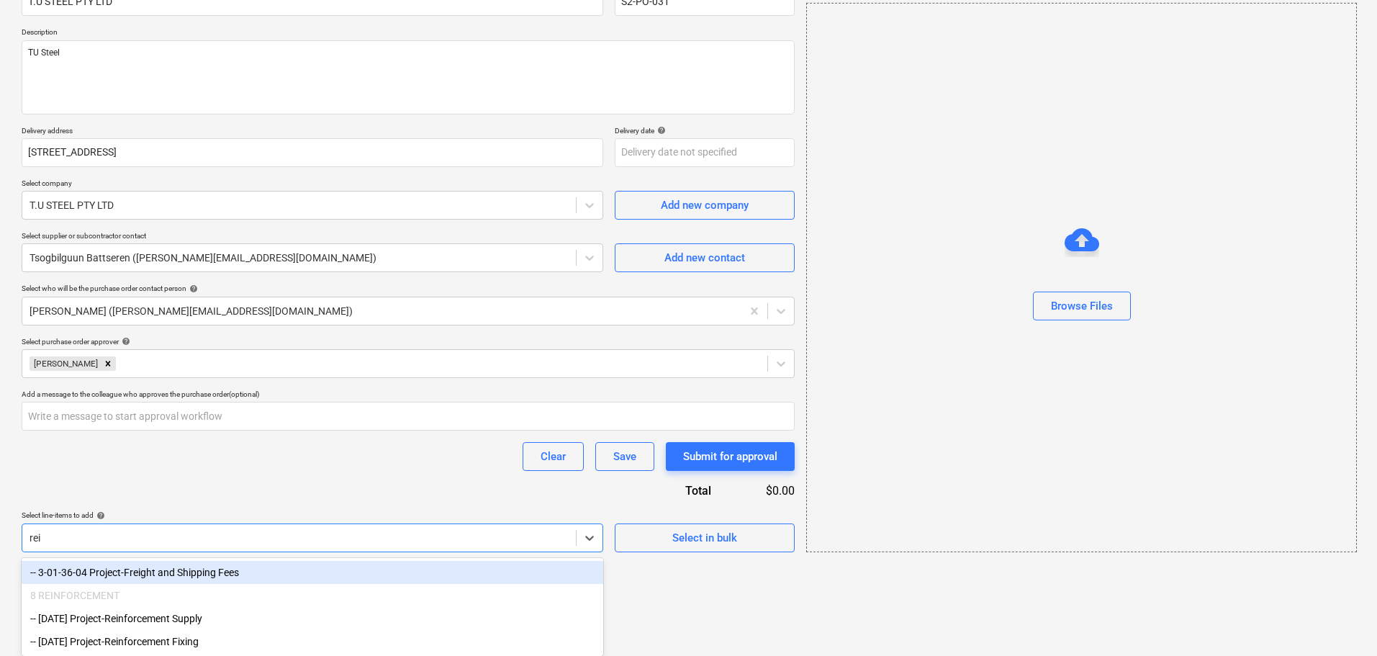
type input "rein"
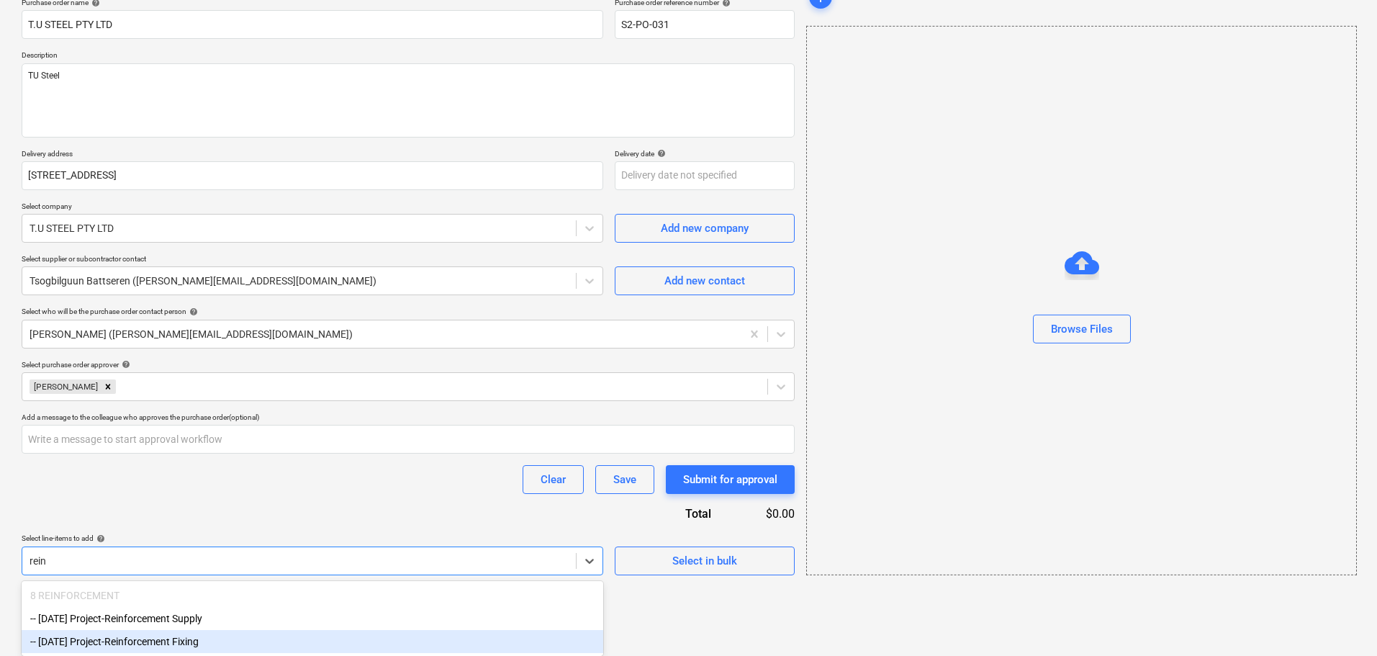
click at [192, 643] on div "-- [DATE] Project-Reinforcement Fixing" at bounding box center [312, 641] width 581 height 23
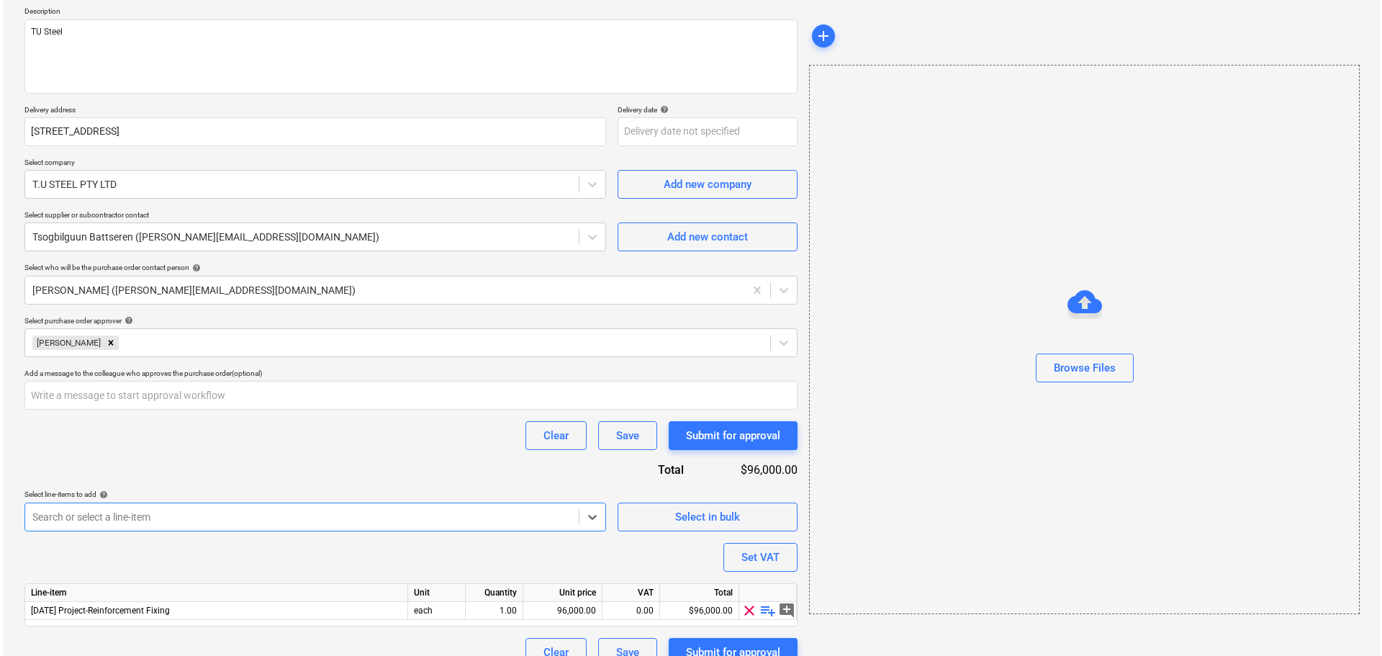
scroll to position [186, 0]
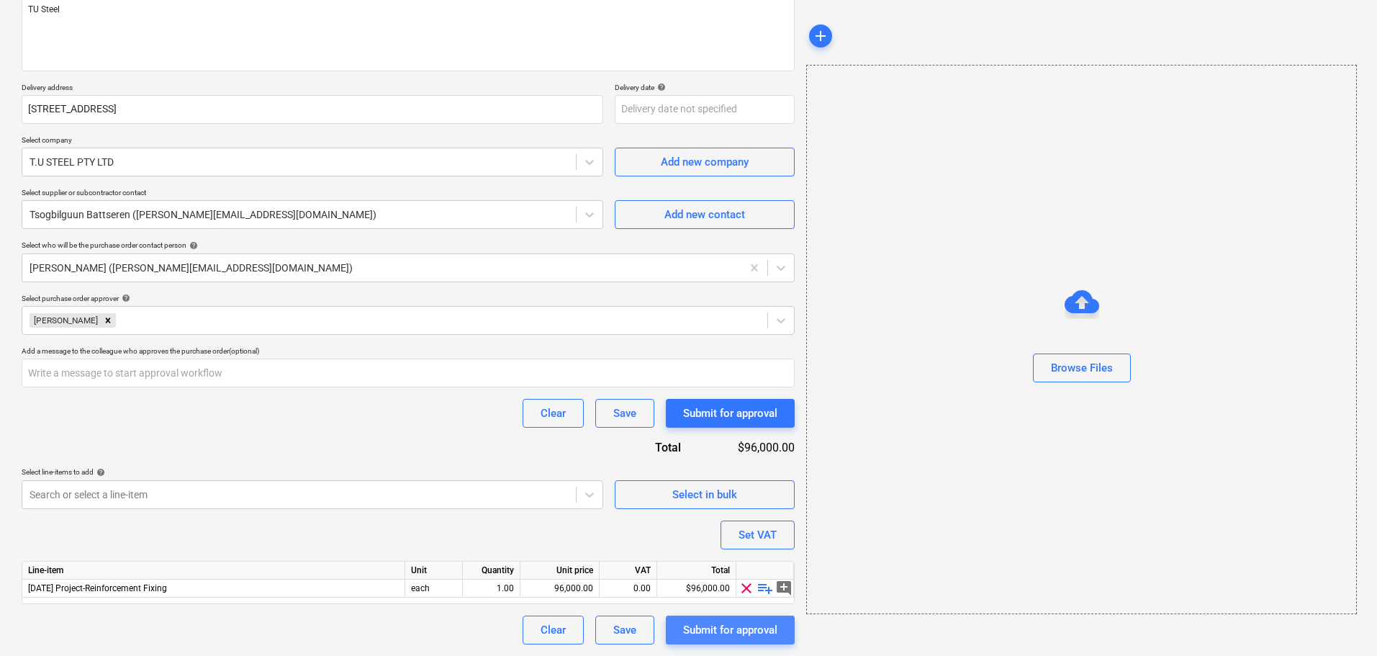
click at [720, 635] on div "Submit for approval" at bounding box center [730, 629] width 94 height 19
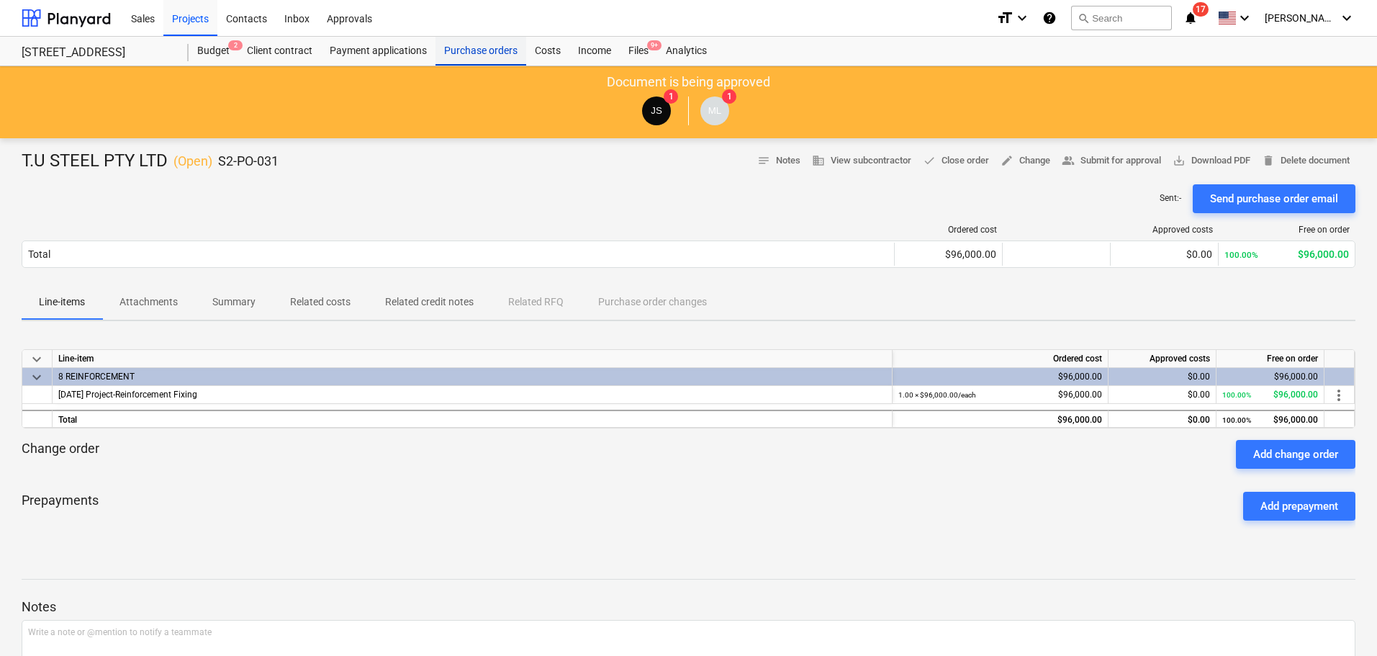
click at [481, 60] on div "Purchase orders" at bounding box center [480, 51] width 91 height 29
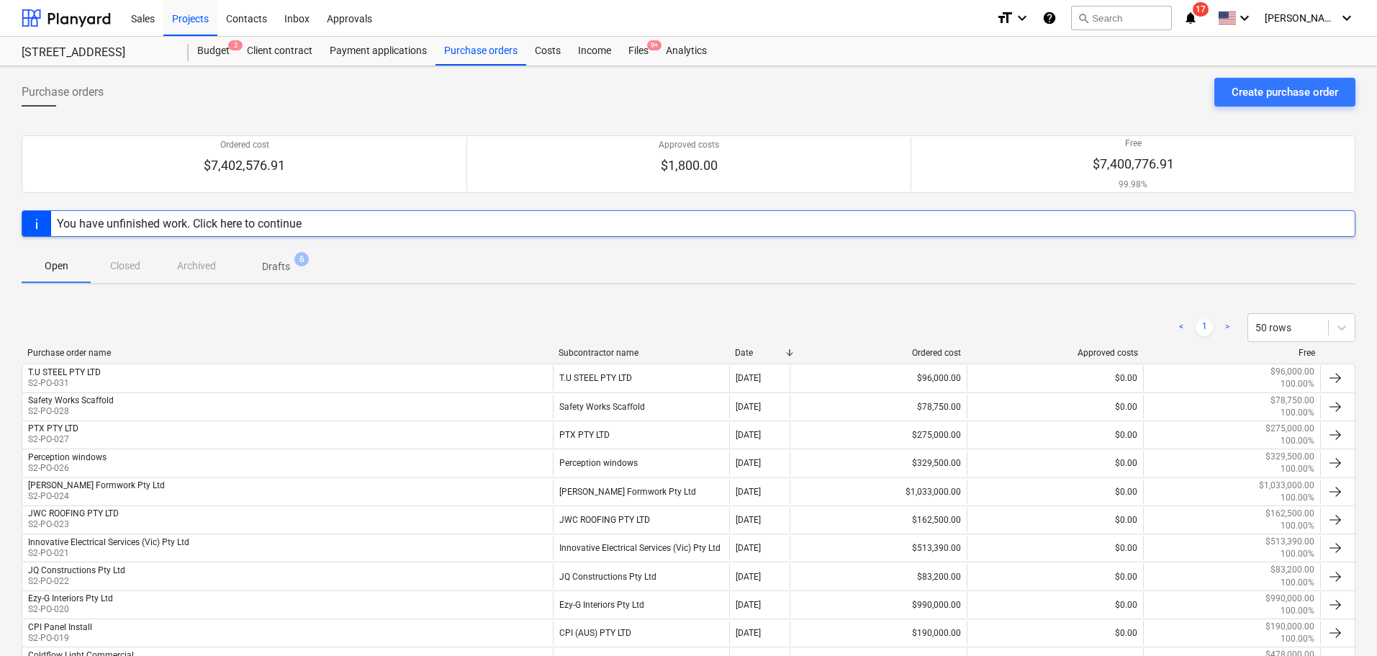
click at [278, 260] on span "Drafts 6" at bounding box center [276, 266] width 86 height 26
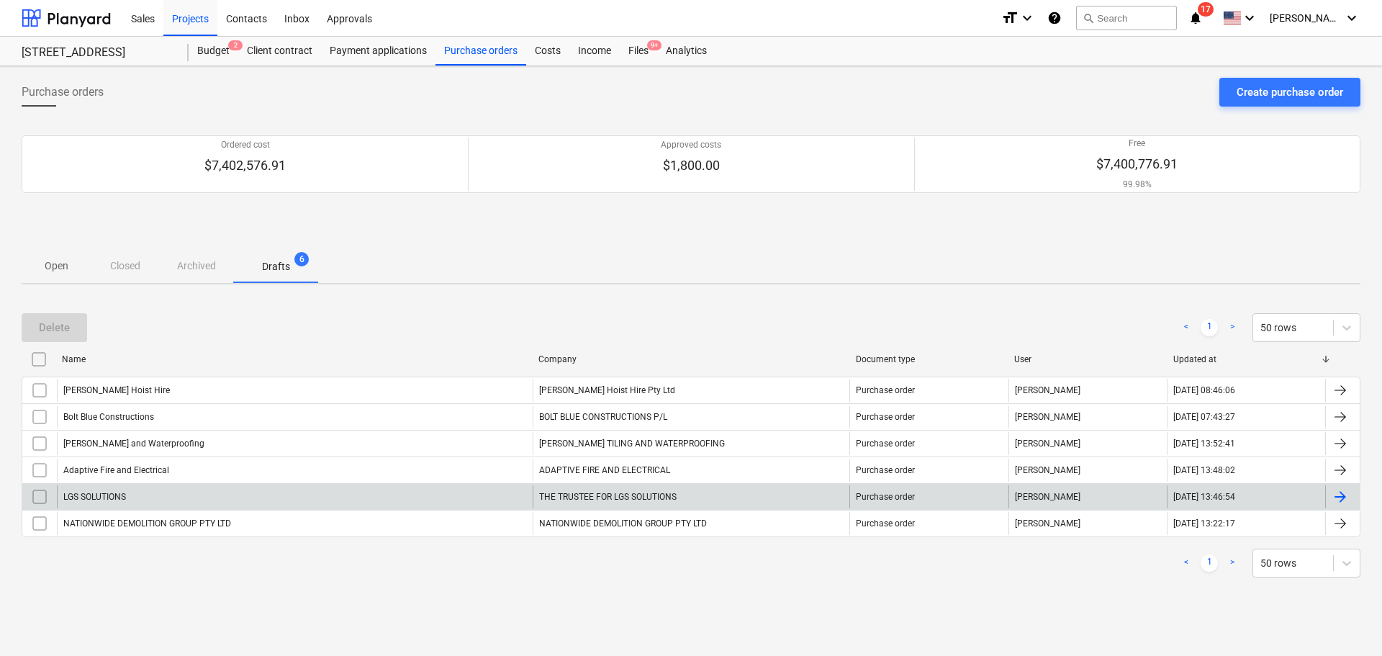
click at [123, 488] on div "LGS SOLUTIONS" at bounding box center [295, 496] width 476 height 23
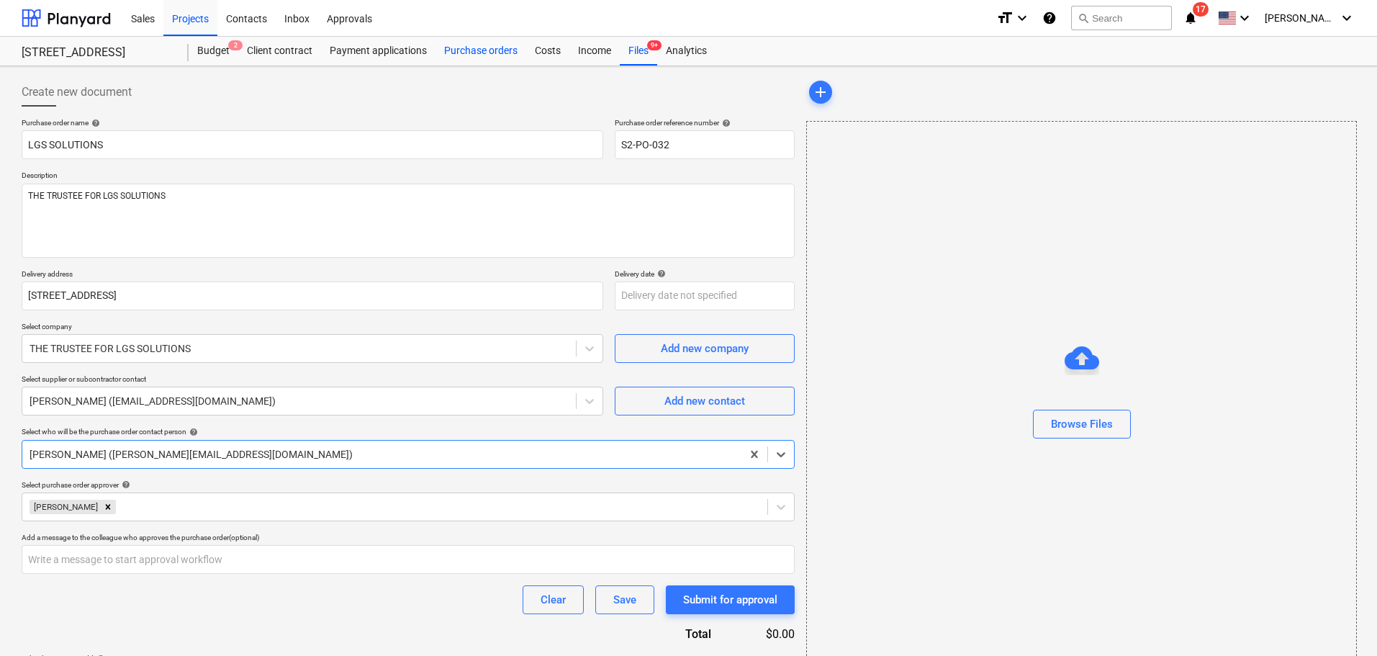
click at [472, 51] on div "Purchase orders" at bounding box center [480, 51] width 91 height 29
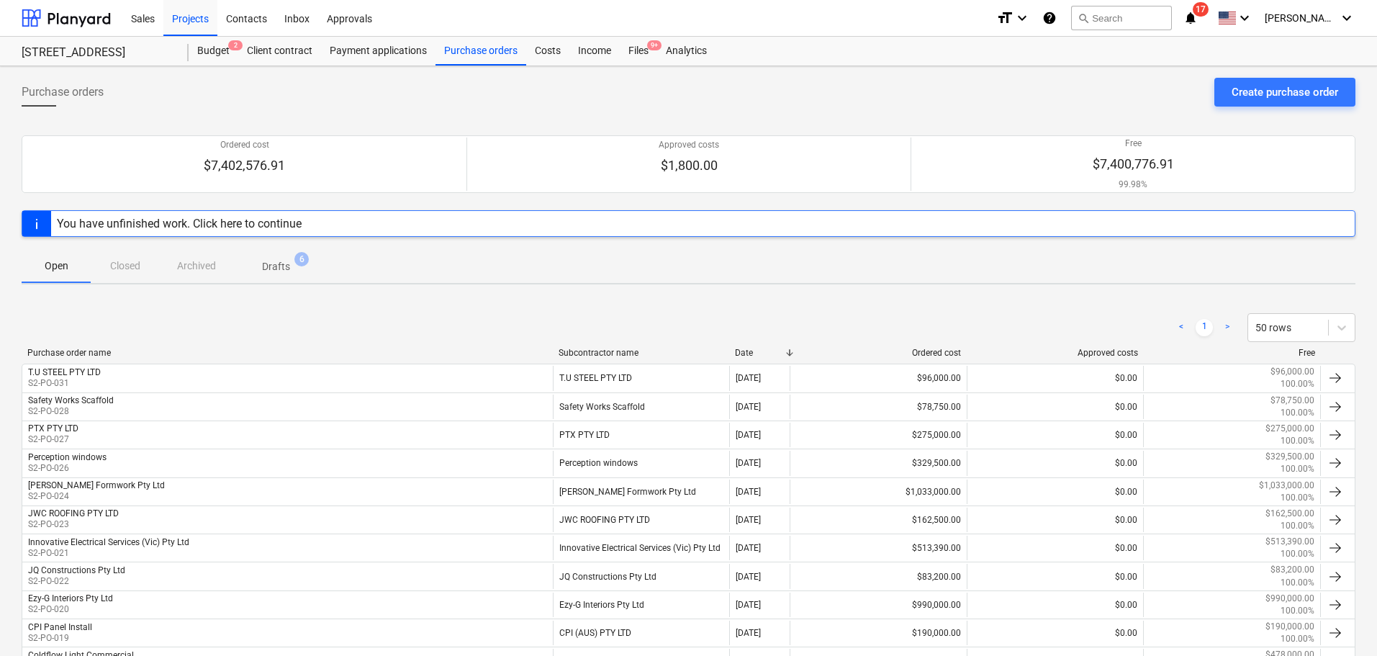
click at [275, 286] on div "Purchase orders Create purchase order Ordered cost $7,402,576.91 Approved costs…" at bounding box center [688, 609] width 1377 height 1086
click at [277, 281] on button "Drafts 6" at bounding box center [276, 265] width 86 height 35
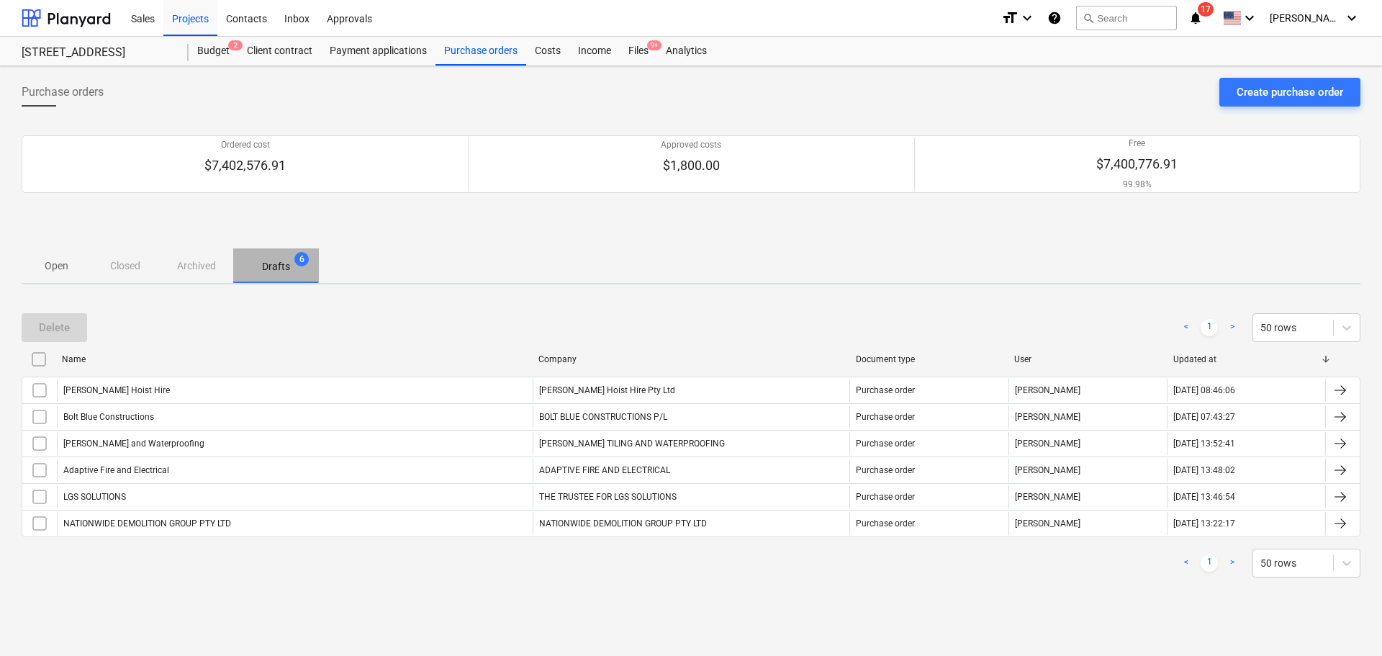
click at [285, 275] on span "Drafts 6" at bounding box center [276, 266] width 86 height 26
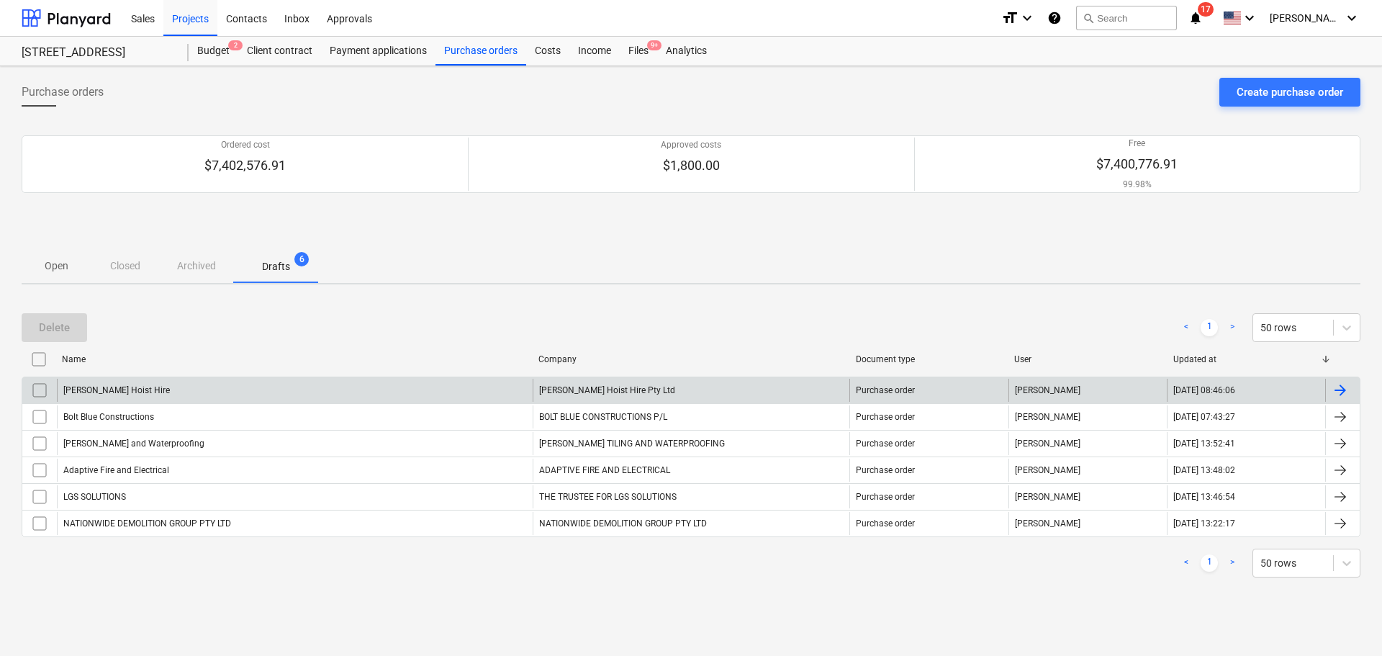
click at [106, 380] on div "[PERSON_NAME] Hoist Hire" at bounding box center [295, 389] width 476 height 23
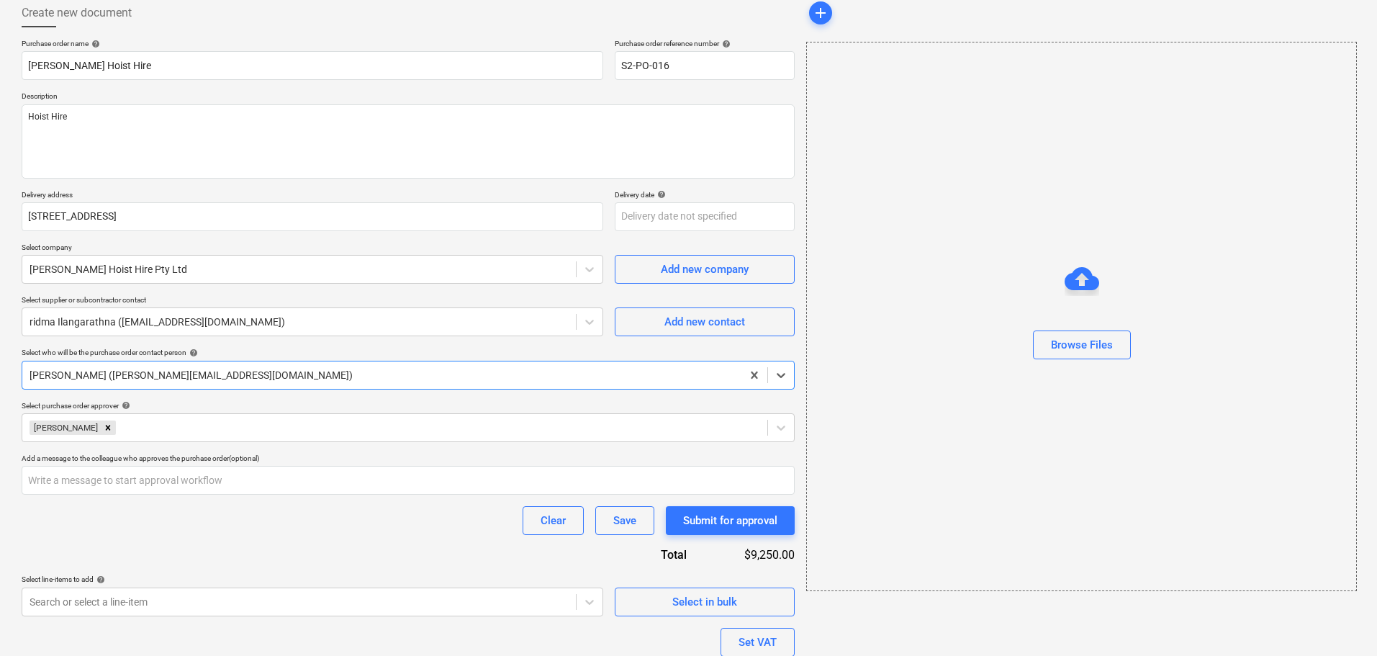
scroll to position [186, 0]
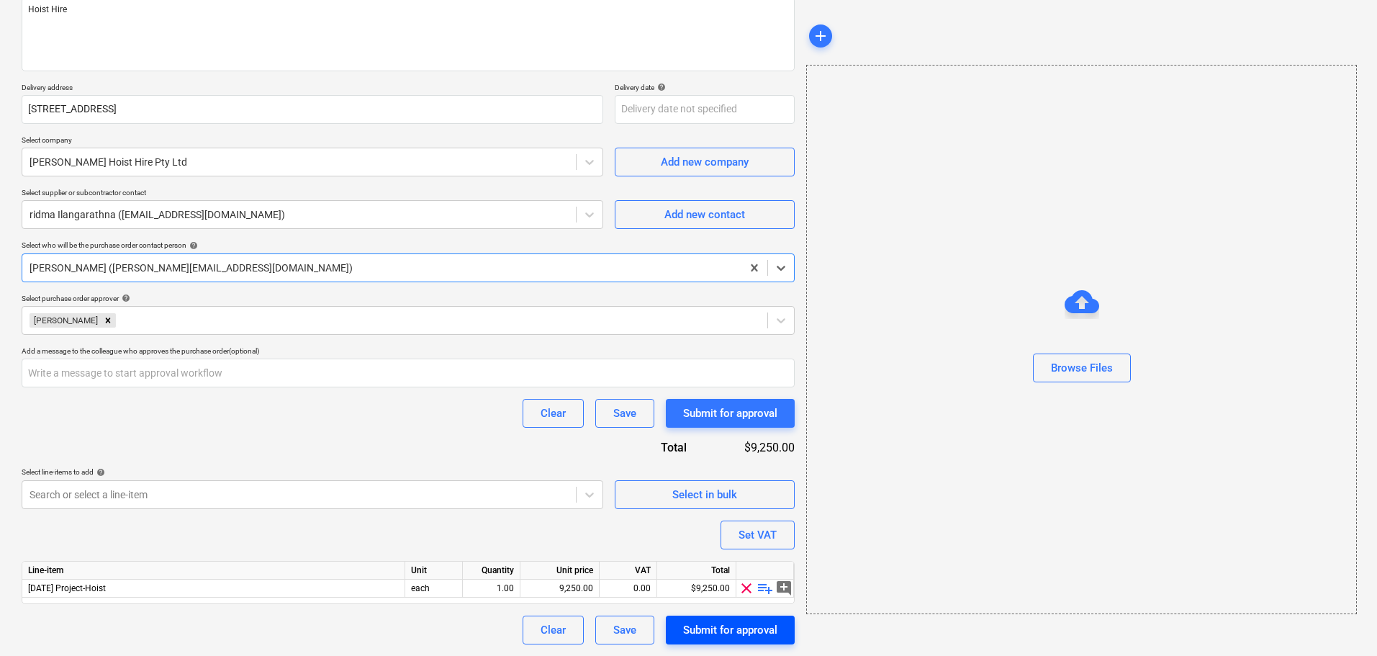
click at [748, 637] on div "Submit for approval" at bounding box center [730, 629] width 94 height 19
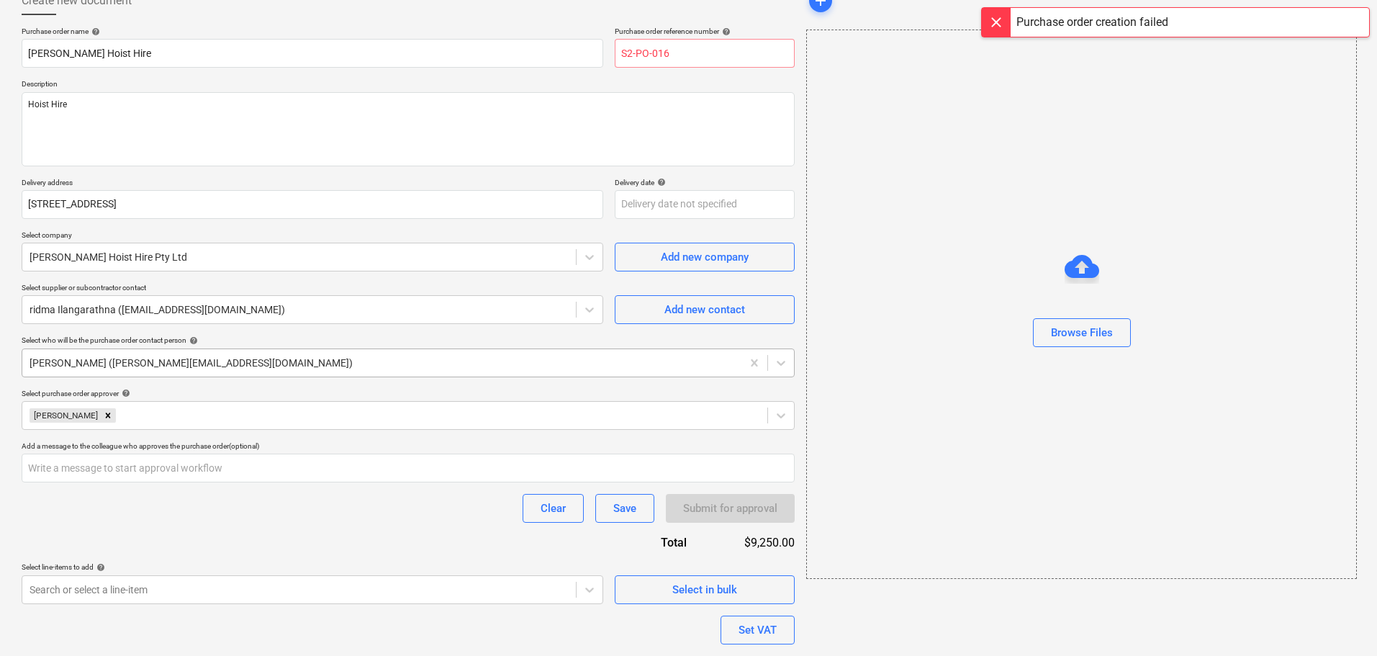
scroll to position [0, 0]
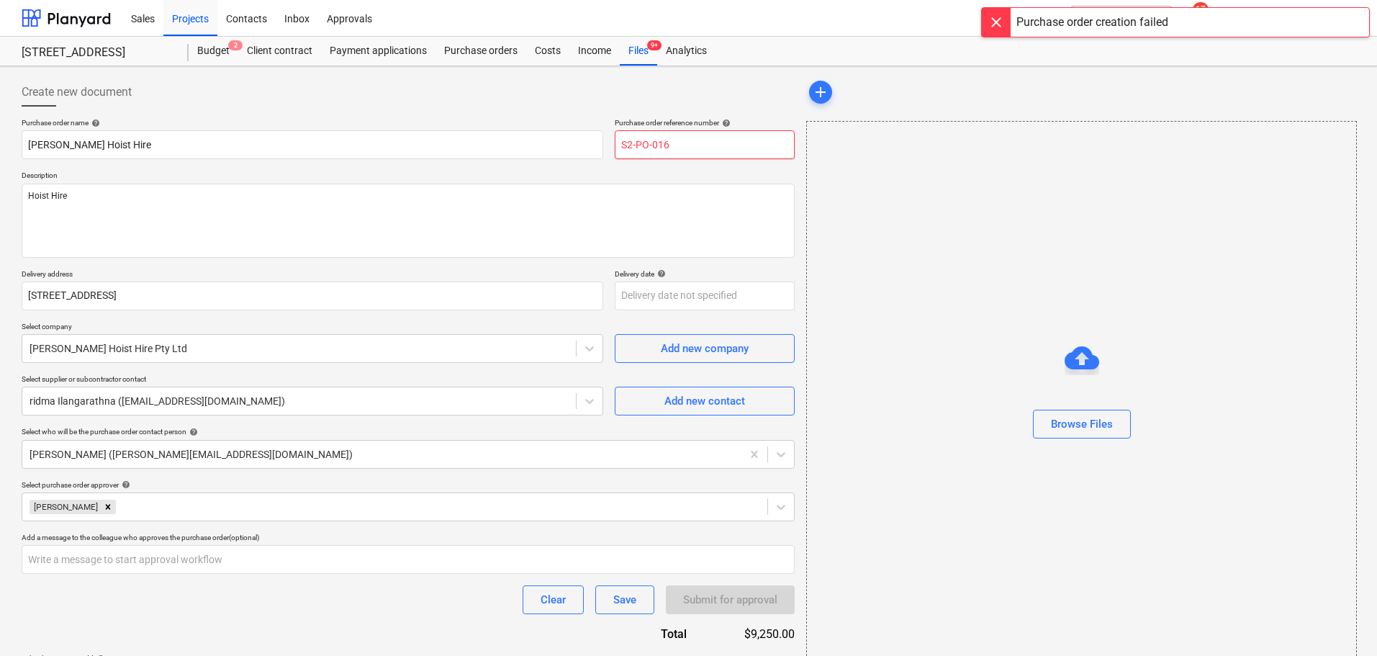
click at [681, 142] on input "S2-PO-016" at bounding box center [705, 144] width 180 height 29
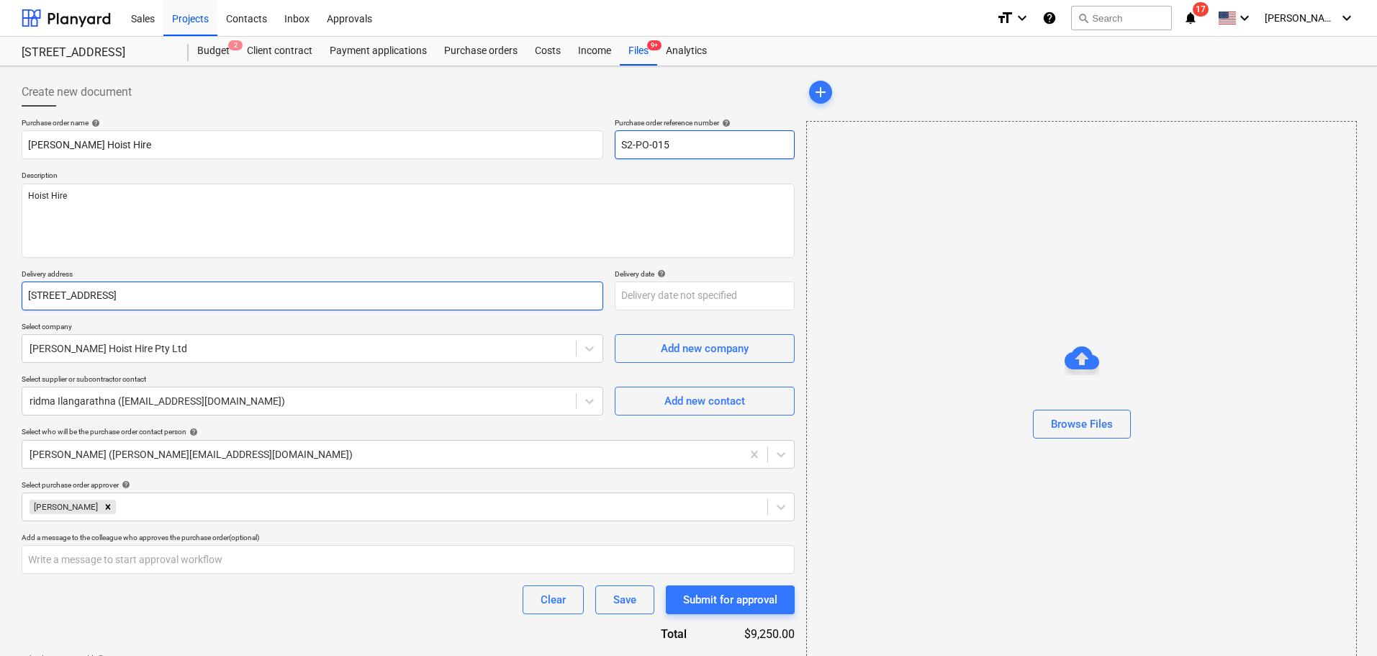
type input "S2-PO-015"
click at [436, 307] on input "[STREET_ADDRESS]" at bounding box center [312, 295] width 581 height 29
click at [430, 269] on p "Delivery address" at bounding box center [312, 275] width 581 height 12
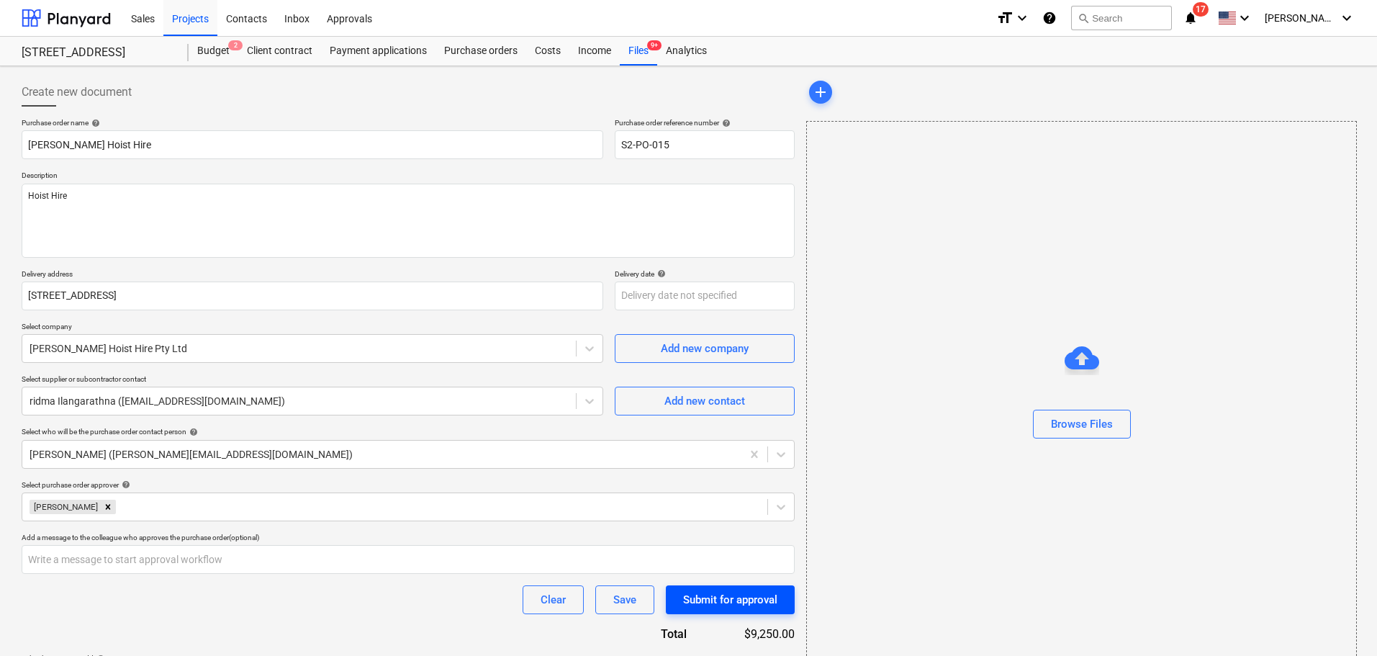
click at [730, 591] on div "Submit for approval" at bounding box center [730, 599] width 94 height 19
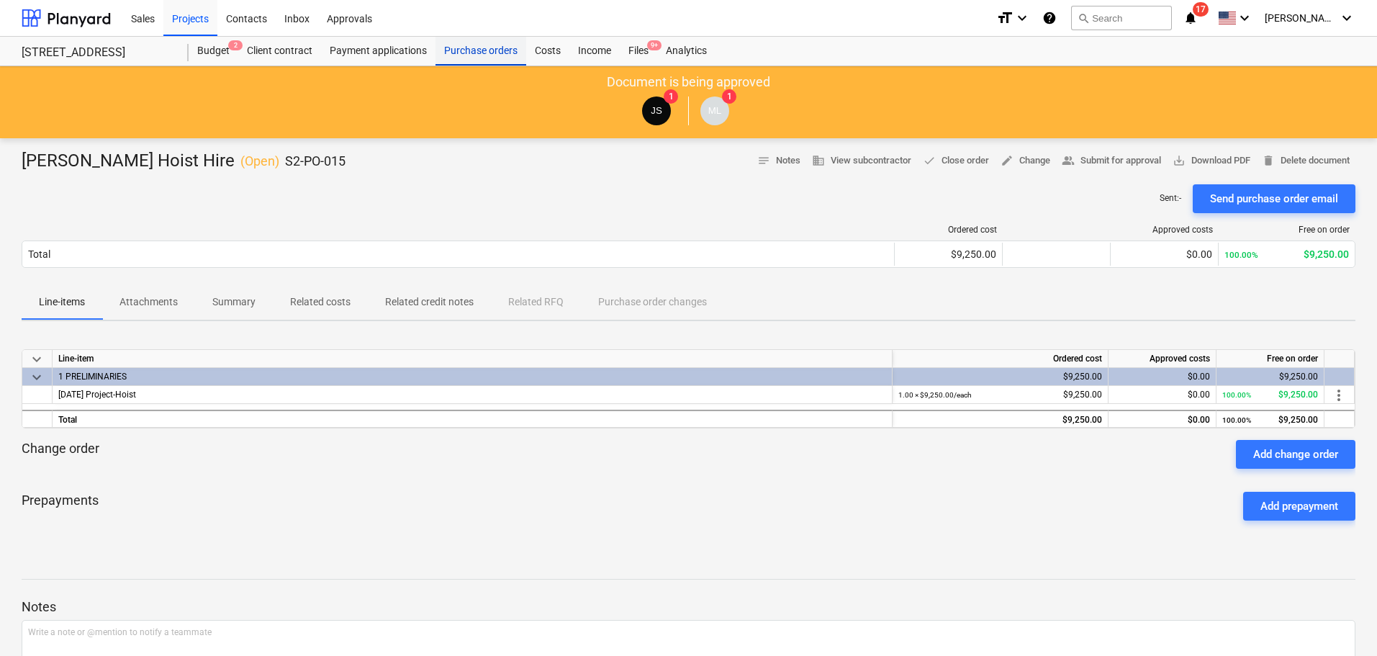
click at [471, 58] on div "Purchase orders" at bounding box center [480, 51] width 91 height 29
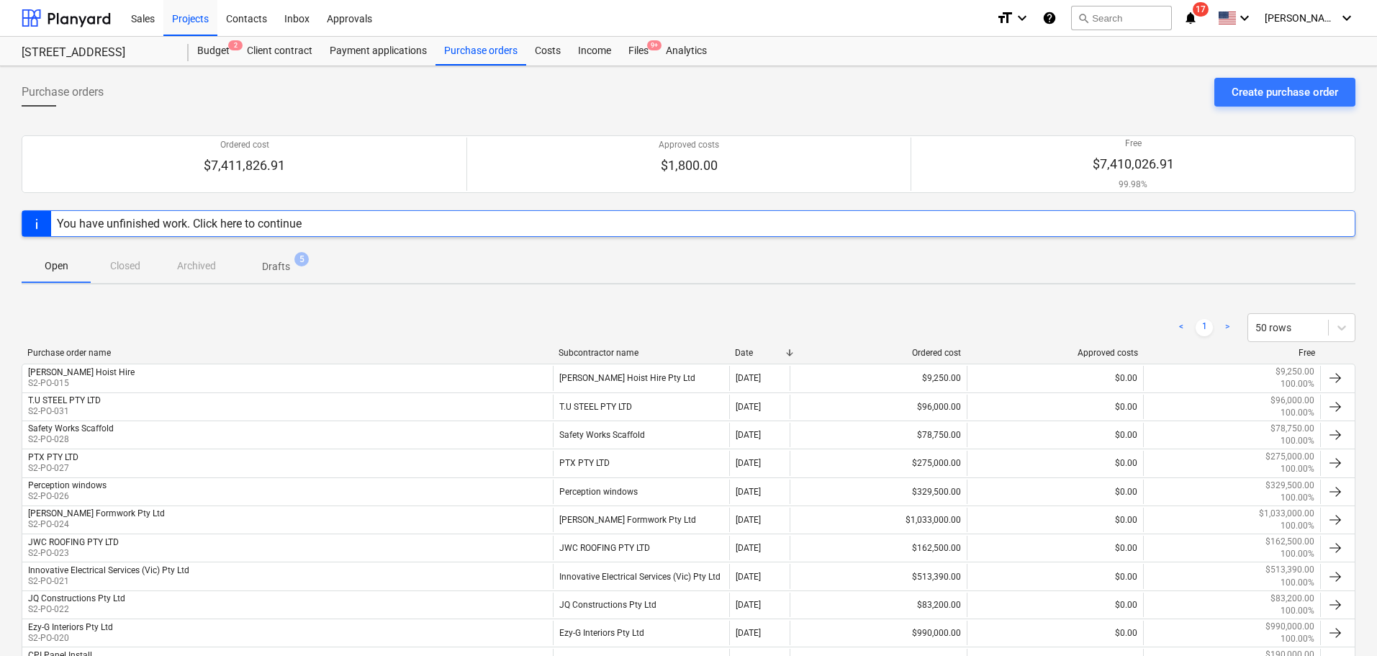
click at [278, 276] on span "Drafts 5" at bounding box center [276, 266] width 86 height 26
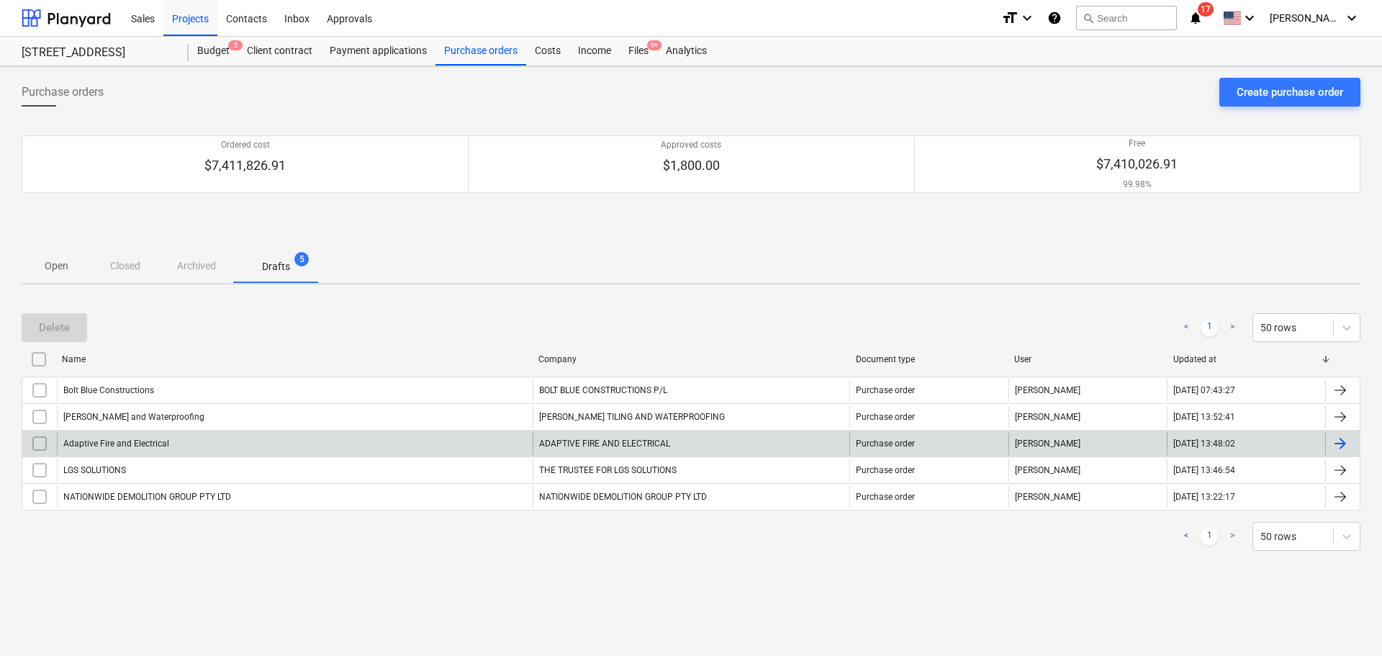
click at [359, 448] on div "Adaptive Fire and Electrical" at bounding box center [295, 443] width 476 height 23
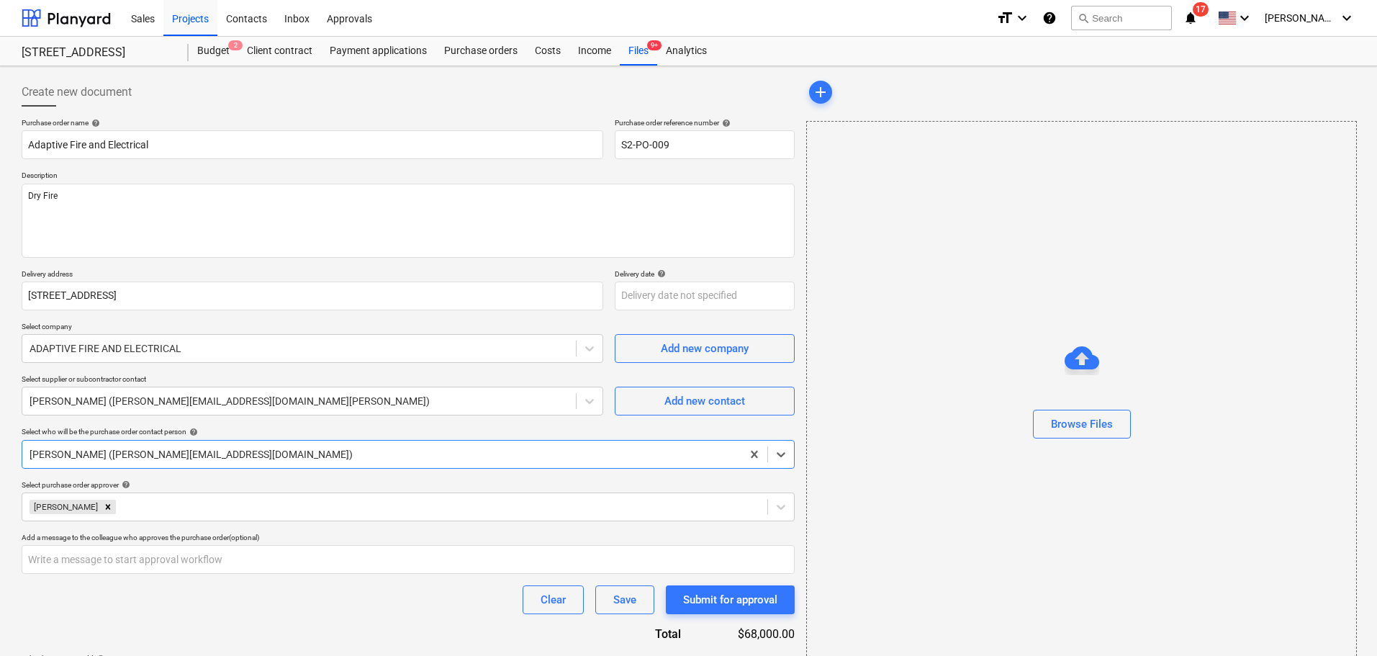
scroll to position [186, 0]
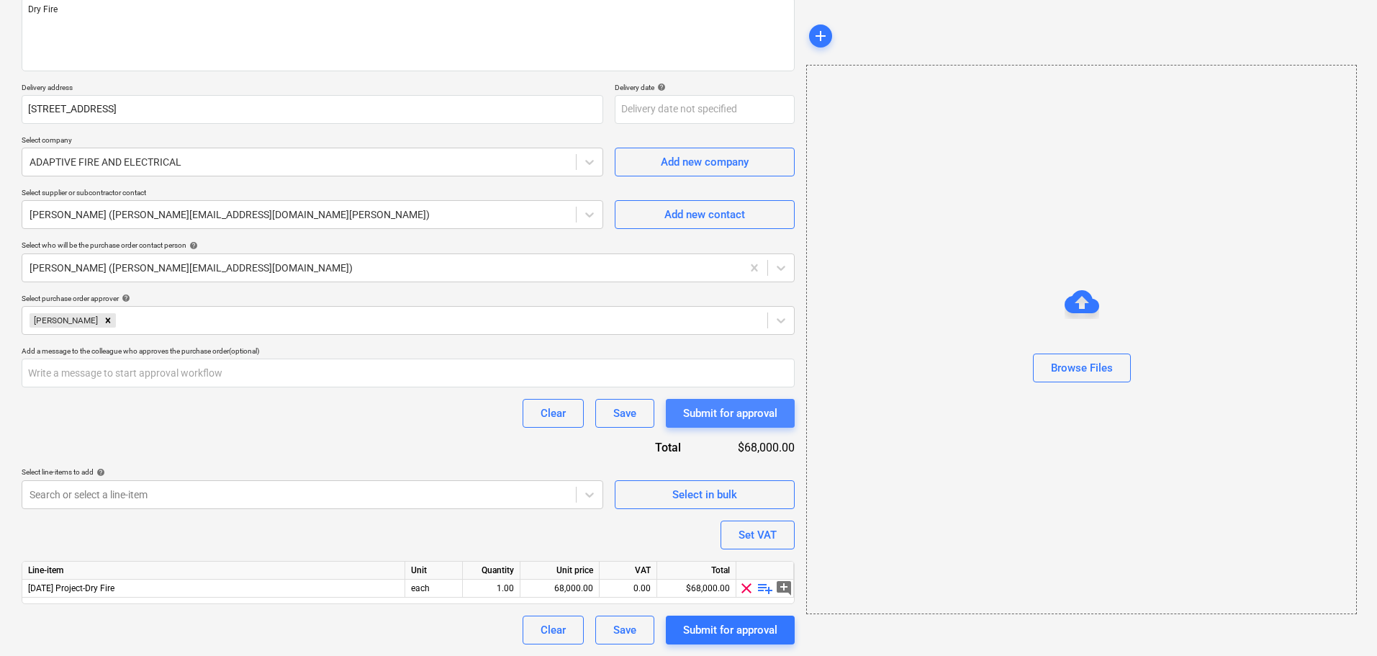
click at [727, 412] on div "Submit for approval" at bounding box center [730, 413] width 94 height 19
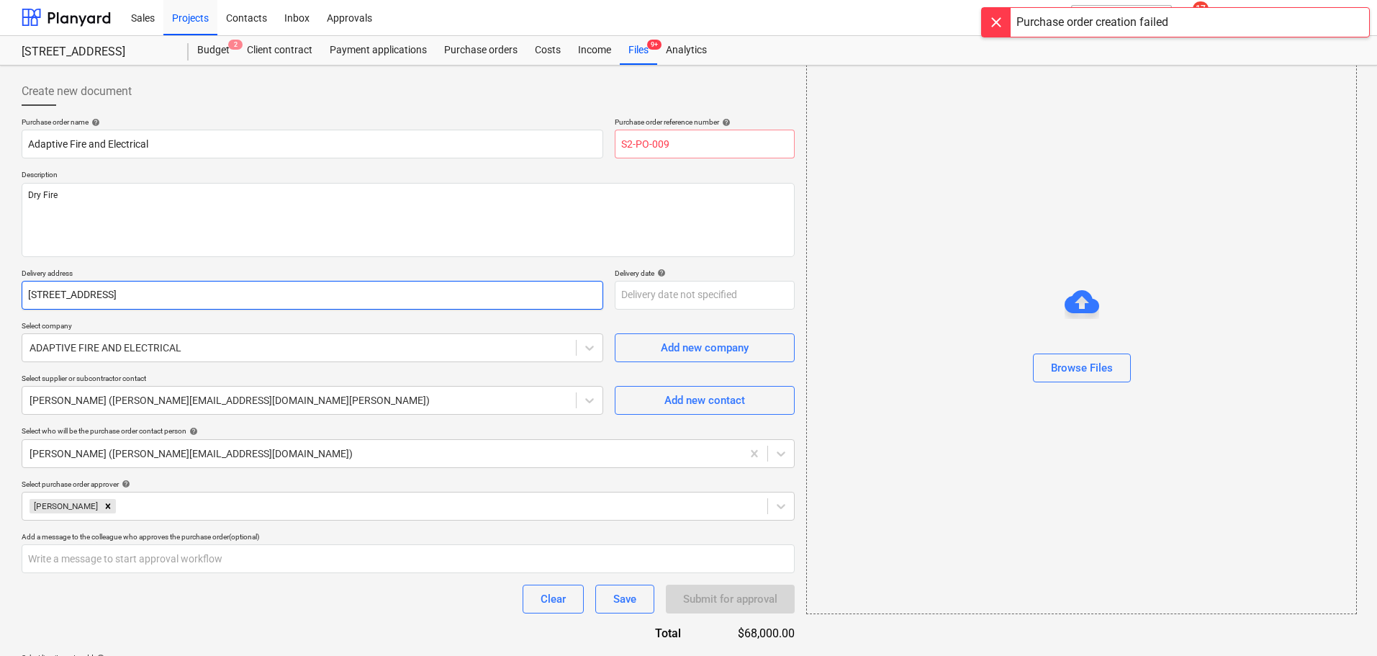
scroll to position [0, 0]
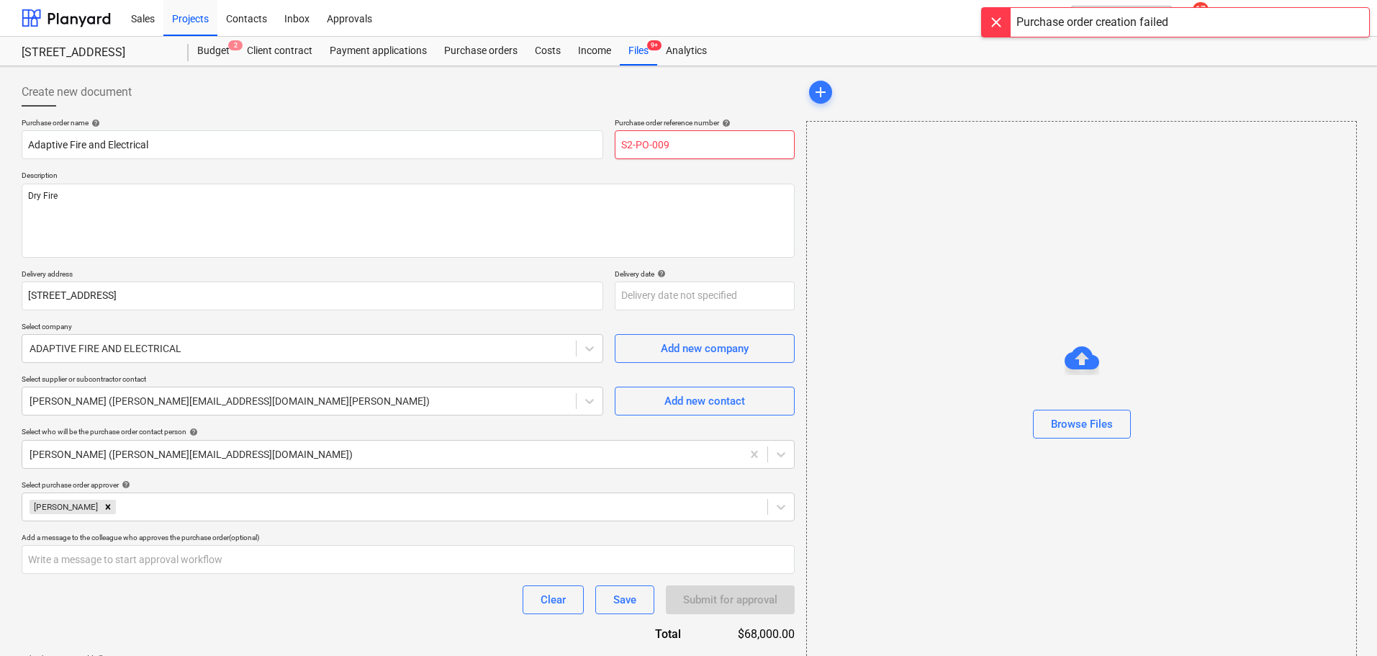
click at [672, 145] on input "S2-PO-009" at bounding box center [705, 144] width 180 height 29
type input "S2-PO-08"
click at [606, 173] on p "Description" at bounding box center [408, 177] width 773 height 12
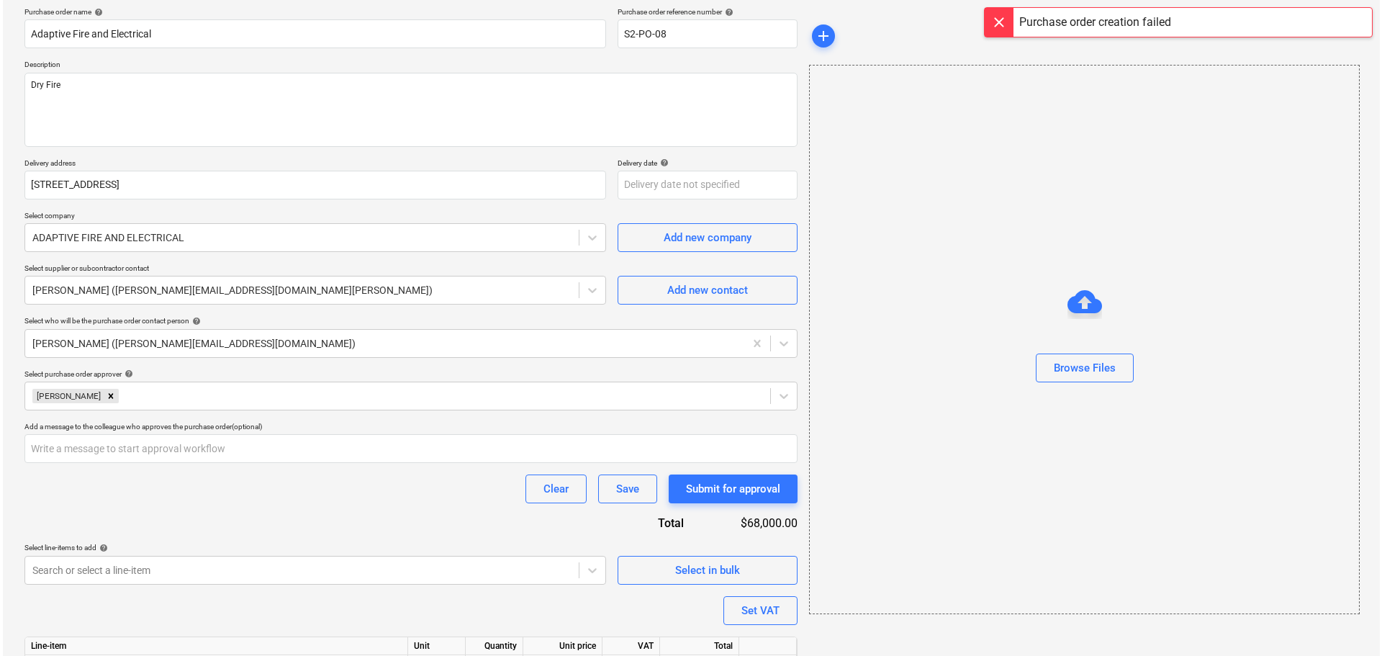
scroll to position [186, 0]
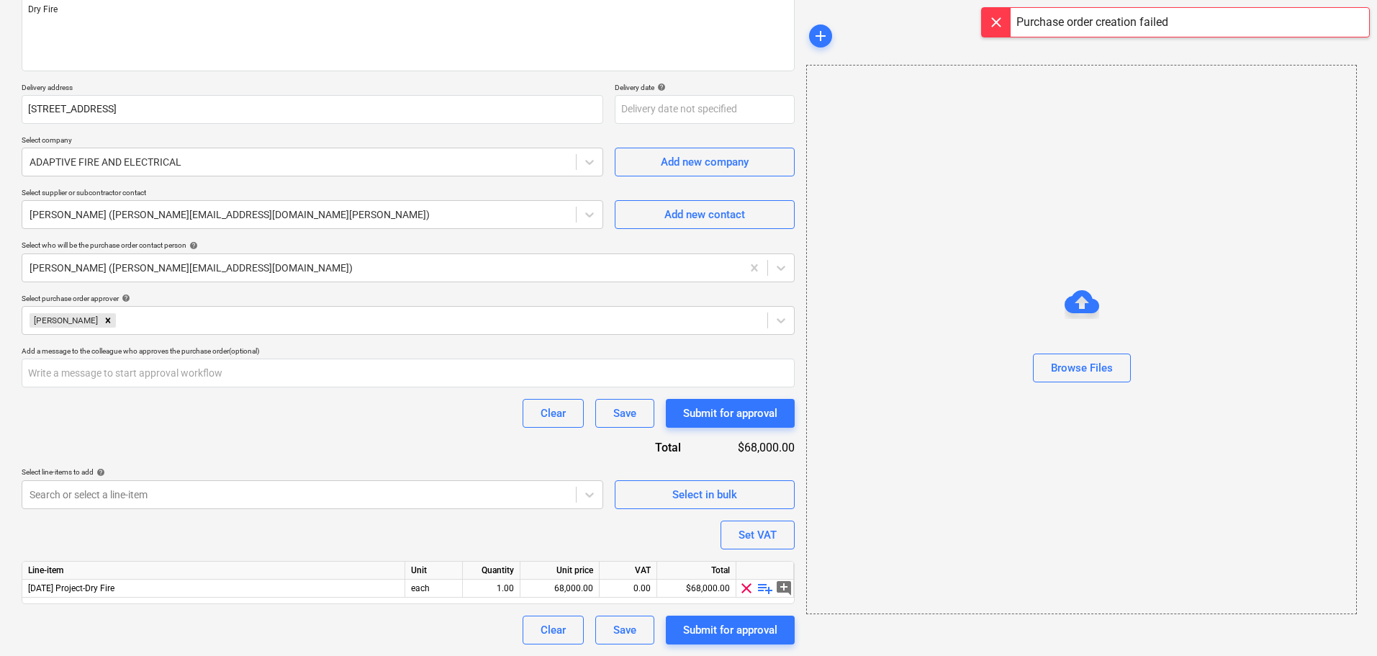
click at [734, 433] on div "Purchase order name help Adaptive Fire and Electrical Purchase order reference …" at bounding box center [408, 288] width 773 height 712
click at [731, 420] on div "Submit for approval" at bounding box center [730, 413] width 94 height 19
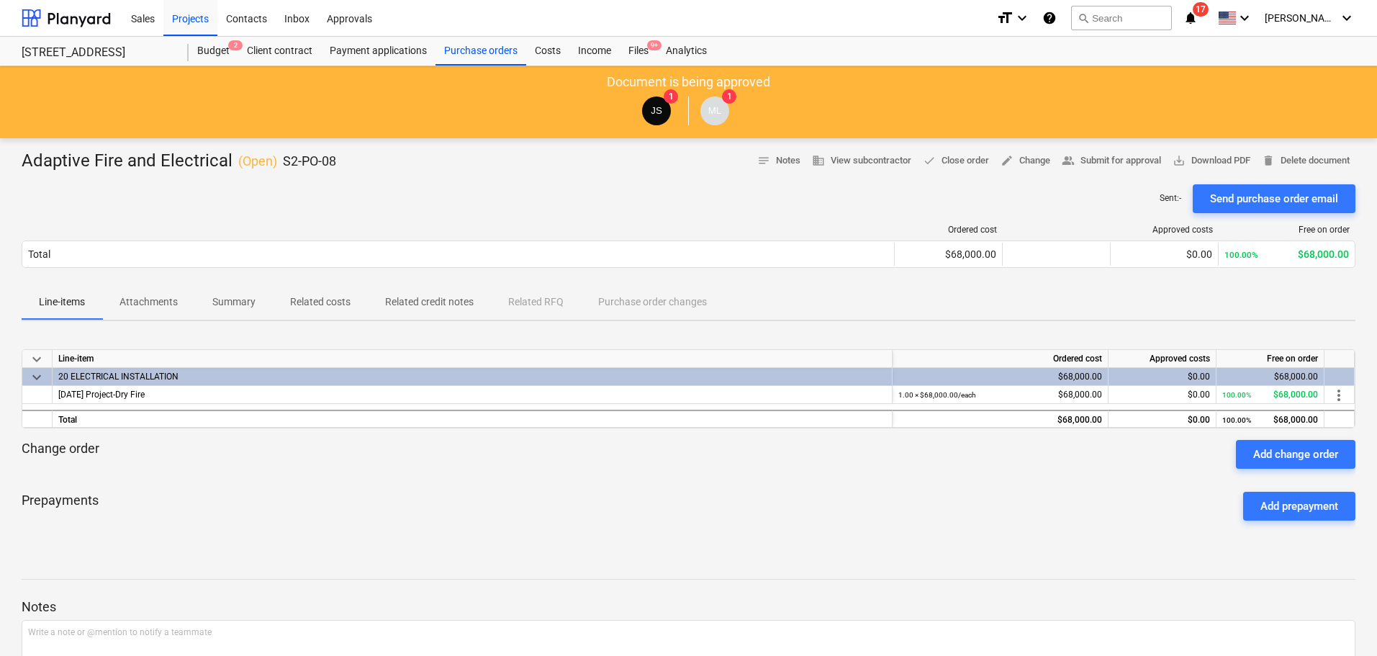
click at [505, 63] on div "Purchase orders" at bounding box center [480, 51] width 91 height 29
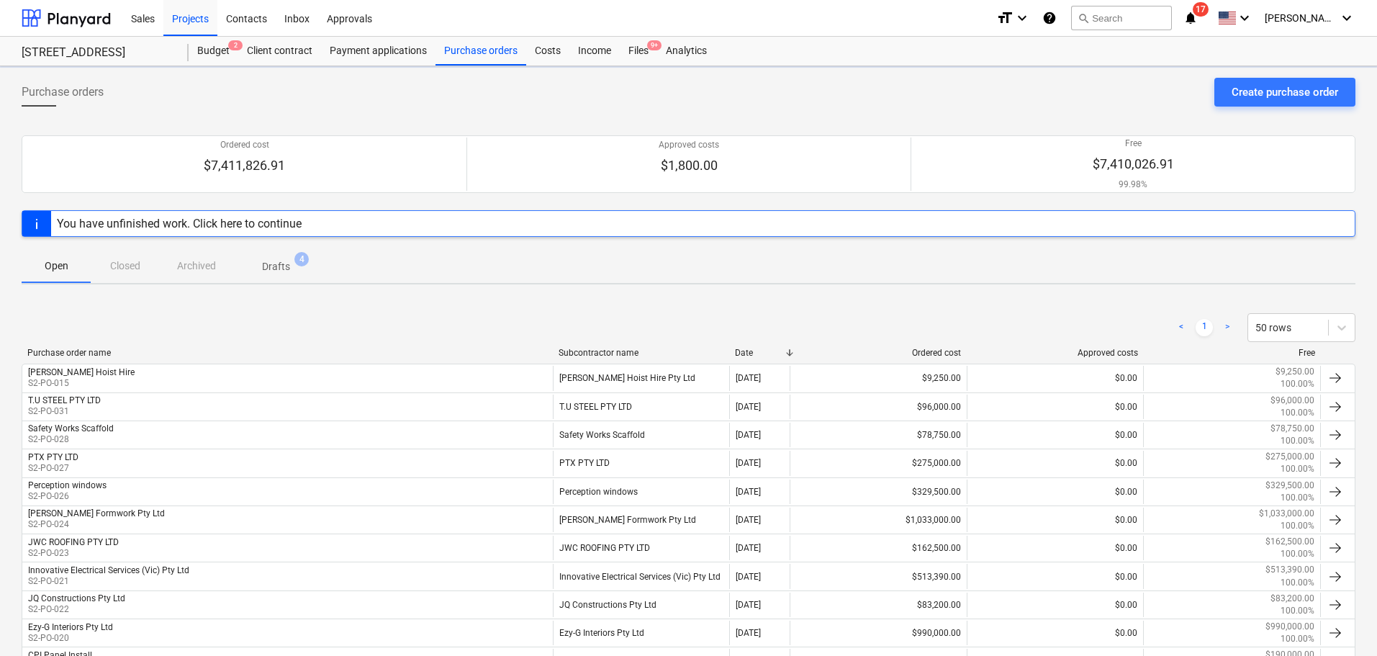
click at [275, 275] on span "Drafts 4" at bounding box center [276, 266] width 86 height 26
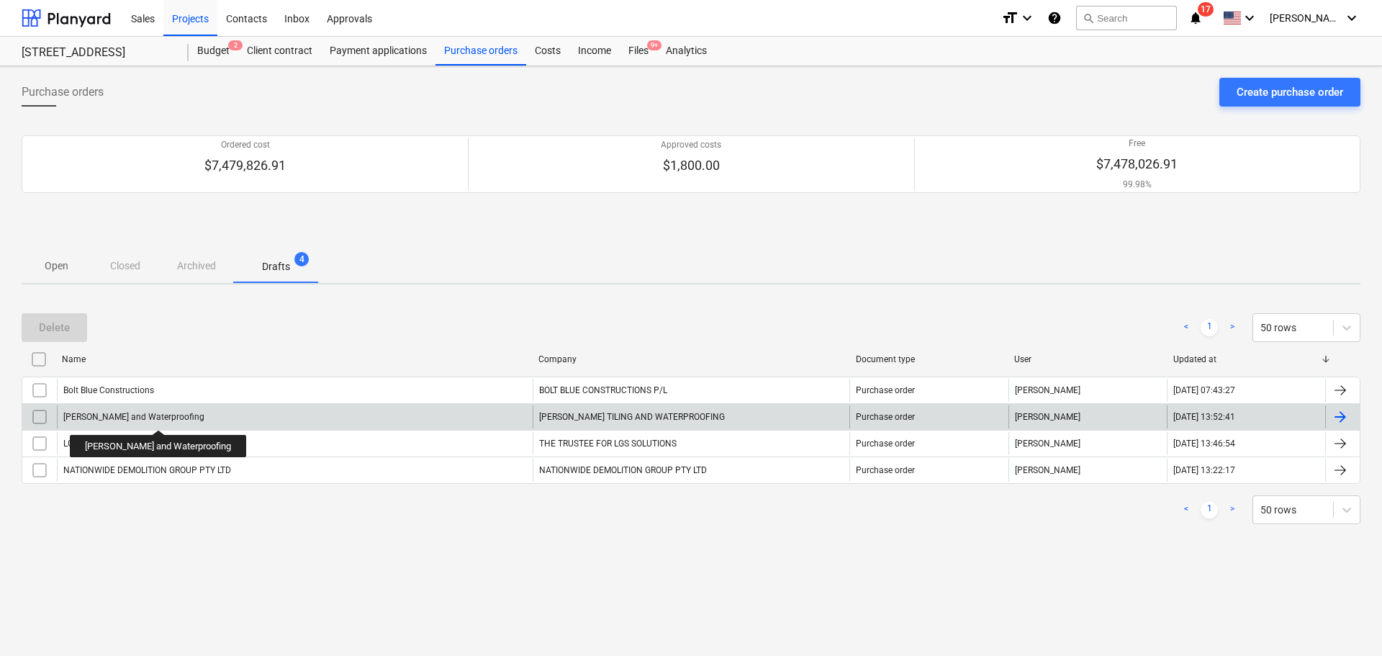
click at [150, 417] on div "[PERSON_NAME] and Waterproofing" at bounding box center [133, 417] width 141 height 10
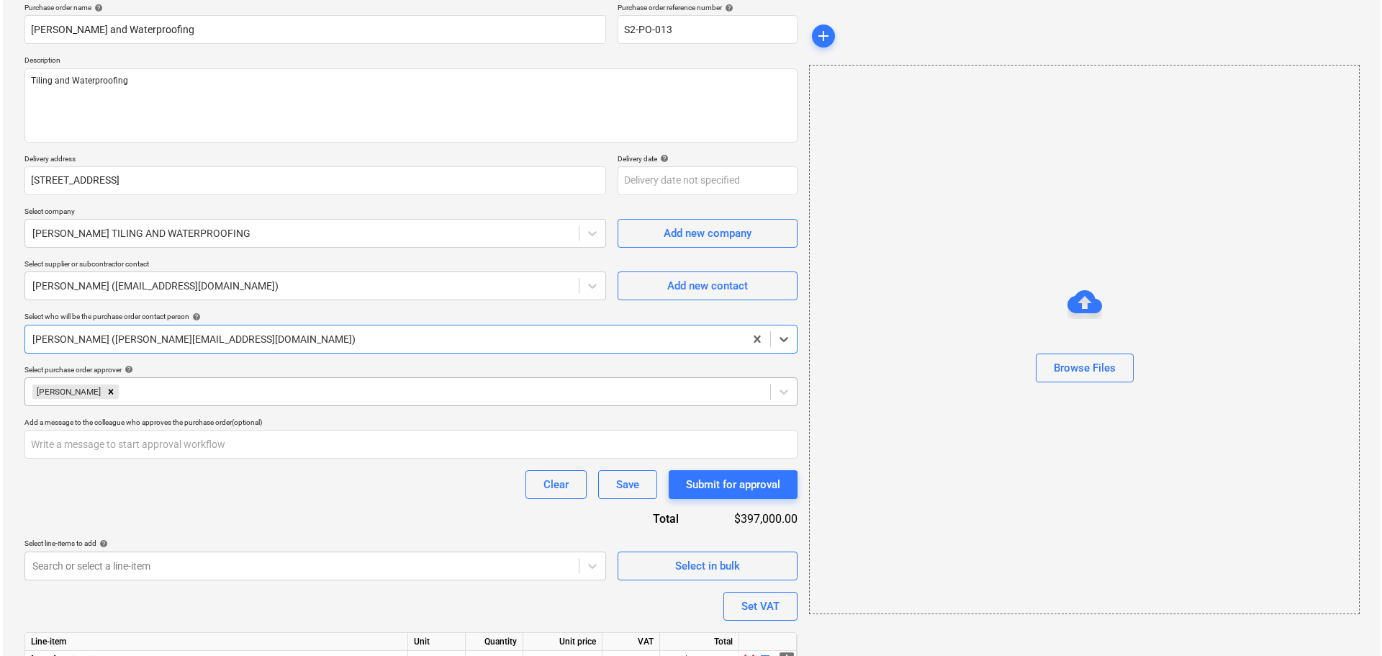
scroll to position [186, 0]
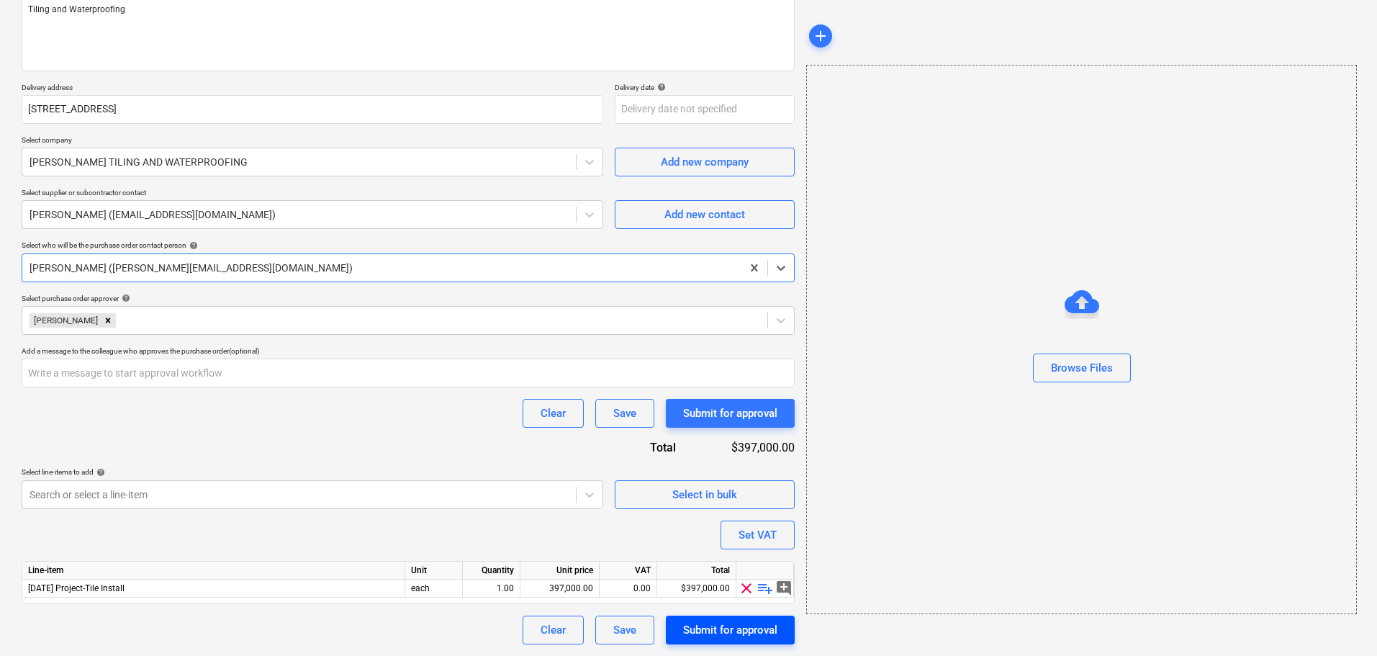
click at [728, 638] on div "Submit for approval" at bounding box center [730, 629] width 94 height 19
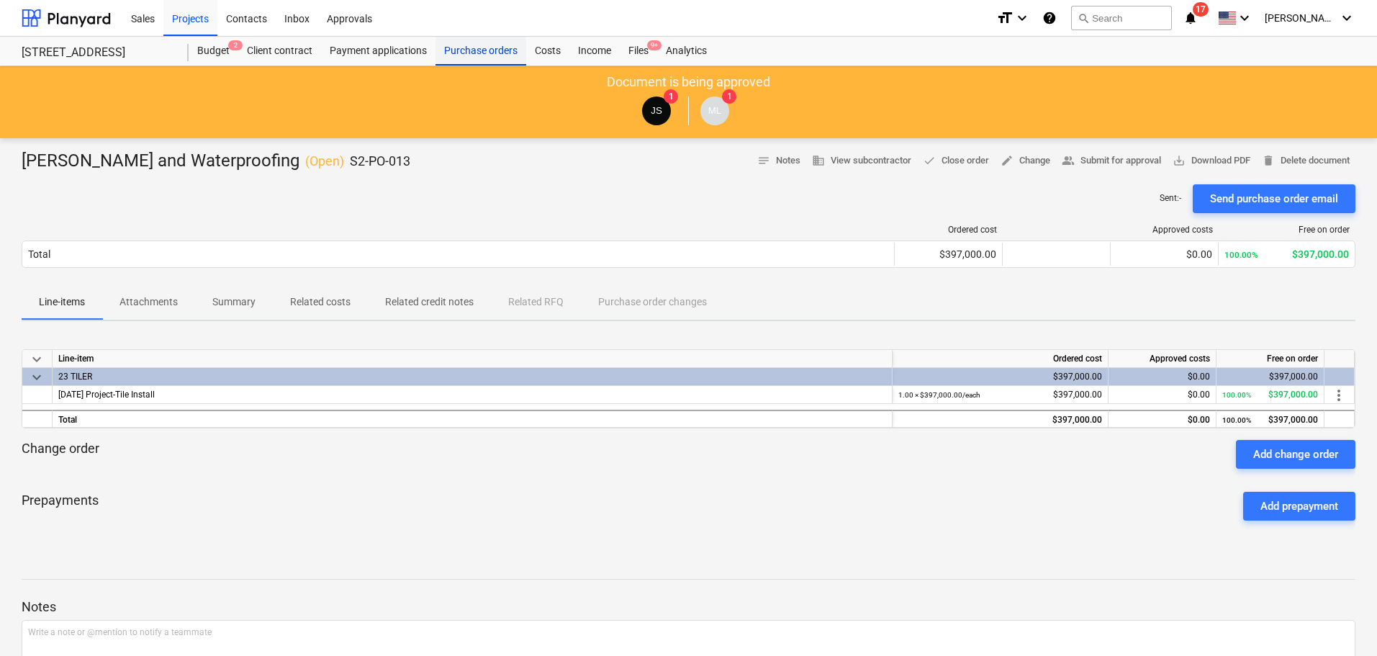
click at [473, 56] on div "Purchase orders" at bounding box center [480, 51] width 91 height 29
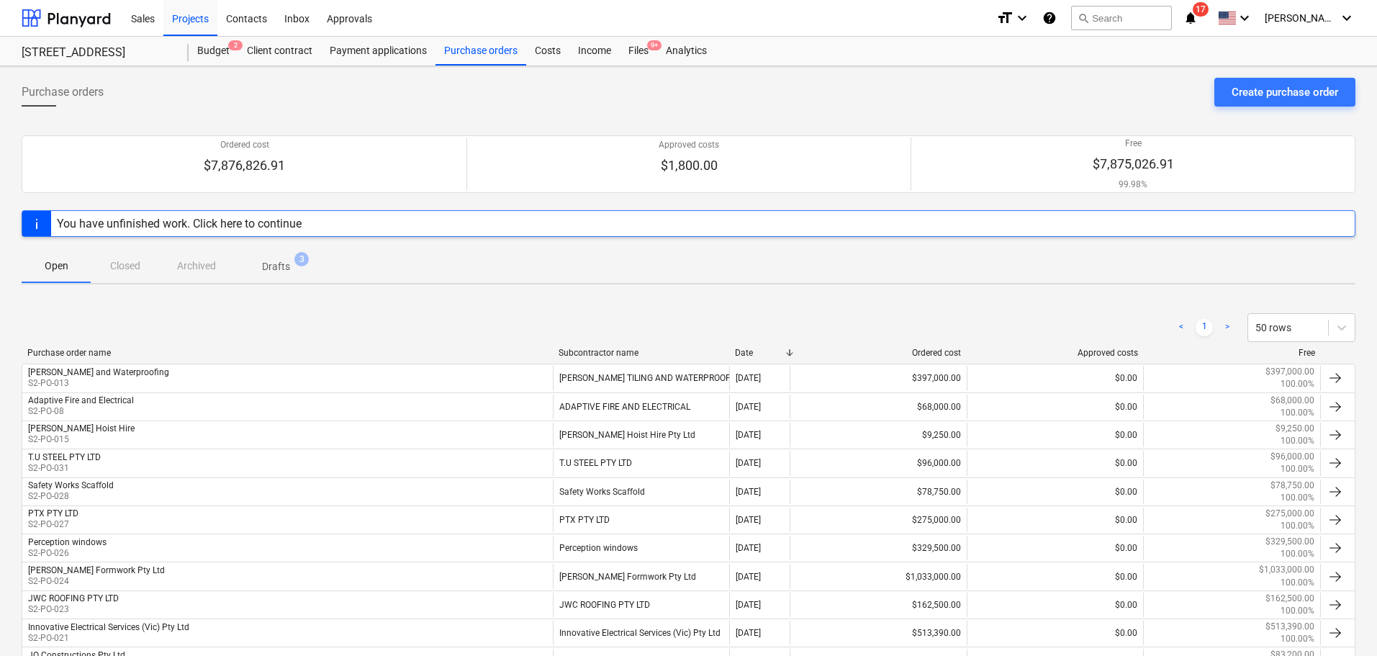
click at [284, 258] on span "Drafts 3" at bounding box center [276, 266] width 86 height 26
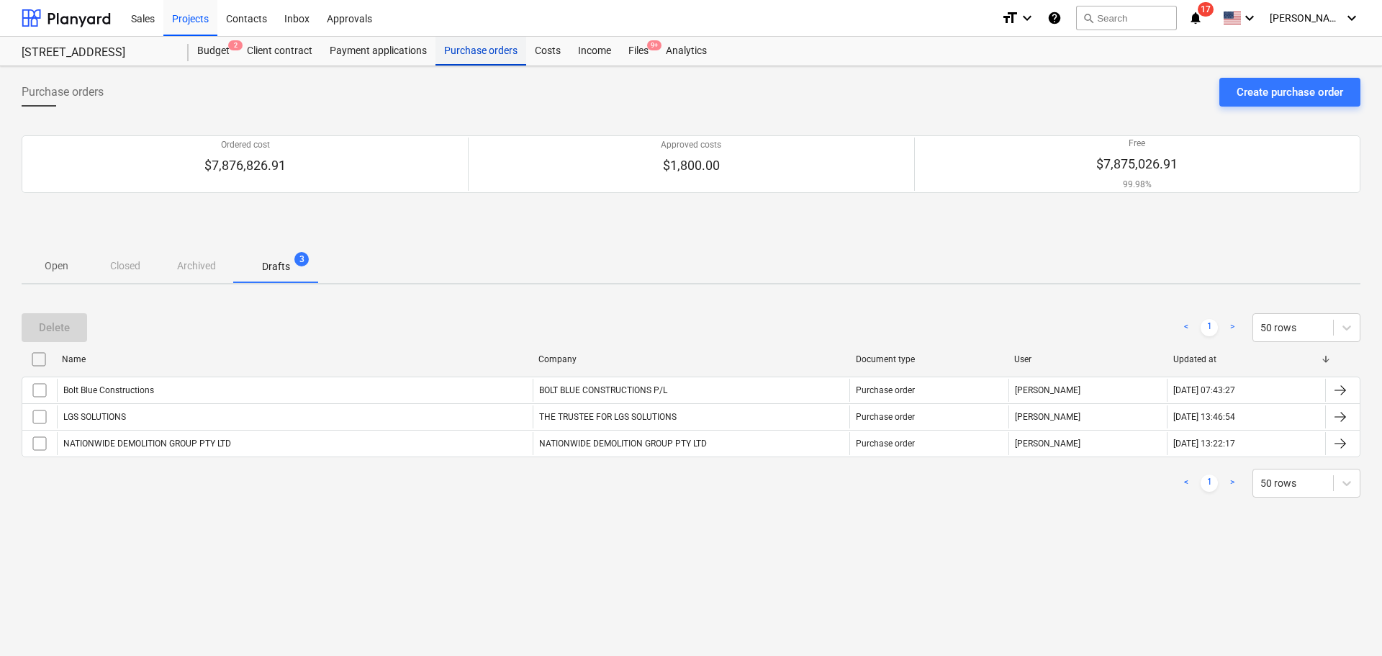
click at [503, 50] on div "Purchase orders" at bounding box center [480, 51] width 91 height 29
